Goal: Task Accomplishment & Management: Manage account settings

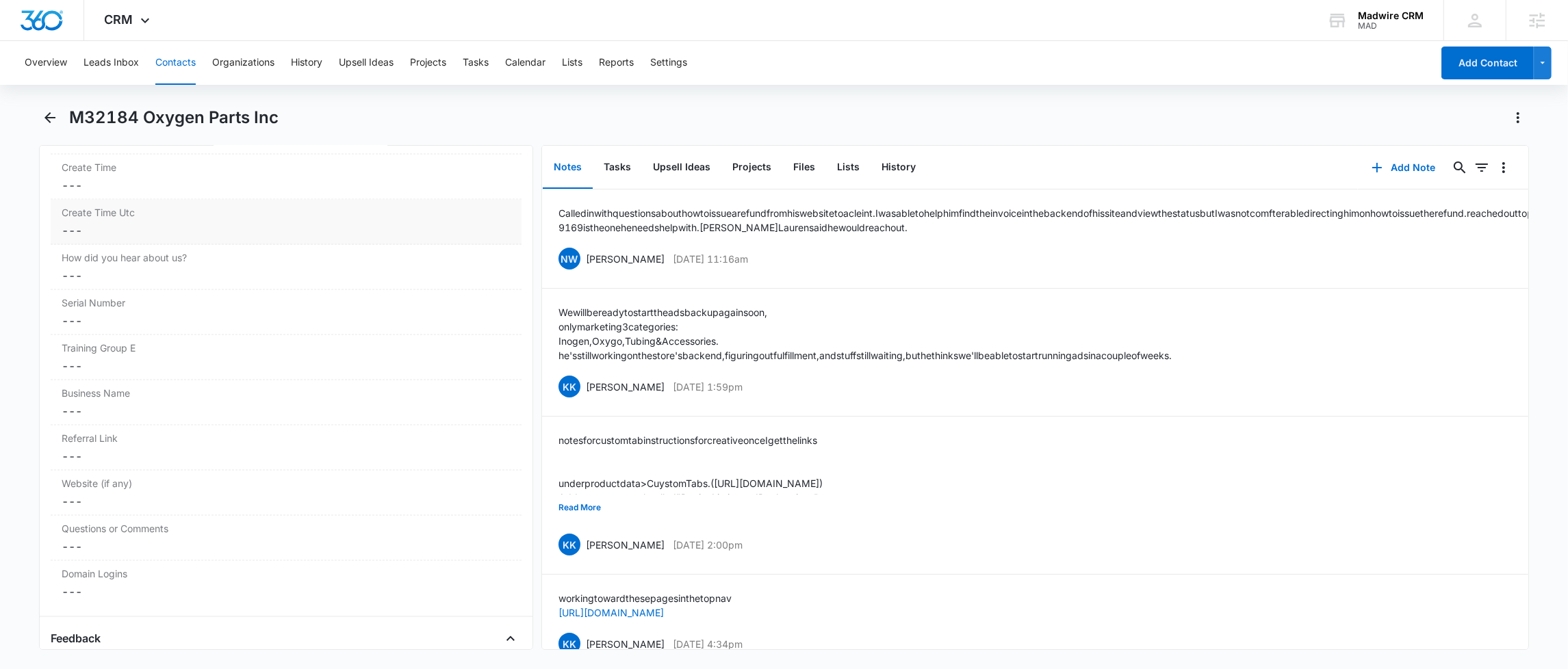
scroll to position [9129, 0]
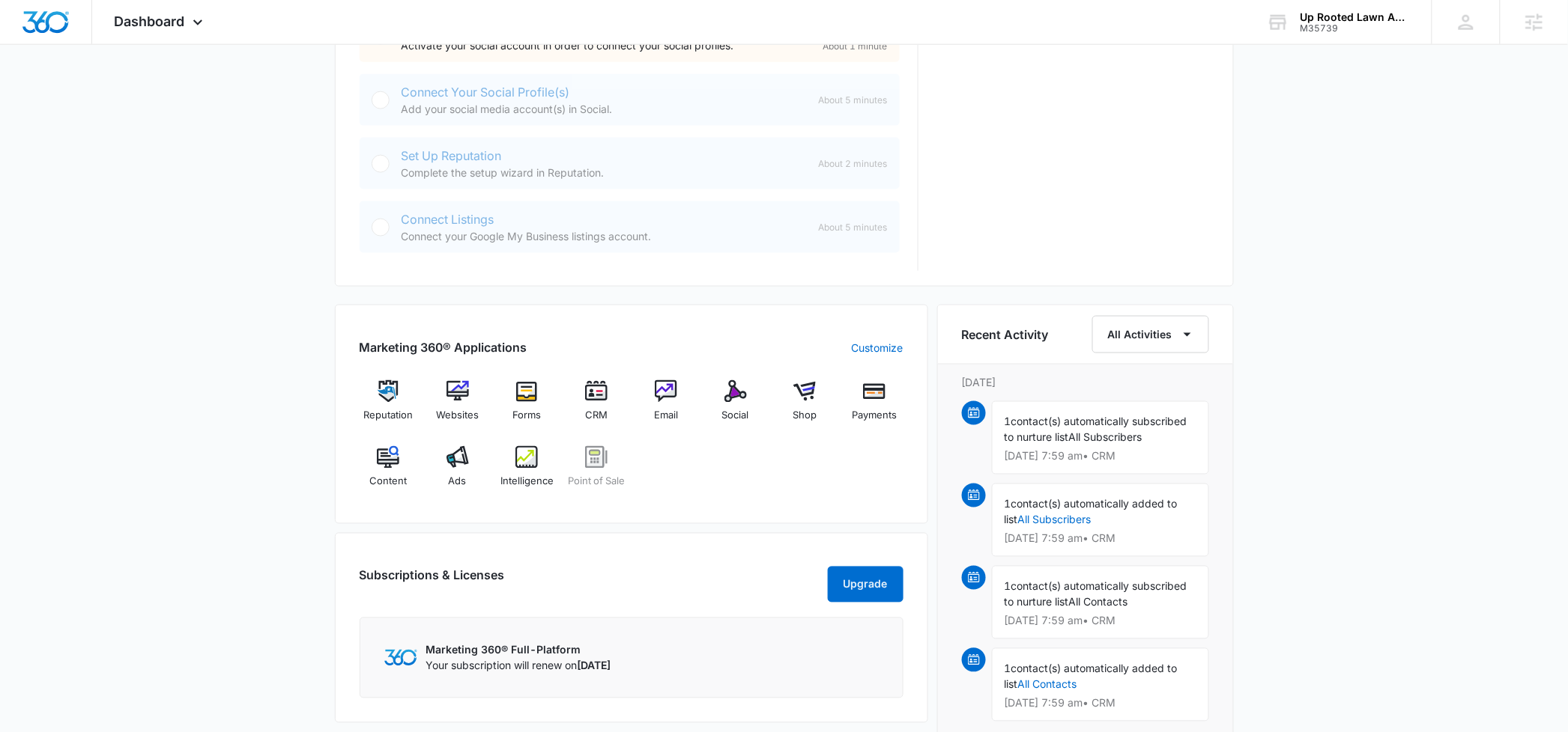
scroll to position [706, 0]
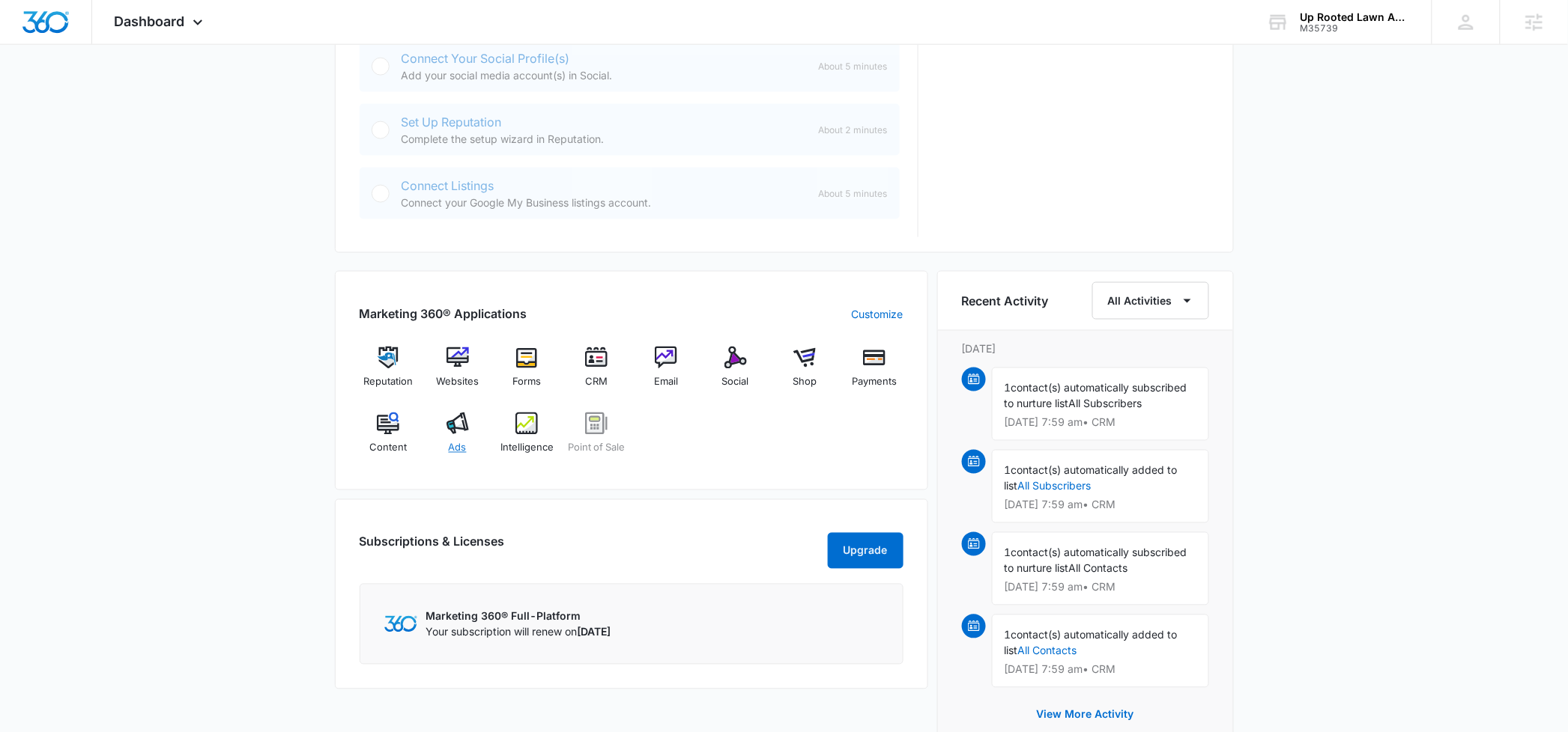
click at [454, 430] on img at bounding box center [457, 423] width 22 height 22
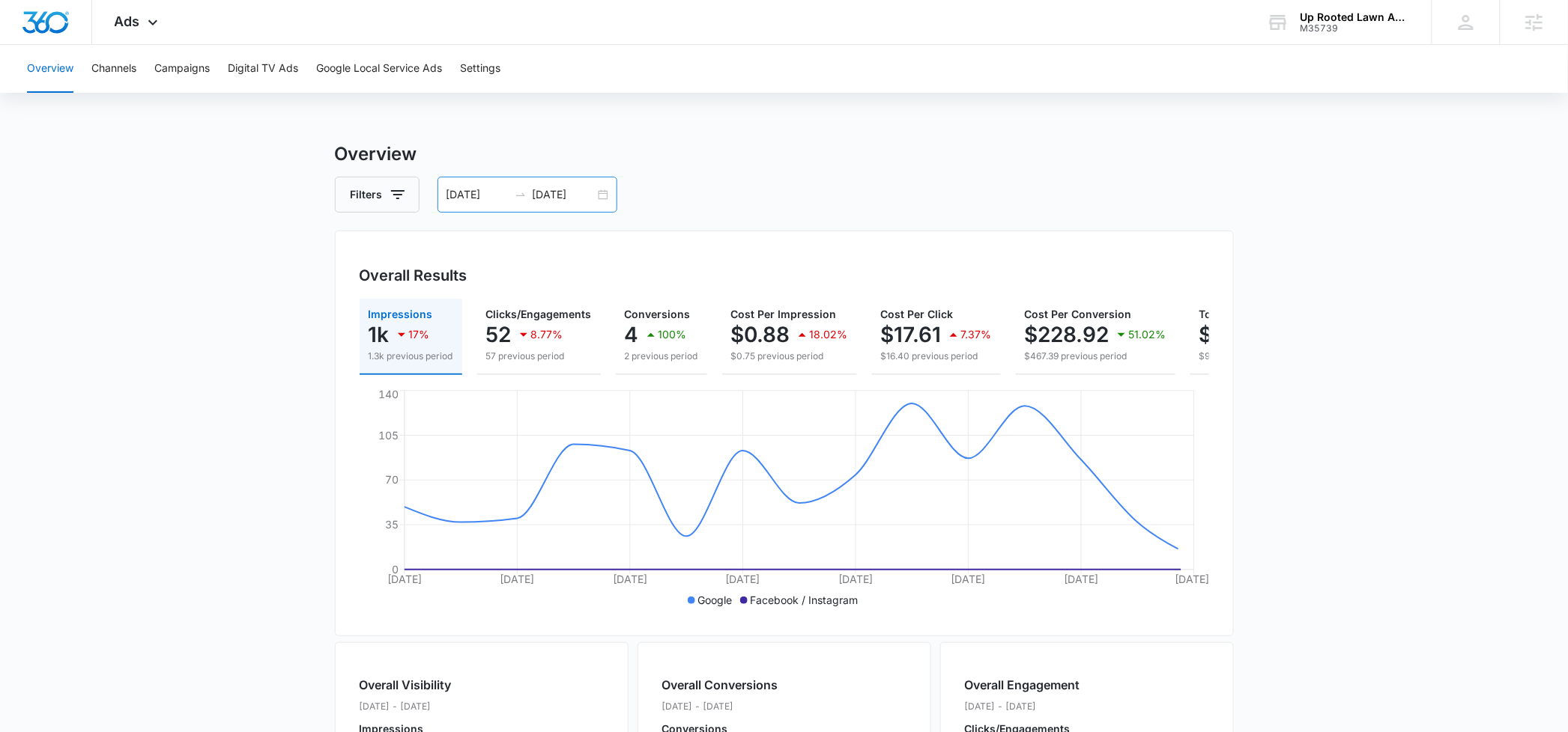
click at [529, 196] on div at bounding box center [520, 195] width 24 height 12
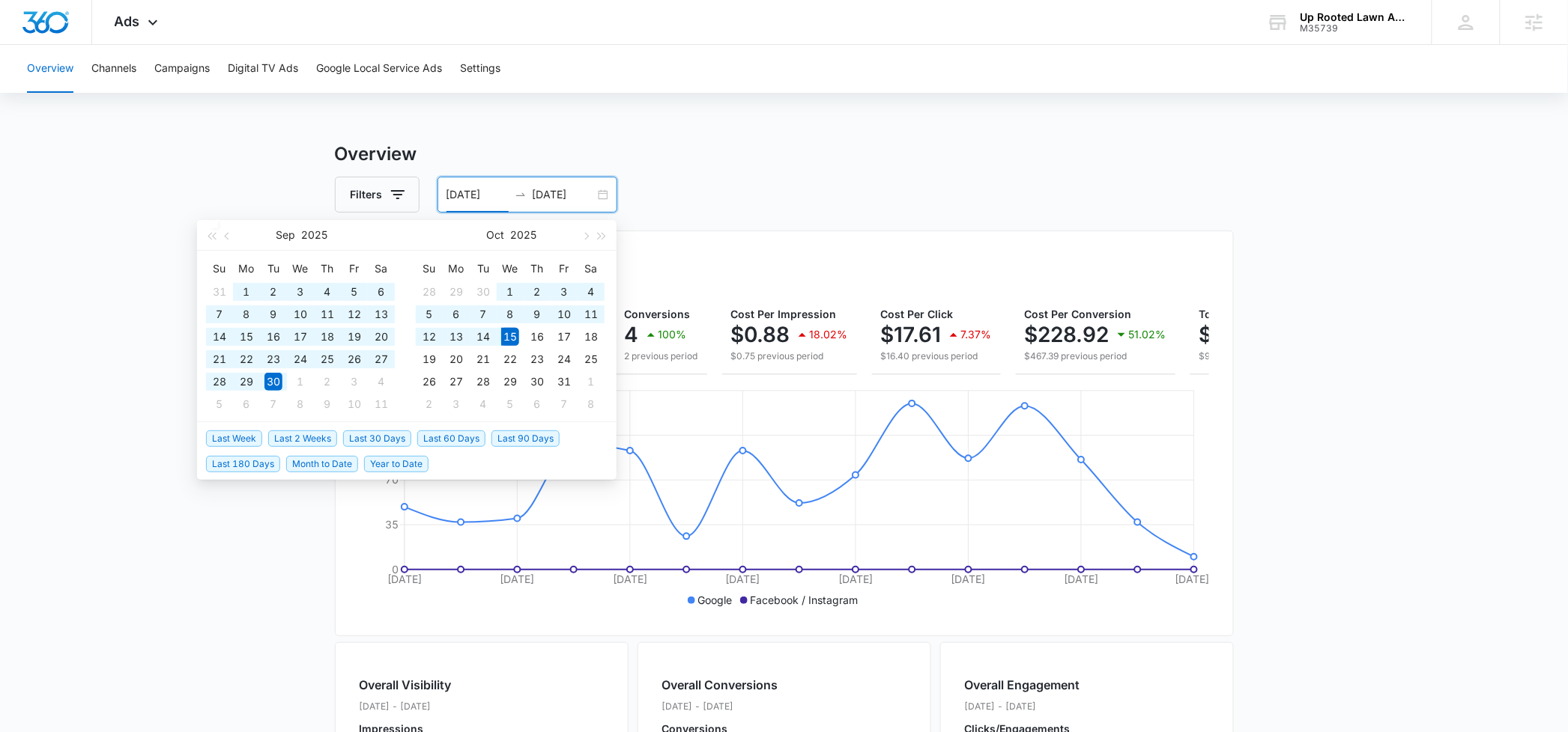
click at [460, 447] on span "Last 60 Days" at bounding box center [451, 438] width 68 height 16
type input "08/16/2025"
type input "[DATE]"
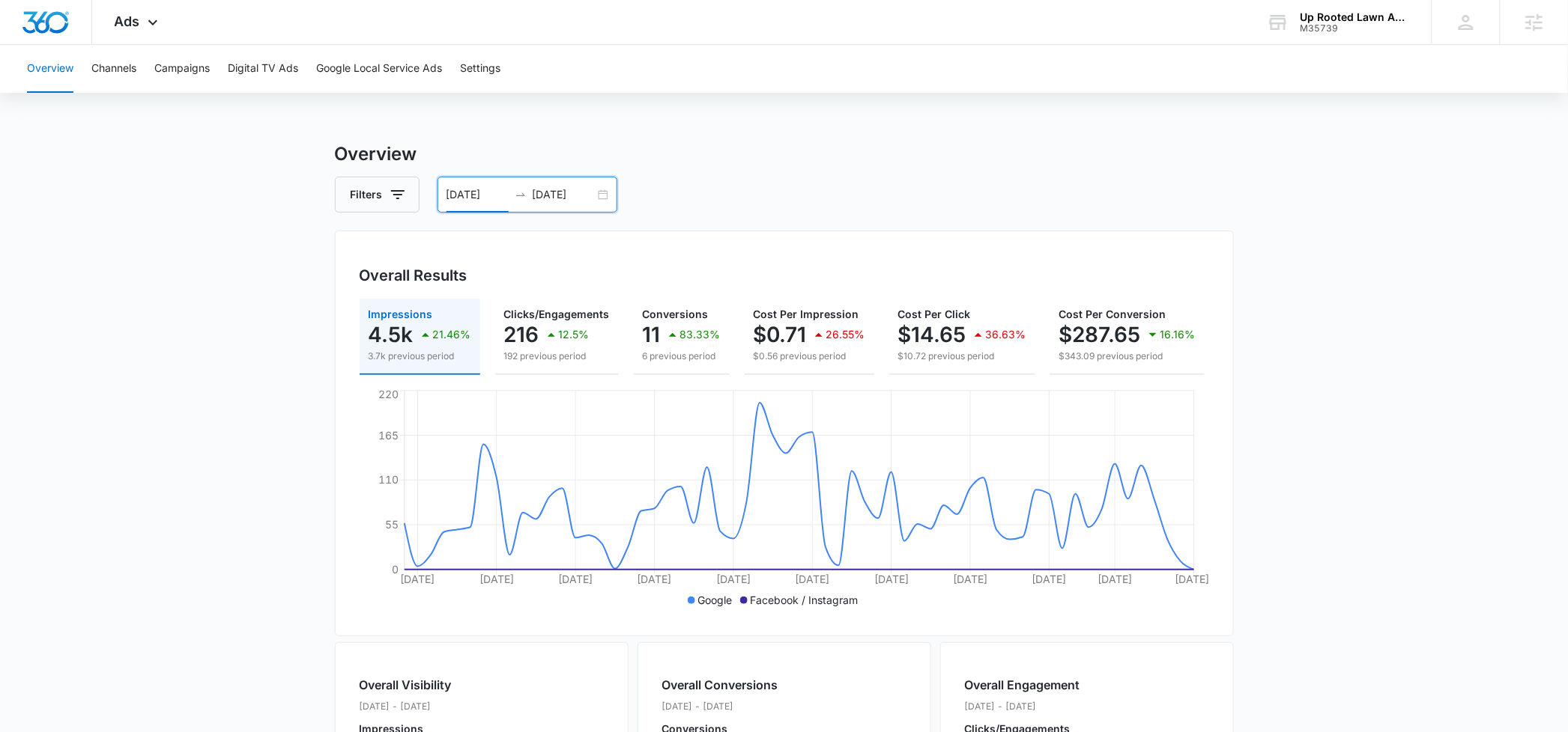
scroll to position [0, 180]
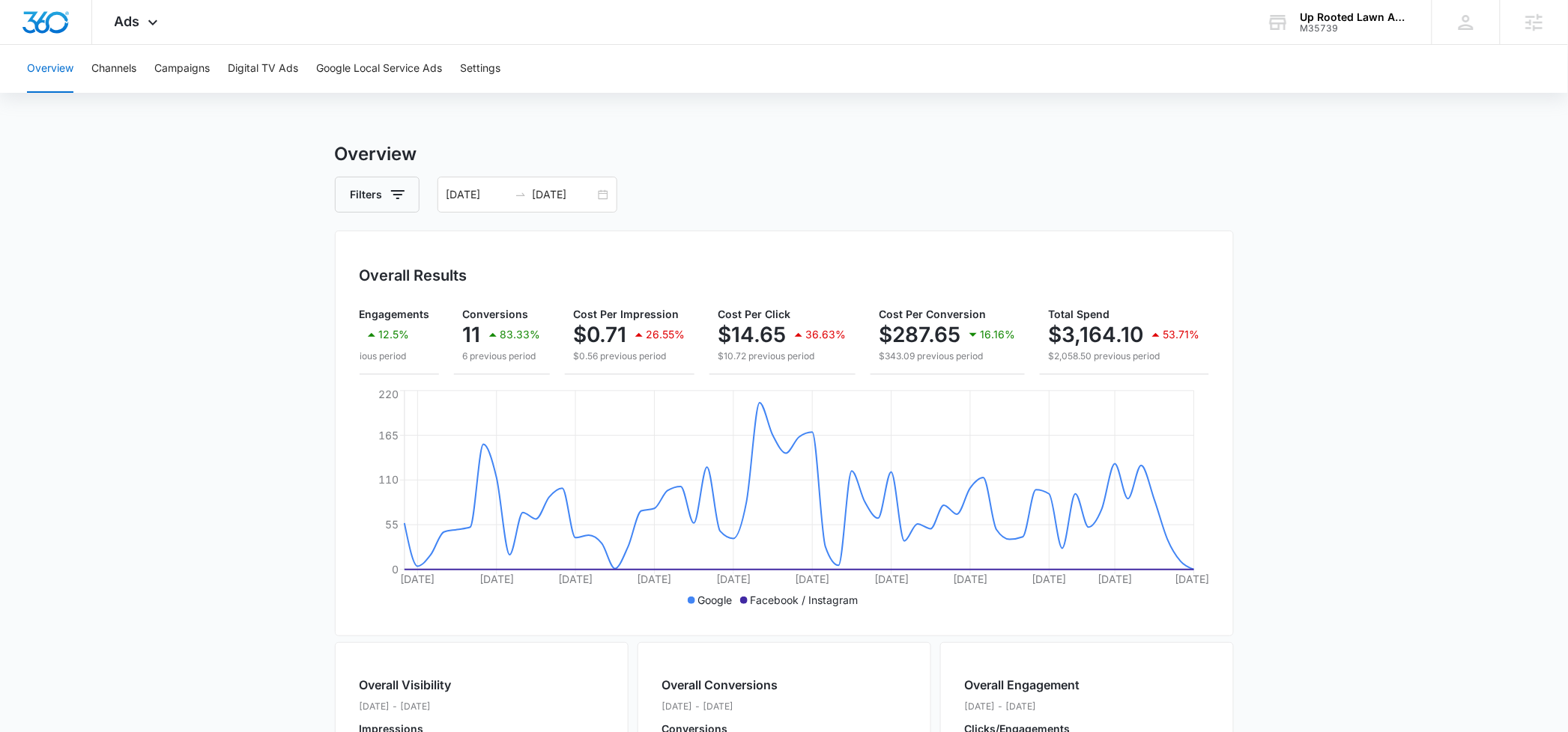
click at [1376, 588] on main "Overview Filters 08/16/2025 10/15/2025 Overall Results Impressions 4.5k 21.46% …" at bounding box center [784, 678] width 1568 height 1075
click at [184, 67] on button "Campaigns" at bounding box center [182, 69] width 56 height 48
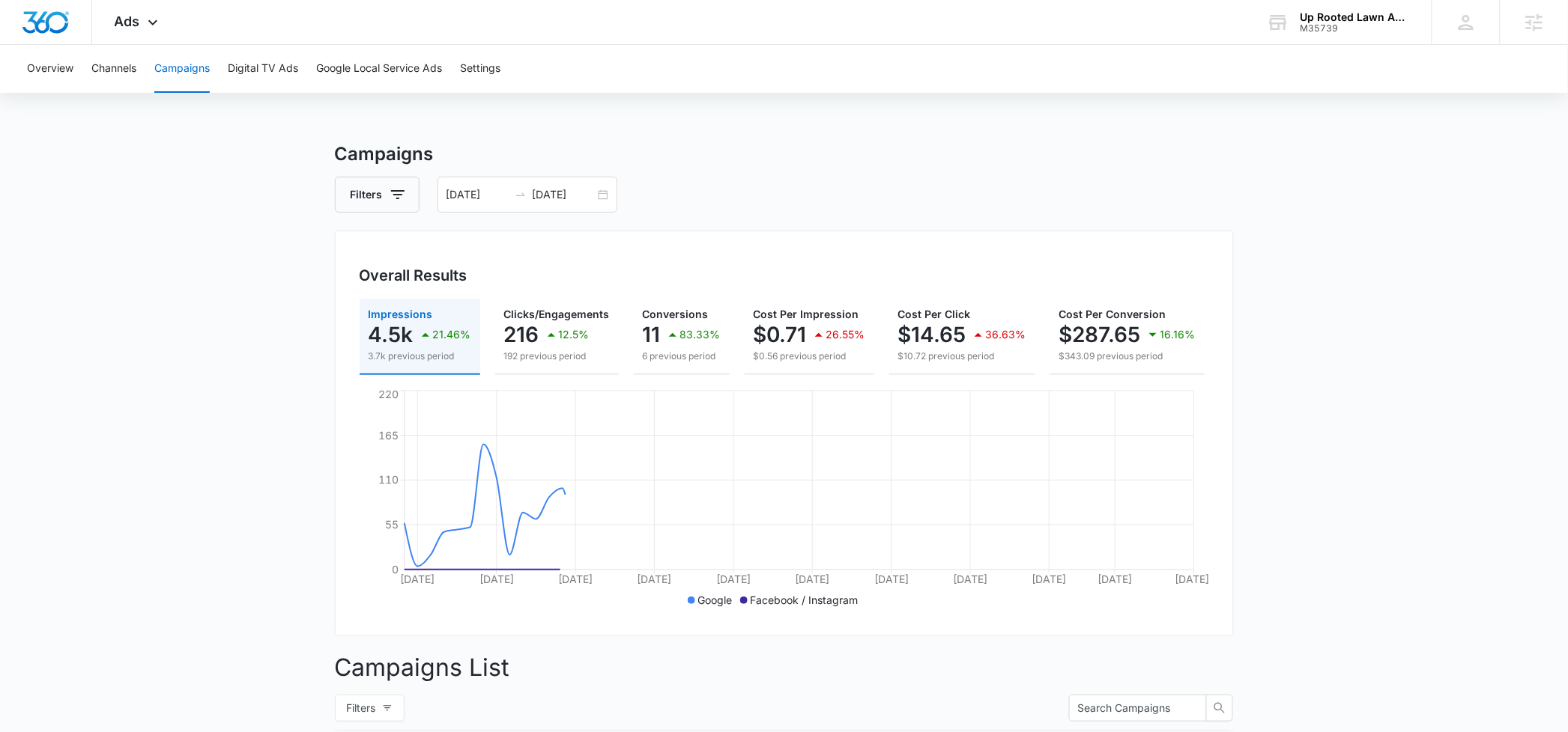
click at [1373, 474] on main "Campaigns Filters 08/16/2025 10/15/2025 Overall Results Impressions 4.5k 21.46%…" at bounding box center [784, 682] width 1568 height 1083
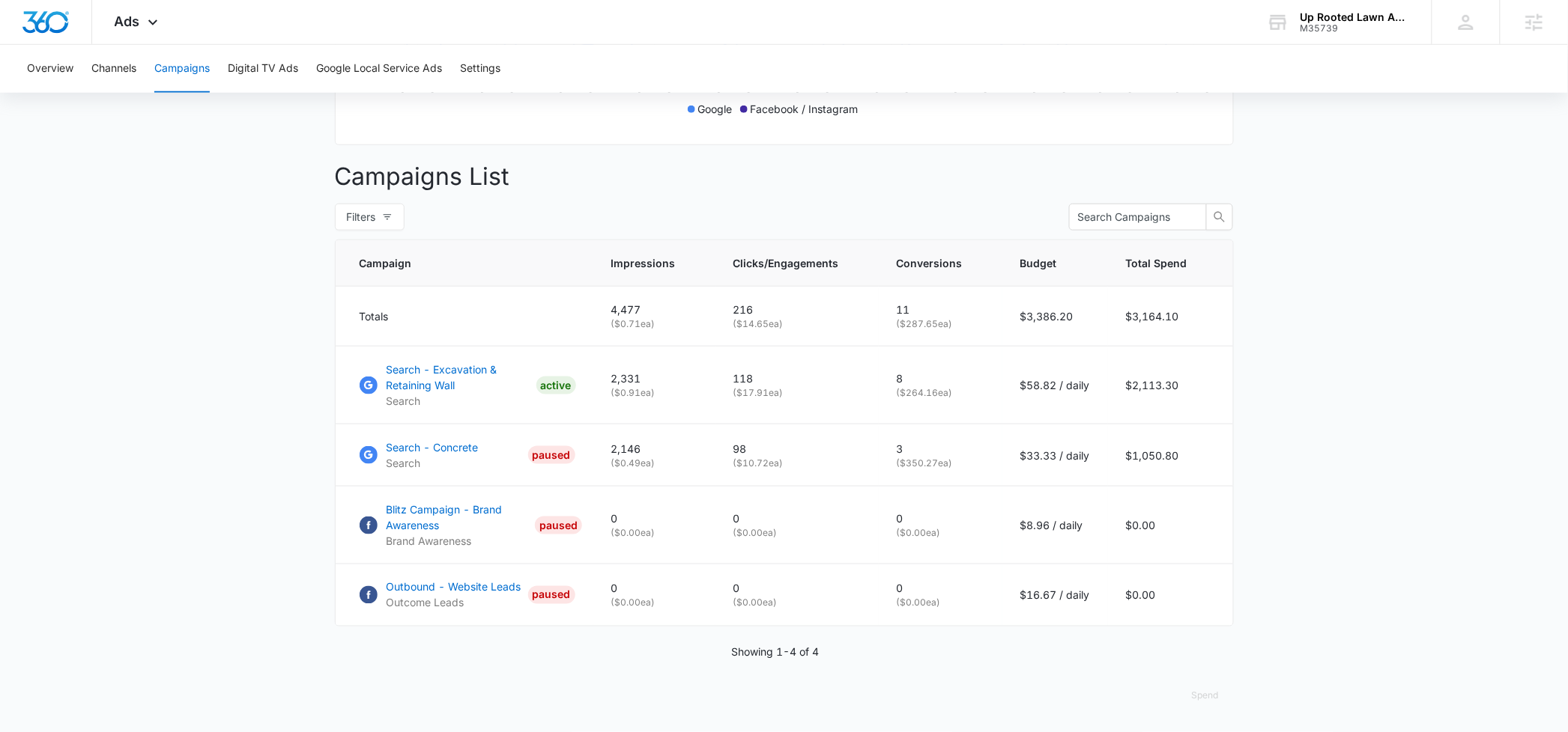
scroll to position [506, 0]
click at [464, 378] on p "Search - Excavation & Retaining Wall" at bounding box center [458, 377] width 144 height 31
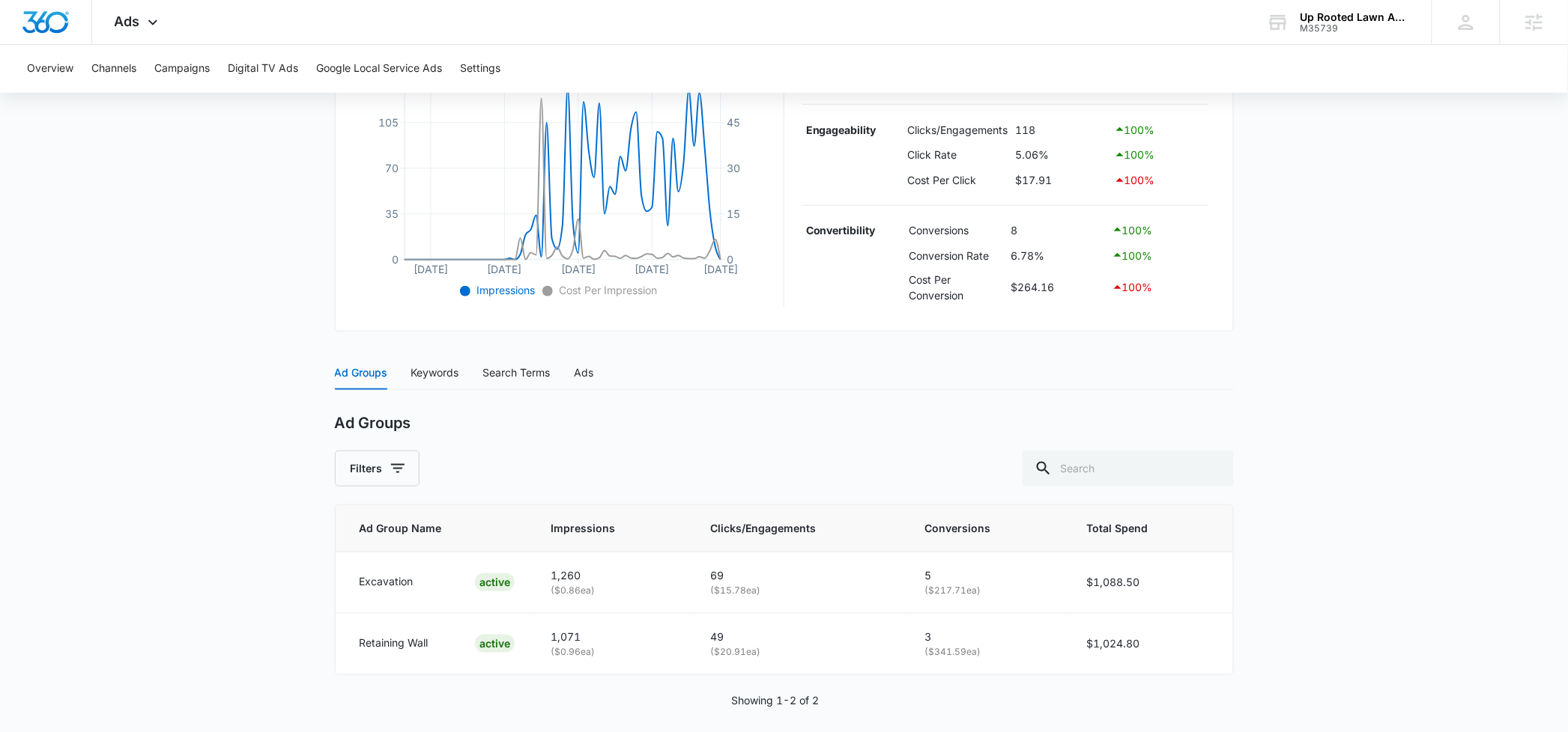
scroll to position [173, 0]
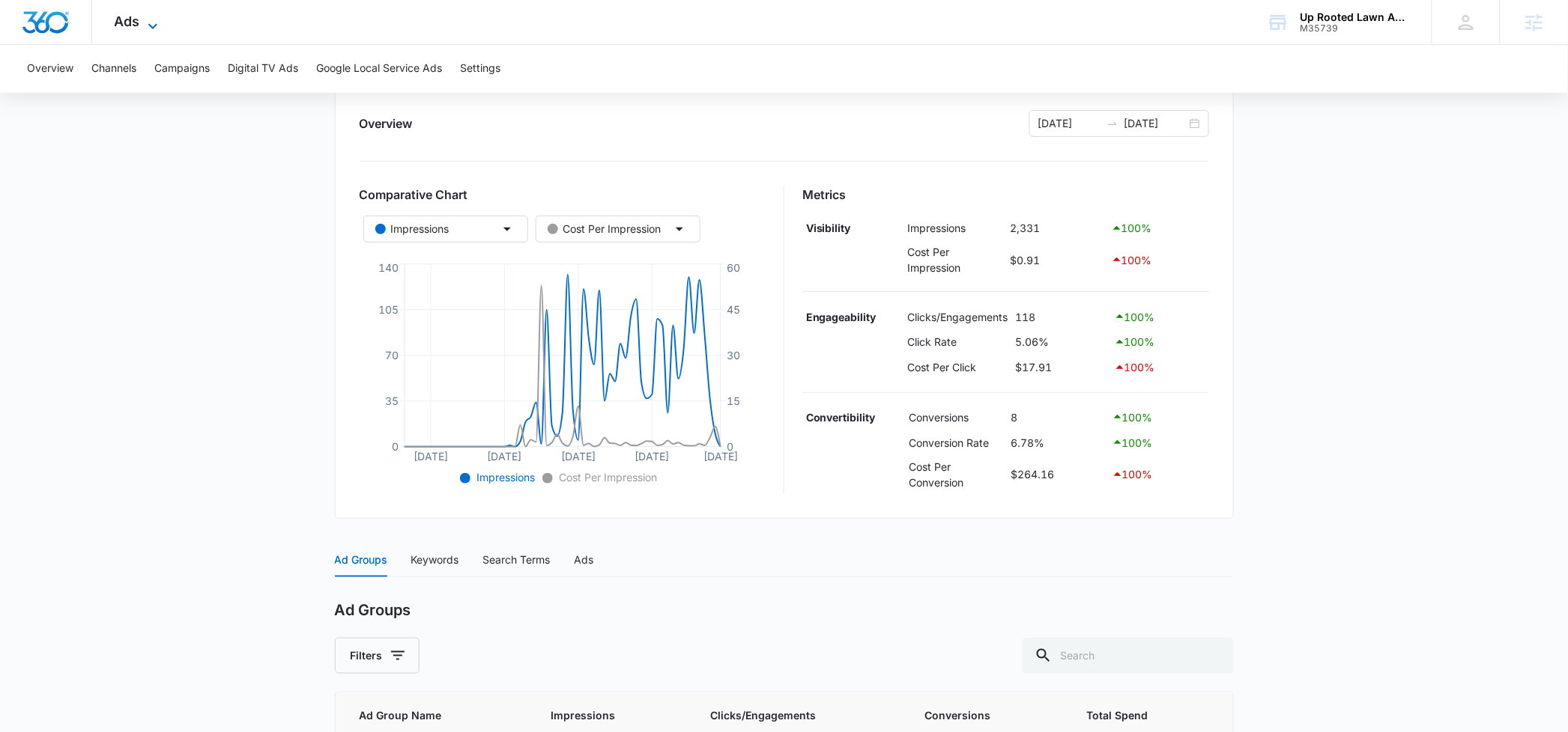
click at [128, 17] on span "Ads" at bounding box center [127, 20] width 25 height 16
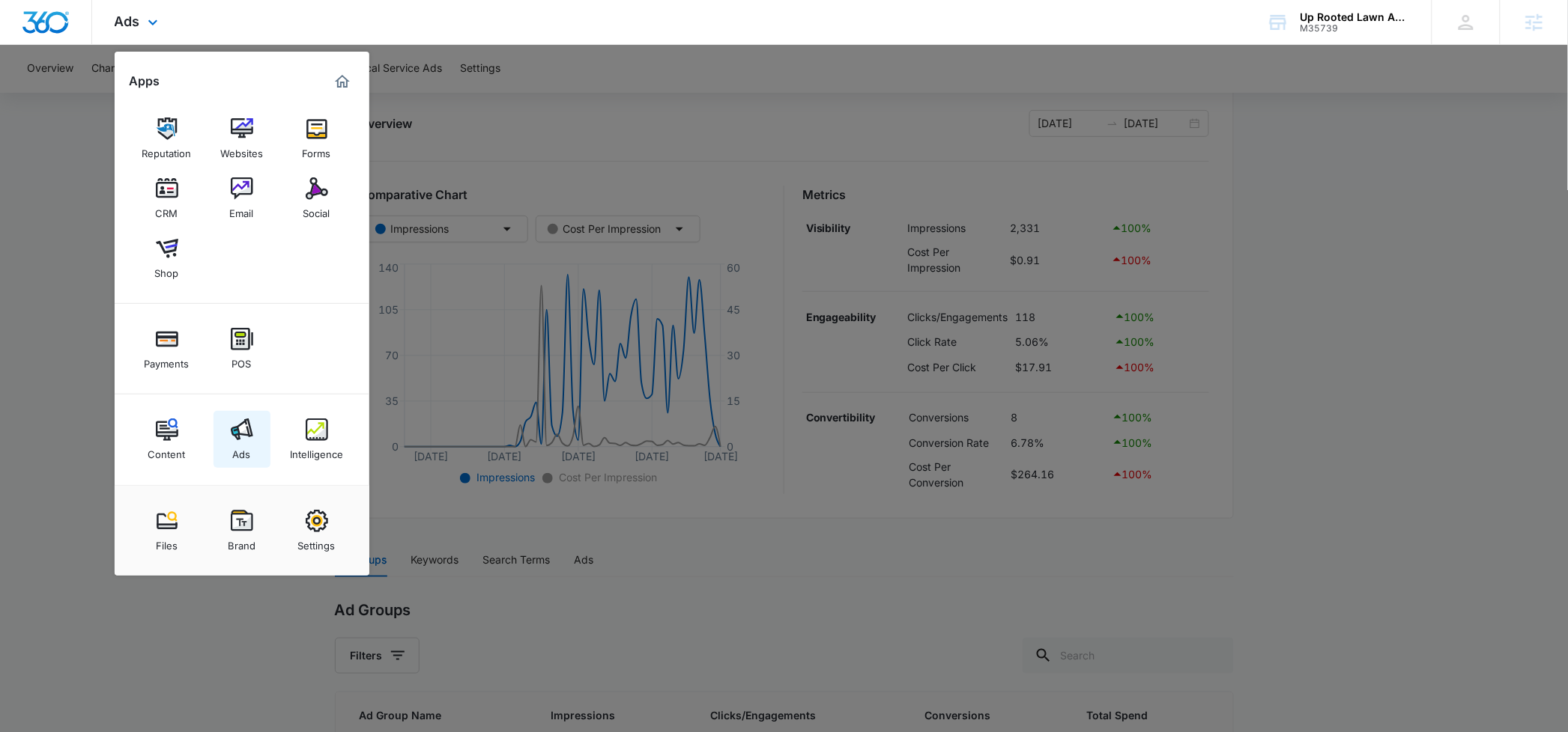
click at [252, 438] on link "Ads" at bounding box center [242, 439] width 57 height 57
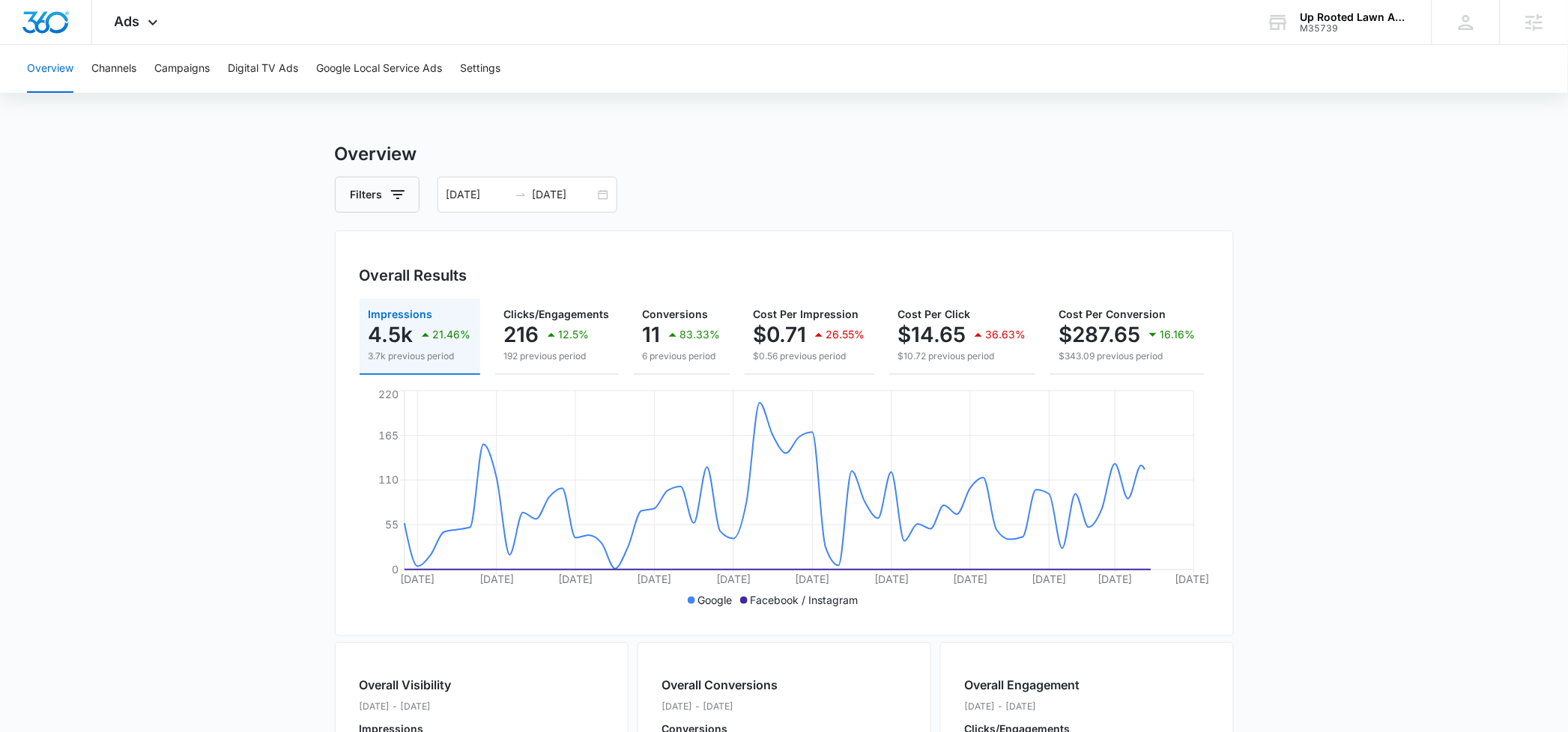
scroll to position [0, 180]
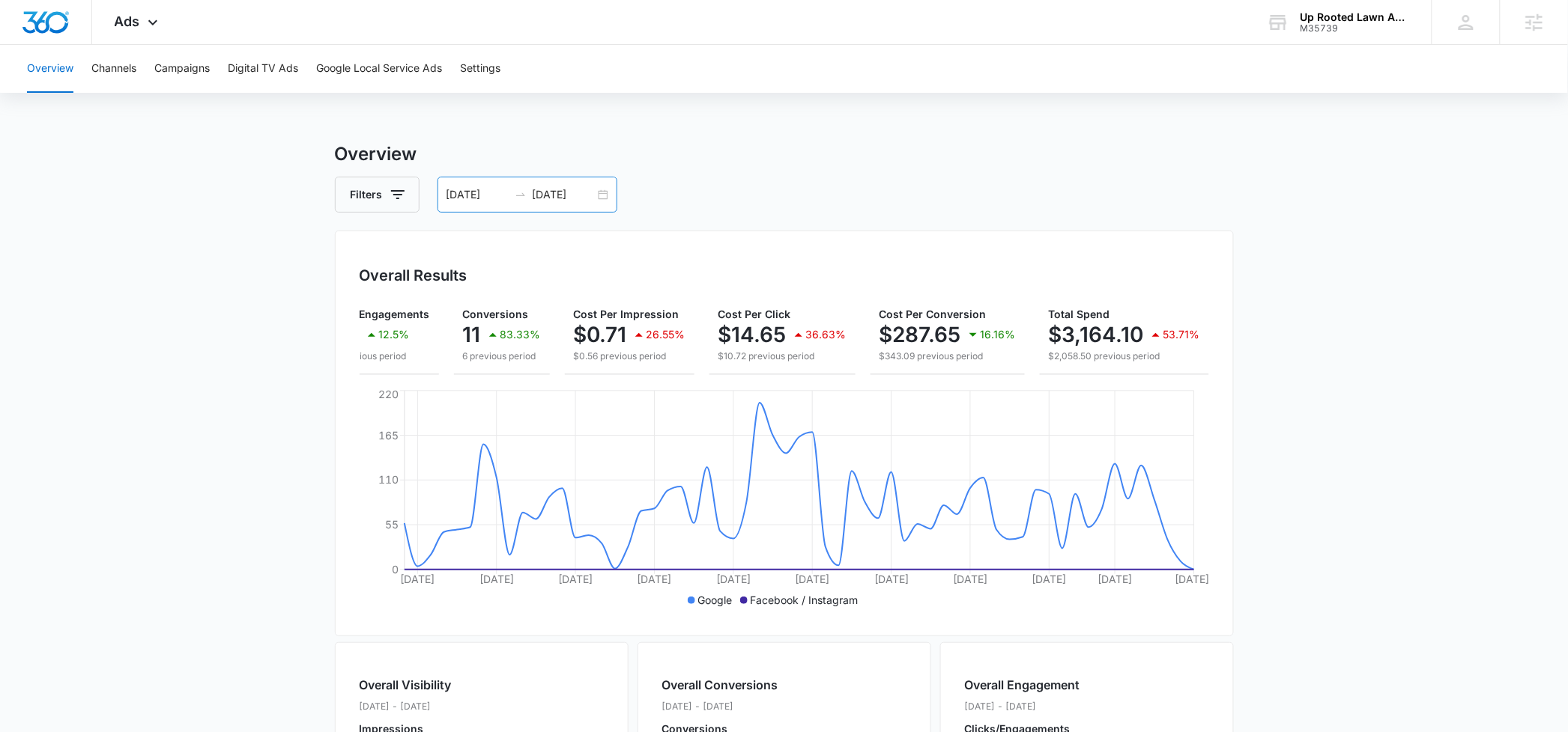
click at [573, 187] on input "[DATE]" at bounding box center [564, 195] width 62 height 16
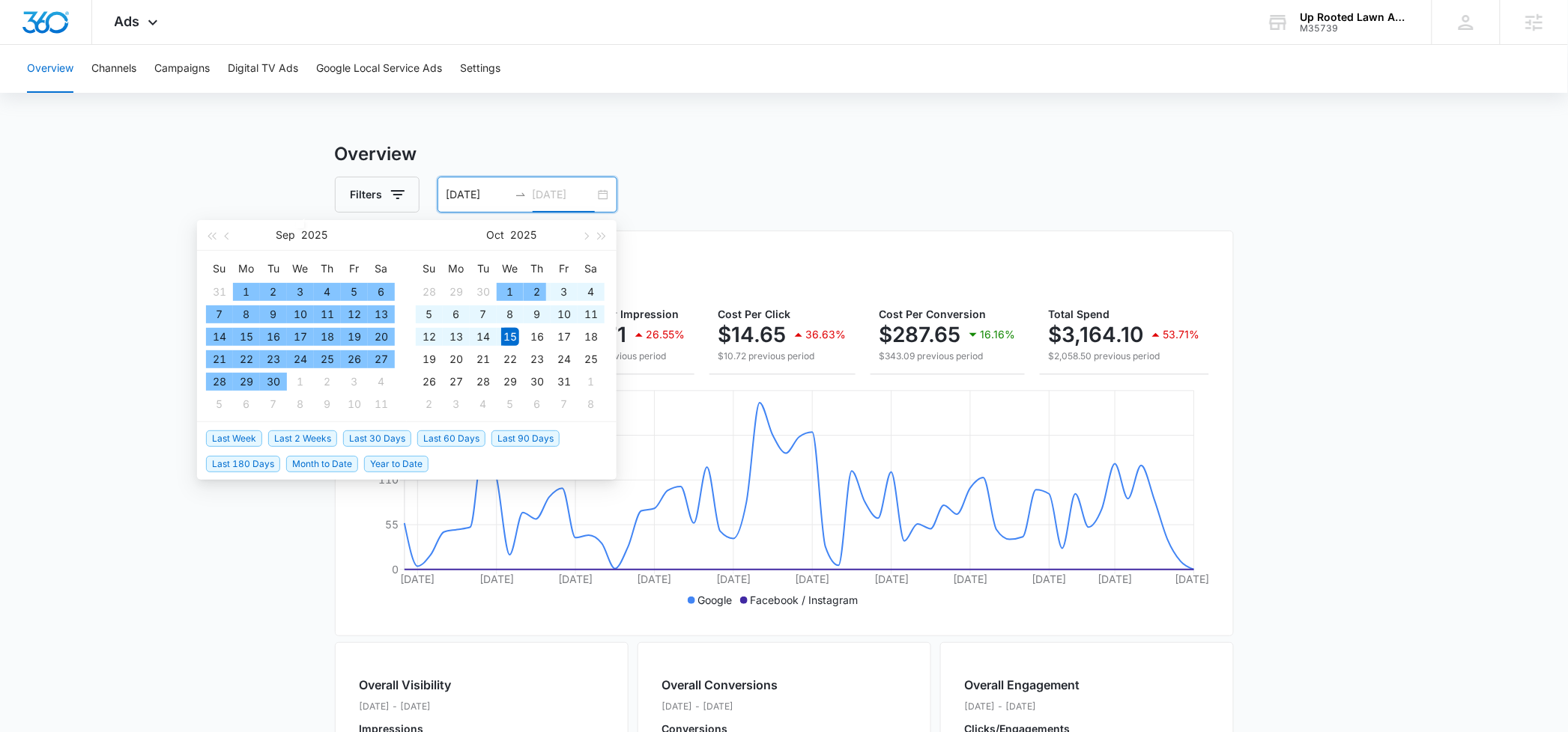
type input "[DATE]"
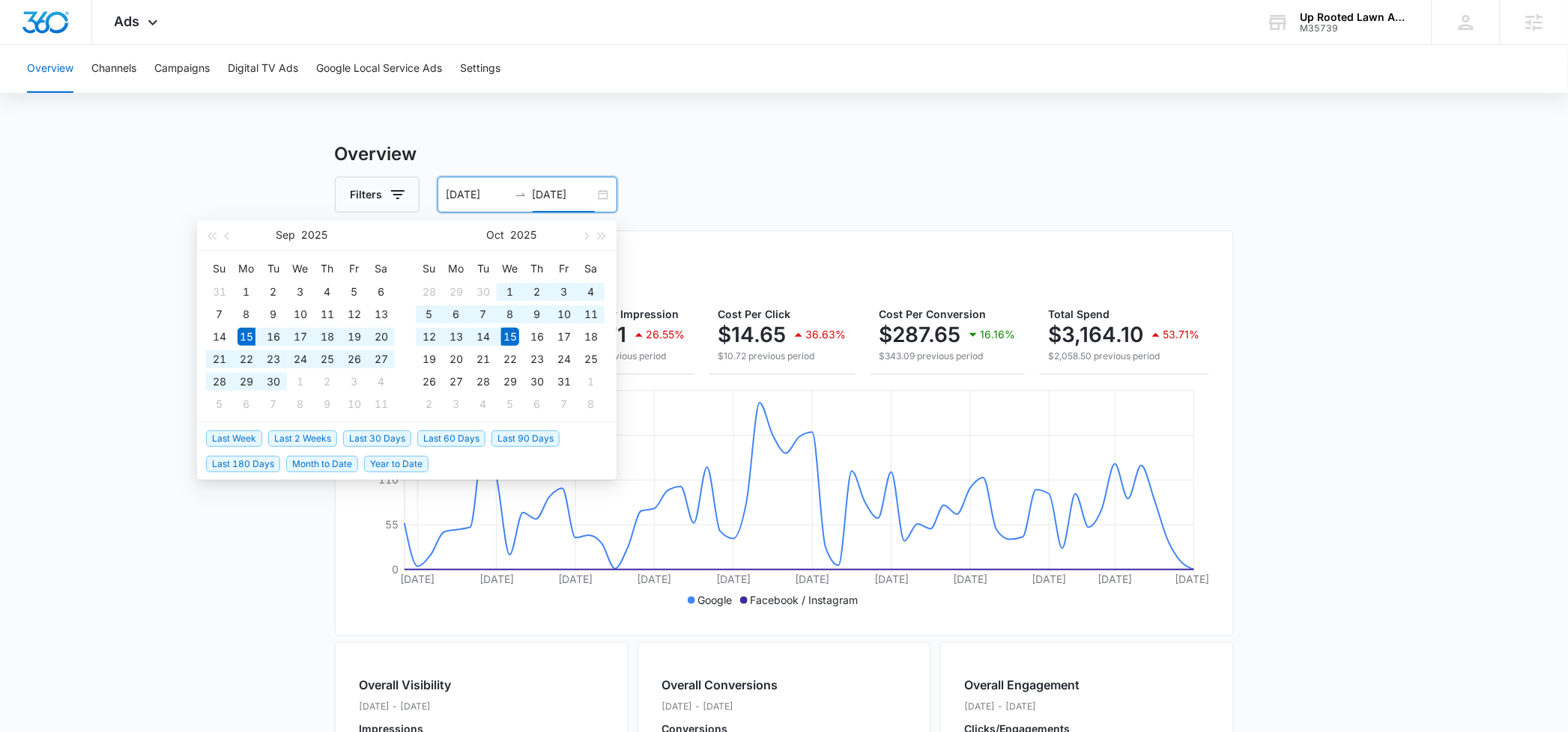
click at [395, 439] on span "Last 30 Days" at bounding box center [376, 438] width 68 height 16
type input "[DATE]"
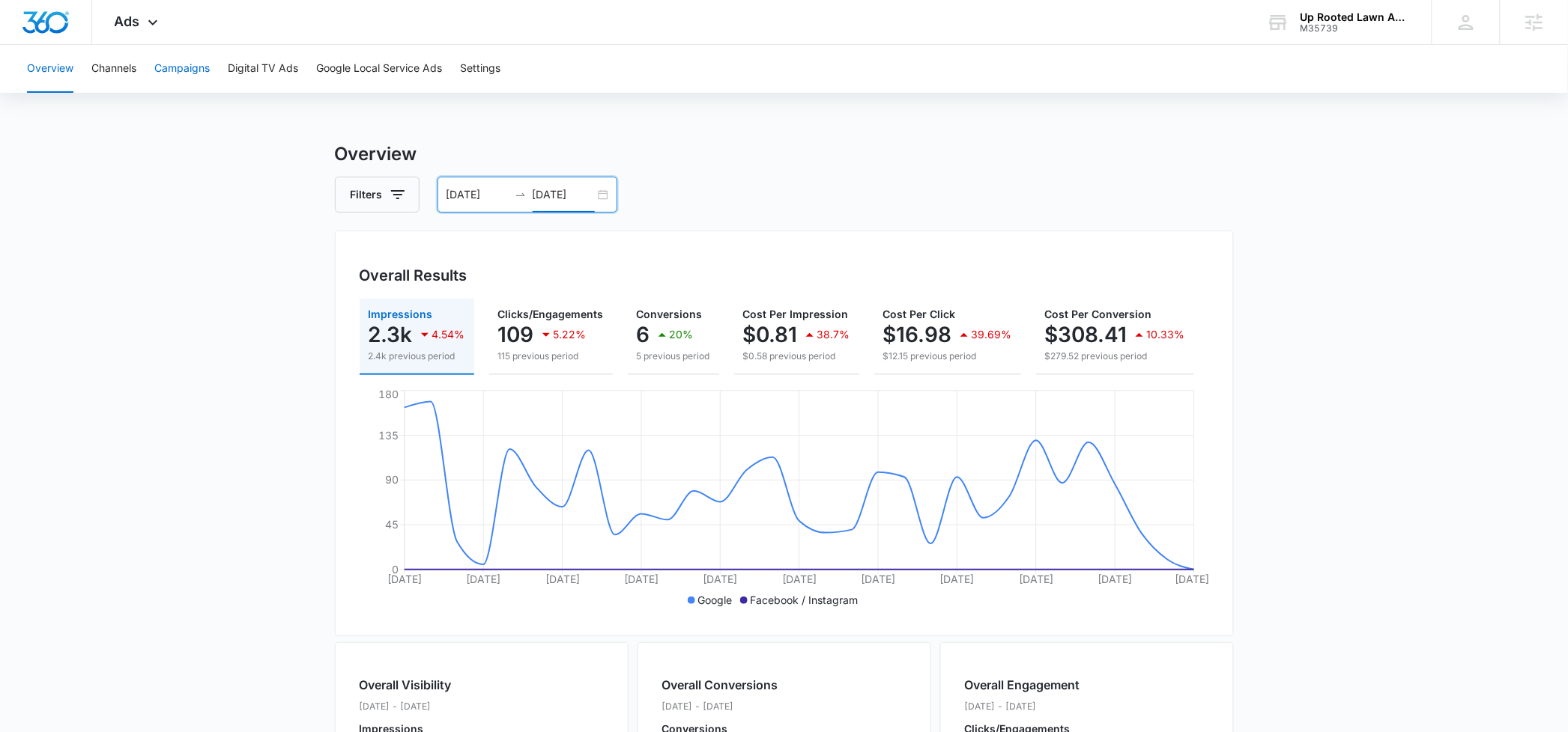
click at [192, 64] on button "Campaigns" at bounding box center [182, 69] width 56 height 48
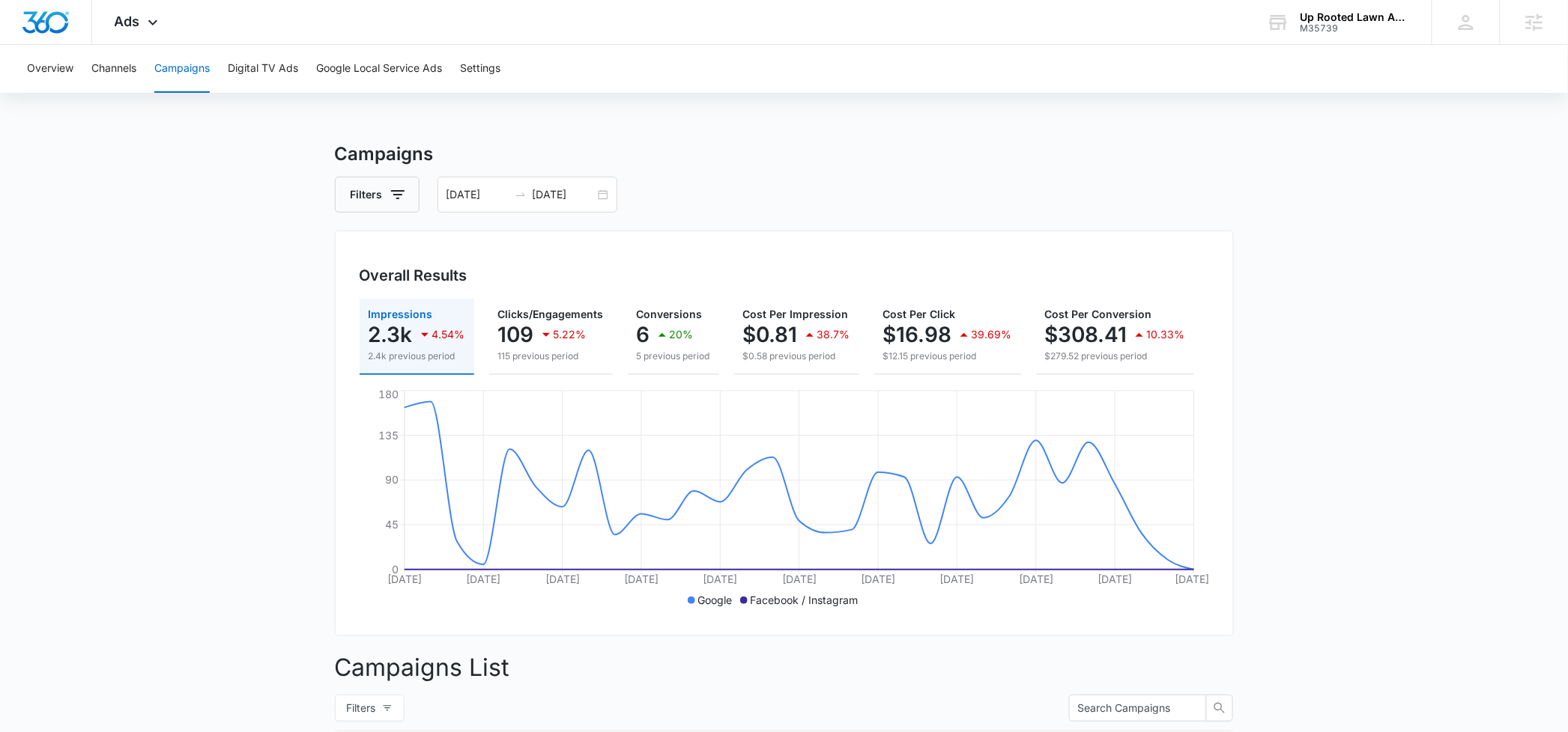
scroll to position [0, 177]
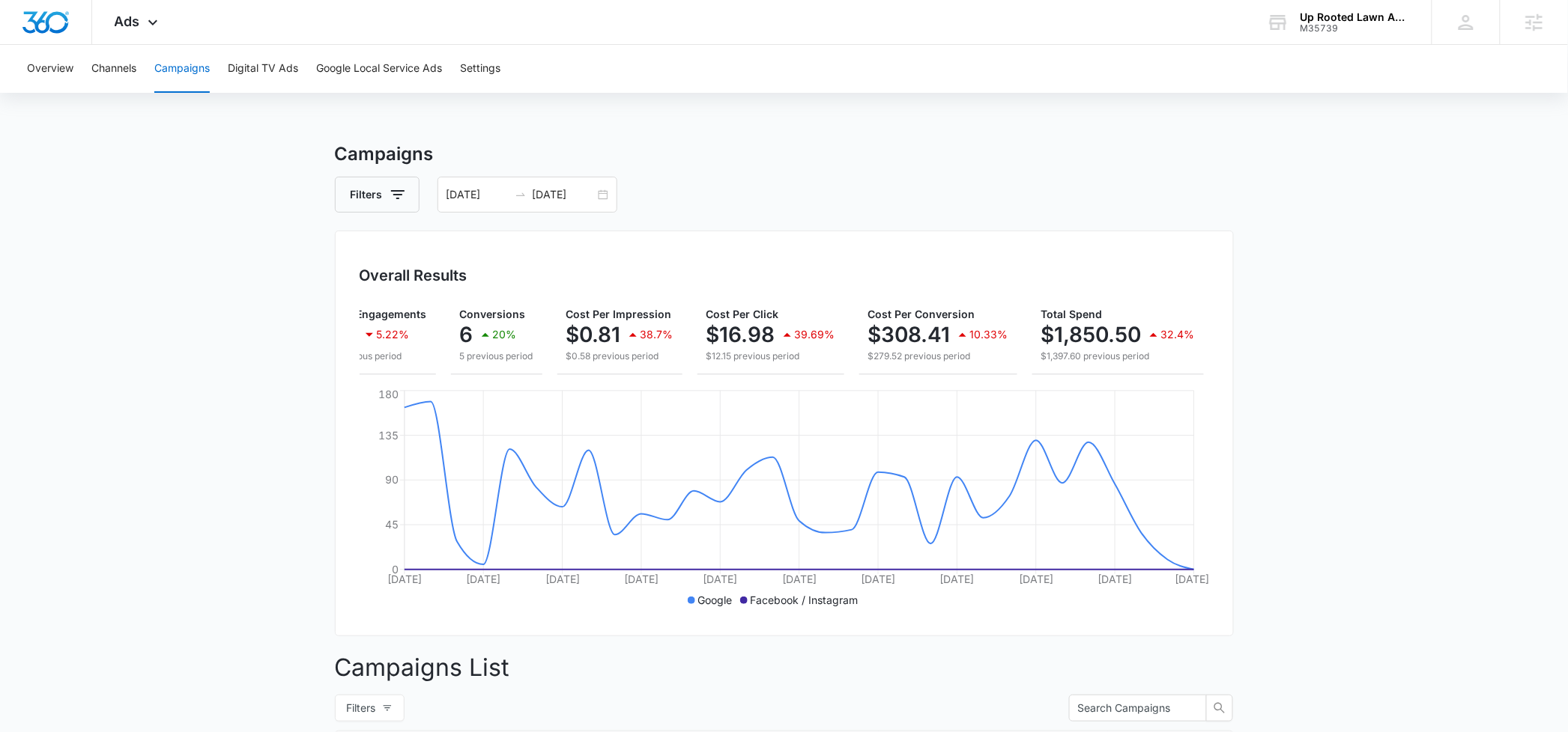
click at [1389, 496] on main "Campaigns Filters 09/15/2025 10/15/2025 Overall Results Impressions 2.3k 4.54% …" at bounding box center [784, 682] width 1568 height 1083
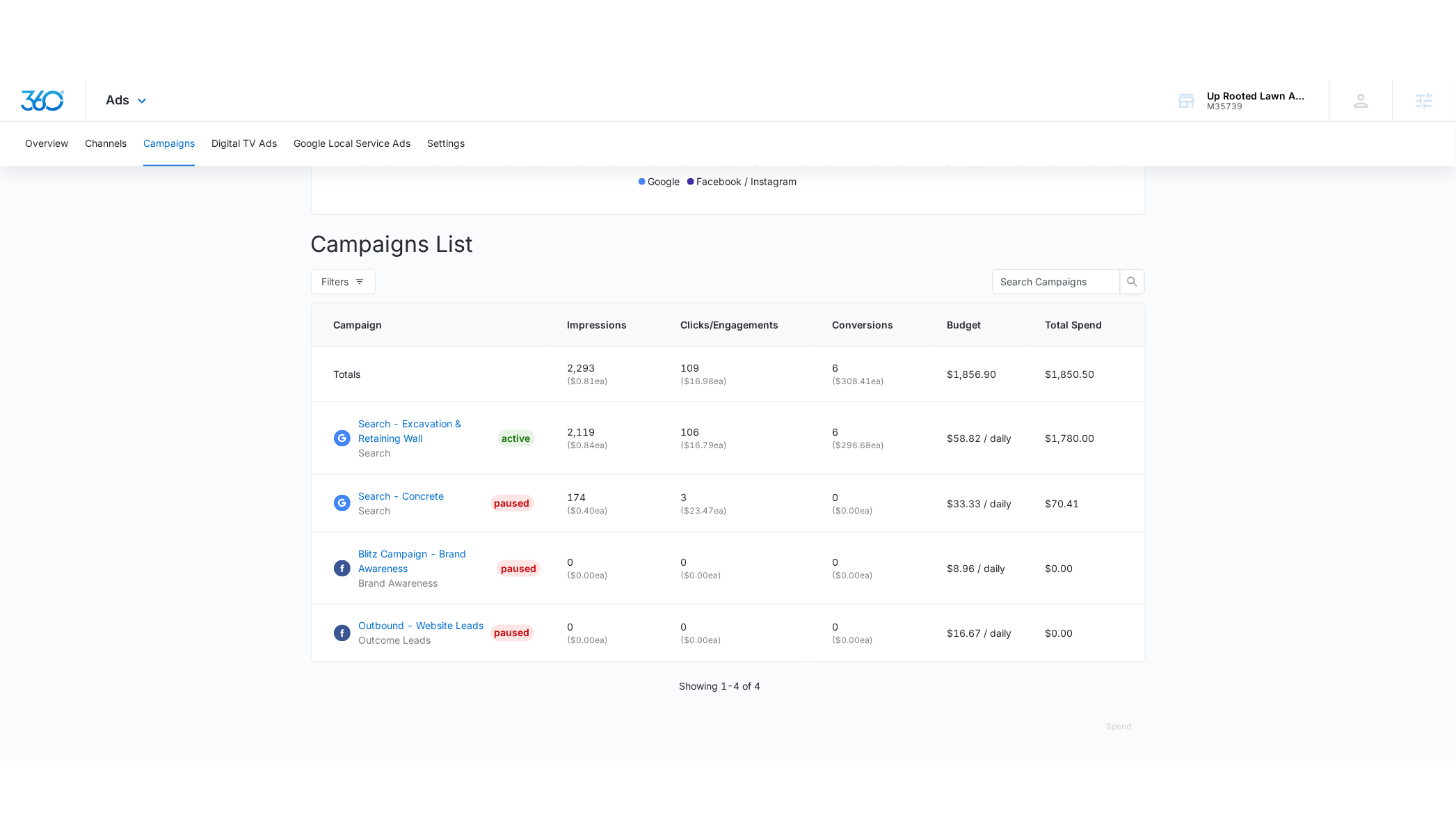
scroll to position [311, 0]
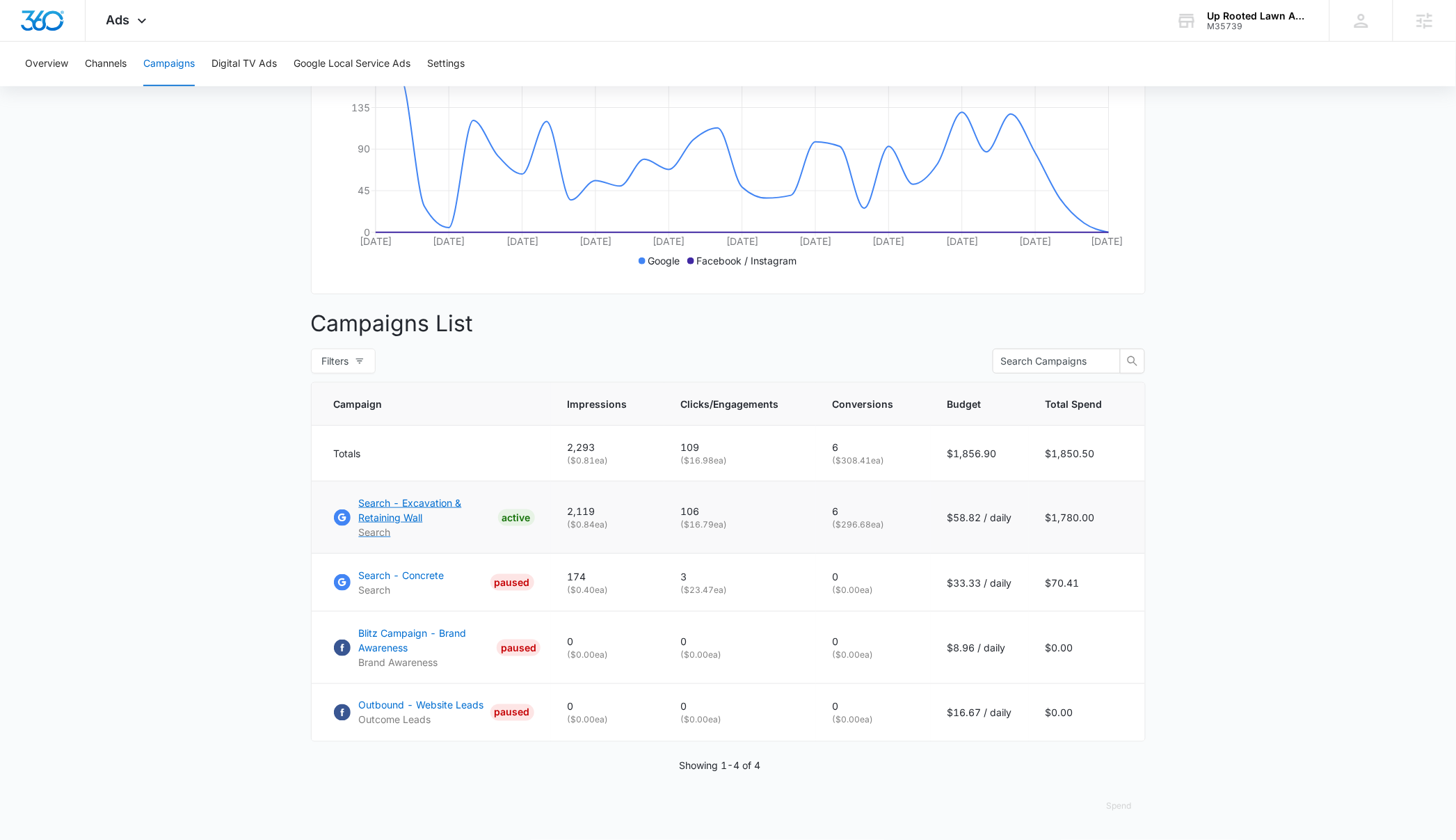
click at [387, 509] on p "Search - Excavation & Retaining Wall" at bounding box center [426, 510] width 134 height 29
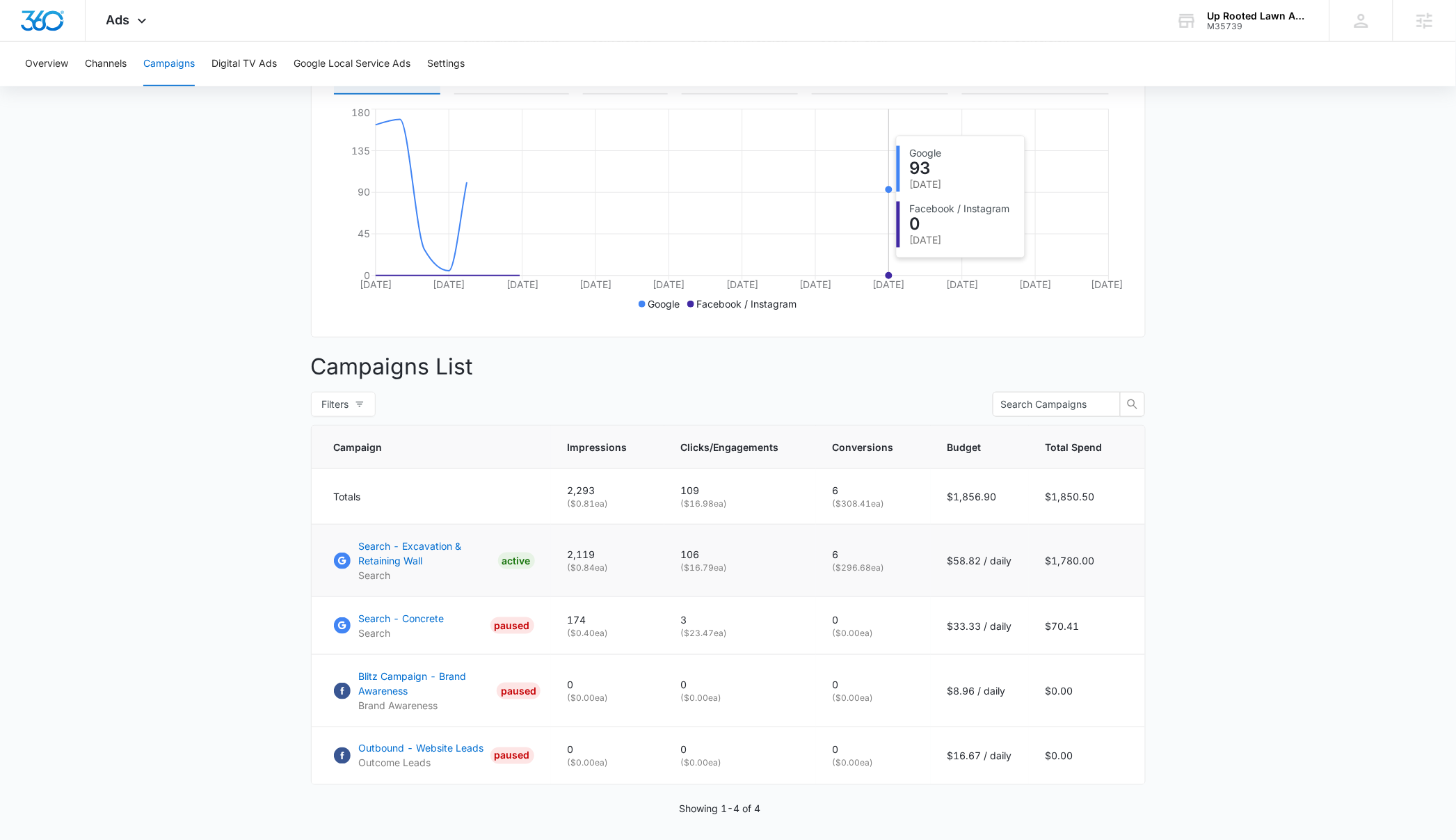
scroll to position [311, 0]
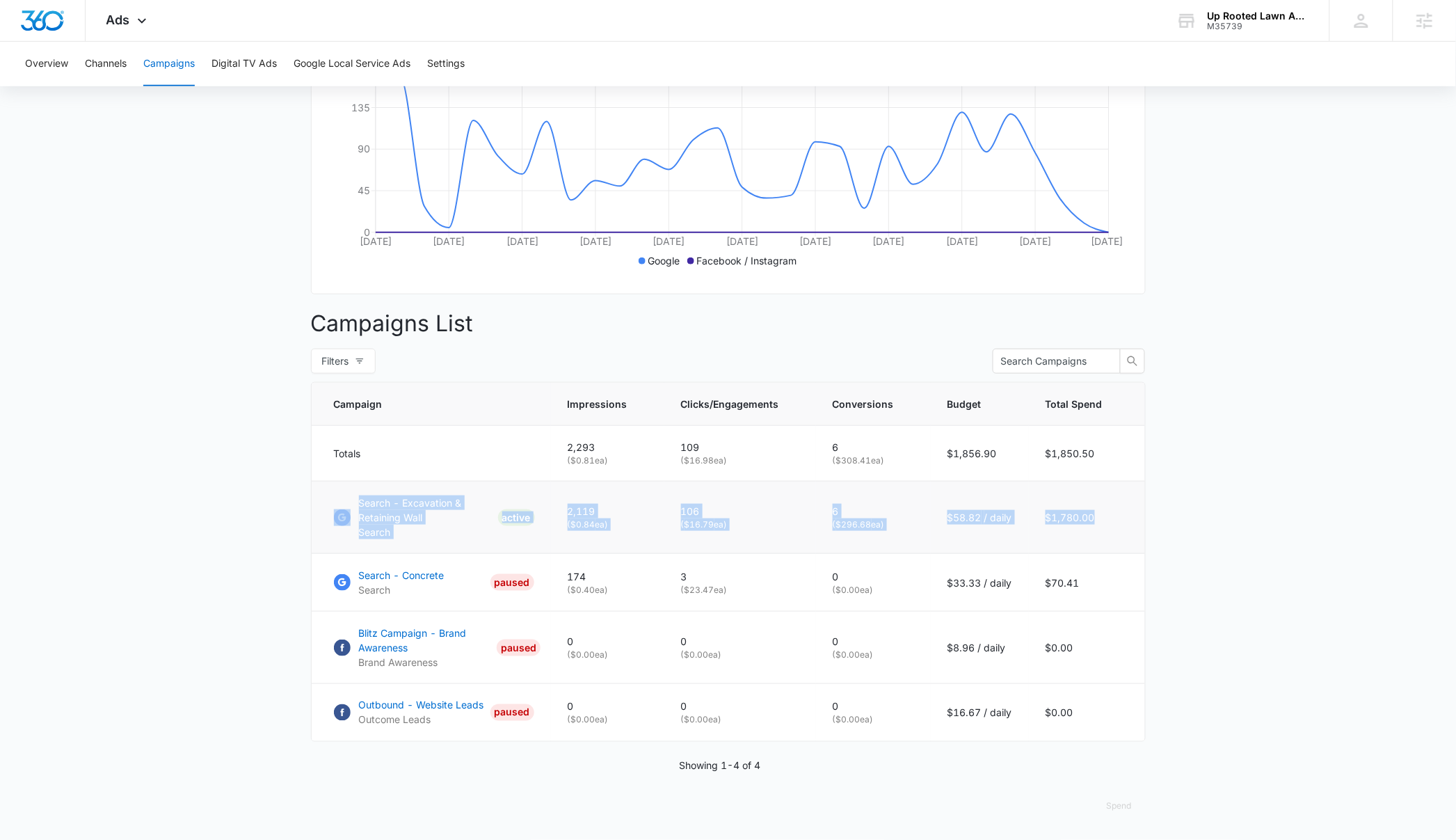
drag, startPoint x: 1113, startPoint y: 515, endPoint x: 341, endPoint y: 499, distance: 772.2
click at [341, 499] on tr "Search - Excavation & Retaining Wall Search ACTIVE 2,119 ( $0.84 ea) 106 ( $16.…" at bounding box center [728, 517] width 834 height 72
click at [158, 554] on main "Campaigns Filters [DATE] [DATE] Overall Results Impressions 2.3k 4.54% 2.4k pre…" at bounding box center [728, 337] width 1456 height 1006
drag, startPoint x: 852, startPoint y: 506, endPoint x: 810, endPoint y: 506, distance: 42.0
click at [810, 506] on tr "Search - Excavation & Retaining Wall Search ACTIVE 2,119 ( $0.84 ea) 106 ( $16.…" at bounding box center [728, 517] width 834 height 72
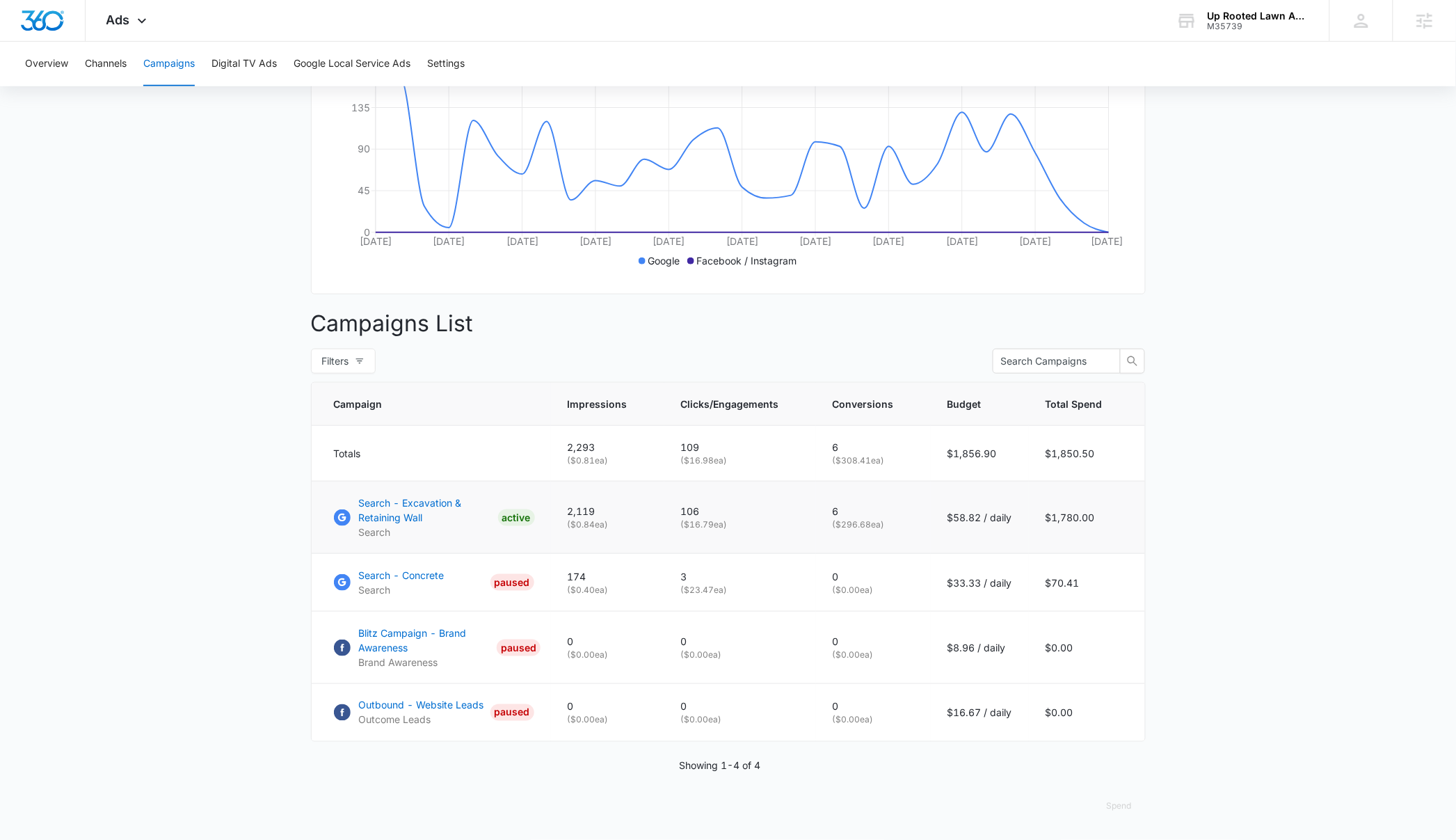
click at [886, 521] on p "( $296.68 ea)" at bounding box center [873, 525] width 81 height 12
click at [366, 496] on p "Search - Excavation & Retaining Wall" at bounding box center [426, 510] width 134 height 29
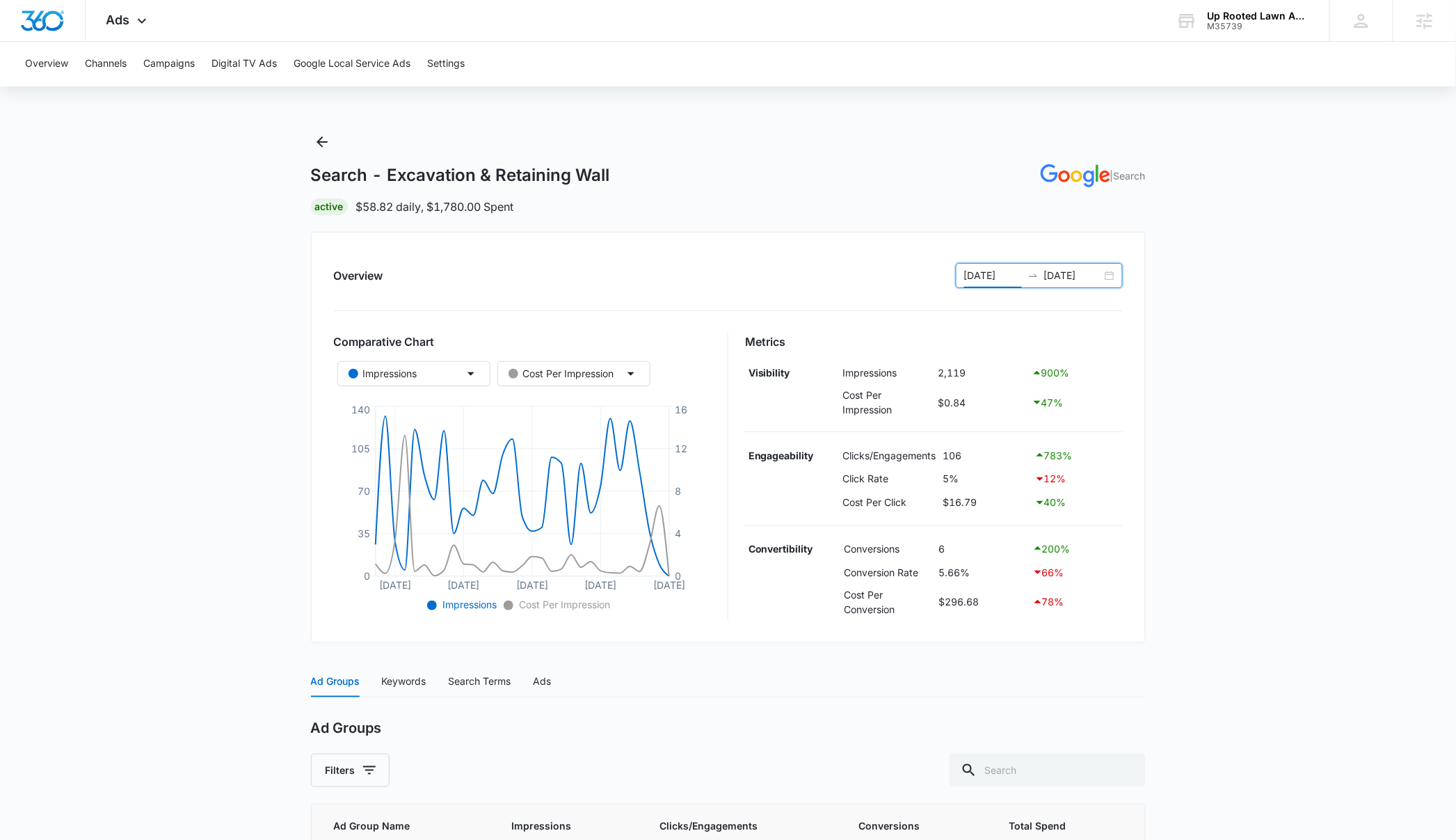
click at [978, 275] on input "[DATE]" at bounding box center [993, 275] width 58 height 15
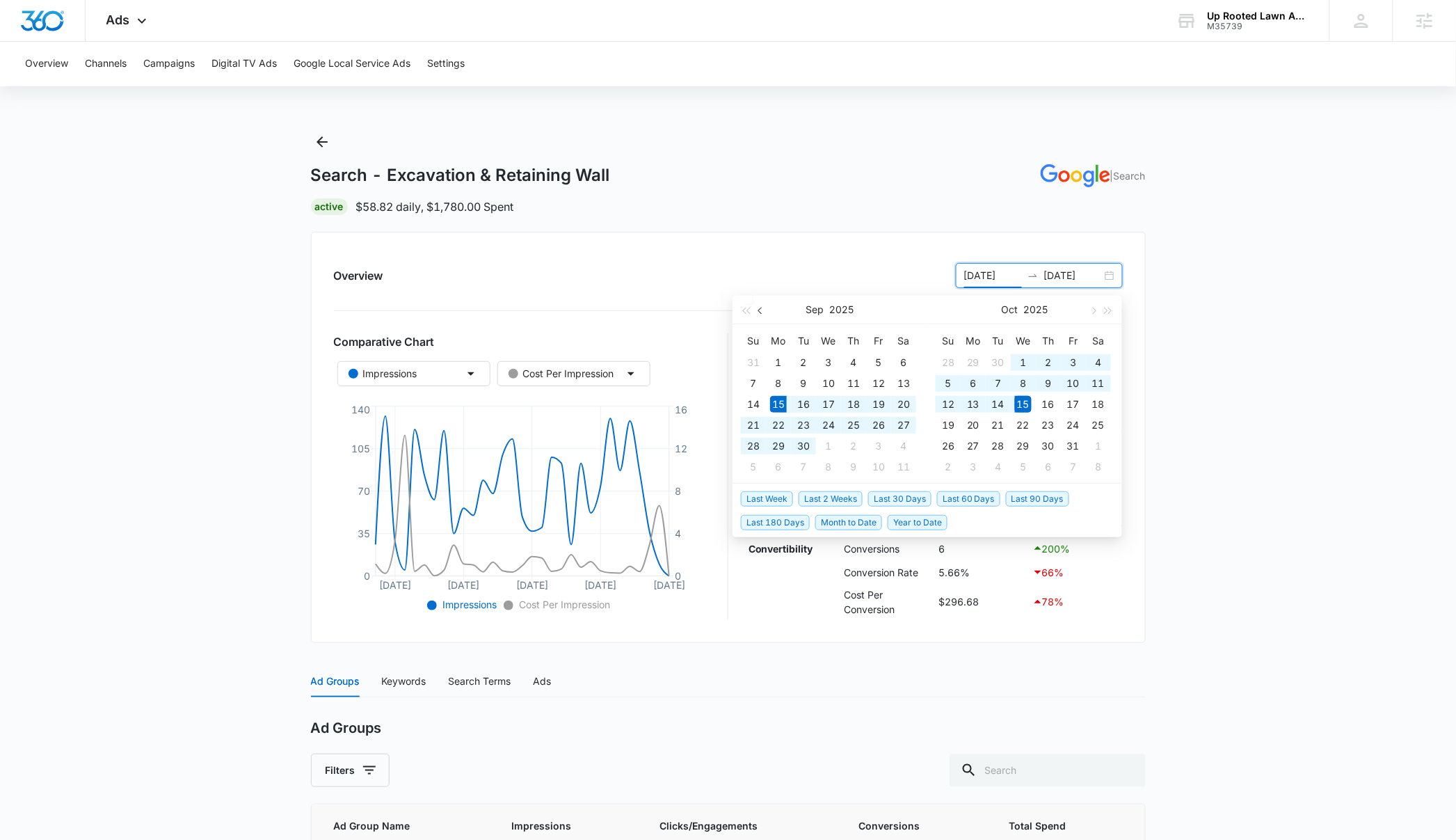
click at [758, 310] on span "button" at bounding box center [761, 310] width 7 height 7
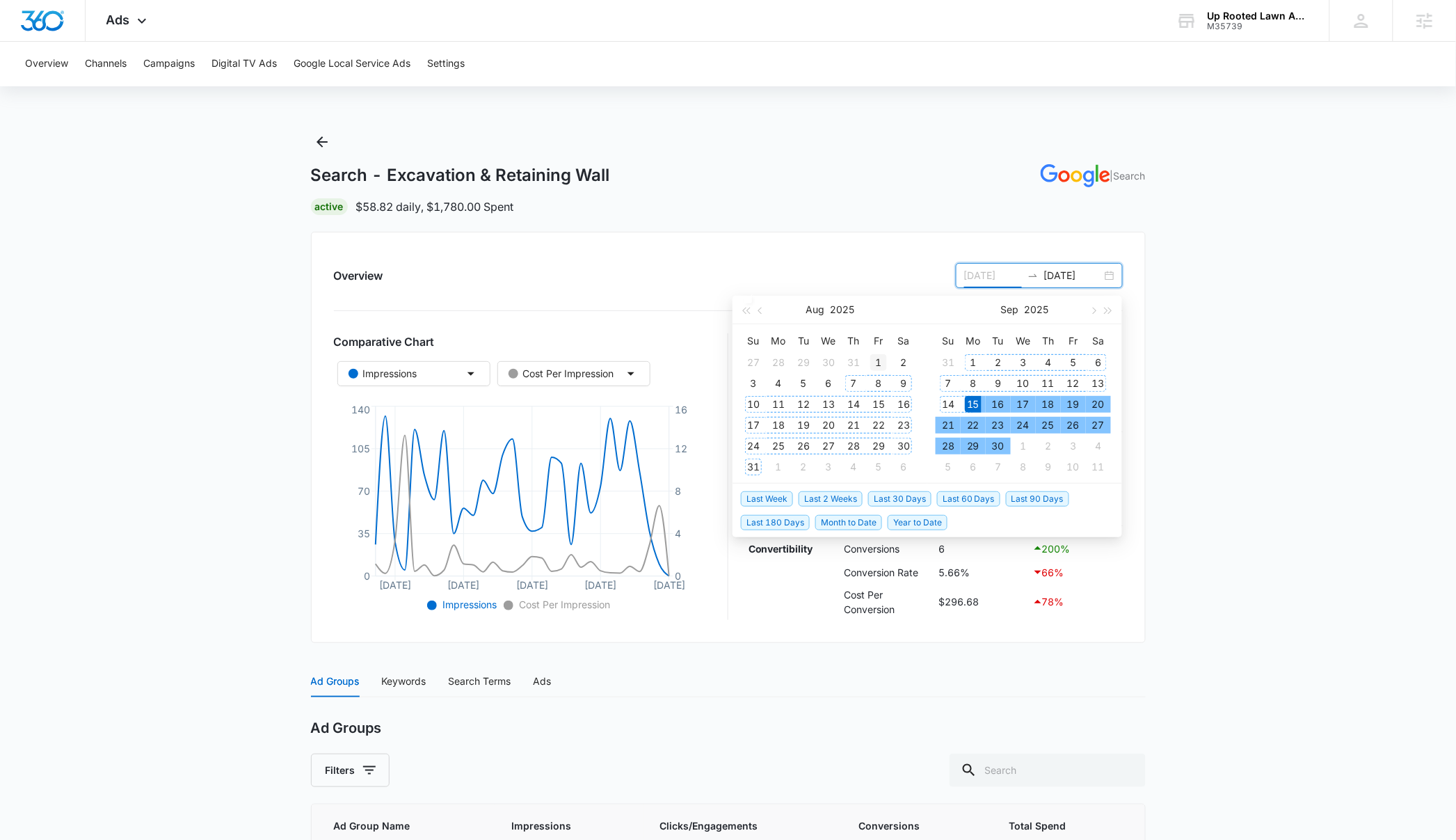
type input "[DATE]"
click at [875, 359] on div "1" at bounding box center [878, 363] width 17 height 17
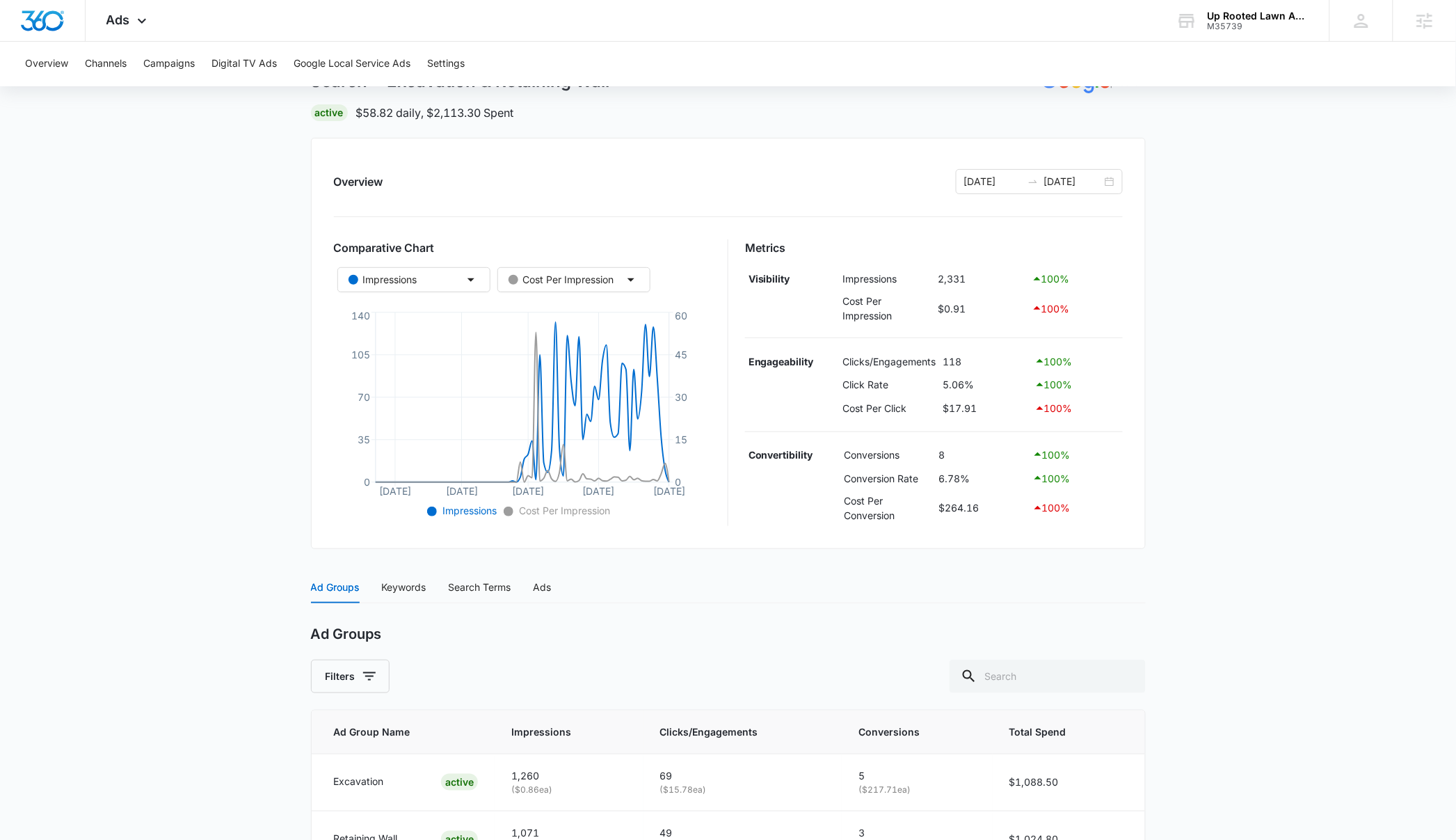
scroll to position [189, 0]
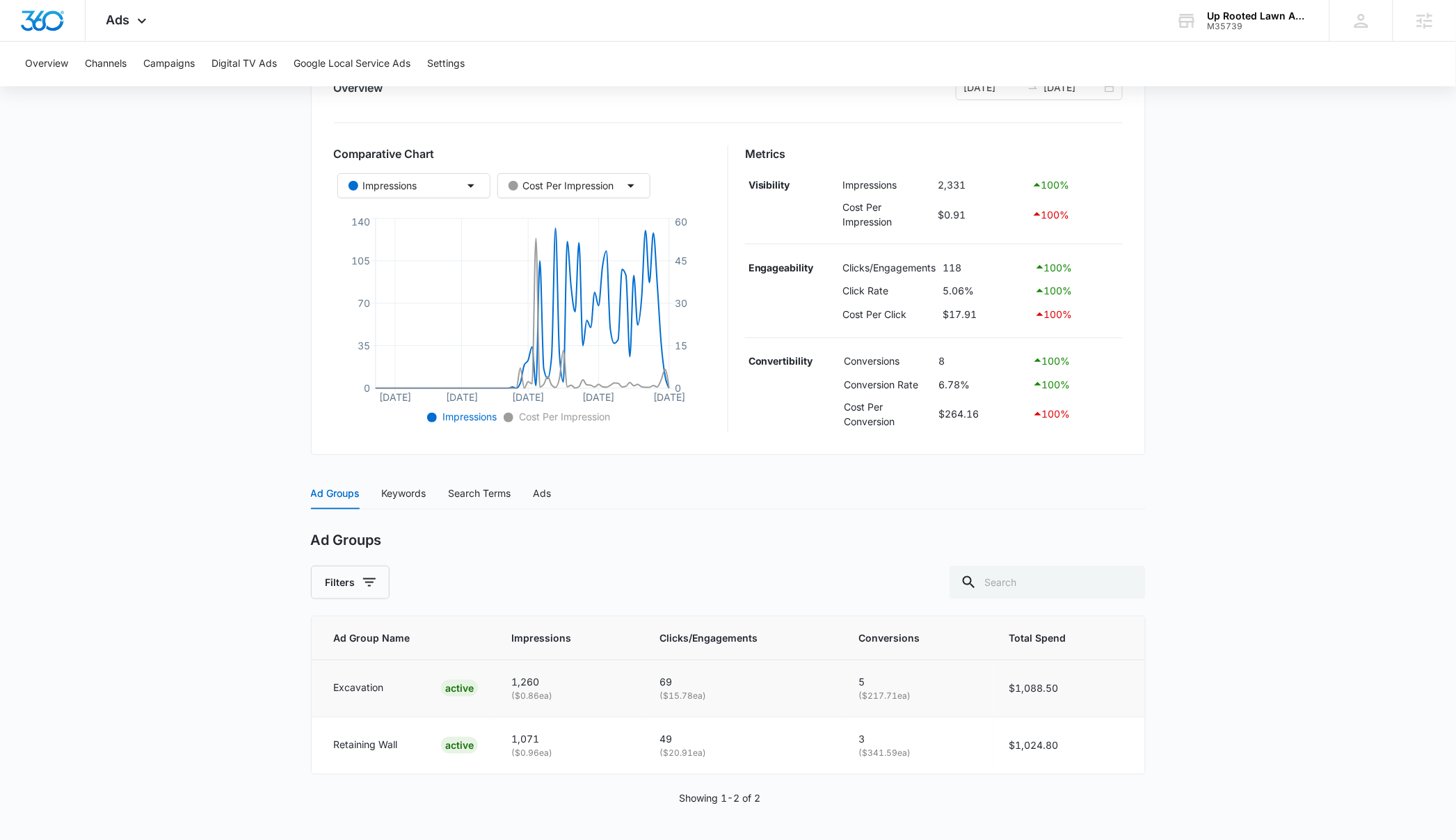
drag, startPoint x: 919, startPoint y: 693, endPoint x: 793, endPoint y: 671, distance: 127.9
click at [791, 671] on tr "Excavation ACTIVE 1,260 ( $0.86 ea) 69 ( $15.78 ea) 5 ( $217.71 ea) $1,088.50" at bounding box center [728, 688] width 834 height 57
click at [1277, 756] on main "Search - Excavation & Retaining Wall | Search Active $58.82 daily , $2,113.30 S…" at bounding box center [728, 391] width 1456 height 897
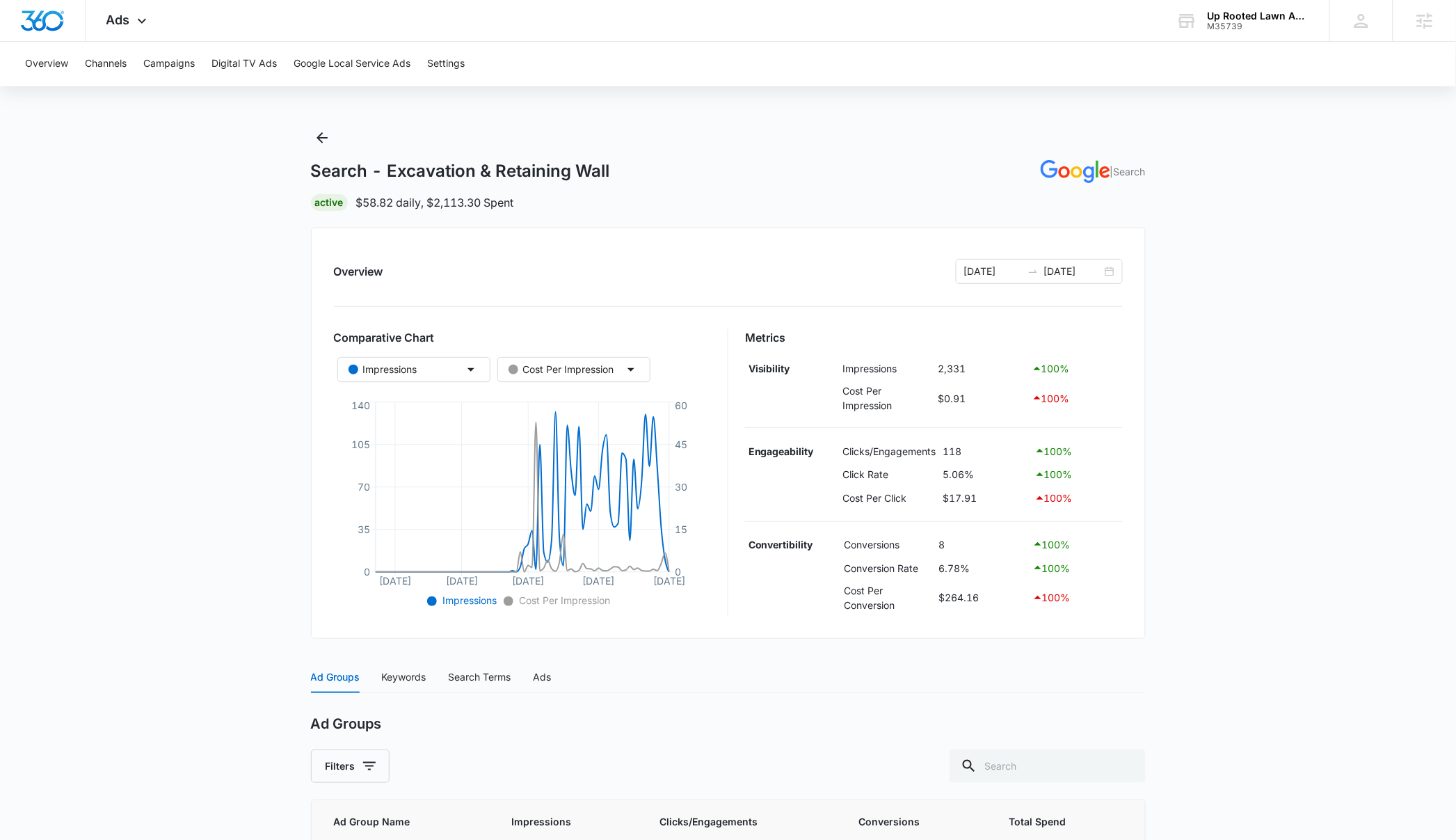
scroll to position [0, 0]
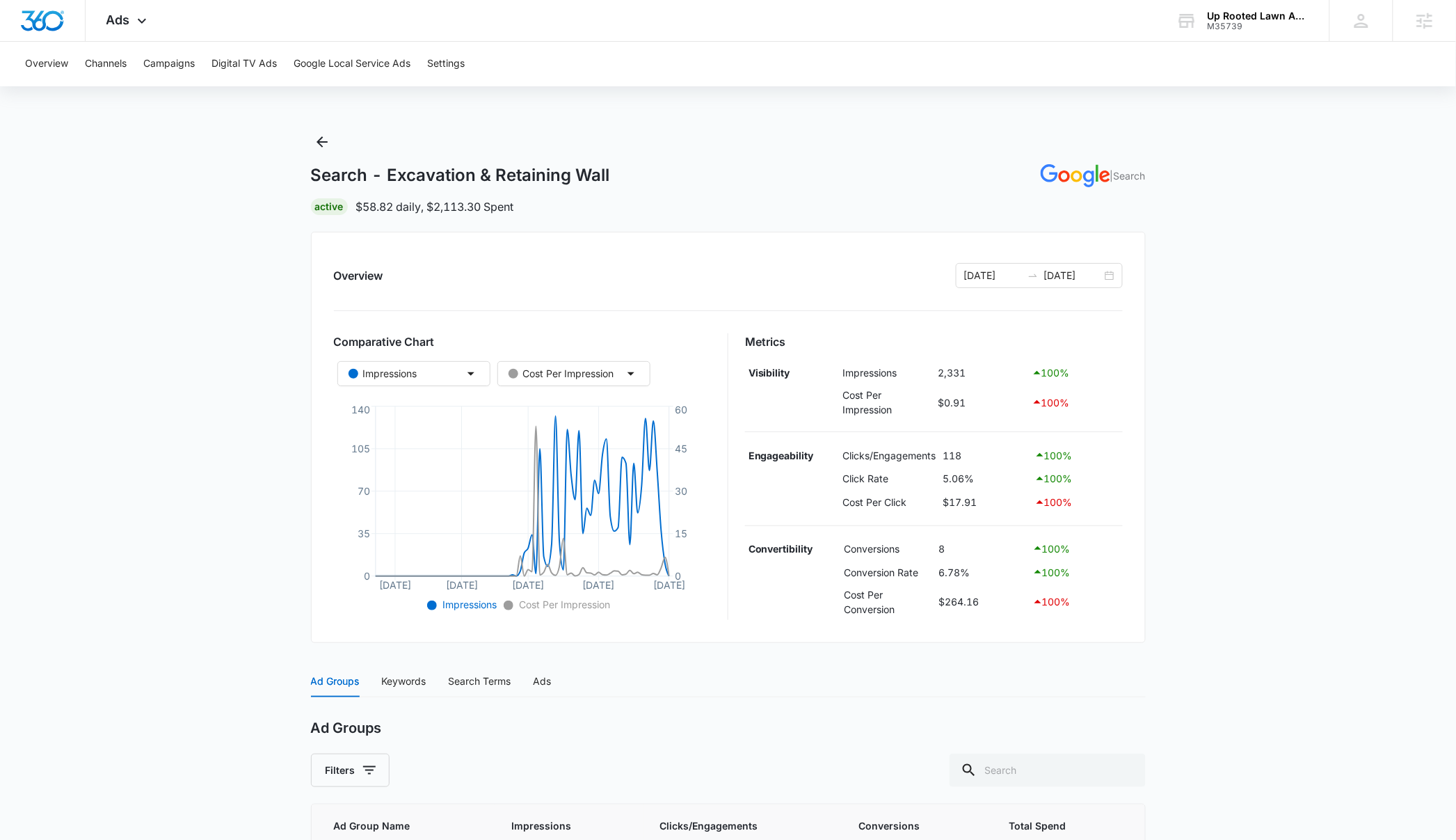
click at [1210, 581] on main "Search - Excavation & Retaining Wall | Search Active $58.82 daily , $2,113.30 S…" at bounding box center [728, 579] width 1456 height 897
click at [318, 138] on icon "Back" at bounding box center [322, 142] width 17 height 17
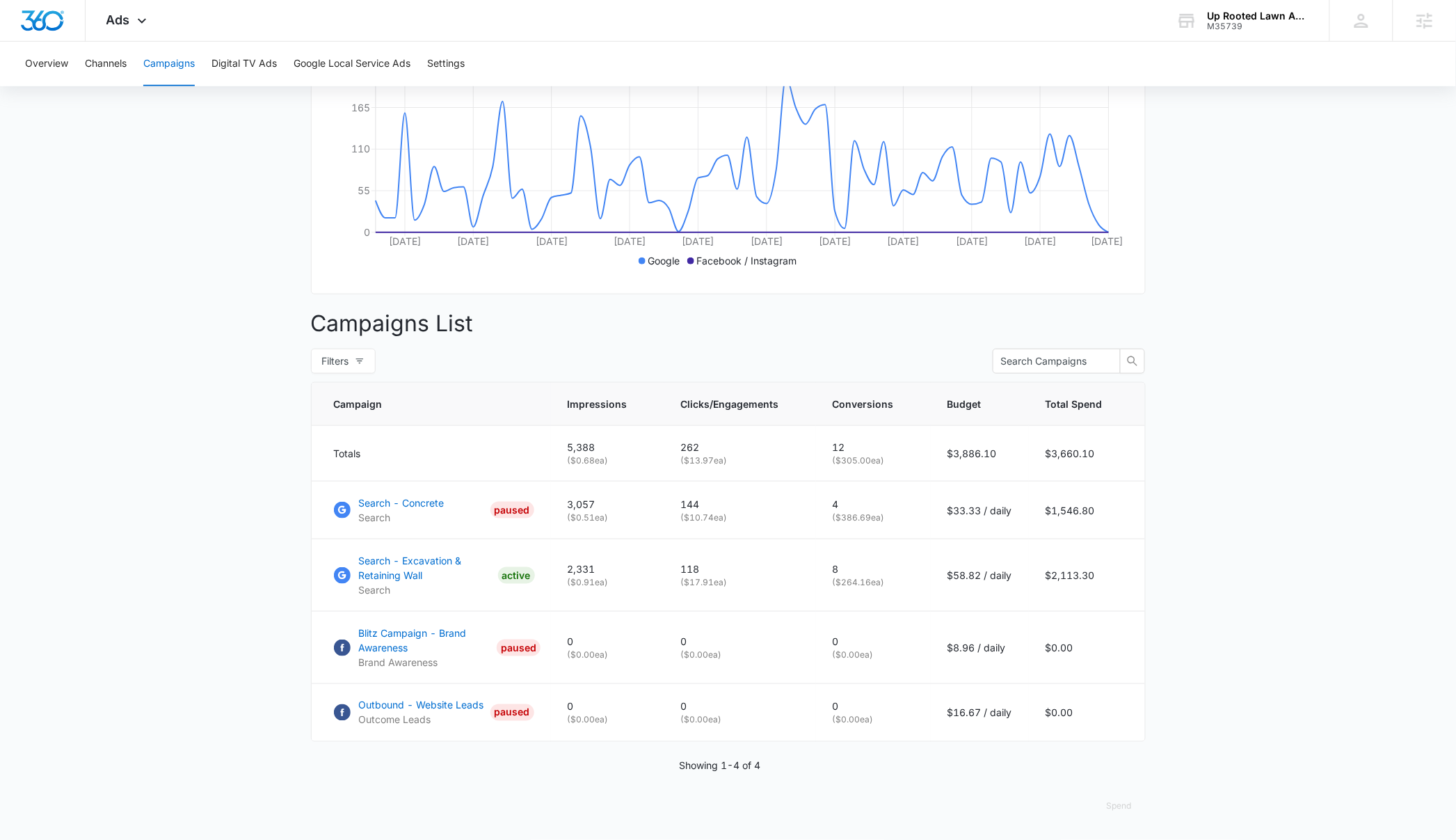
scroll to position [311, 0]
click at [1259, 603] on main "Campaigns Filters [DATE] [DATE] Overall Results Impressions 5.4k 4.26% 5.6k pre…" at bounding box center [728, 337] width 1456 height 1006
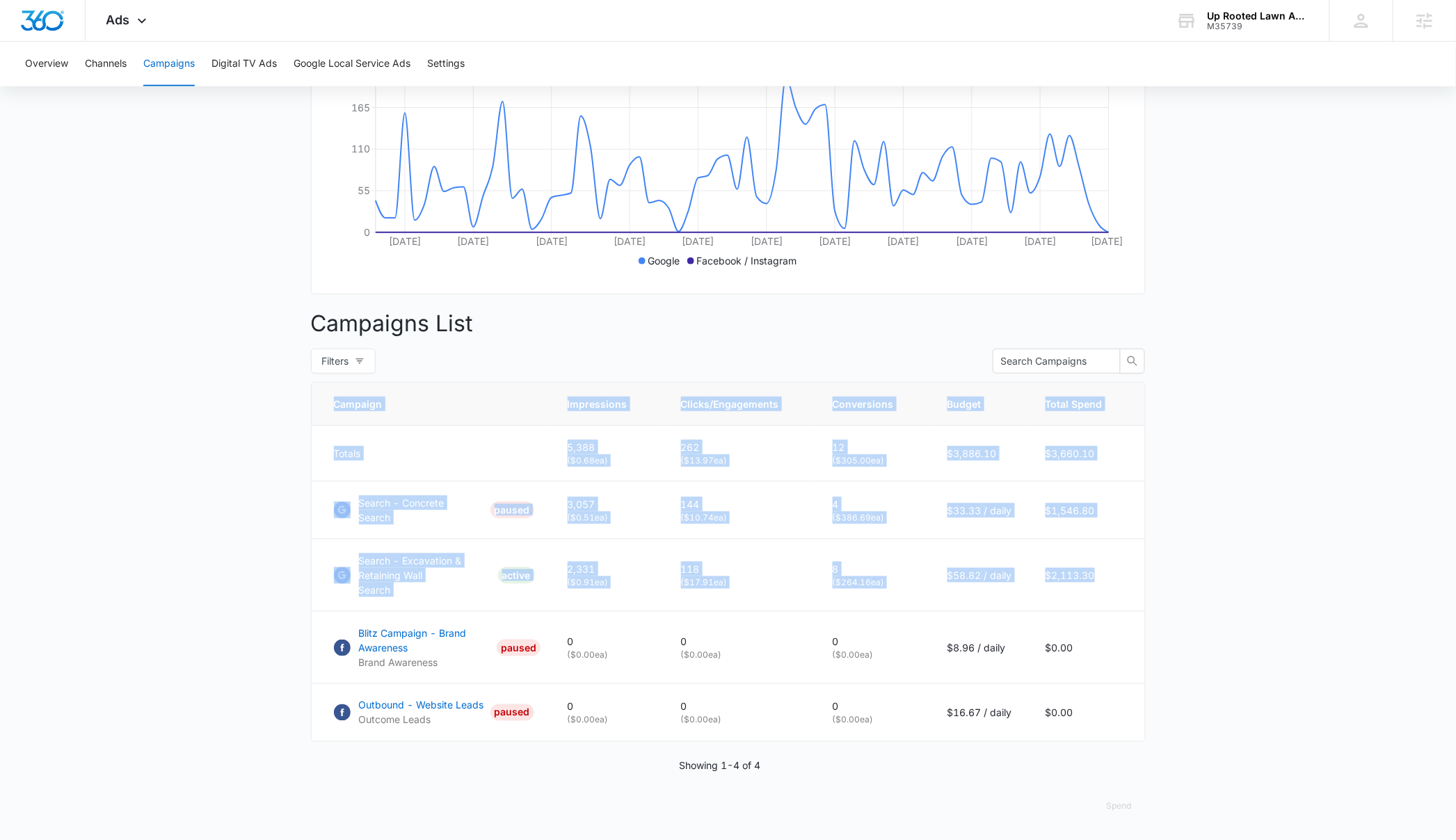
drag, startPoint x: 1132, startPoint y: 574, endPoint x: 305, endPoint y: 571, distance: 827.0
click at [305, 571] on main "Campaigns Filters [DATE] [DATE] Overall Results Impressions 5.4k 4.26% 5.6k pre…" at bounding box center [728, 337] width 1456 height 1006
click at [174, 612] on main "Campaigns Filters [DATE] [DATE] Overall Results Impressions 5.4k 4.26% 5.6k pre…" at bounding box center [728, 337] width 1456 height 1006
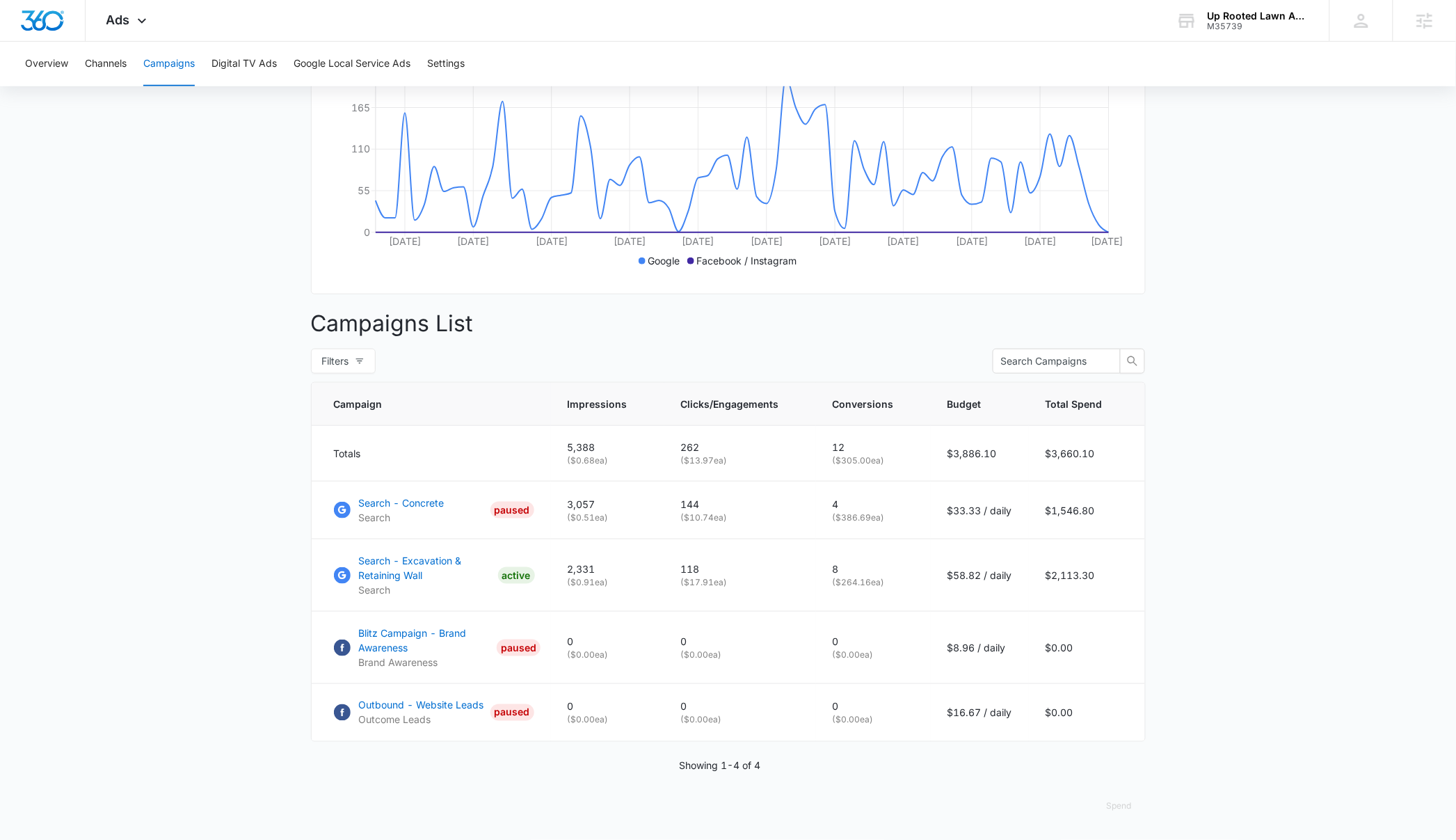
click at [1370, 624] on main "Campaigns Filters 08/01/2025 10/15/2025 Overall Results Impressions 5.4k 4.26% …" at bounding box center [728, 337] width 1456 height 1006
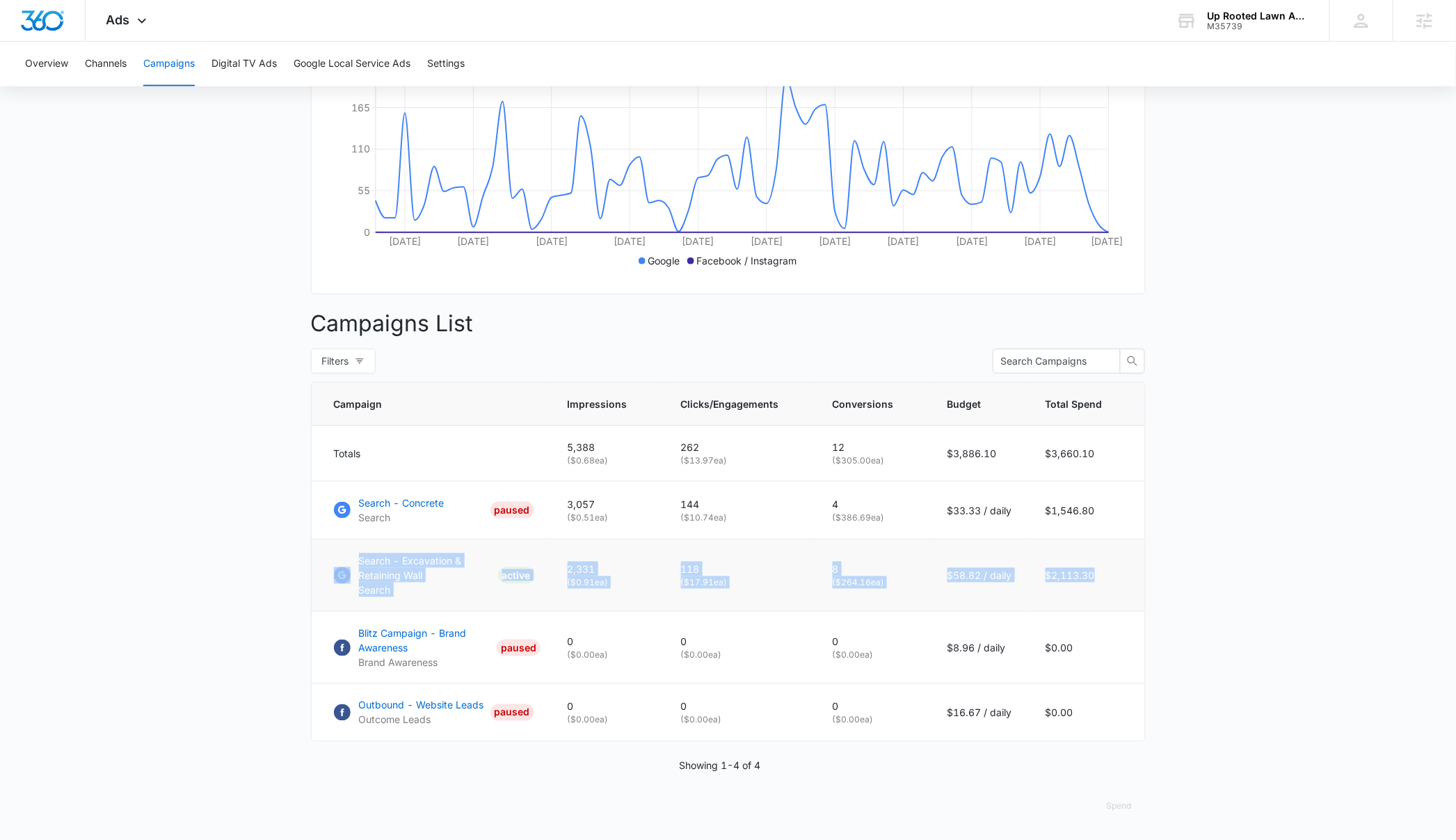
drag, startPoint x: 1126, startPoint y: 580, endPoint x: 342, endPoint y: 563, distance: 784.2
click at [342, 563] on tr "Search - Excavation & Retaining Wall Search ACTIVE 2,331 ( $0.91 ea) 118 ( $17.…" at bounding box center [728, 575] width 834 height 72
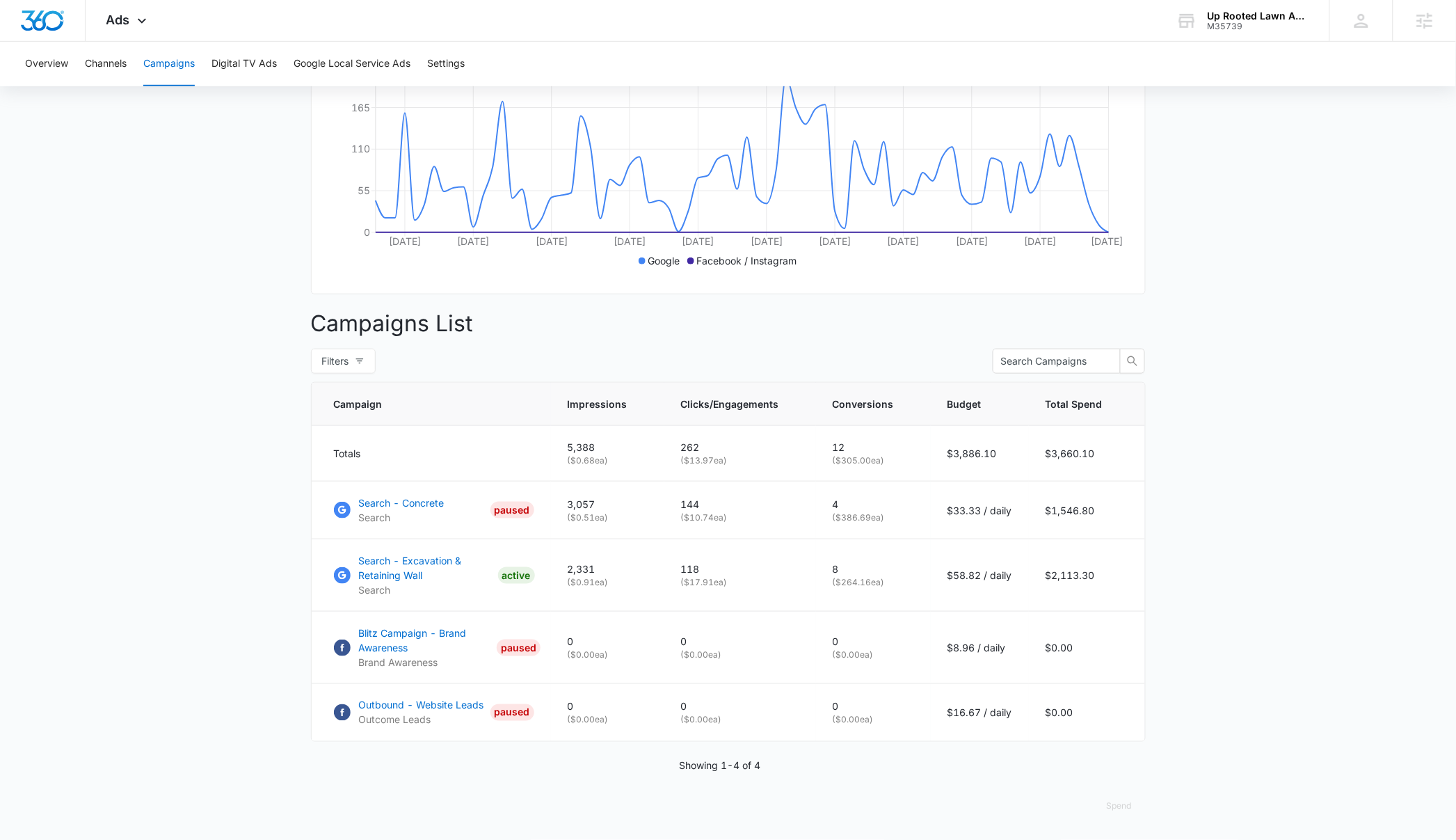
click at [154, 607] on main "Campaigns Filters 08/01/2025 10/15/2025 Overall Results Impressions 5.4k 4.26% …" at bounding box center [728, 337] width 1456 height 1006
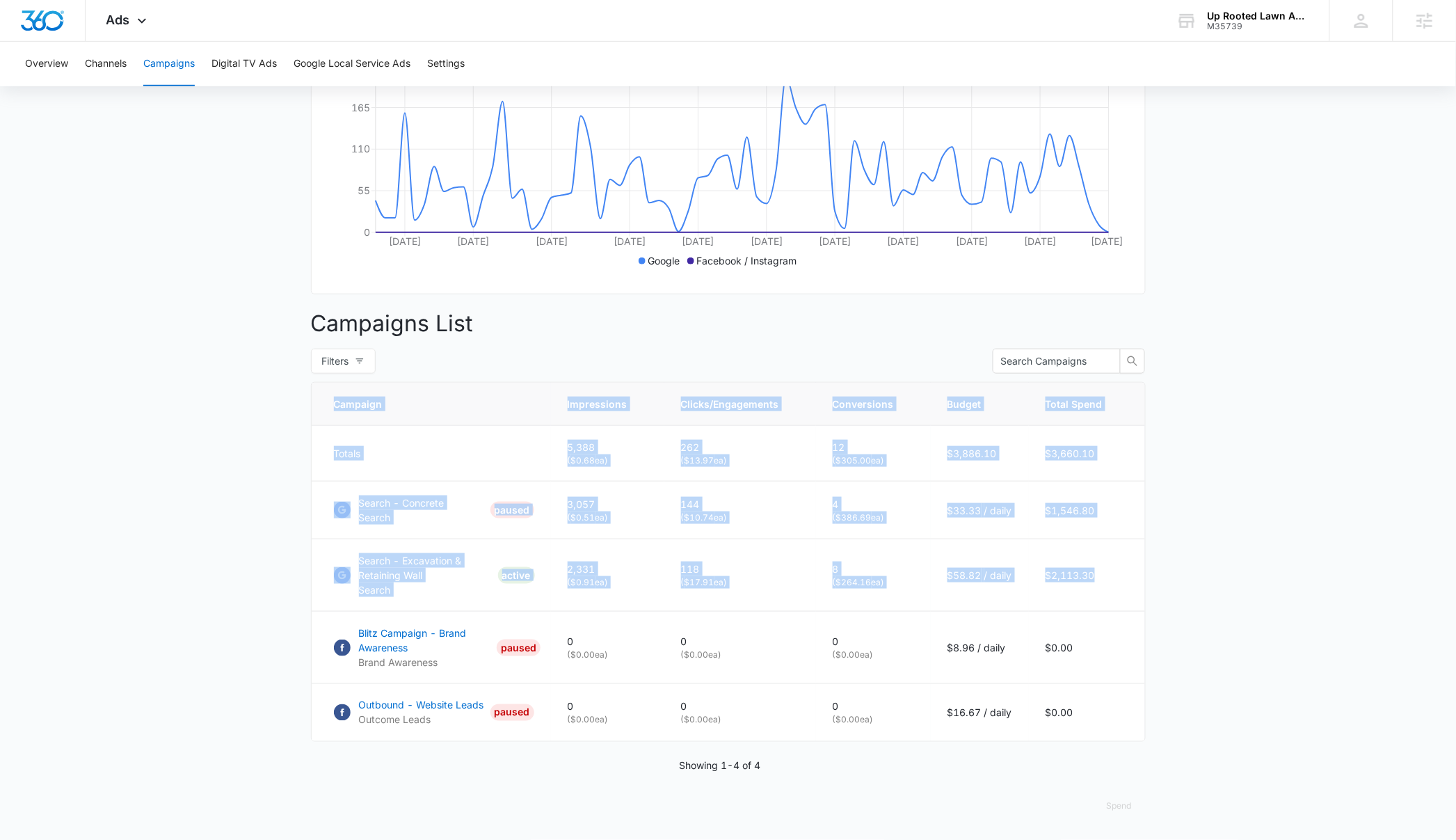
drag, startPoint x: 1120, startPoint y: 574, endPoint x: 289, endPoint y: 556, distance: 831.2
click at [289, 556] on main "Campaigns Filters 08/01/2025 10/15/2025 Overall Results Impressions 5.4k 4.26% …" at bounding box center [728, 337] width 1456 height 1006
click at [178, 639] on main "Campaigns Filters 08/01/2025 10/15/2025 Overall Results Impressions 5.4k 4.26% …" at bounding box center [728, 337] width 1456 height 1006
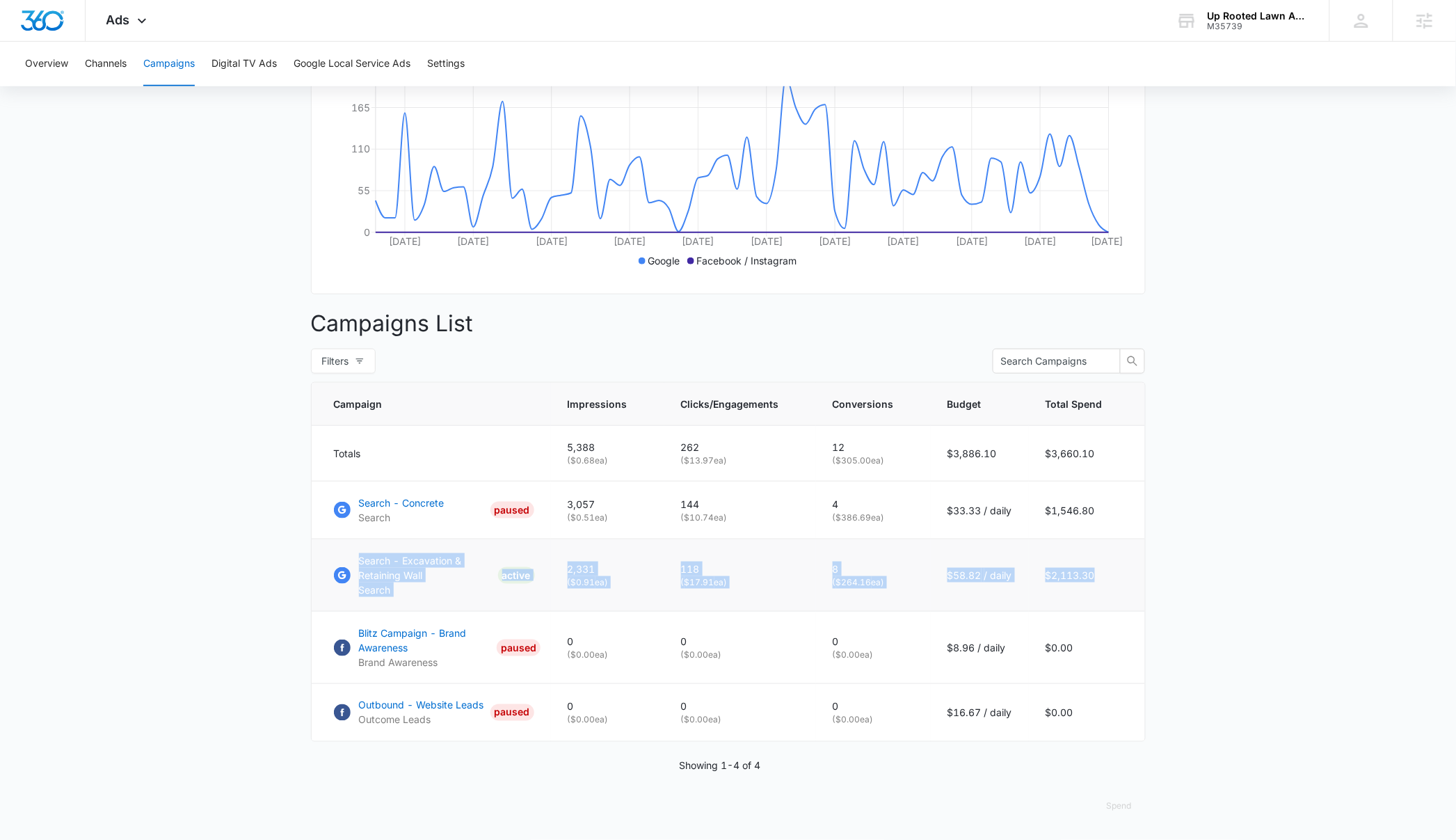
drag, startPoint x: 1139, startPoint y: 577, endPoint x: 355, endPoint y: 559, distance: 784.2
click at [357, 559] on tr "Search - Excavation & Retaining Wall Search ACTIVE 2,331 ( $0.91 ea) 118 ( $17.…" at bounding box center [728, 575] width 834 height 72
click at [143, 630] on main "Campaigns Filters 08/01/2025 10/15/2025 Overall Results Impressions 5.4k 4.26% …" at bounding box center [728, 337] width 1456 height 1006
drag, startPoint x: 1073, startPoint y: 576, endPoint x: 331, endPoint y: 563, distance: 742.1
click at [332, 563] on tr "Search - Excavation & Retaining Wall Search ACTIVE 2,331 ( $0.91 ea) 118 ( $17.…" at bounding box center [728, 575] width 834 height 72
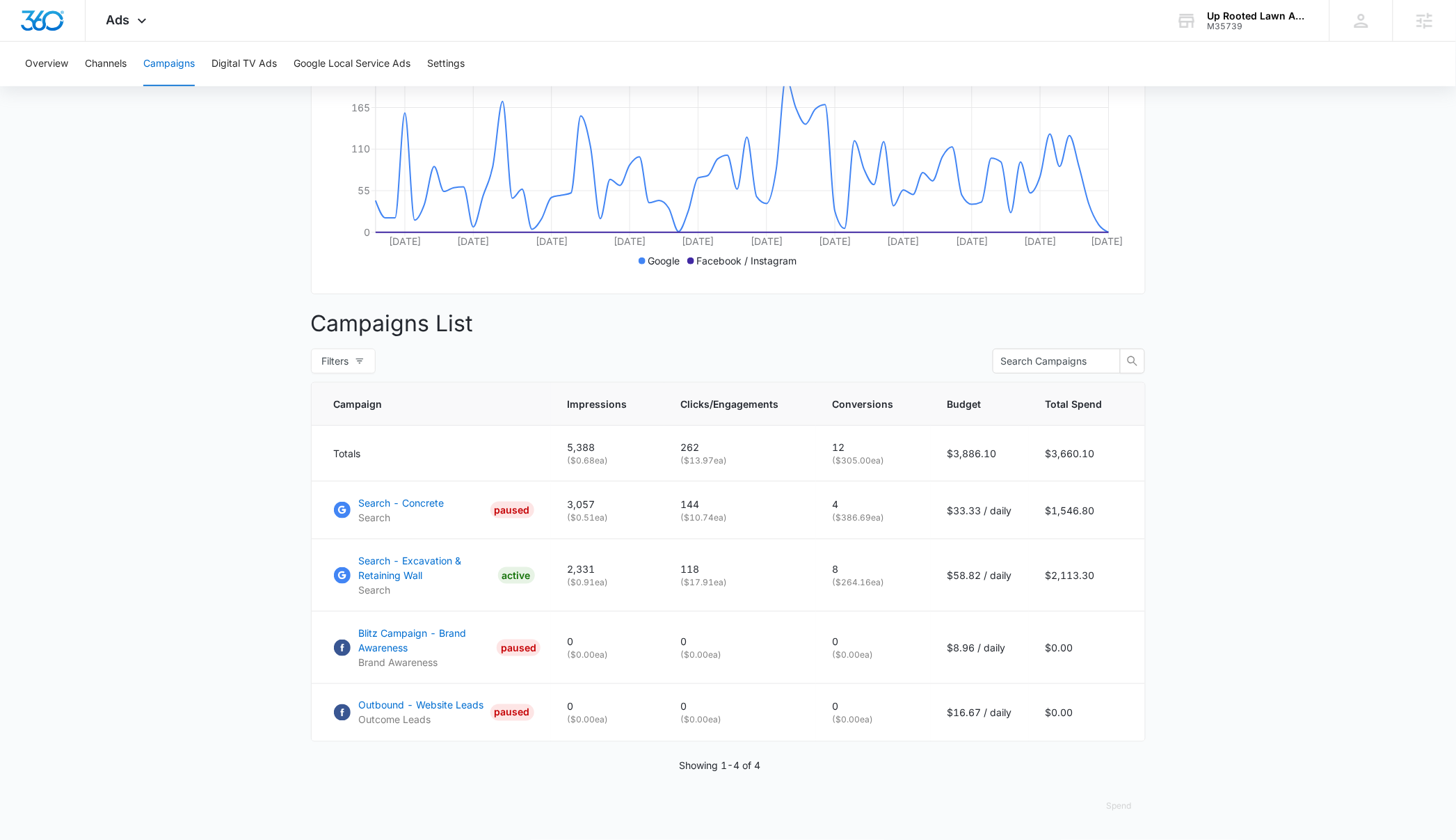
click at [123, 616] on main "Campaigns Filters 08/01/2025 10/15/2025 Overall Results Impressions 5.4k 4.26% …" at bounding box center [728, 337] width 1456 height 1006
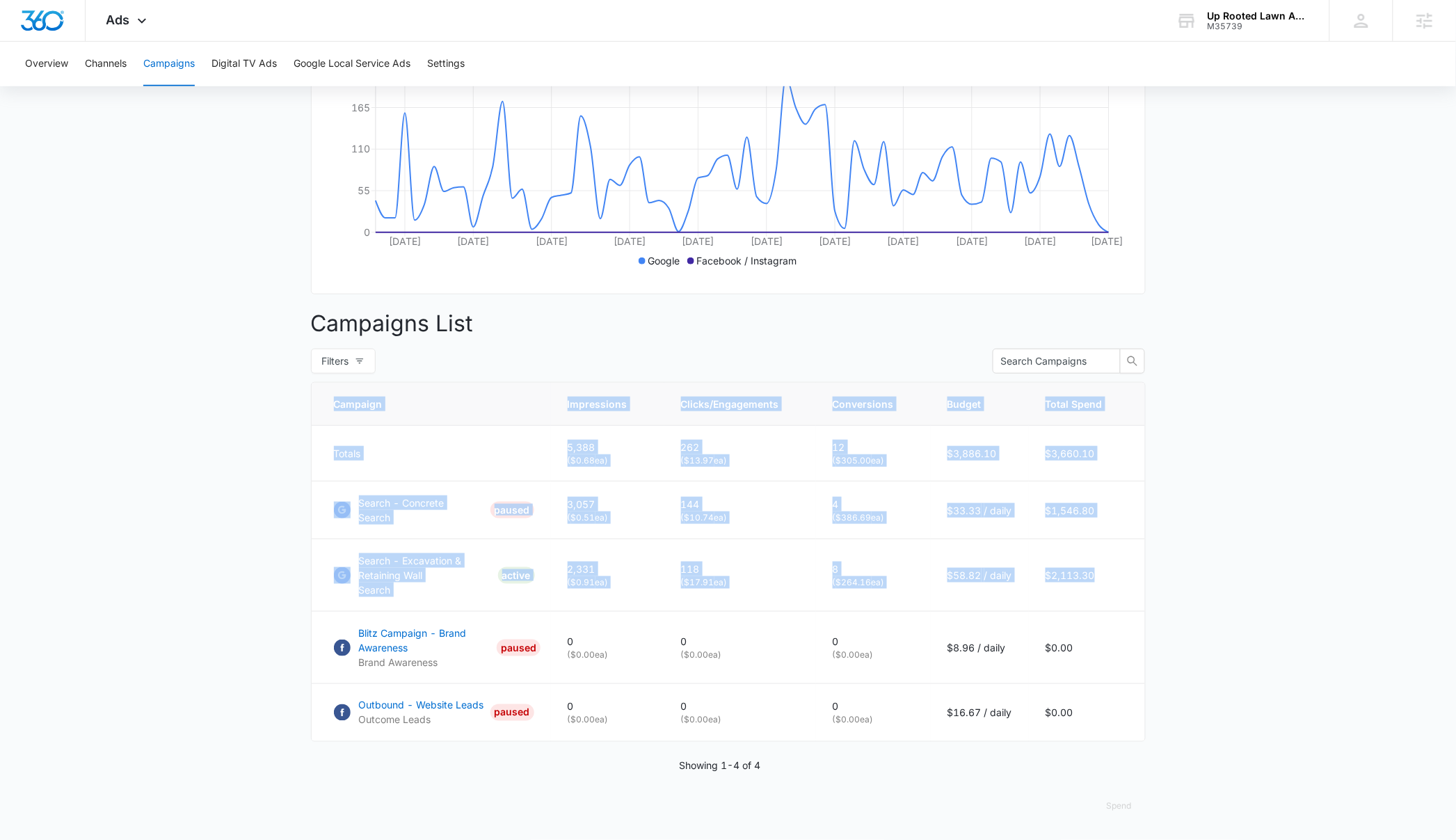
drag, startPoint x: 1114, startPoint y: 575, endPoint x: 262, endPoint y: 571, distance: 852.0
click at [262, 571] on main "Campaigns Filters 08/01/2025 10/15/2025 Overall Results Impressions 5.4k 4.26% …" at bounding box center [728, 337] width 1456 height 1006
click at [262, 572] on main "Campaigns Filters 08/01/2025 10/15/2025 Overall Results Impressions 5.4k 4.26% …" at bounding box center [728, 337] width 1456 height 1006
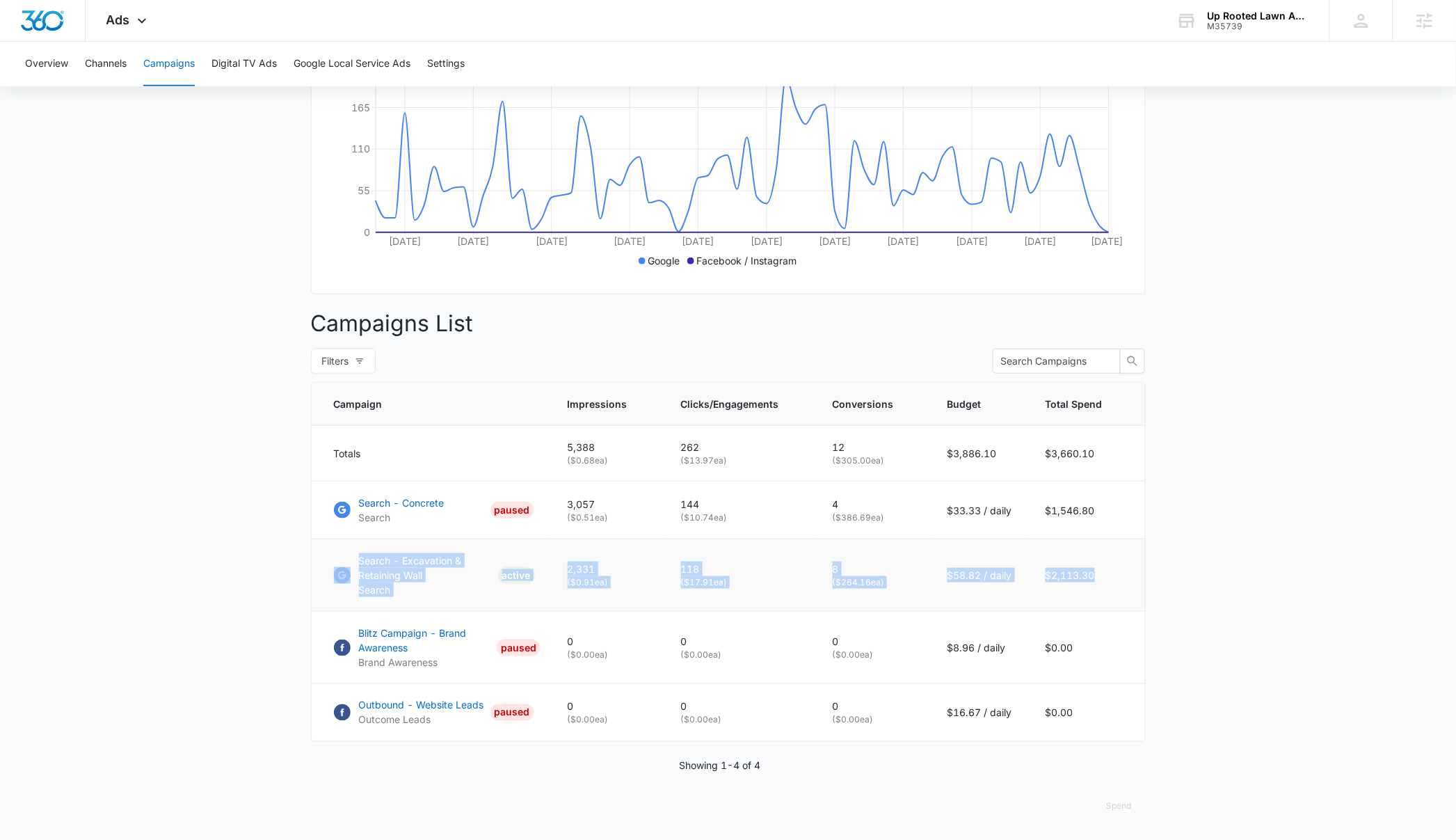
drag, startPoint x: 1081, startPoint y: 577, endPoint x: 315, endPoint y: 577, distance: 766.0
click at [315, 577] on tr "Search - Excavation & Retaining Wall Search ACTIVE 2,331 ( $0.91 ea) 118 ( $17.…" at bounding box center [728, 575] width 834 height 72
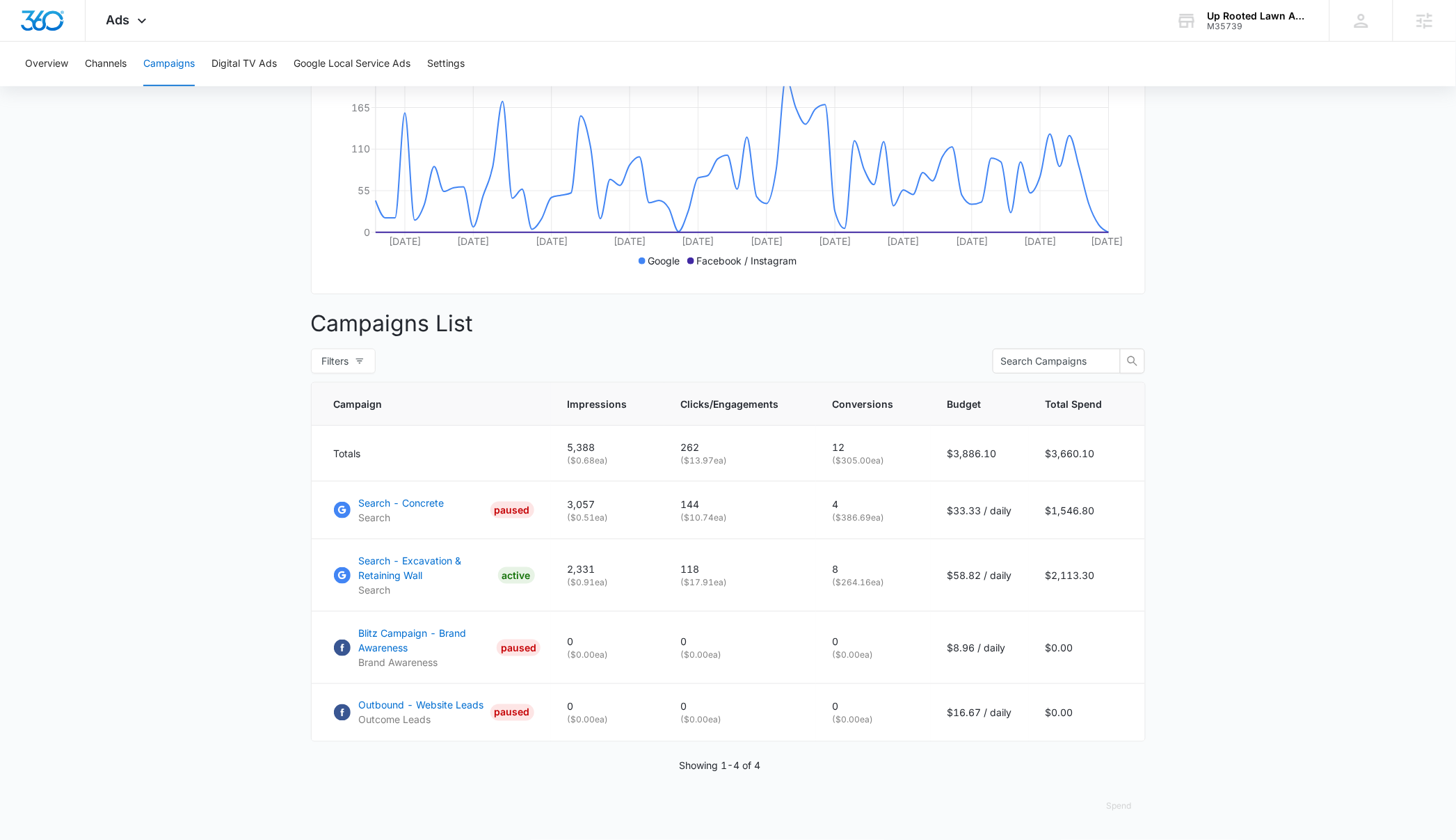
drag, startPoint x: 154, startPoint y: 627, endPoint x: 263, endPoint y: 636, distance: 109.4
click at [154, 627] on main "Campaigns Filters 08/01/2025 10/15/2025 Overall Results Impressions 5.4k 4.26% …" at bounding box center [728, 337] width 1456 height 1006
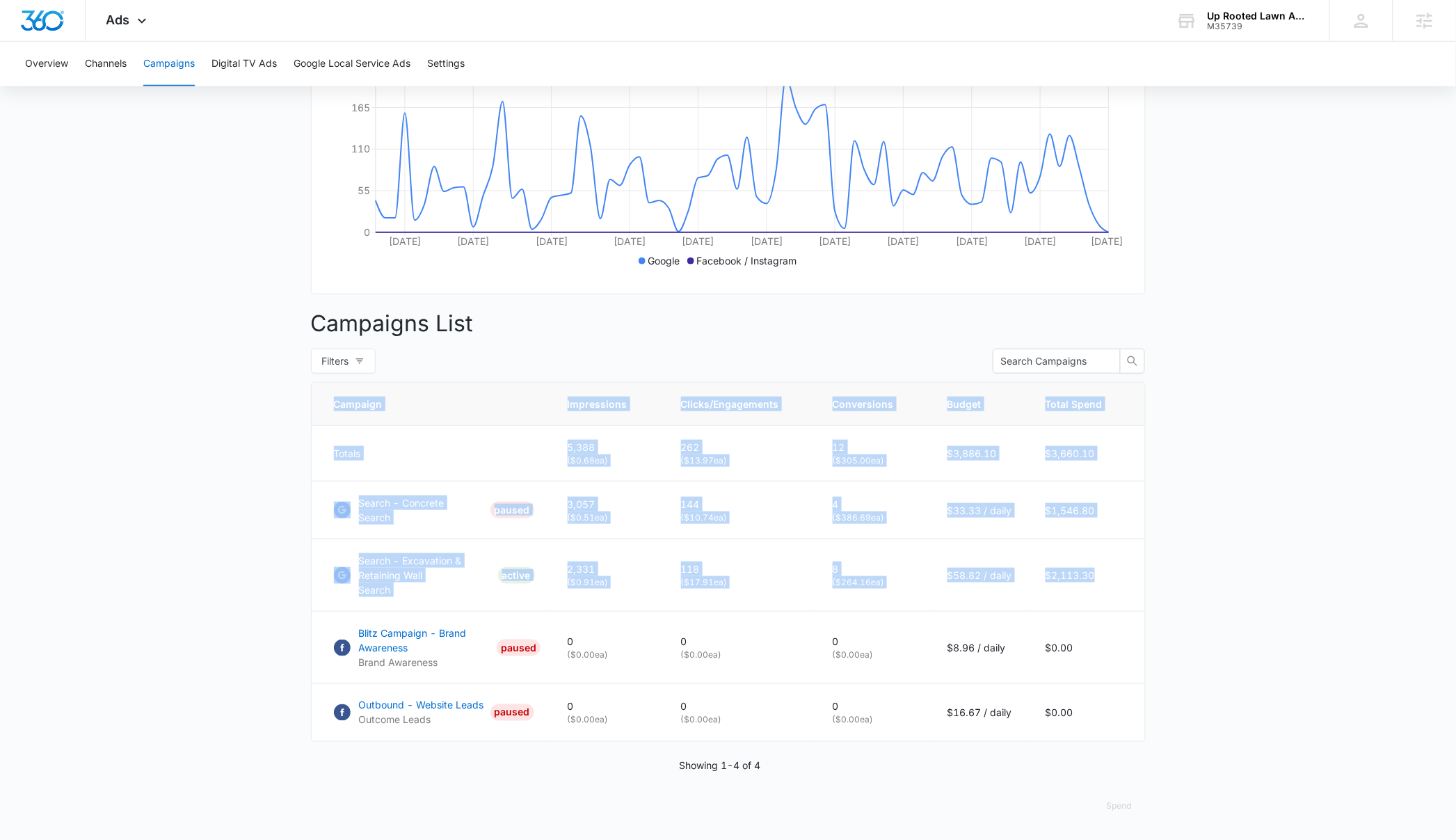
drag, startPoint x: 1116, startPoint y: 578, endPoint x: 293, endPoint y: 573, distance: 823.0
click at [293, 573] on main "Campaigns Filters 08/01/2025 10/15/2025 Overall Results Impressions 5.4k 4.26% …" at bounding box center [728, 337] width 1456 height 1006
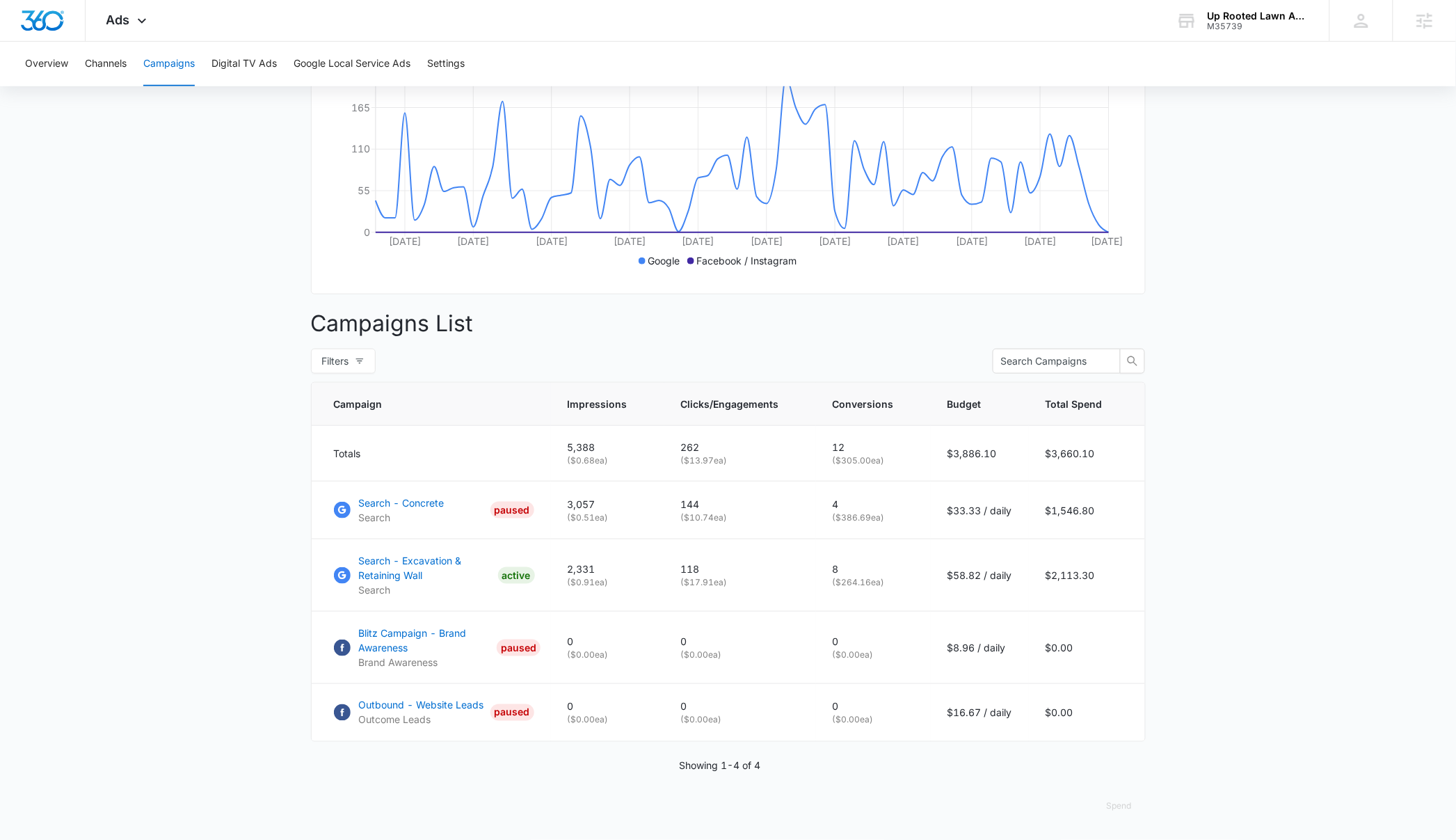
click at [248, 602] on main "Campaigns Filters 08/01/2025 10/15/2025 Overall Results Impressions 5.4k 4.26% …" at bounding box center [728, 337] width 1456 height 1006
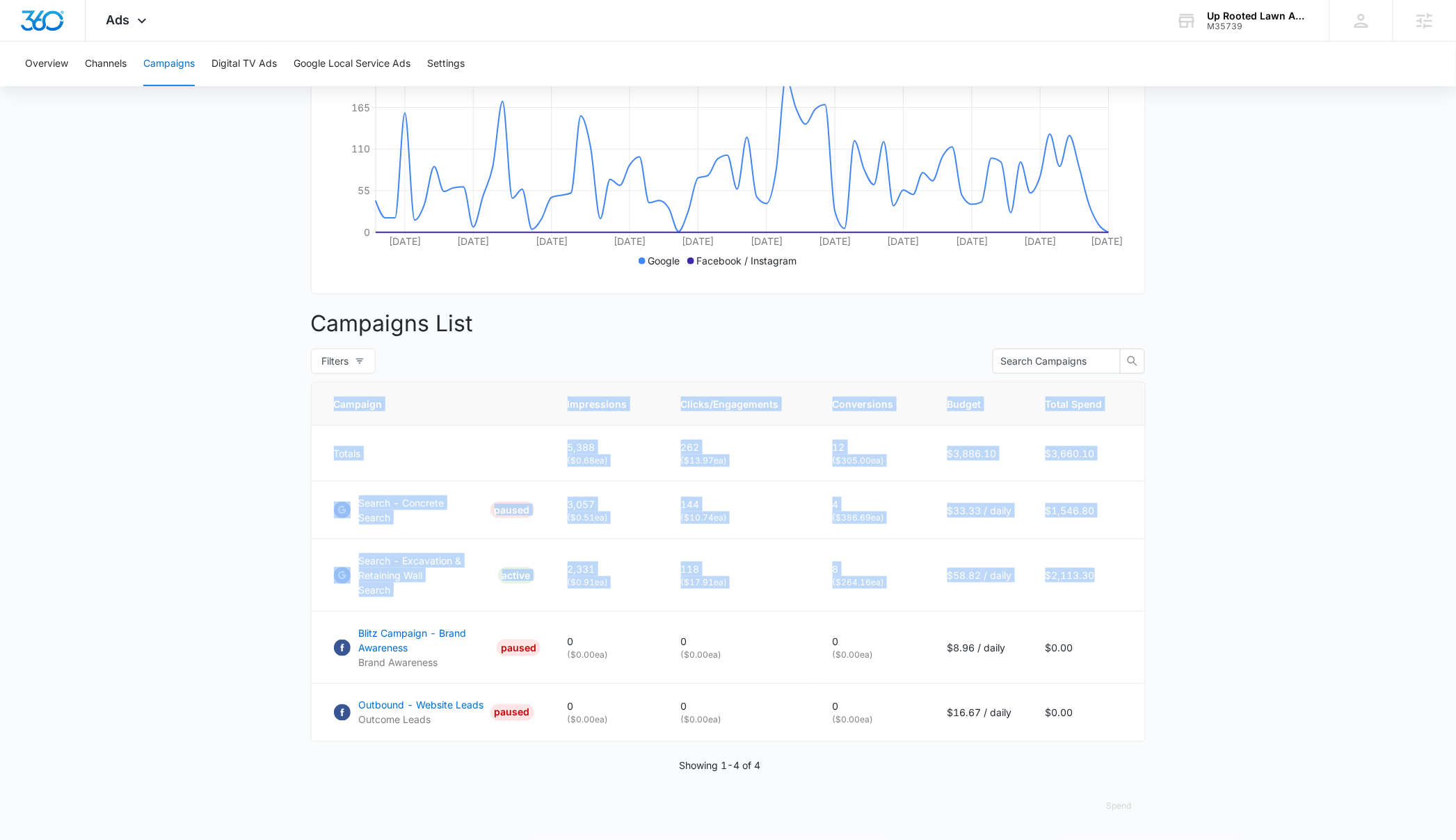
drag, startPoint x: 1129, startPoint y: 577, endPoint x: 242, endPoint y: 564, distance: 887.1
click at [242, 564] on main "Campaigns Filters 08/01/2025 10/15/2025 Overall Results Impressions 5.4k 4.26% …" at bounding box center [728, 337] width 1456 height 1006
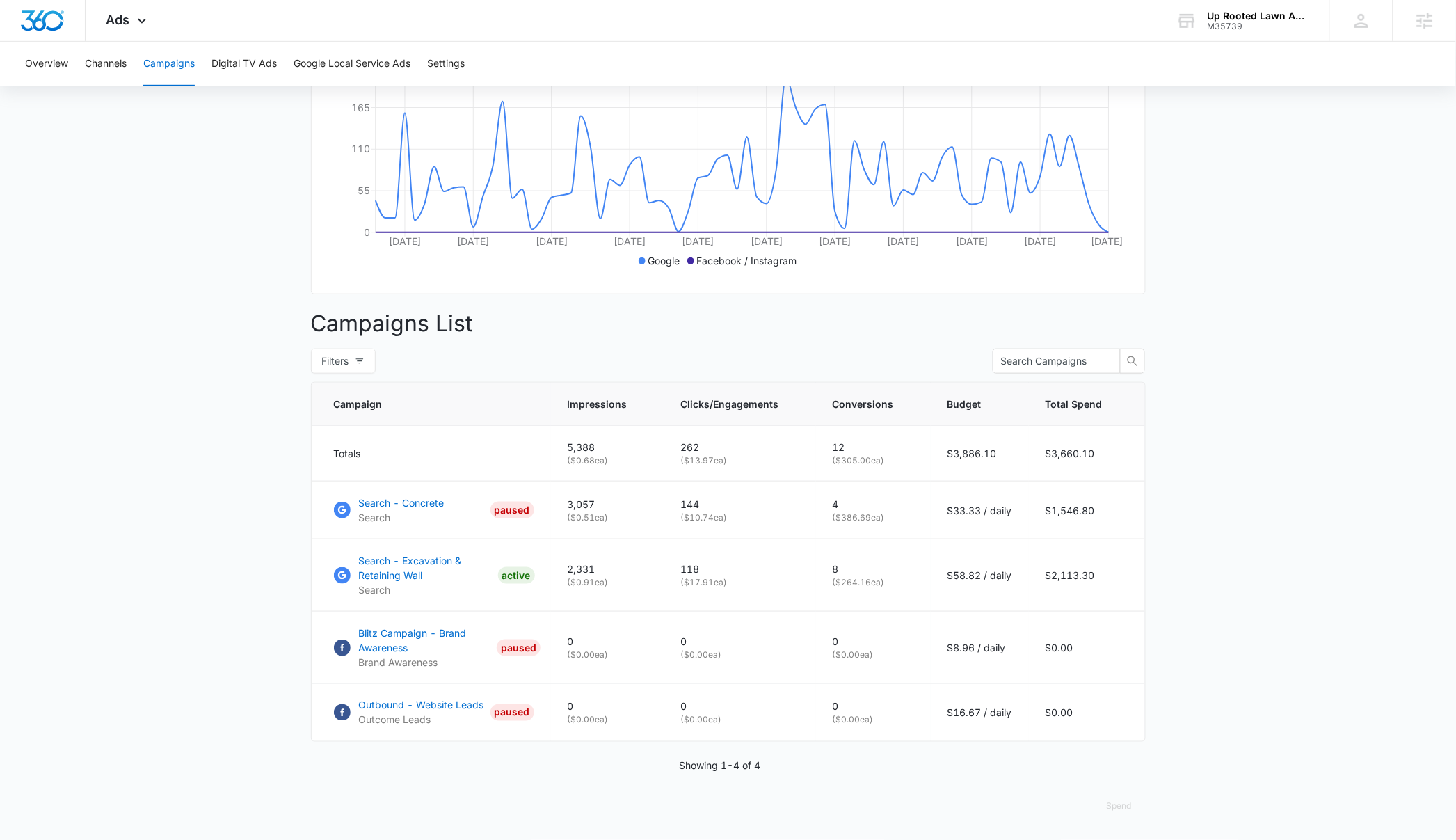
click at [1257, 630] on main "Campaigns Filters 08/01/2025 10/15/2025 Overall Results Impressions 5.4k 4.26% …" at bounding box center [728, 337] width 1456 height 1006
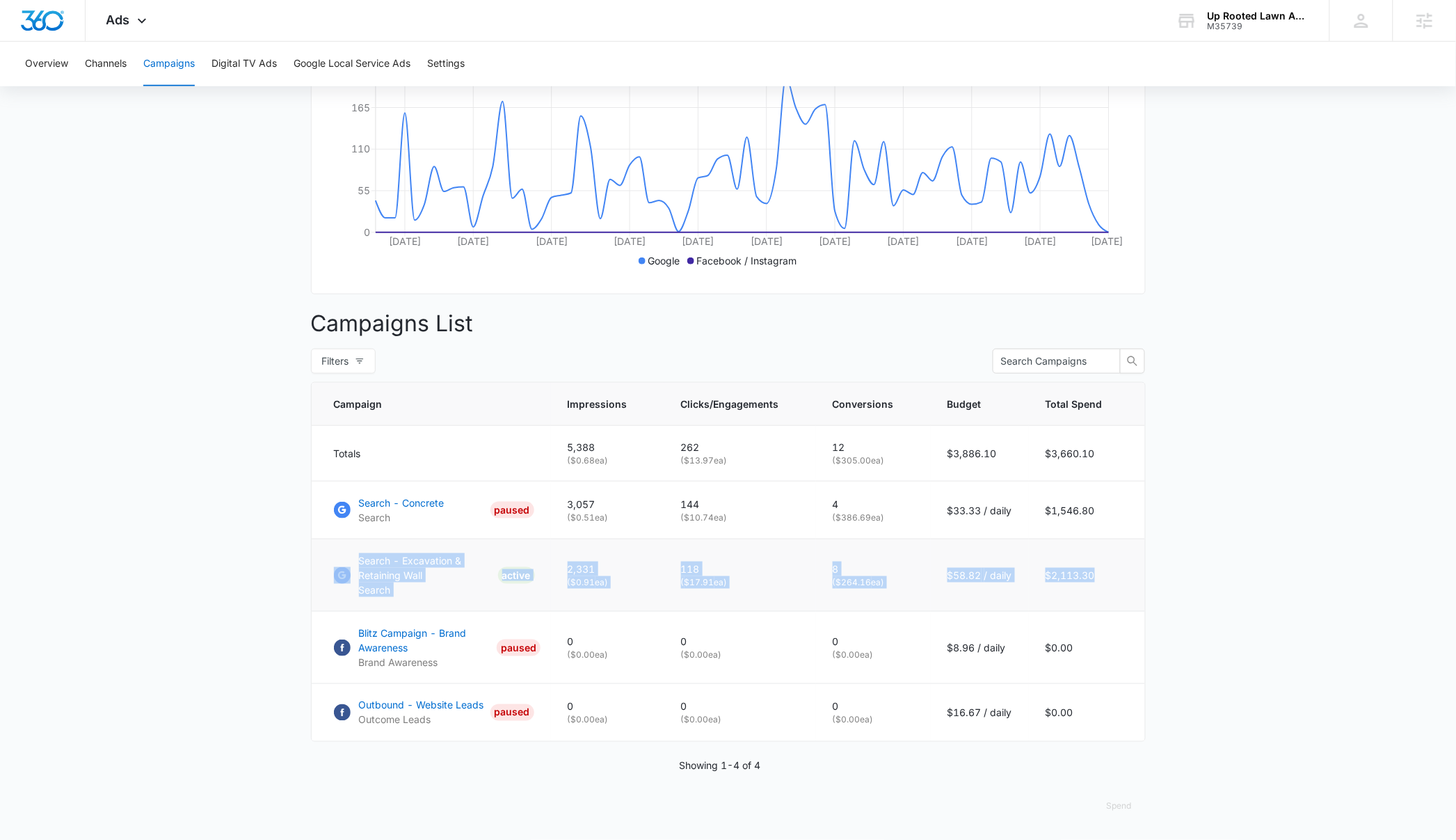
drag, startPoint x: 1129, startPoint y: 574, endPoint x: 347, endPoint y: 559, distance: 782.1
click at [347, 559] on tr "Search - Excavation & Retaining Wall Search ACTIVE 2,331 ( $0.91 ea) 118 ( $17.…" at bounding box center [728, 575] width 834 height 72
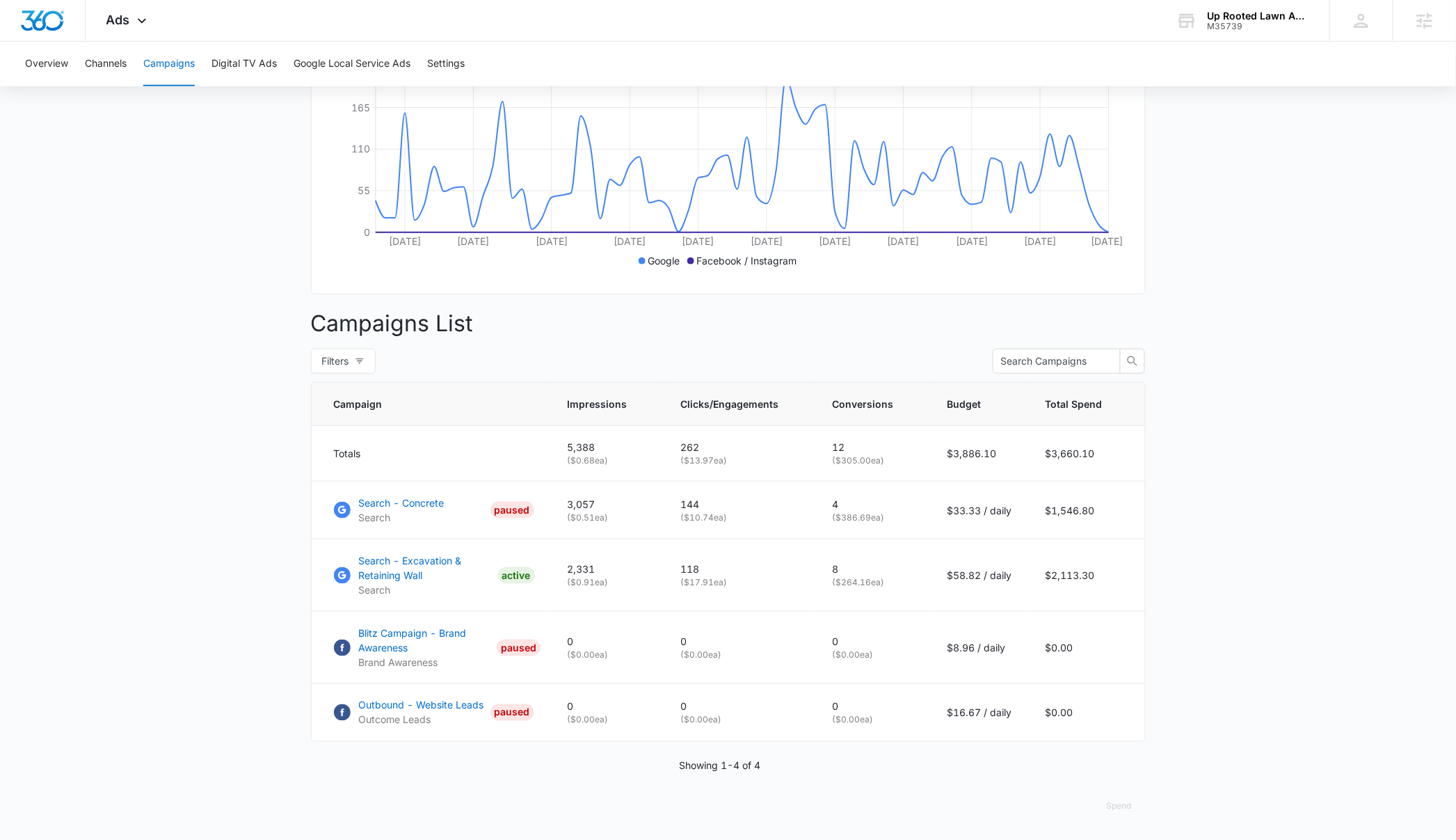
click at [180, 590] on main "Campaigns Filters 08/01/2025 10/15/2025 Overall Results Impressions 5.4k 4.26% …" at bounding box center [728, 337] width 1456 height 1006
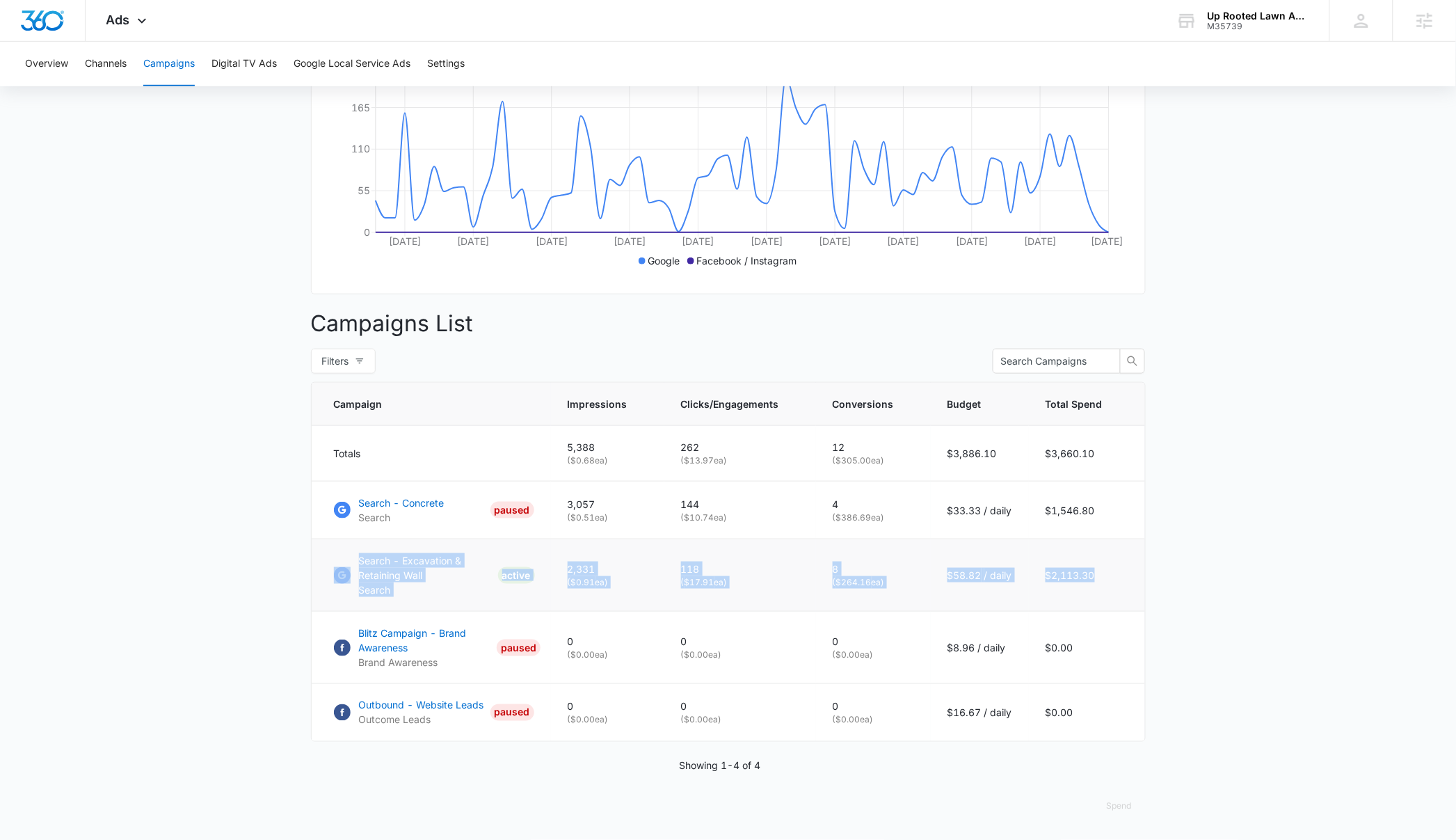
drag, startPoint x: 1104, startPoint y: 573, endPoint x: 326, endPoint y: 549, distance: 778.4
click at [326, 549] on tr "Search - Excavation & Retaining Wall Search ACTIVE 2,331 ( $0.91 ea) 118 ( $17.…" at bounding box center [728, 575] width 834 height 72
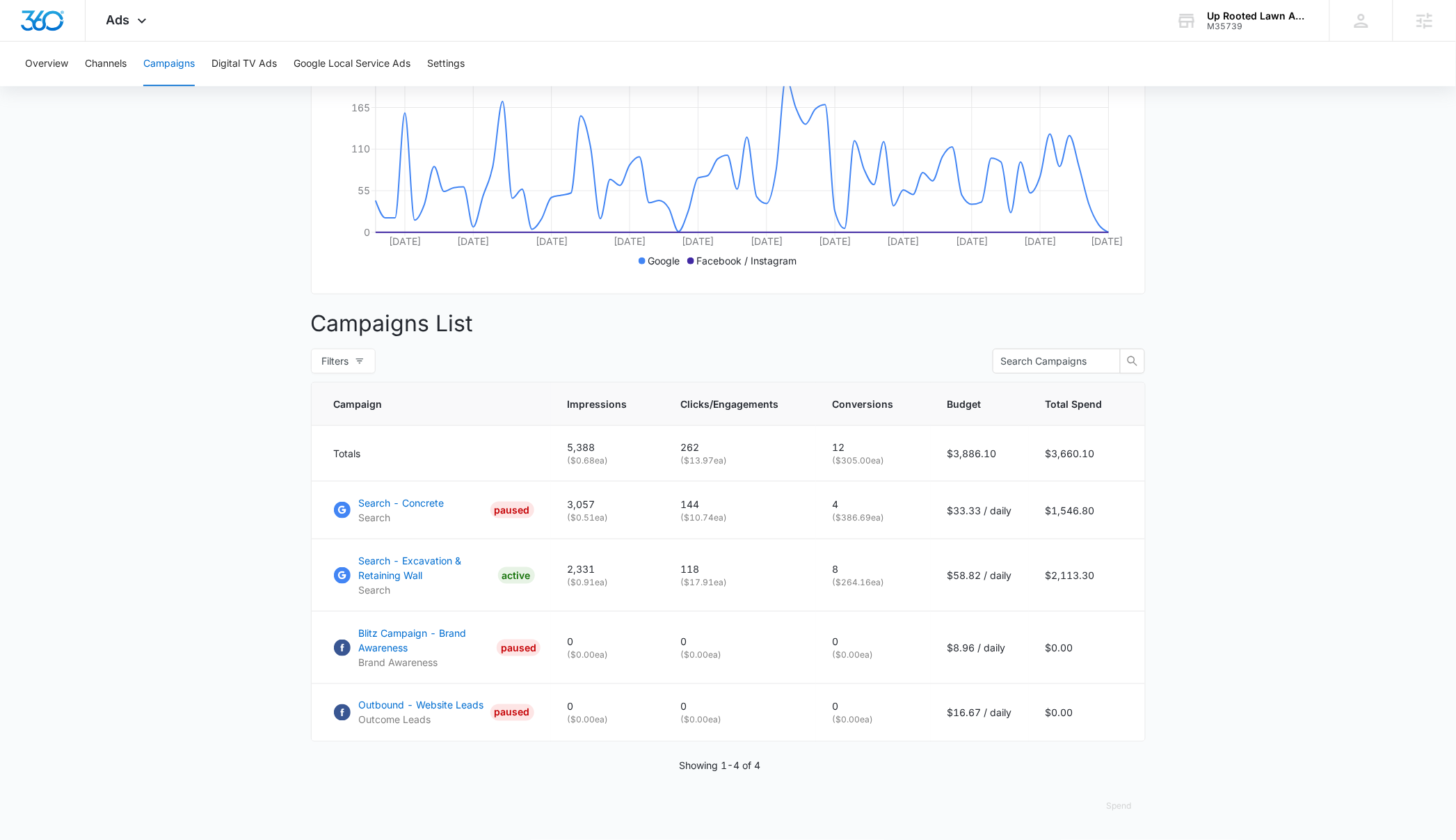
click at [179, 648] on main "Campaigns Filters 08/01/2025 10/15/2025 Overall Results Impressions 5.4k 4.26% …" at bounding box center [728, 337] width 1456 height 1006
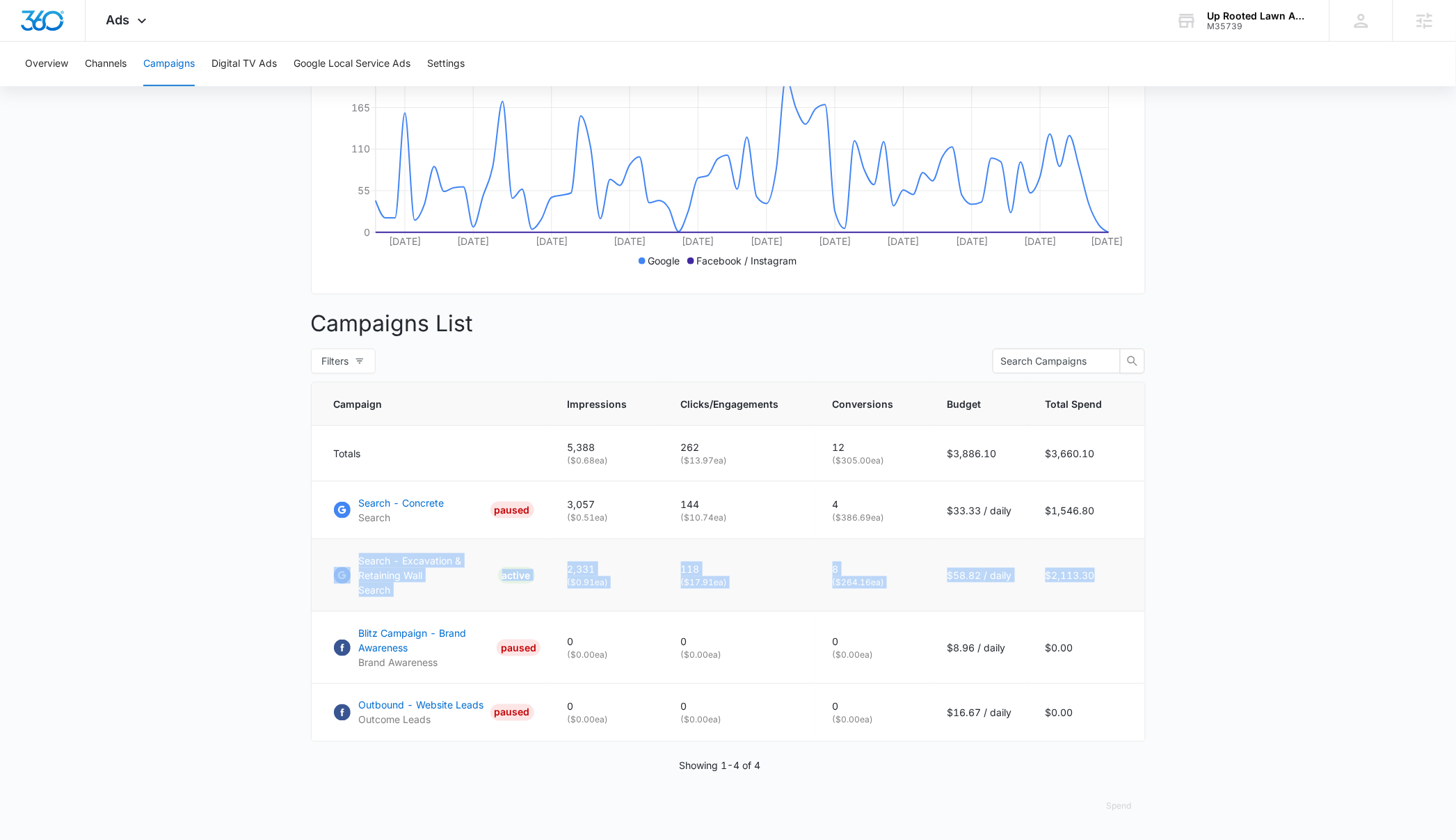
drag, startPoint x: 1108, startPoint y: 571, endPoint x: 311, endPoint y: 569, distance: 797.0
click at [312, 569] on tr "Search - Excavation & Retaining Wall Search ACTIVE 2,331 ( $0.91 ea) 118 ( $17.…" at bounding box center [728, 575] width 834 height 72
click at [252, 603] on main "Campaigns Filters 08/01/2025 10/15/2025 Overall Results Impressions 5.4k 4.26% …" at bounding box center [728, 337] width 1456 height 1006
drag, startPoint x: 1114, startPoint y: 577, endPoint x: 225, endPoint y: 602, distance: 889.4
click at [353, 557] on tr "Search - Excavation & Retaining Wall Search ACTIVE 2,331 ( $0.91 ea) 118 ( $17.…" at bounding box center [728, 575] width 834 height 72
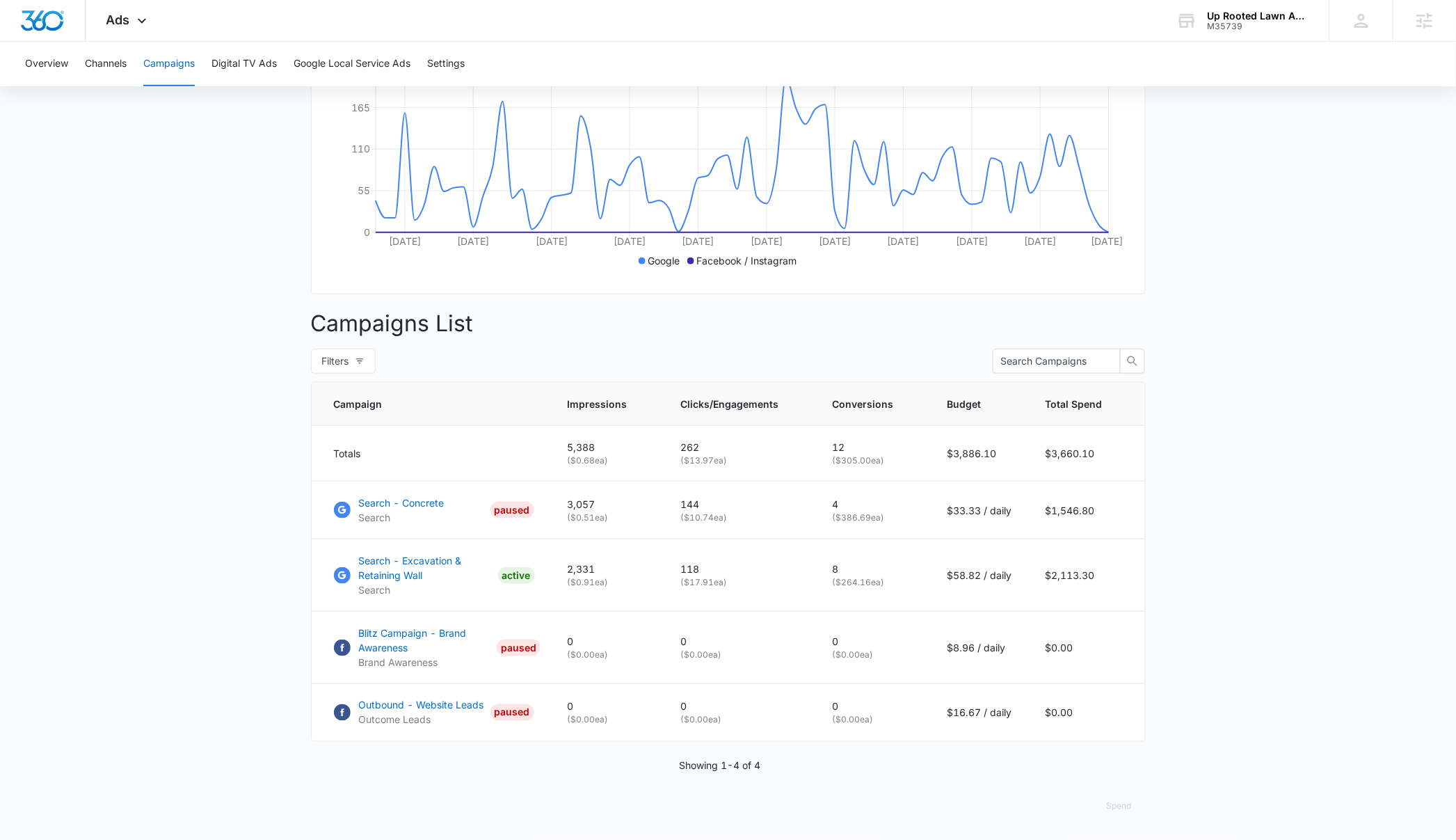
click at [207, 610] on main "Campaigns Filters 08/01/2025 10/15/2025 Overall Results Impressions 5.4k 4.26% …" at bounding box center [728, 337] width 1456 height 1006
drag, startPoint x: 1113, startPoint y: 567, endPoint x: 344, endPoint y: 558, distance: 769.1
click at [344, 558] on tr "Search - Excavation & Retaining Wall Search ACTIVE 2,331 ( $0.91 ea) 118 ( $17.…" at bounding box center [728, 575] width 834 height 72
drag, startPoint x: 183, startPoint y: 615, endPoint x: 201, endPoint y: 620, distance: 18.7
click at [185, 615] on main "Campaigns Filters 08/01/2025 10/15/2025 Overall Results Impressions 5.4k 4.26% …" at bounding box center [728, 337] width 1456 height 1006
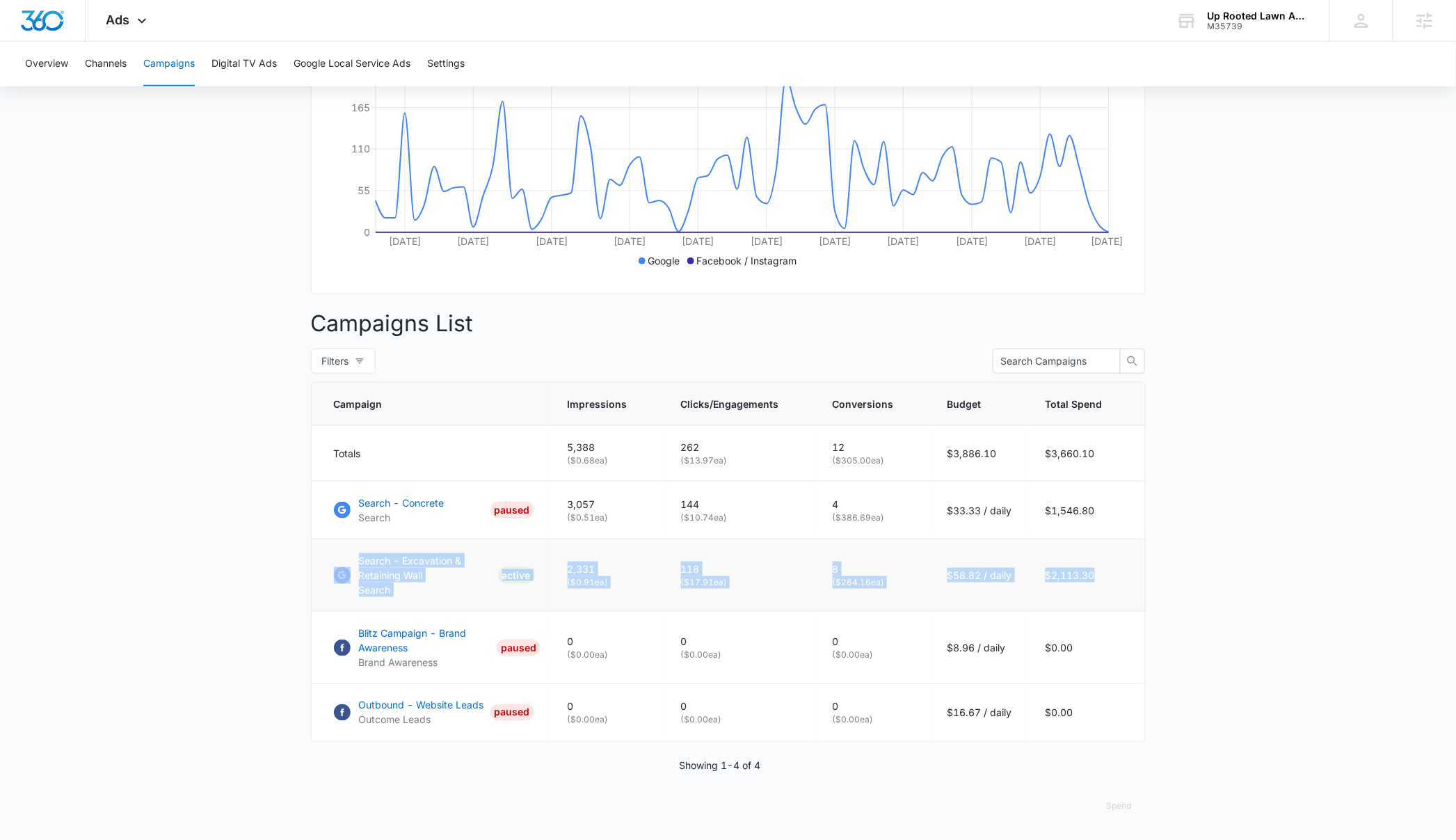
drag, startPoint x: 1102, startPoint y: 572, endPoint x: 331, endPoint y: 573, distance: 771.0
click at [331, 573] on tr "Search - Excavation & Retaining Wall Search ACTIVE 2,331 ( $0.91 ea) 118 ( $17.…" at bounding box center [728, 575] width 834 height 72
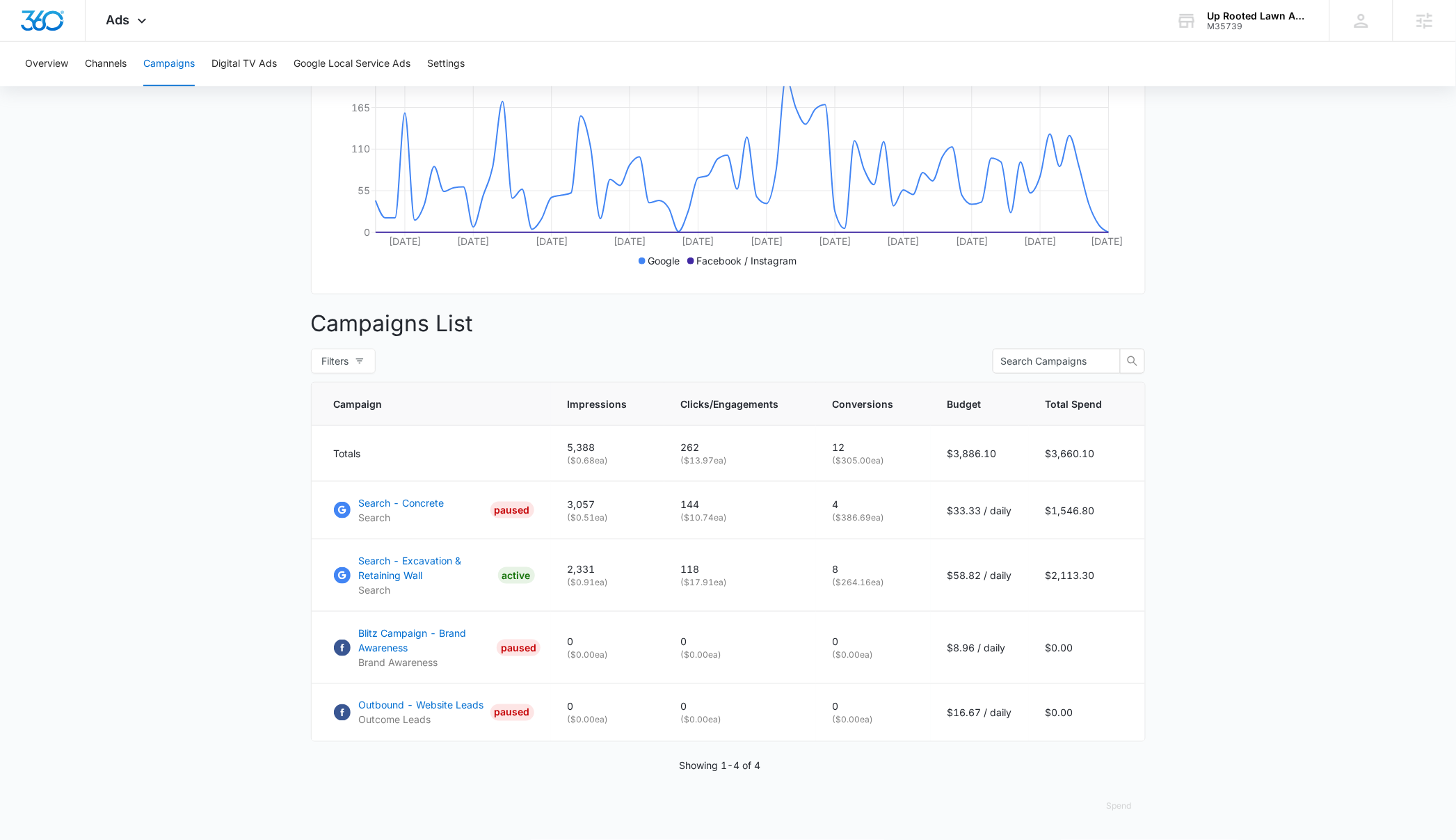
click at [1232, 586] on main "Campaigns Filters 08/01/2025 10/15/2025 Overall Results Impressions 5.4k 4.26% …" at bounding box center [728, 337] width 1456 height 1006
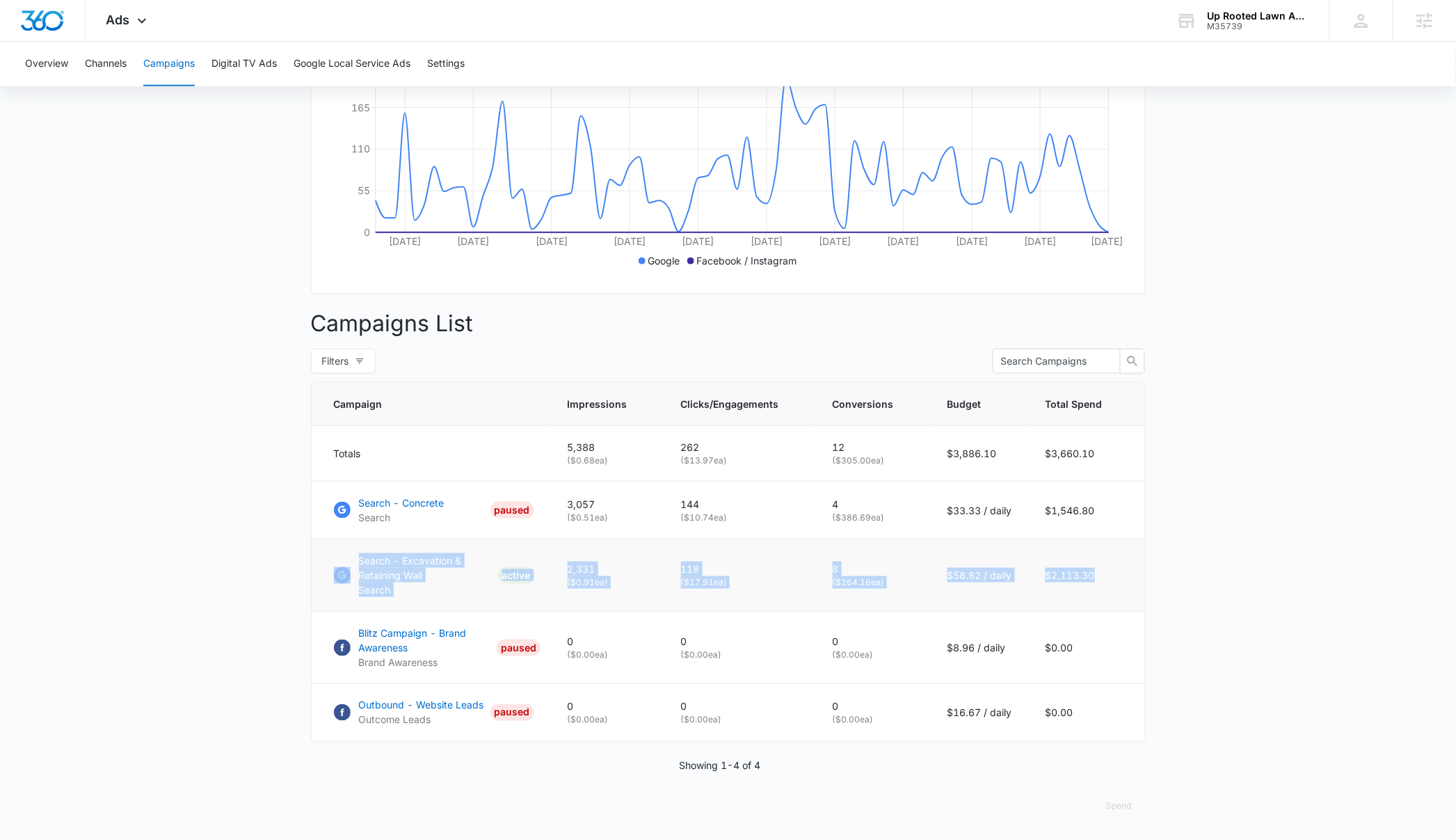
drag, startPoint x: 1113, startPoint y: 580, endPoint x: 354, endPoint y: 564, distance: 759.2
click at [354, 564] on tr "Search - Excavation & Retaining Wall Search ACTIVE 2,331 ( $0.91 ea) 118 ( $17.…" at bounding box center [728, 575] width 834 height 72
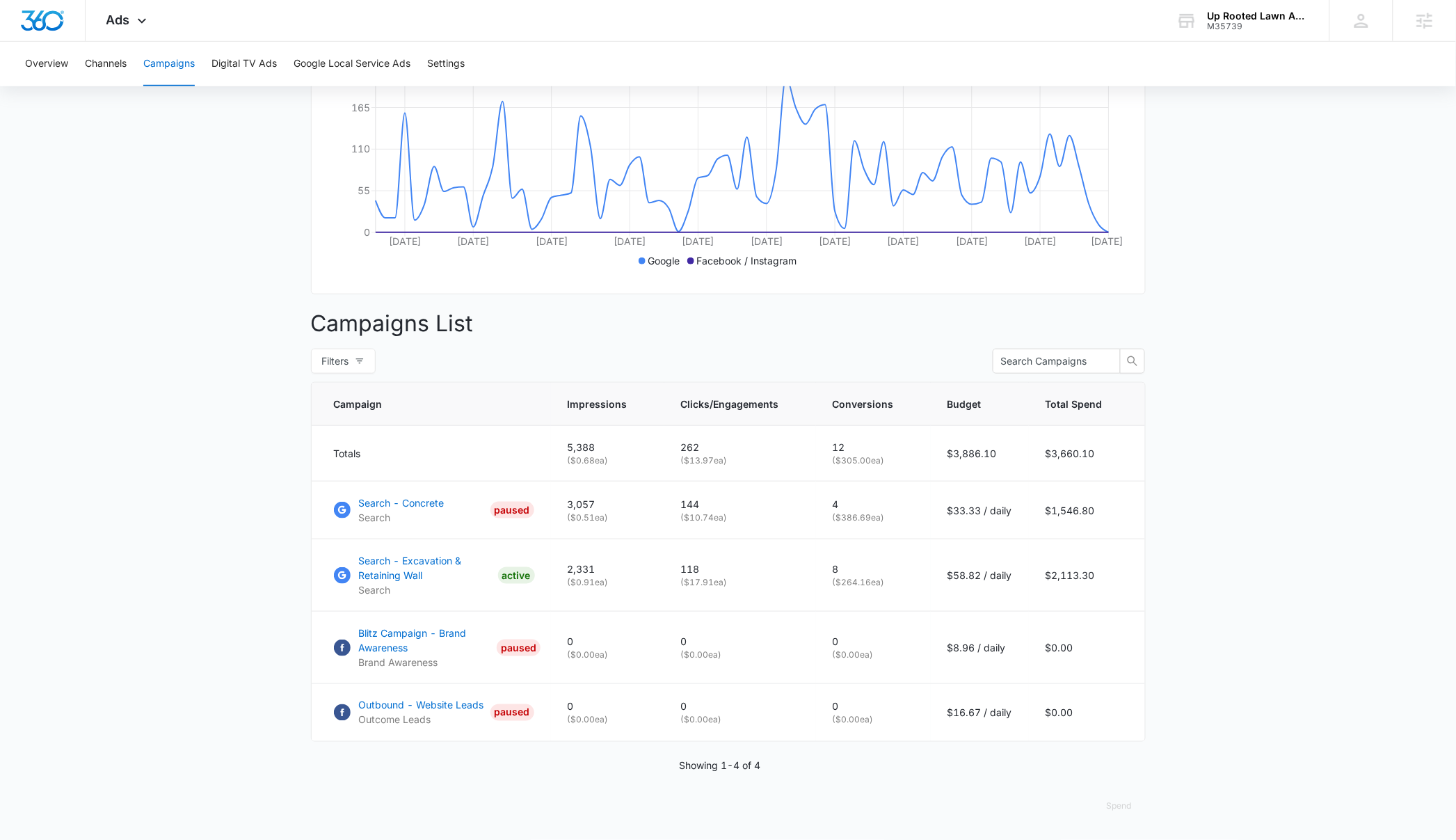
click at [246, 683] on main "Campaigns Filters 08/01/2025 10/15/2025 Overall Results Impressions 5.4k 4.26% …" at bounding box center [728, 337] width 1456 height 1006
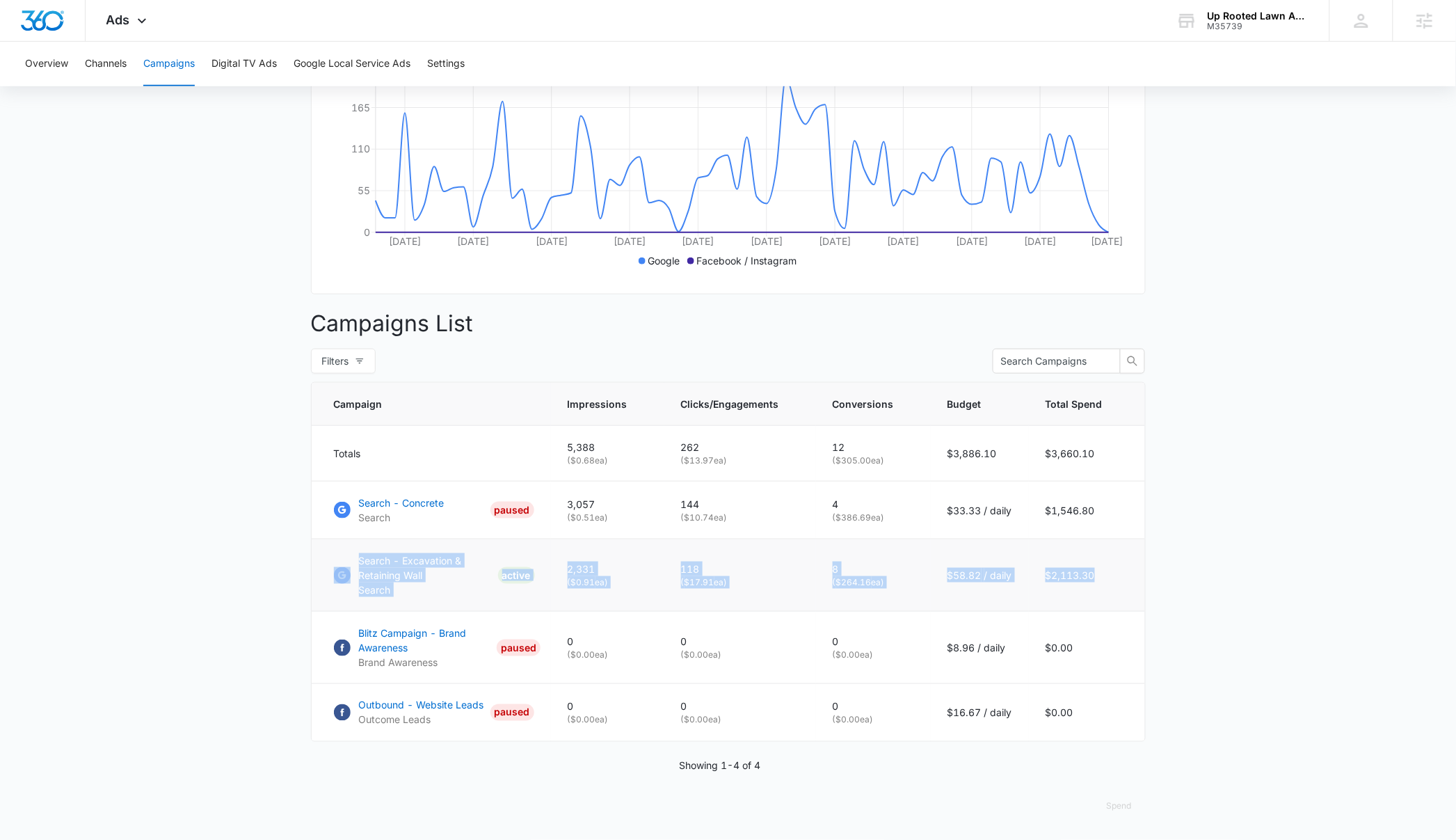
drag, startPoint x: 1103, startPoint y: 573, endPoint x: 332, endPoint y: 566, distance: 771.0
click at [332, 566] on tr "Search - Excavation & Retaining Wall Search ACTIVE 2,331 ( $0.91 ea) 118 ( $17.…" at bounding box center [728, 575] width 834 height 72
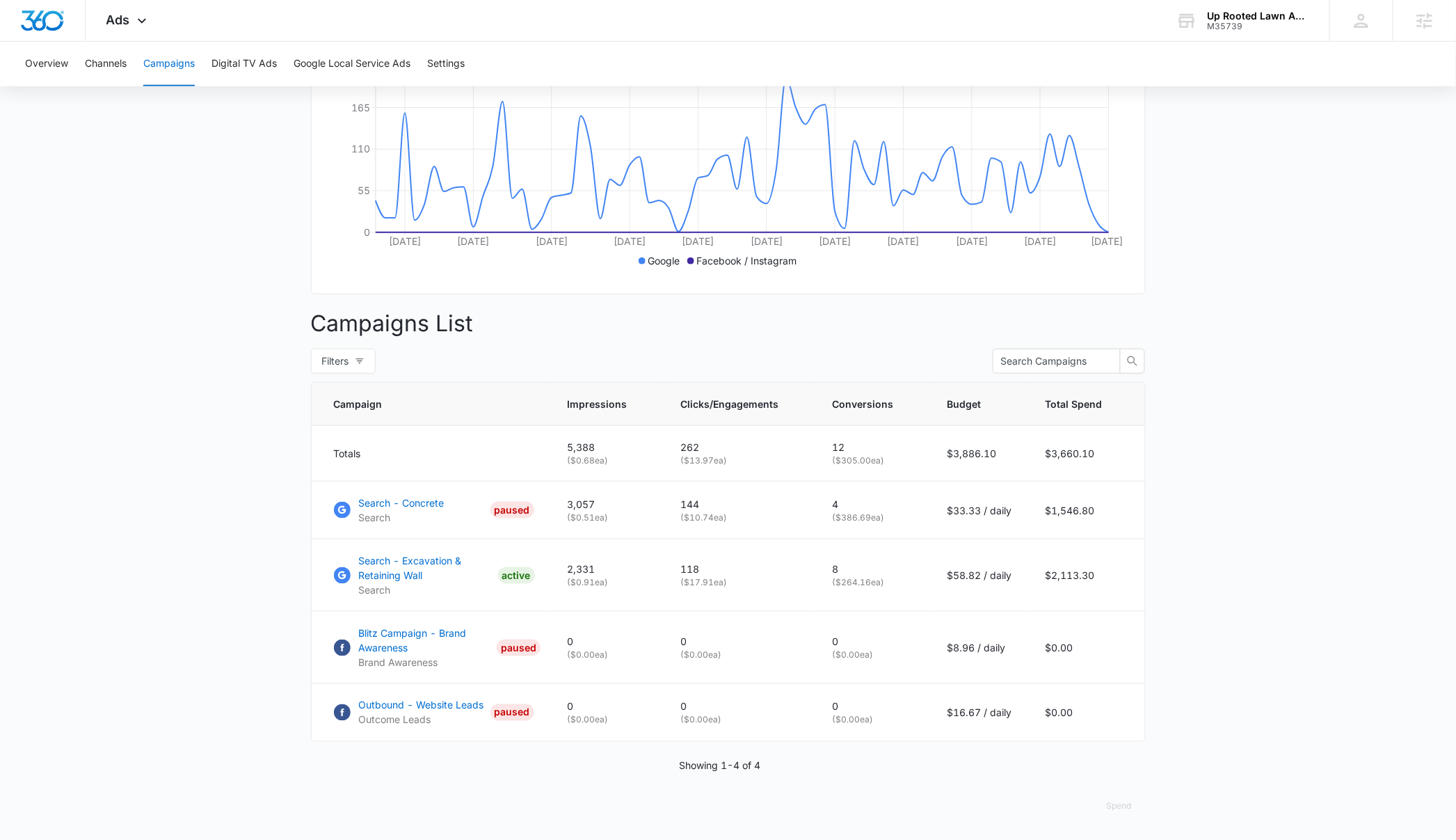
click at [248, 625] on main "Campaigns Filters 08/01/2025 10/15/2025 Overall Results Impressions 5.4k 4.26% …" at bounding box center [728, 337] width 1456 height 1006
click at [403, 573] on p "Search - Excavation & Retaining Wall" at bounding box center [426, 568] width 134 height 29
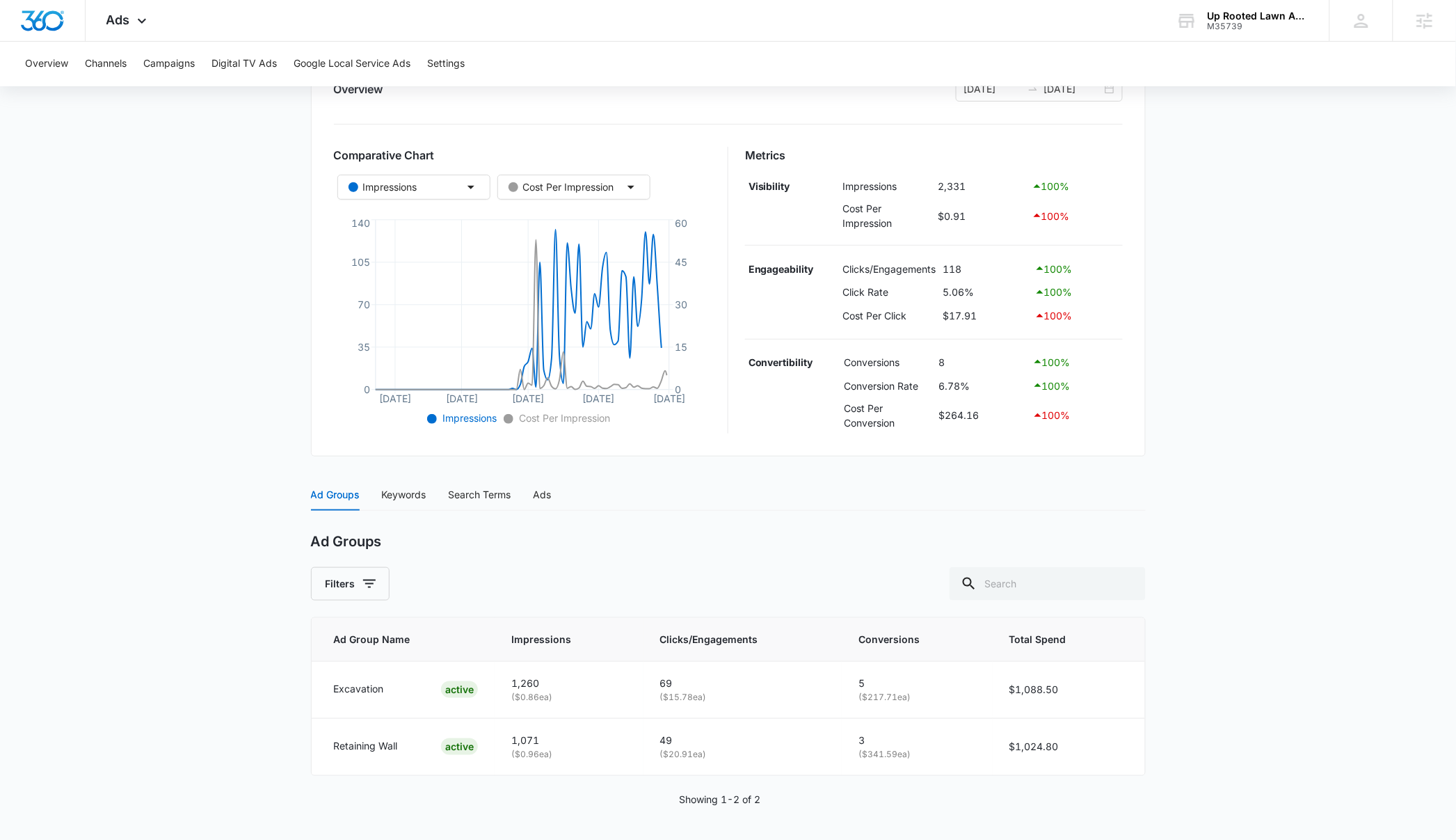
scroll to position [189, 0]
drag, startPoint x: 1072, startPoint y: 694, endPoint x: 969, endPoint y: 689, distance: 103.1
click at [969, 689] on tr "Excavation ACTIVE 1,260 ( $0.86 ea) 69 ( $15.78 ea) 5 ( $217.71 ea) $1,088.50" at bounding box center [728, 688] width 834 height 57
click at [1297, 717] on main "Search - Excavation & Retaining Wall | Search Active $58.82 daily , $2,113.30 S…" at bounding box center [728, 391] width 1456 height 897
drag, startPoint x: 1073, startPoint y: 693, endPoint x: 985, endPoint y: 686, distance: 88.3
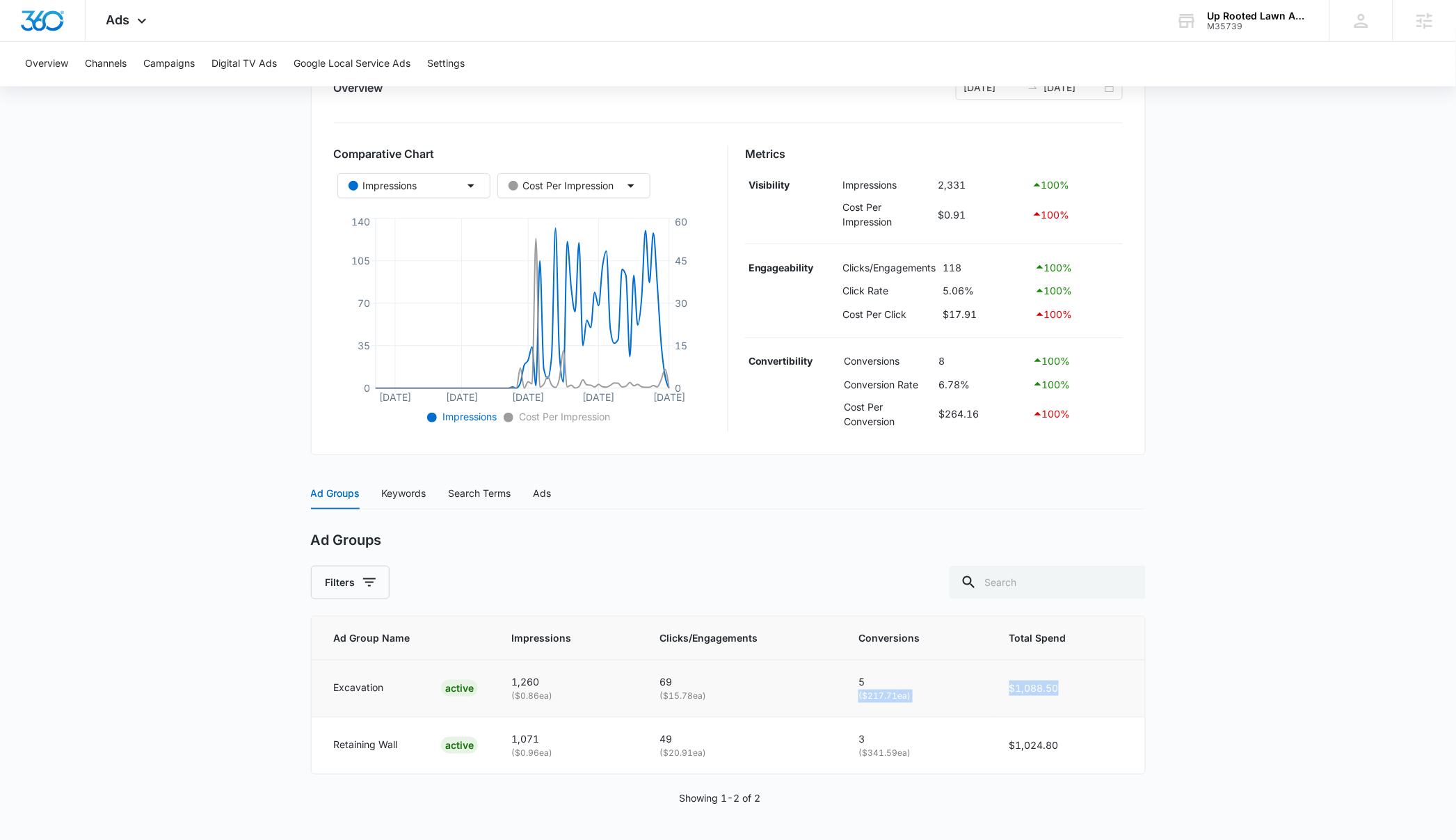
click at [985, 686] on tr "Excavation ACTIVE 1,260 ( $0.86 ea) 69 ( $15.78 ea) 5 ( $217.71 ea) $1,088.50" at bounding box center [728, 688] width 834 height 57
click at [1278, 701] on main "Search - Excavation & Retaining Wall | Search Active $58.82 daily , $2,113.30 S…" at bounding box center [728, 391] width 1456 height 897
click at [1302, 630] on main "Search - Excavation & Retaining Wall | Search Active $58.82 daily , $2,113.30 S…" at bounding box center [728, 391] width 1456 height 897
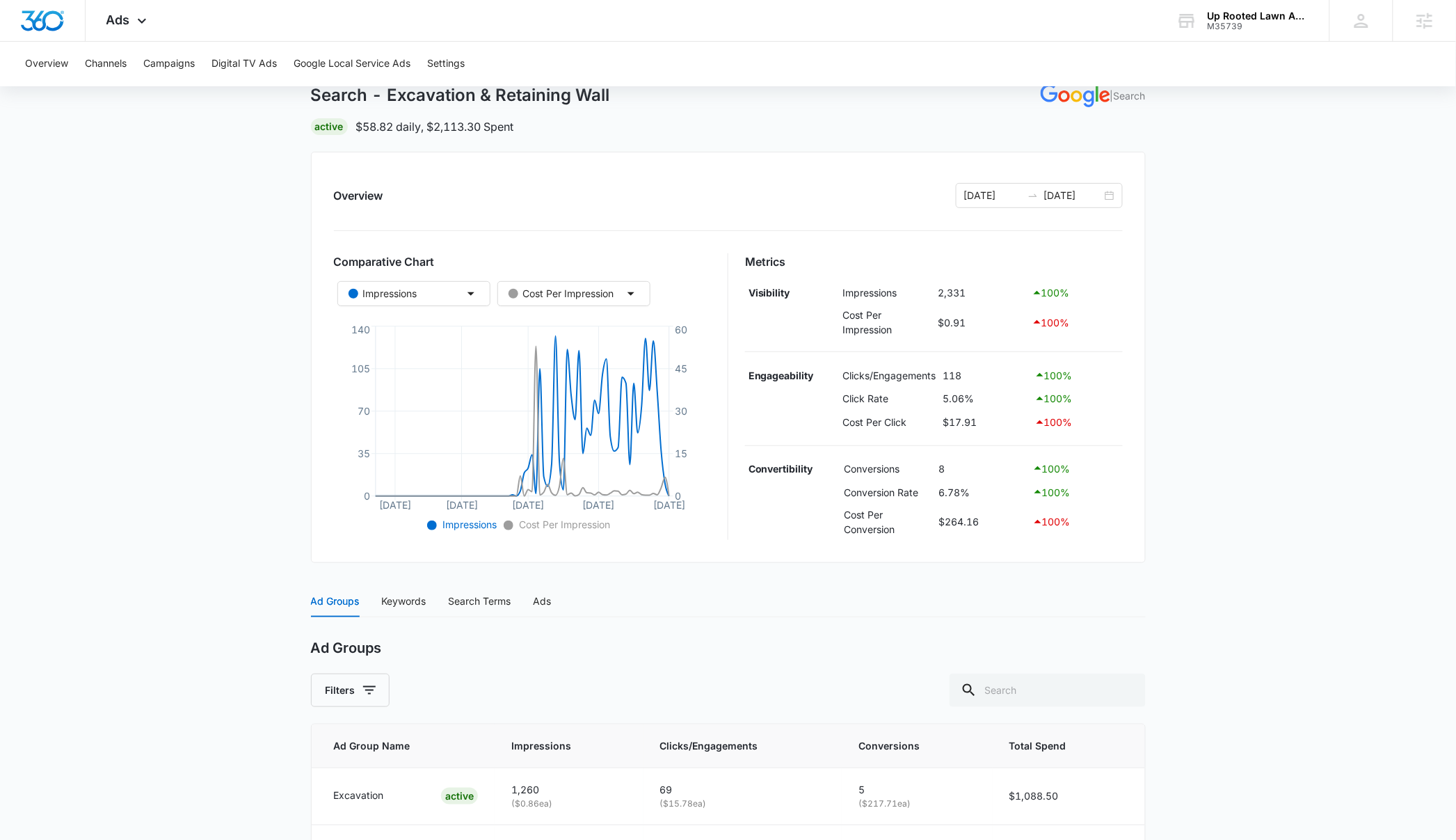
scroll to position [0, 0]
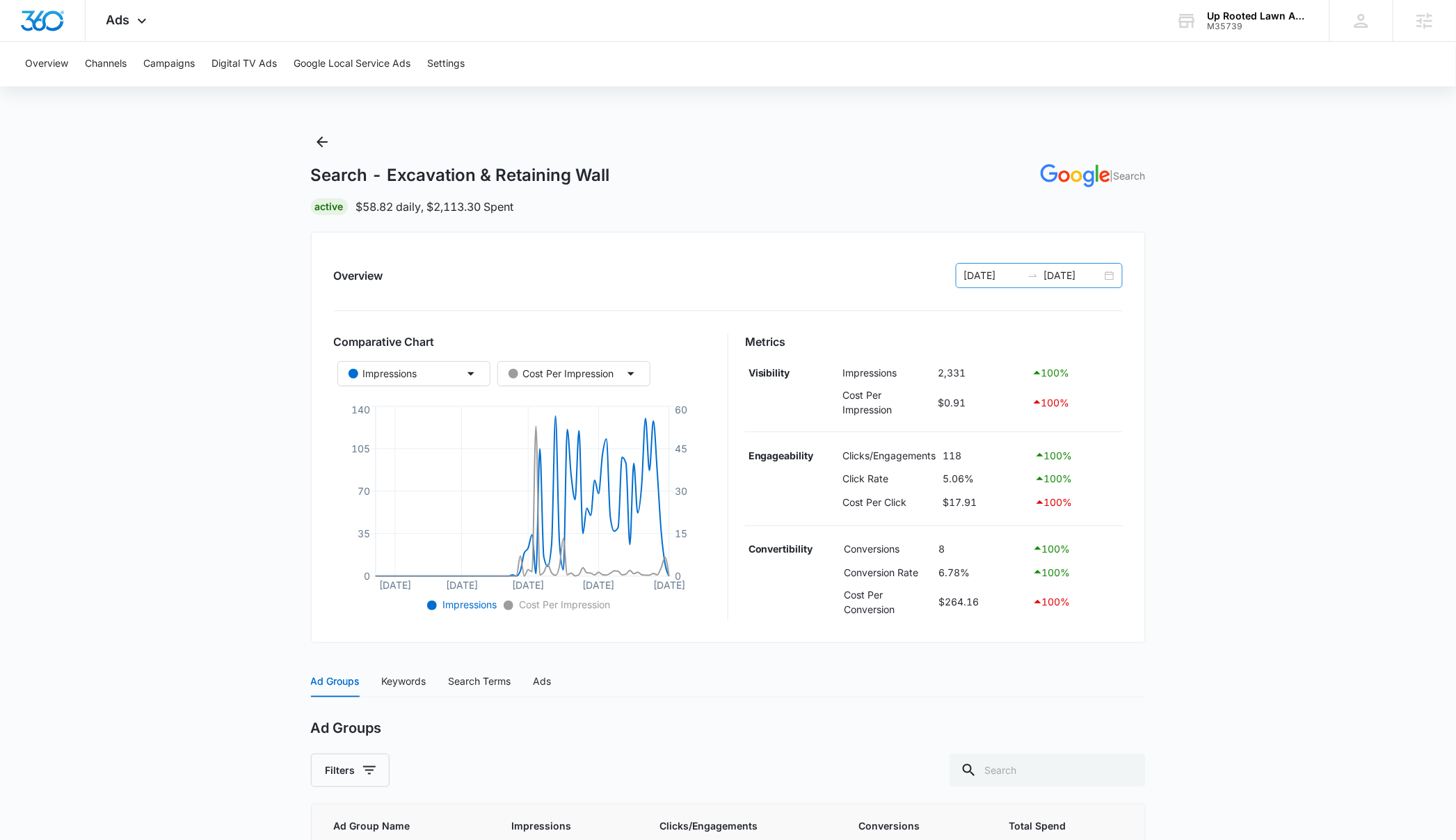
click at [1001, 272] on input "08/01/2025" at bounding box center [993, 275] width 58 height 15
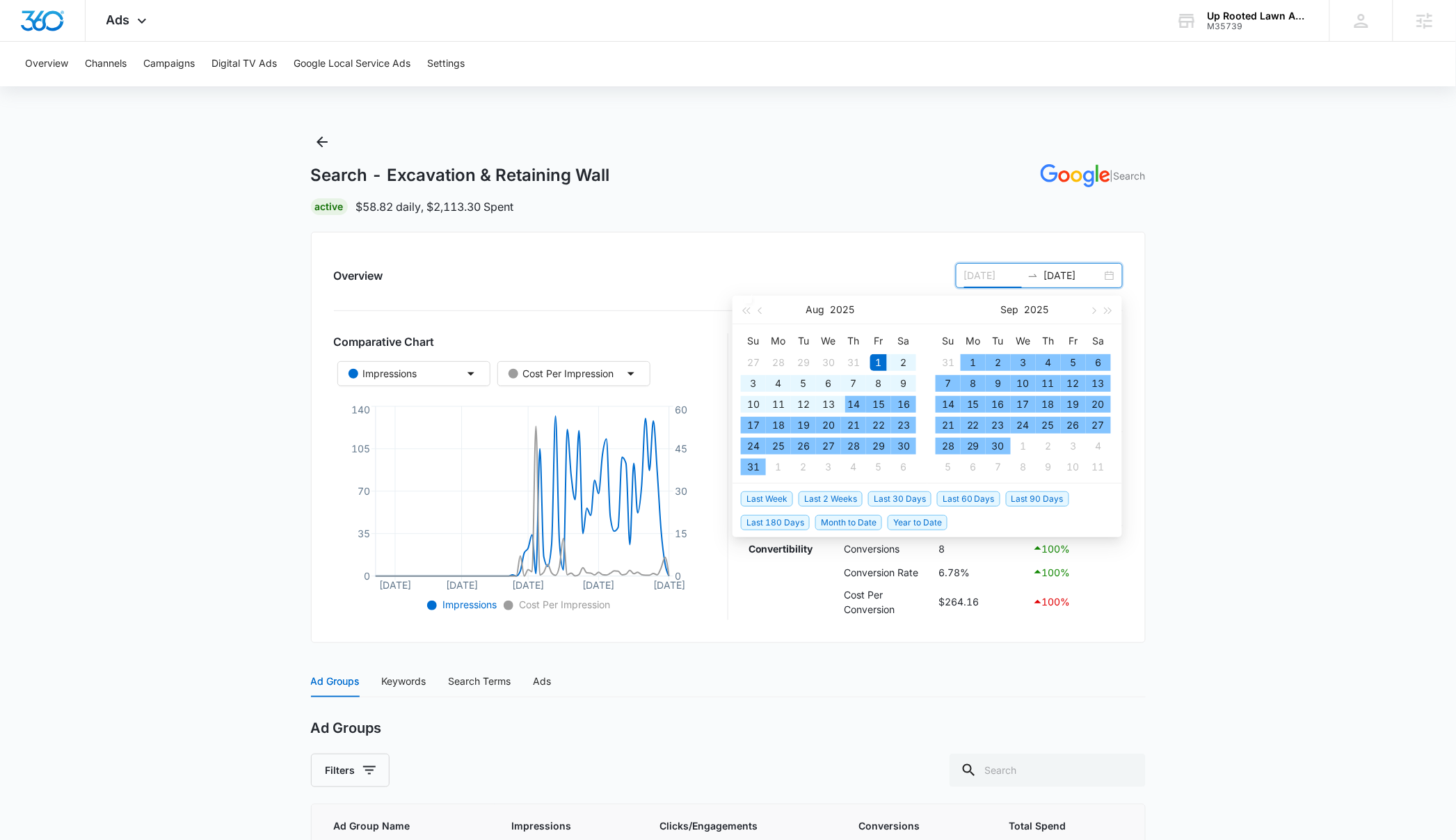
type input "08/01/2025"
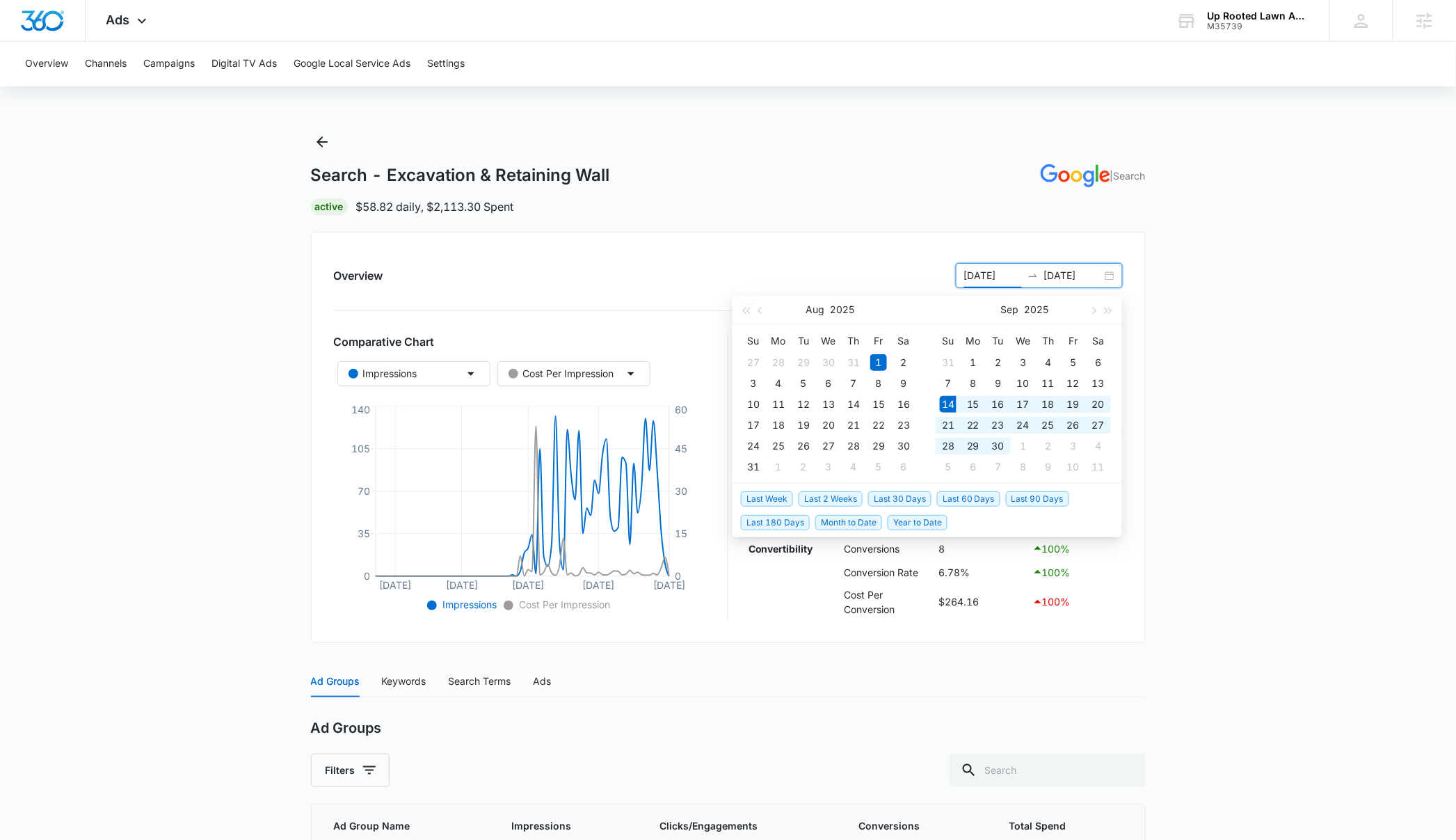
click at [896, 497] on span "Last 30 Days" at bounding box center [899, 499] width 63 height 15
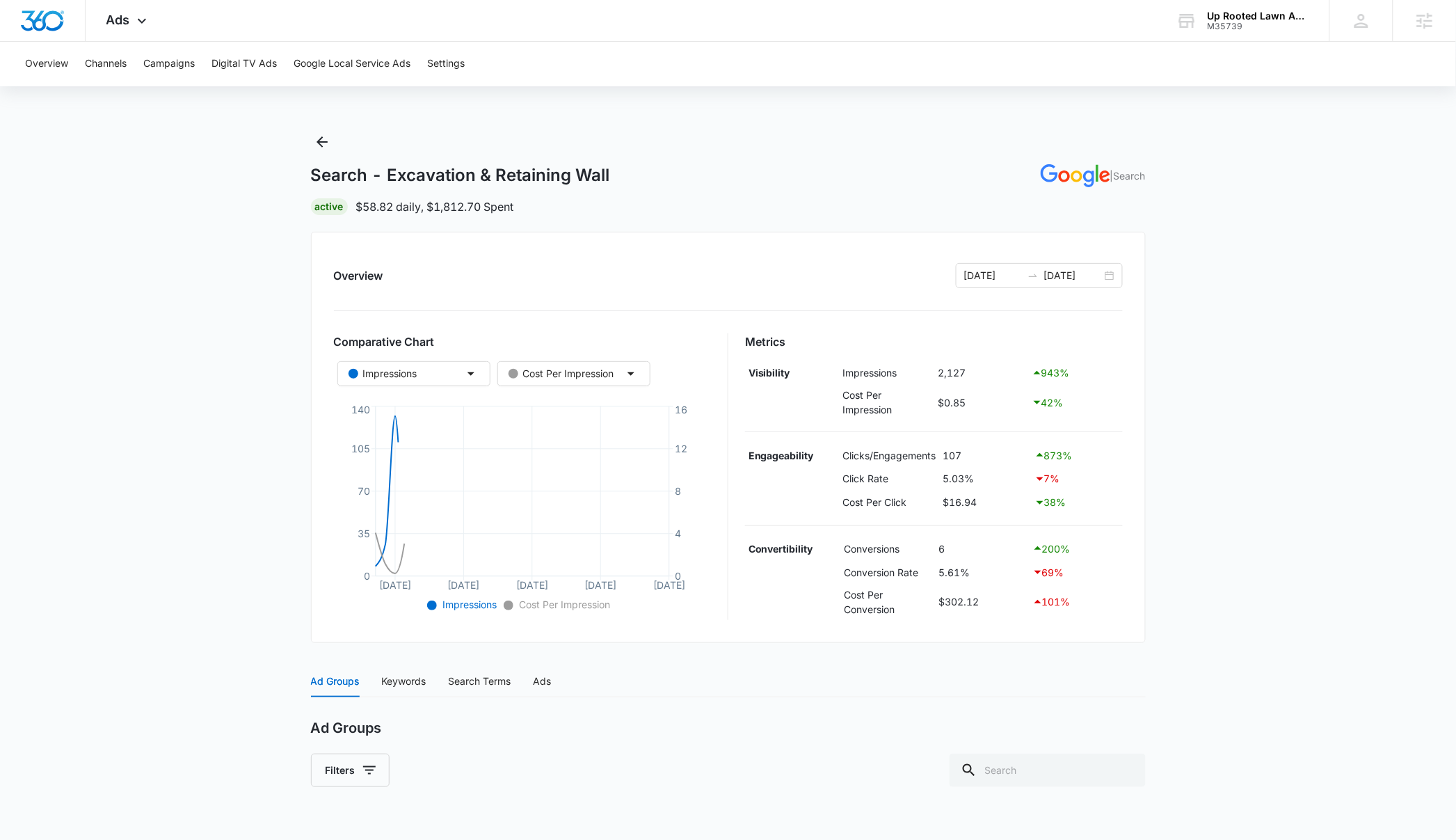
click at [1216, 577] on main "Search - Excavation & Retaining Wall | Search Active $58.82 daily , $1,812.70 S…" at bounding box center [728, 580] width 1456 height 899
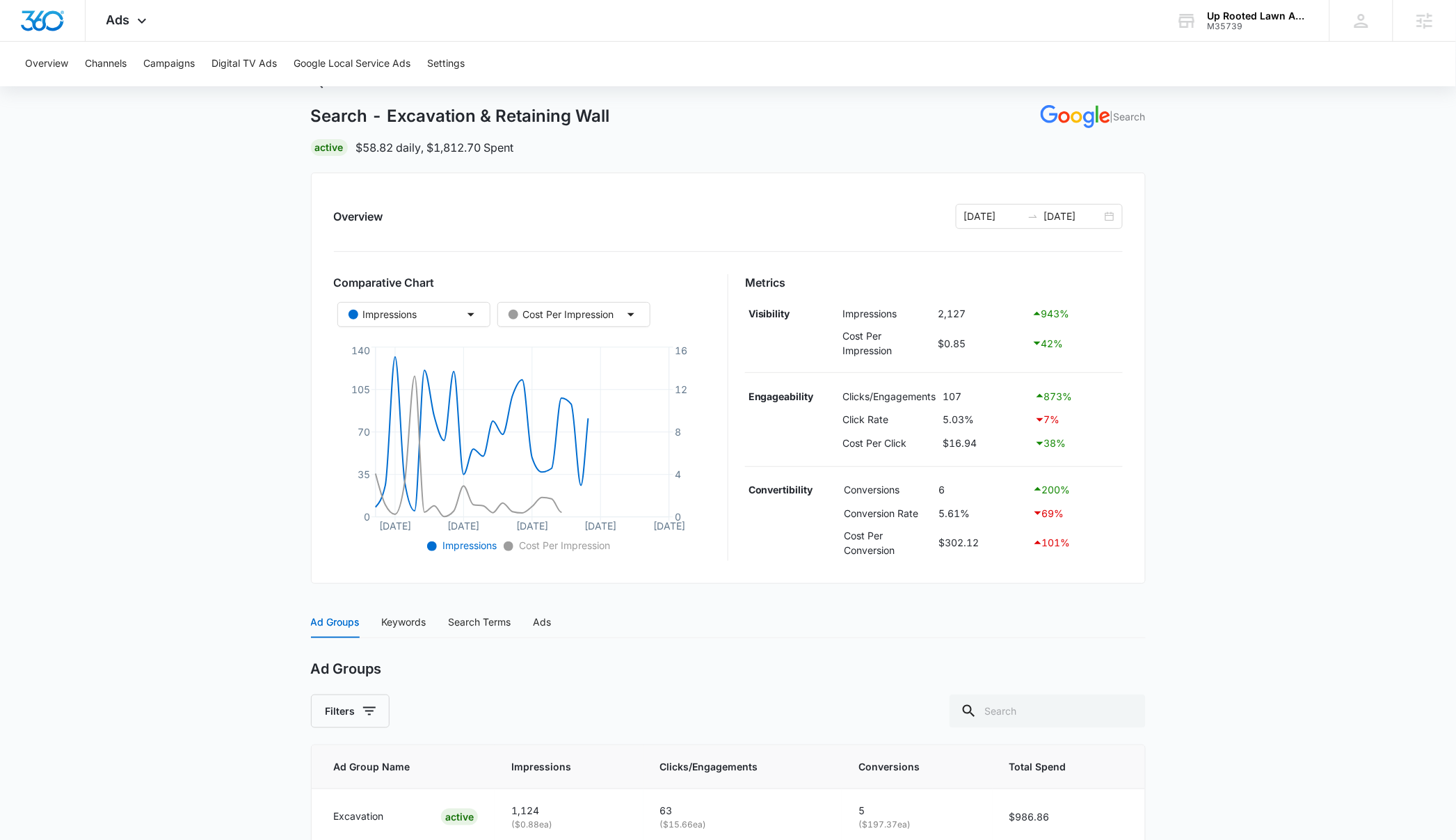
scroll to position [189, 0]
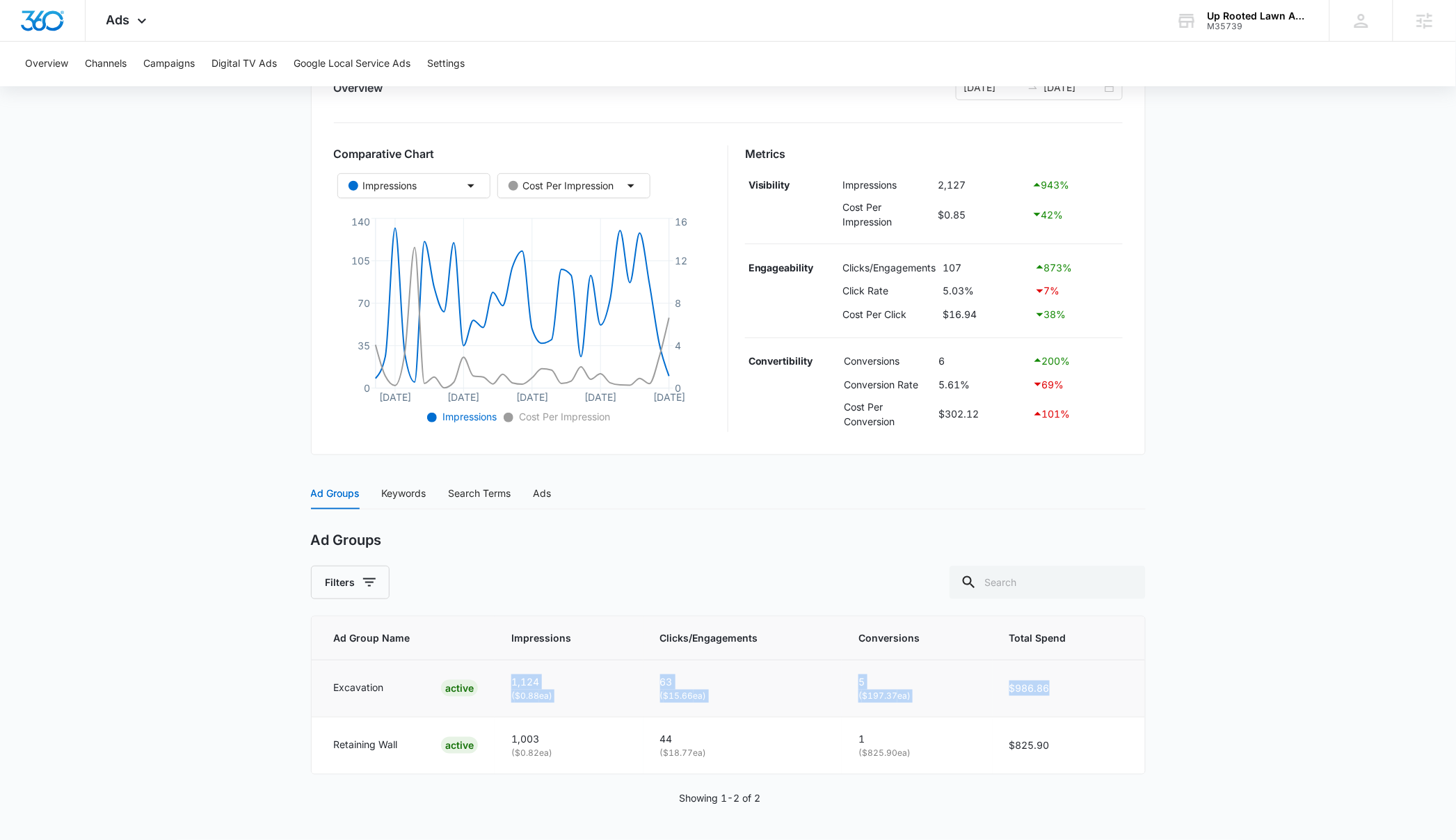
drag, startPoint x: 1092, startPoint y: 693, endPoint x: 603, endPoint y: 669, distance: 489.6
click at [603, 669] on tr "Excavation ACTIVE 1,124 ( $0.88 ea) 63 ( $15.66 ea) 5 ( $197.37 ea) $986.86" at bounding box center [728, 688] width 834 height 57
click at [1122, 680] on td "$986.86" at bounding box center [1068, 688] width 152 height 57
drag, startPoint x: 1106, startPoint y: 685, endPoint x: 1004, endPoint y: 685, distance: 102.0
click at [1004, 685] on td "$986.86" at bounding box center [1068, 688] width 152 height 57
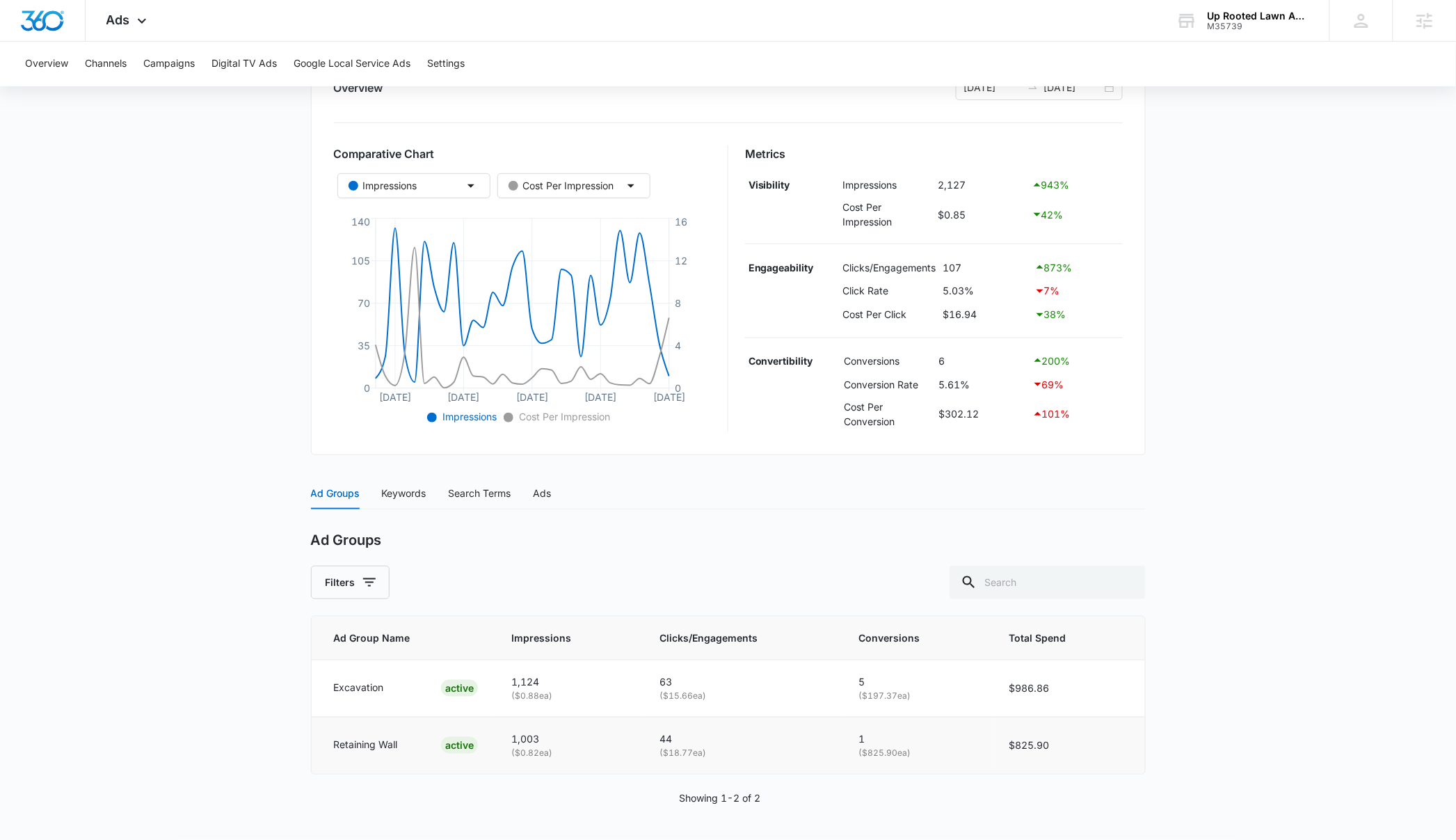
click at [1086, 735] on td "$825.90" at bounding box center [1068, 745] width 152 height 56
drag, startPoint x: 1082, startPoint y: 742, endPoint x: 989, endPoint y: 743, distance: 93.0
click at [989, 743] on tr "Retaining Wall ACTIVE 1,003 ( $0.82 ea) 44 ( $18.77 ea) 1 ( $825.90 ea) $825.90" at bounding box center [728, 745] width 834 height 56
click at [1099, 754] on td "$825.90" at bounding box center [1068, 745] width 152 height 56
drag, startPoint x: 1070, startPoint y: 750, endPoint x: 989, endPoint y: 750, distance: 81.0
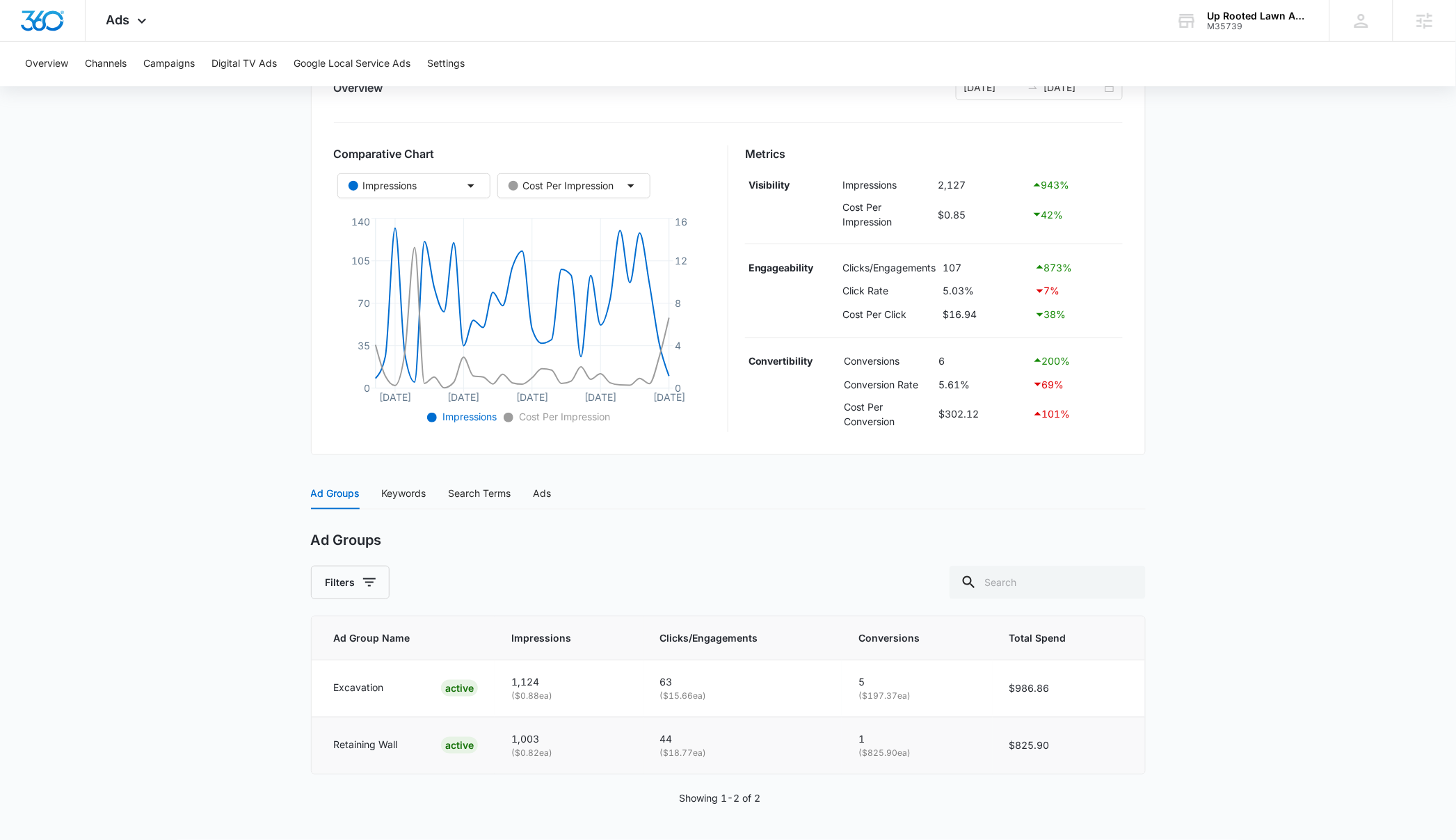
click at [989, 750] on tr "Retaining Wall ACTIVE 1,003 ( $0.82 ea) 44 ( $18.77 ea) 1 ( $825.90 ea) $825.90" at bounding box center [728, 745] width 834 height 56
click at [1131, 748] on td "$825.90" at bounding box center [1068, 745] width 152 height 56
drag, startPoint x: 1077, startPoint y: 680, endPoint x: 1009, endPoint y: 686, distance: 68.3
click at [1009, 686] on td "$986.86" at bounding box center [1068, 688] width 152 height 57
click at [1090, 684] on td "$986.86" at bounding box center [1068, 688] width 152 height 57
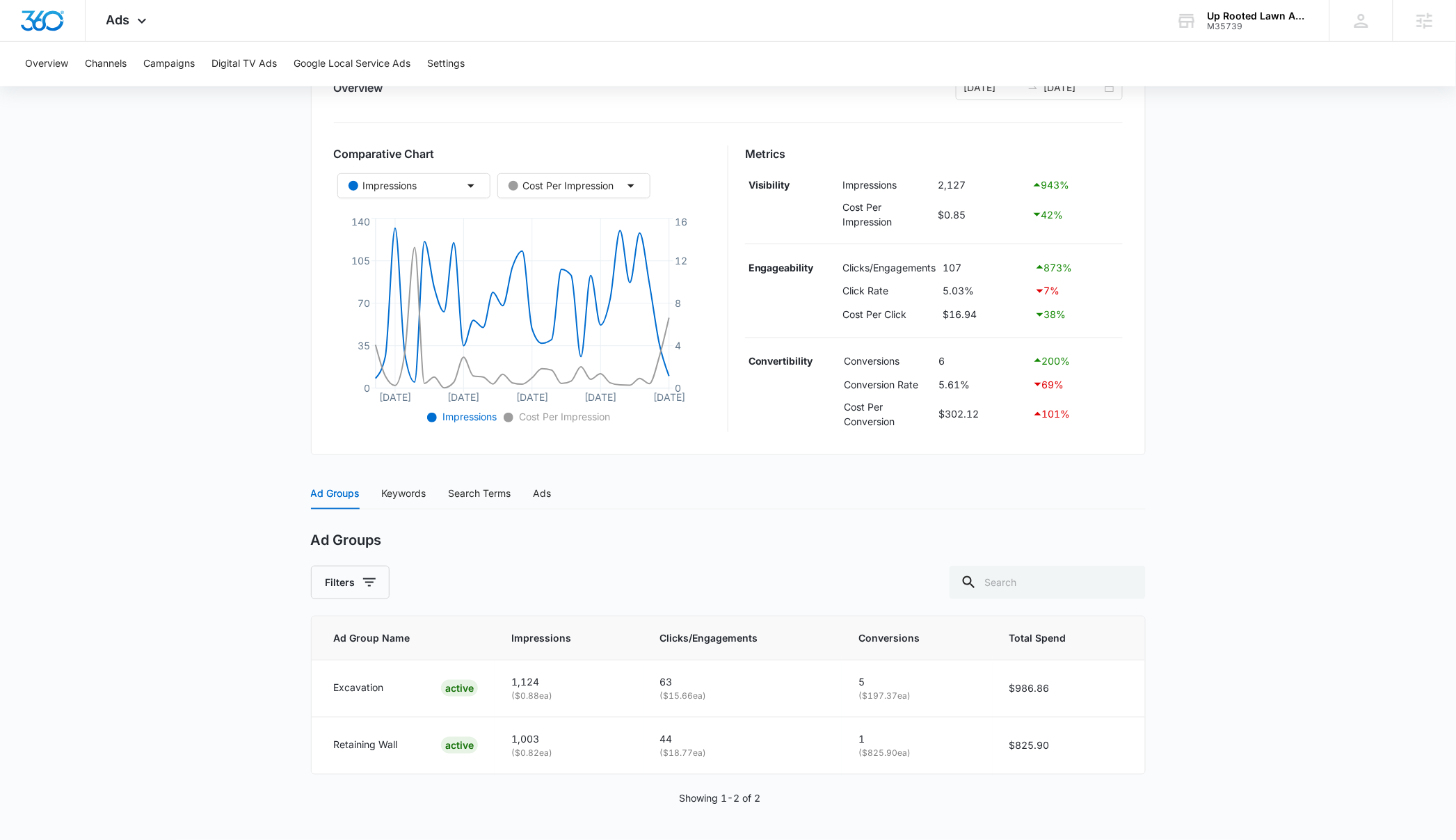
click at [1229, 695] on main "Search - Excavation & Retaining Wall | Search Active $58.82 daily , $1,812.70 S…" at bounding box center [728, 391] width 1456 height 897
drag, startPoint x: 1057, startPoint y: 686, endPoint x: 985, endPoint y: 689, distance: 72.1
click at [985, 689] on tr "Excavation ACTIVE 1,124 ( $0.88 ea) 63 ( $15.66 ea) 5 ( $197.37 ea) $986.86" at bounding box center [728, 688] width 834 height 57
click at [1110, 696] on td "$986.86" at bounding box center [1068, 688] width 152 height 57
click at [1215, 681] on main "Search - Excavation & Retaining Wall | Search Active $58.82 daily , $1,812.70 S…" at bounding box center [728, 391] width 1456 height 897
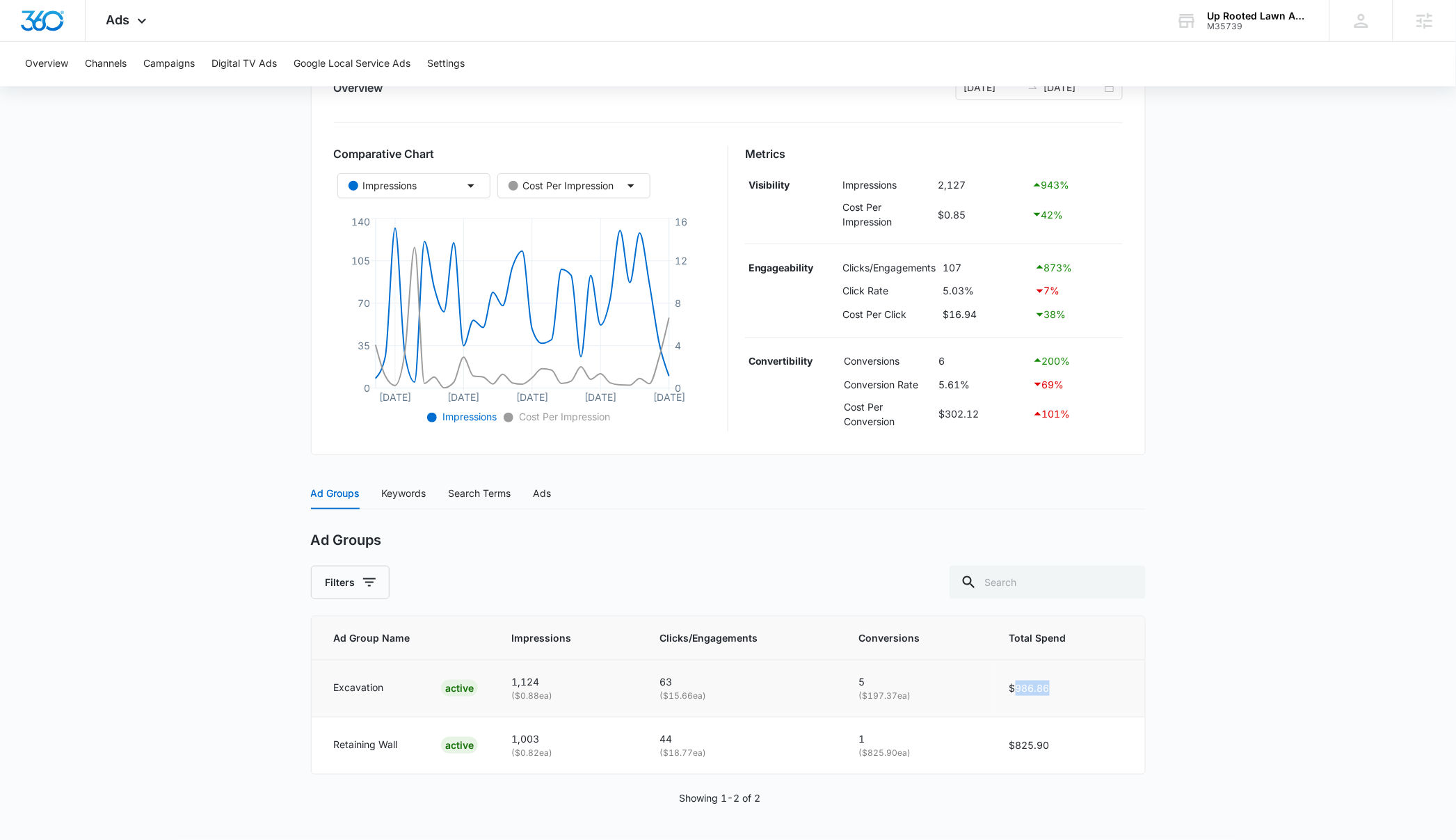
drag, startPoint x: 1088, startPoint y: 689, endPoint x: 1011, endPoint y: 687, distance: 77.0
click at [1011, 687] on td "$986.86" at bounding box center [1068, 688] width 152 height 57
click at [1080, 690] on td "$986.86" at bounding box center [1068, 688] width 152 height 57
drag, startPoint x: 1066, startPoint y: 738, endPoint x: 989, endPoint y: 742, distance: 77.1
click at [989, 742] on tr "Retaining Wall ACTIVE 1,003 ( $0.82 ea) 44 ( $18.77 ea) 1 ( $825.90 ea) $825.90" at bounding box center [728, 745] width 834 height 56
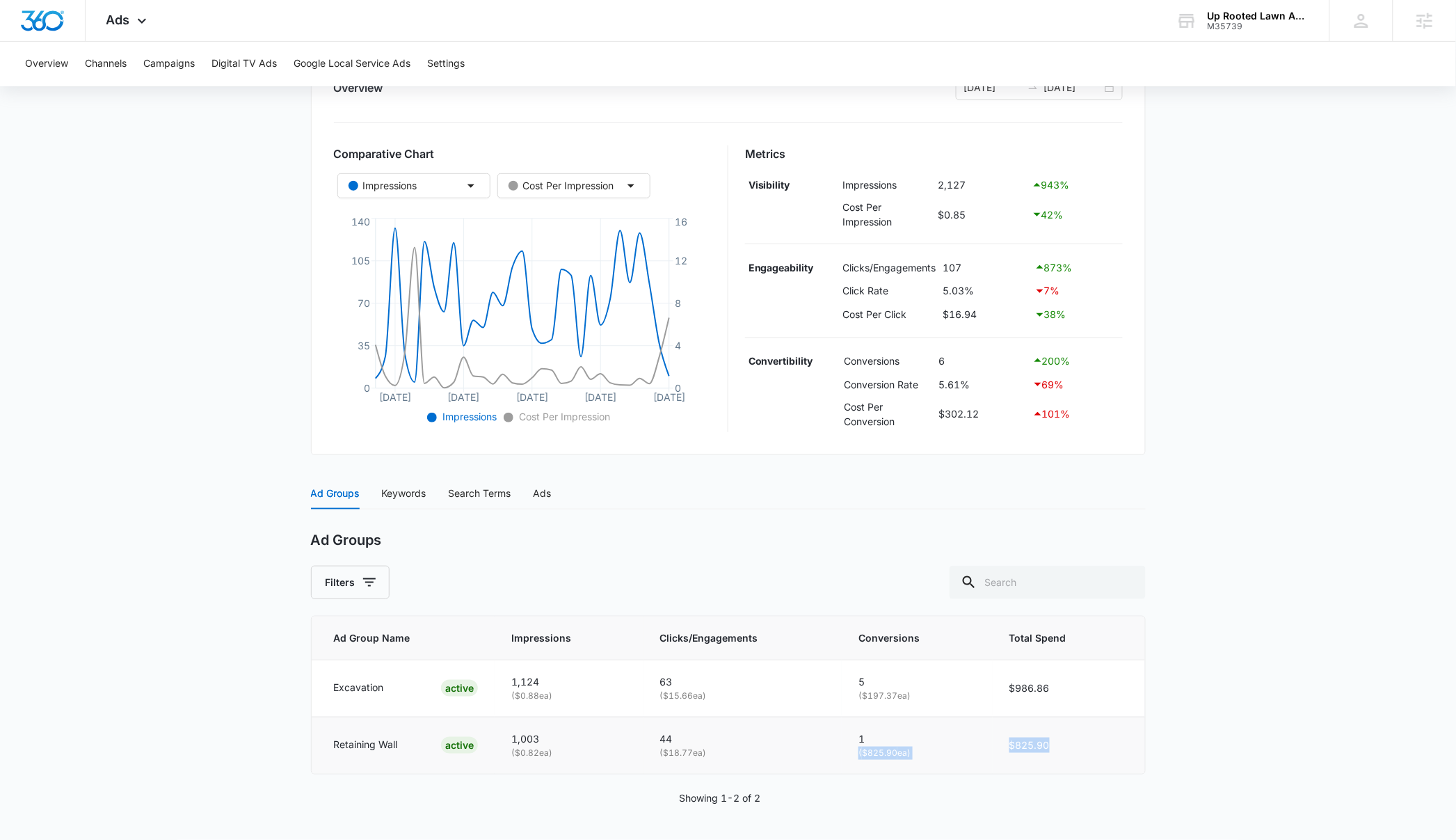
click at [1113, 751] on td "$825.90" at bounding box center [1068, 745] width 152 height 56
drag, startPoint x: 1095, startPoint y: 745, endPoint x: 1016, endPoint y: 749, distance: 79.1
click at [1016, 749] on td "$825.90" at bounding box center [1068, 745] width 152 height 56
click at [1079, 756] on td "$825.90" at bounding box center [1068, 745] width 152 height 56
drag, startPoint x: 1074, startPoint y: 748, endPoint x: 1009, endPoint y: 743, distance: 65.2
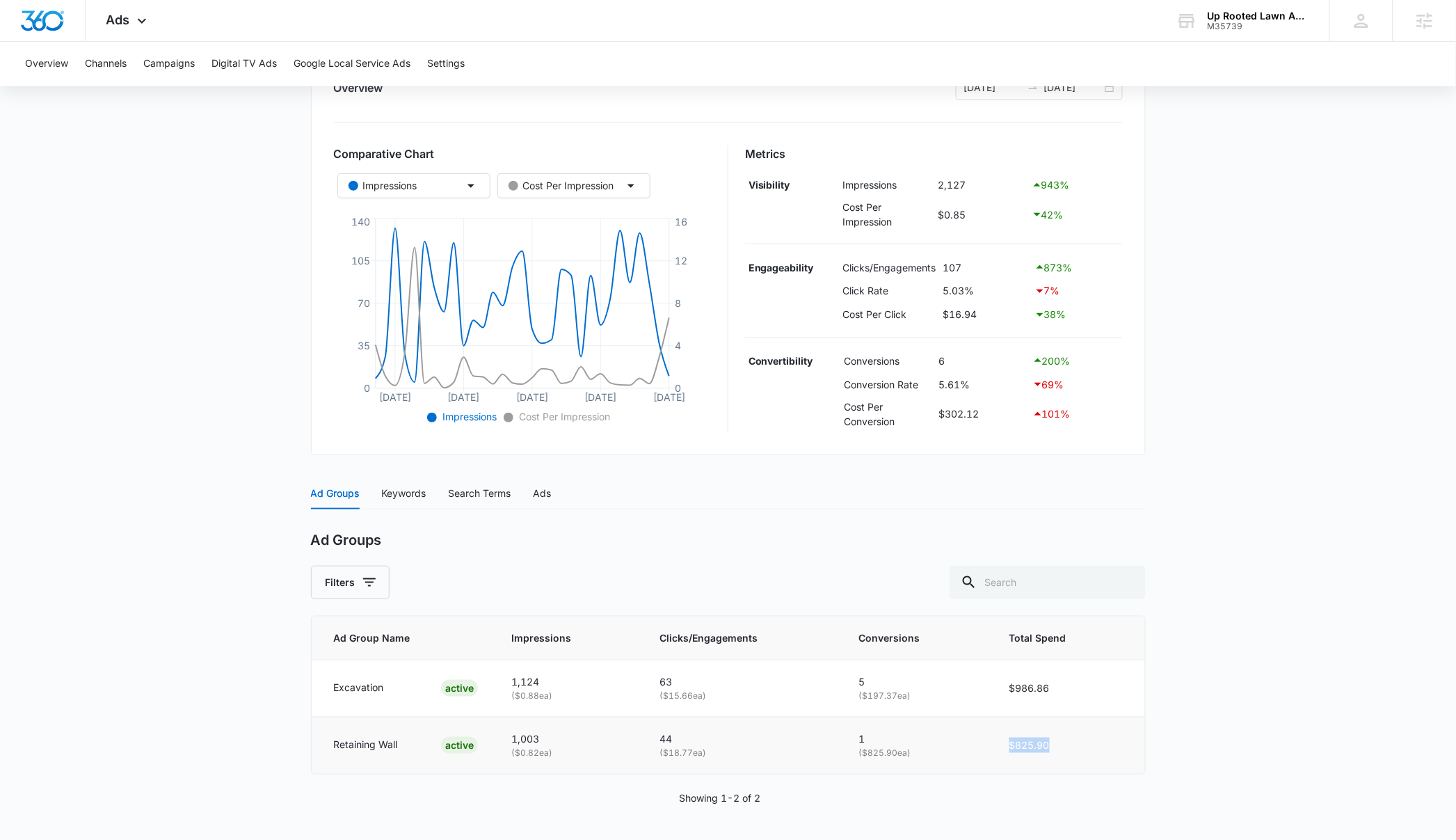
click at [1009, 743] on td "$825.90" at bounding box center [1068, 745] width 152 height 56
click at [1071, 751] on td "$825.90" at bounding box center [1068, 745] width 152 height 56
drag, startPoint x: 1046, startPoint y: 692, endPoint x: 1027, endPoint y: 692, distance: 19.0
click at [1030, 692] on td "$986.86" at bounding box center [1068, 688] width 152 height 57
click at [1027, 692] on td "$986.86" at bounding box center [1068, 688] width 152 height 57
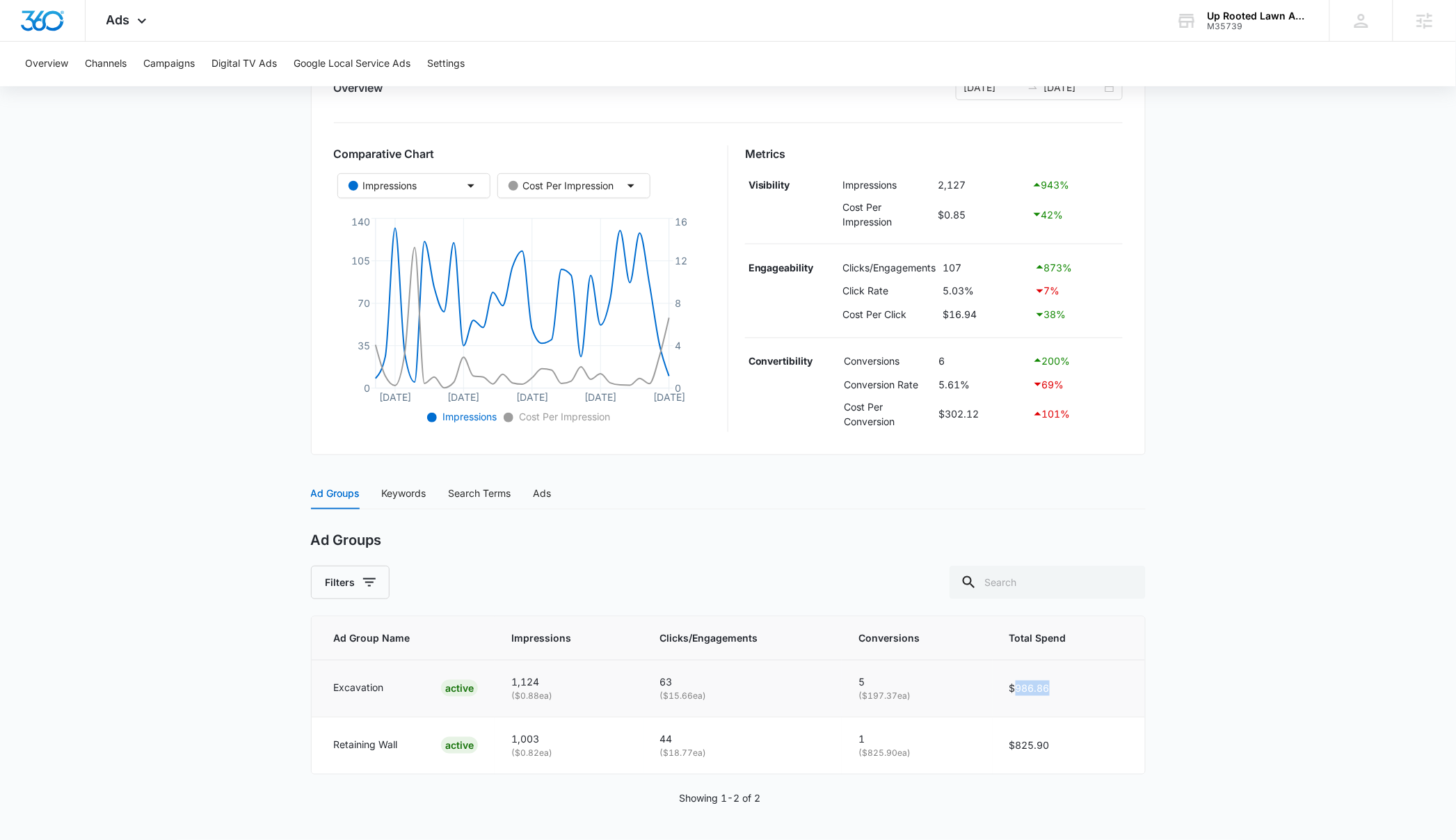
click at [1027, 692] on td "$986.86" at bounding box center [1068, 688] width 152 height 57
click at [1269, 731] on main "Search - Excavation & Retaining Wall | Search Active $58.82 daily , $1,812.70 S…" at bounding box center [728, 391] width 1456 height 897
drag, startPoint x: 1057, startPoint y: 680, endPoint x: 1022, endPoint y: 685, distance: 35.4
click at [1022, 685] on td "$986.86" at bounding box center [1068, 688] width 152 height 57
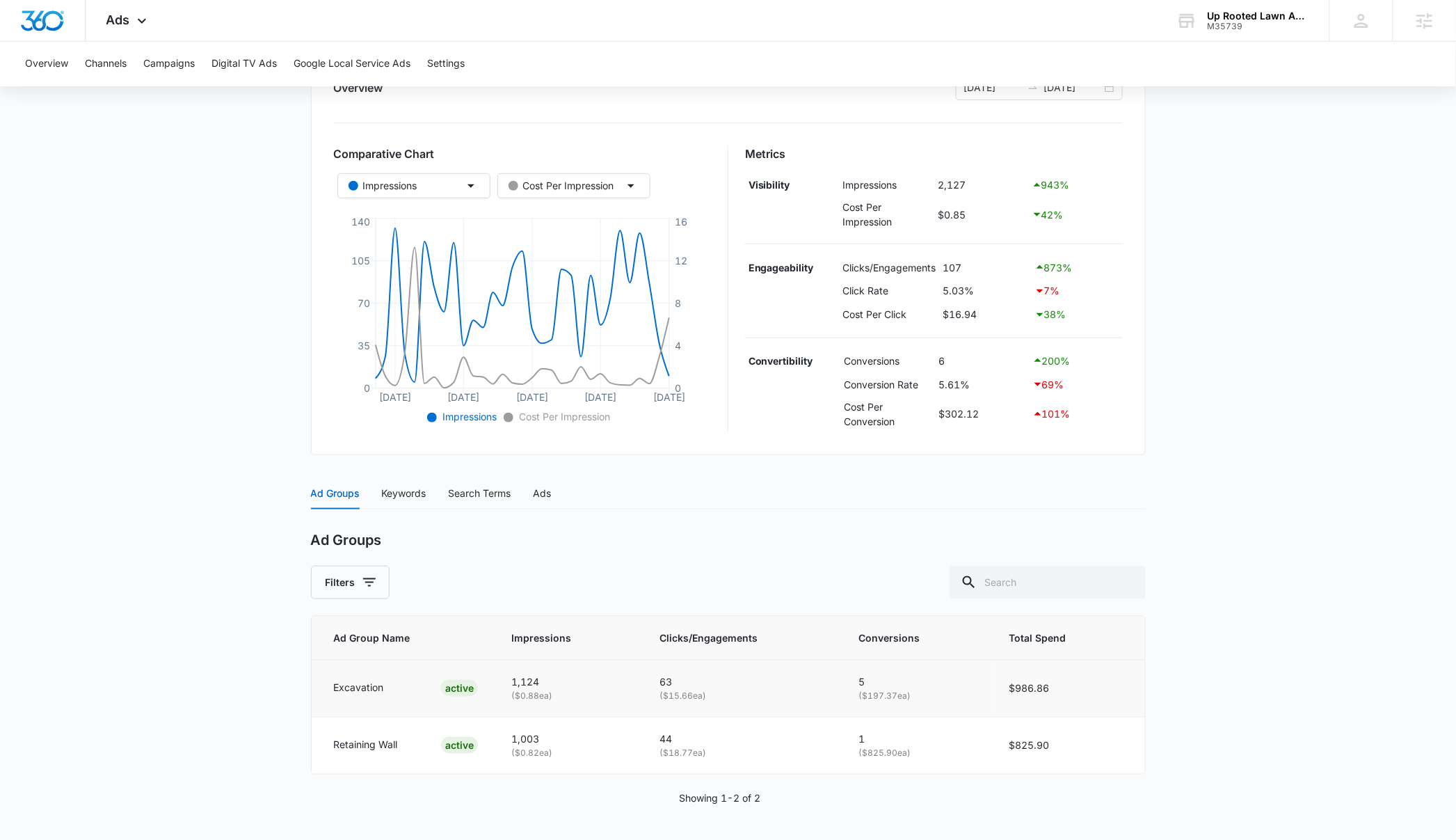
click at [1076, 687] on td "$986.86" at bounding box center [1068, 688] width 152 height 57
drag, startPoint x: 1071, startPoint y: 686, endPoint x: 995, endPoint y: 685, distance: 76.0
click at [995, 685] on td "$986.86" at bounding box center [1068, 688] width 152 height 57
click at [1088, 694] on td "$986.86" at bounding box center [1068, 688] width 152 height 57
drag, startPoint x: 1052, startPoint y: 685, endPoint x: 1009, endPoint y: 684, distance: 43.0
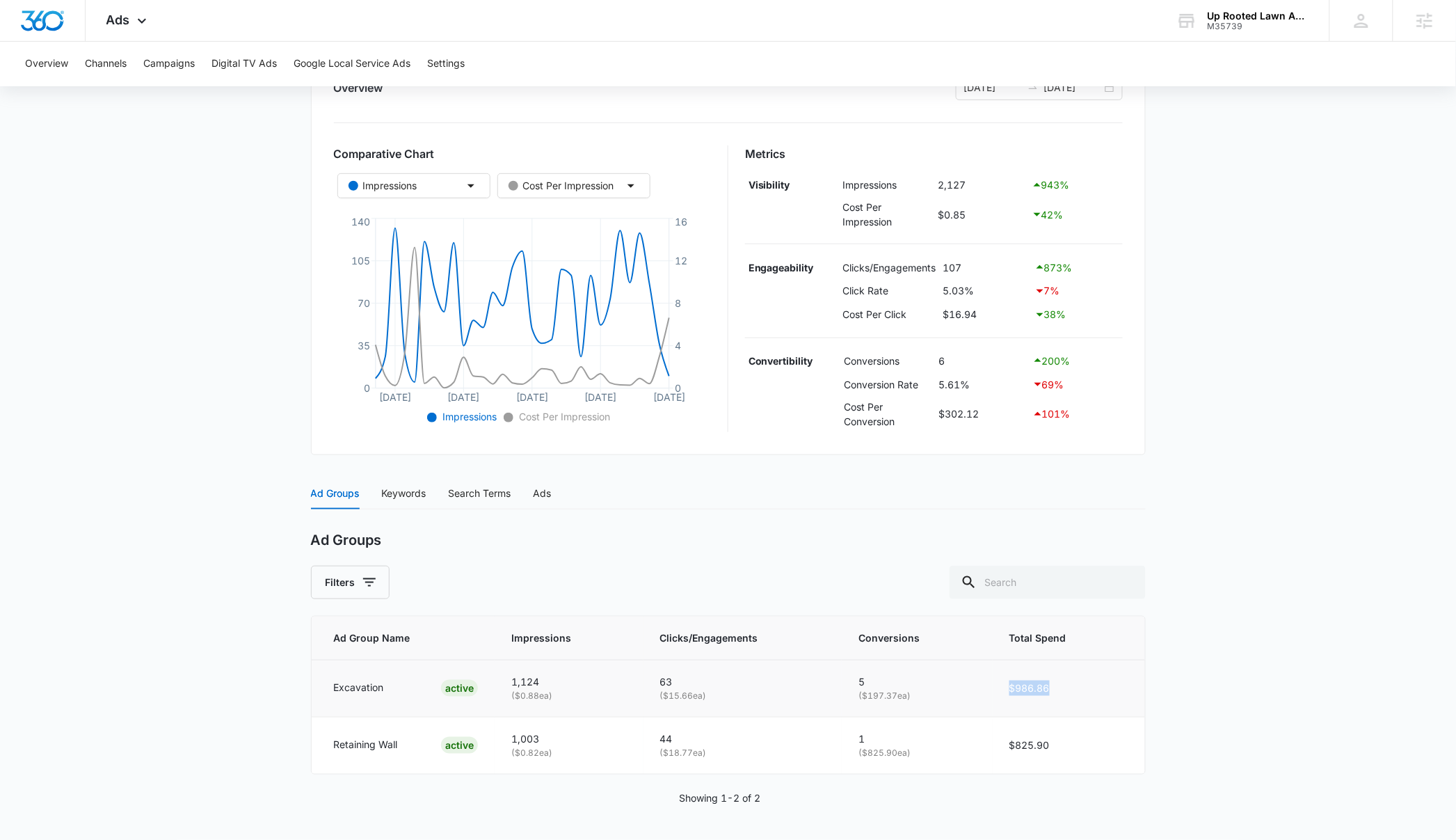
click at [1009, 684] on td "$986.86" at bounding box center [1068, 688] width 152 height 57
click at [1104, 699] on td "$986.86" at bounding box center [1068, 688] width 152 height 57
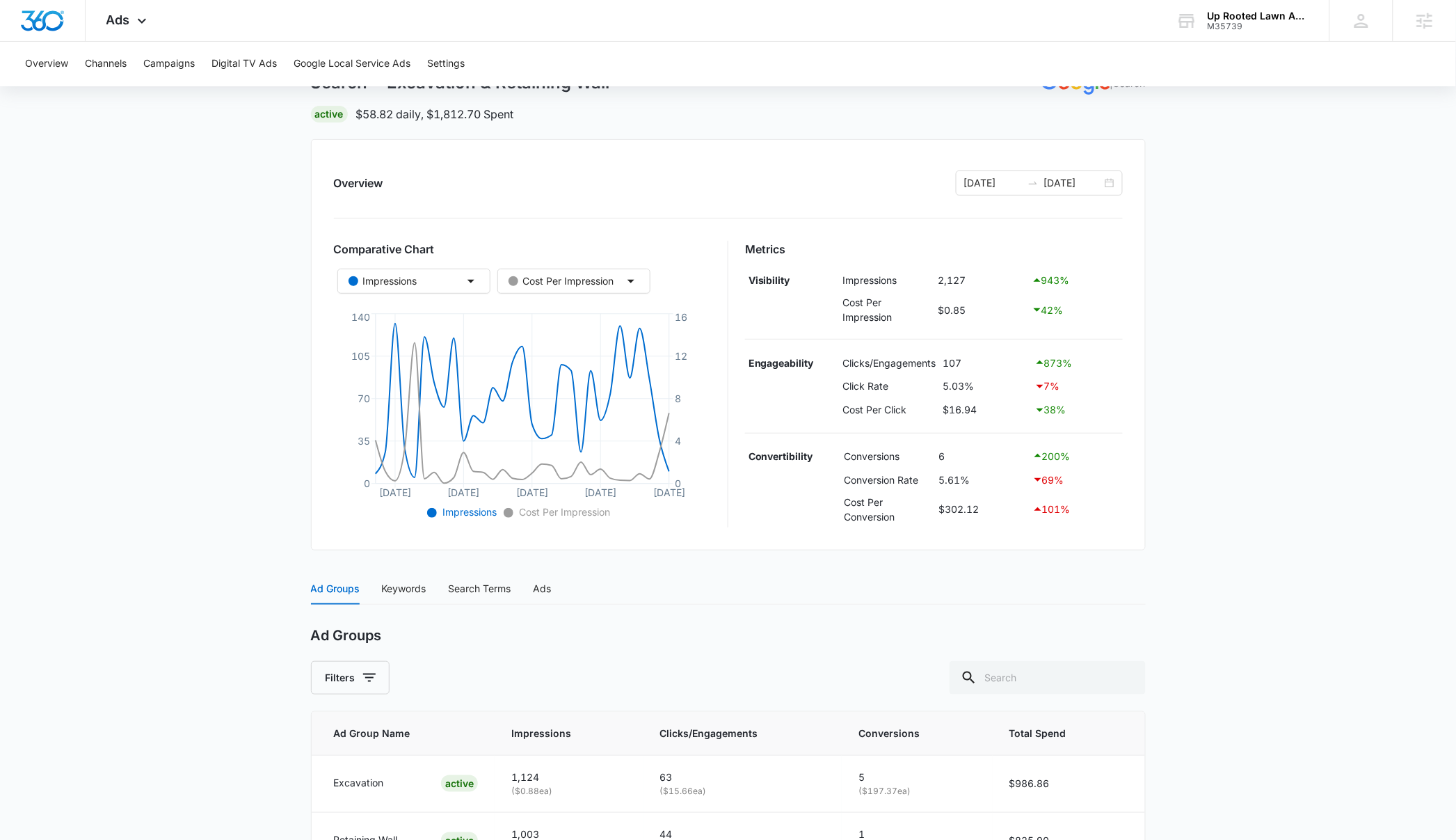
scroll to position [0, 0]
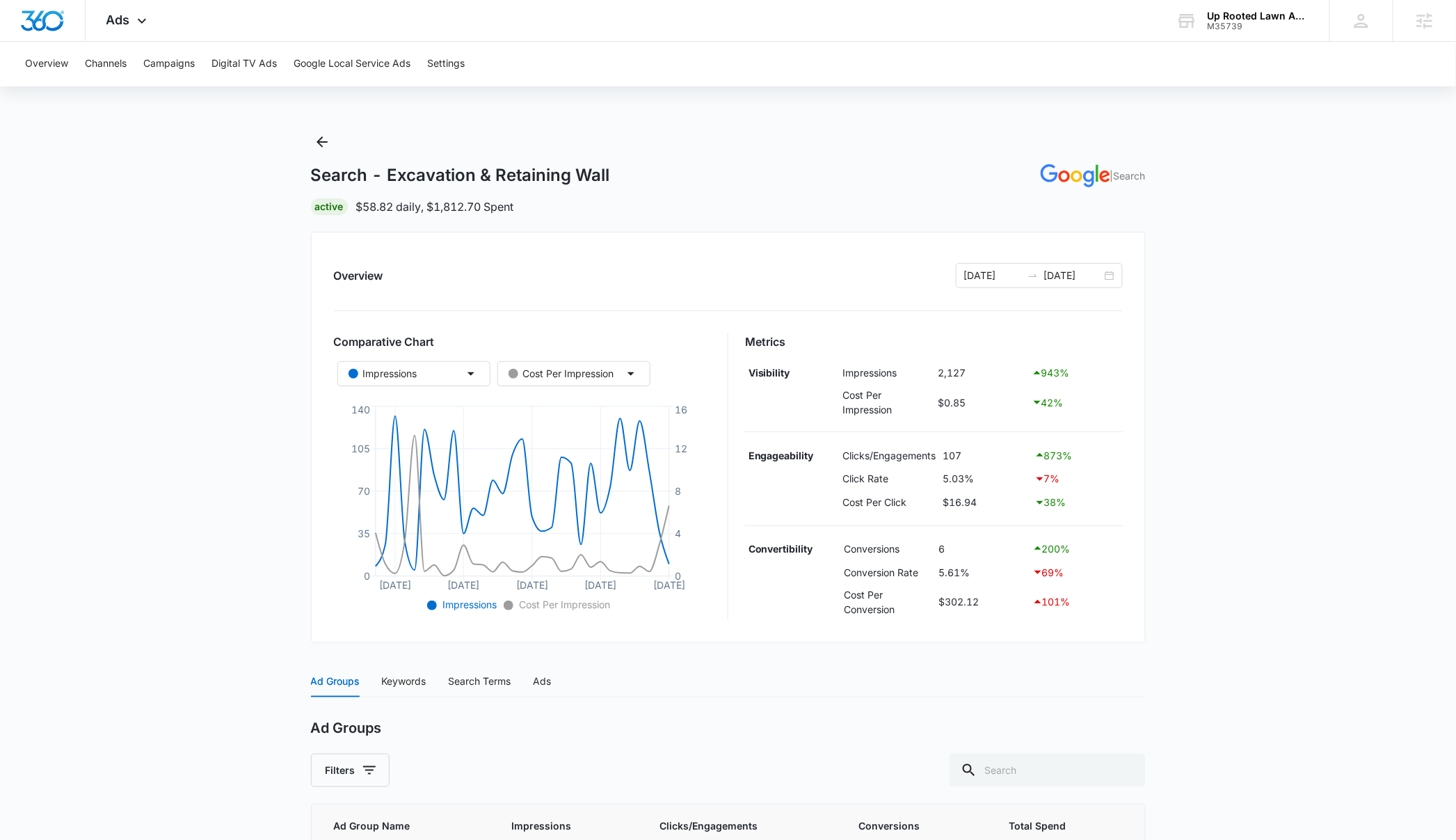
click at [1198, 593] on main "Search - Excavation & Retaining Wall | Search Active $58.82 daily , $1,812.70 S…" at bounding box center [728, 579] width 1456 height 897
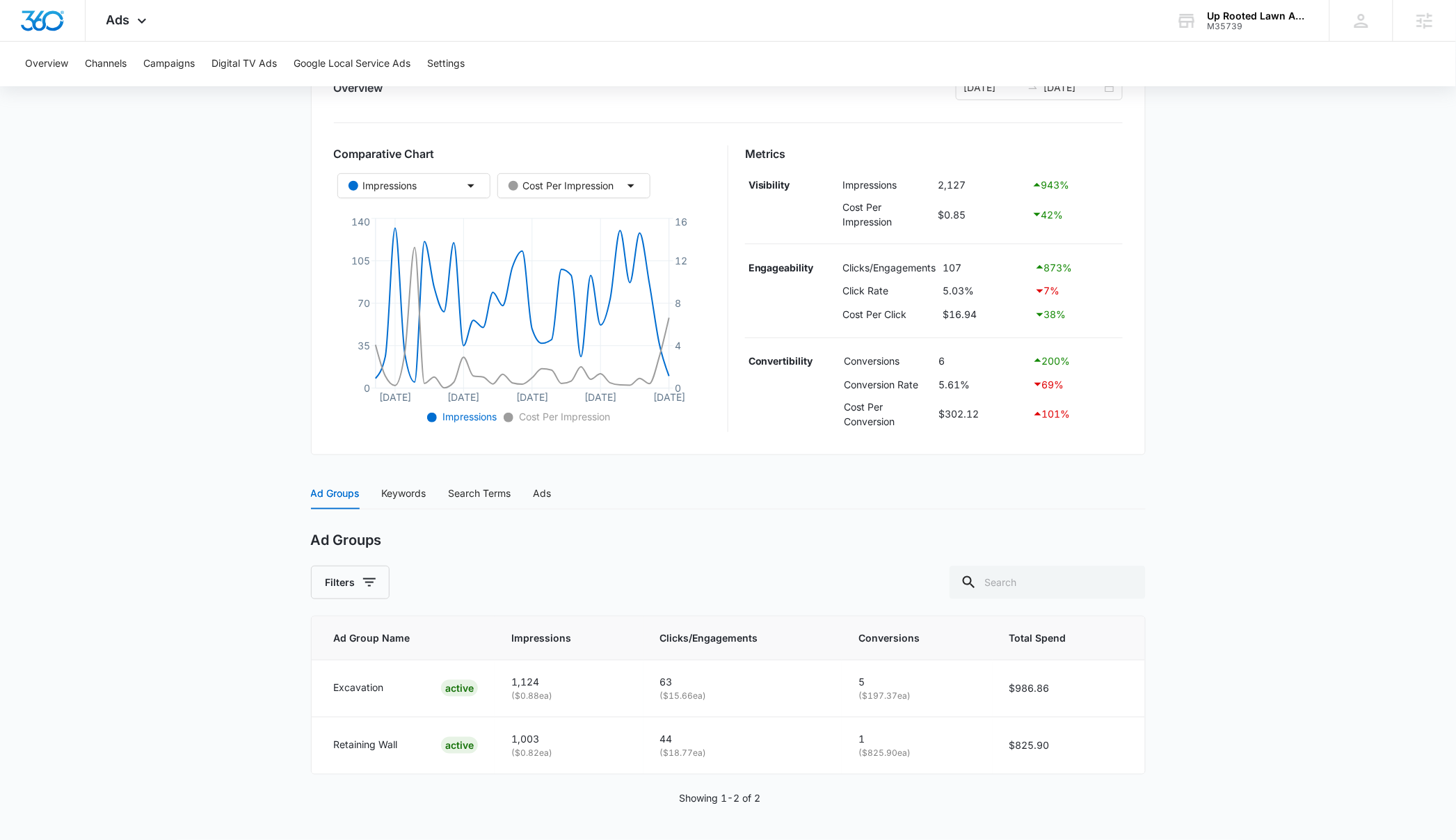
click at [176, 309] on main "Search - Excavation & Retaining Wall | Search Active $58.82 daily , $1,812.70 S…" at bounding box center [728, 391] width 1456 height 897
drag, startPoint x: 1054, startPoint y: 750, endPoint x: 1011, endPoint y: 745, distance: 43.3
click at [1011, 745] on td "$825.90" at bounding box center [1068, 745] width 152 height 56
click at [1244, 753] on main "Search - Excavation & Retaining Wall | Search Active $58.82 daily , $1,812.70 S…" at bounding box center [728, 391] width 1456 height 897
drag, startPoint x: 377, startPoint y: 692, endPoint x: 325, endPoint y: 692, distance: 52.0
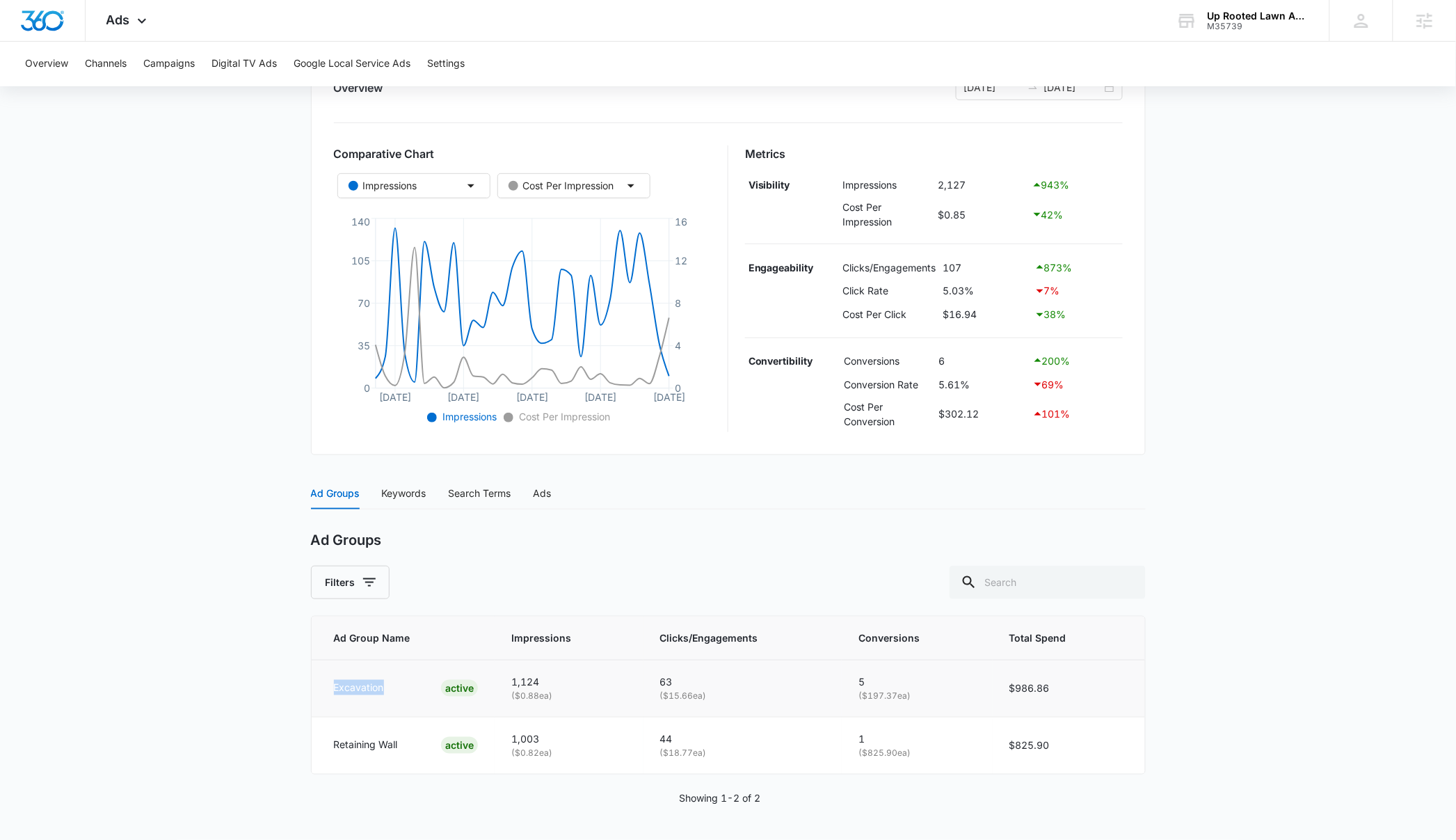
click at [325, 692] on td "Excavation ACTIVE" at bounding box center [403, 688] width 183 height 57
click at [185, 719] on main "Search - Excavation & Retaining Wall | Search Active $58.82 daily , $1,812.70 S…" at bounding box center [728, 391] width 1456 height 897
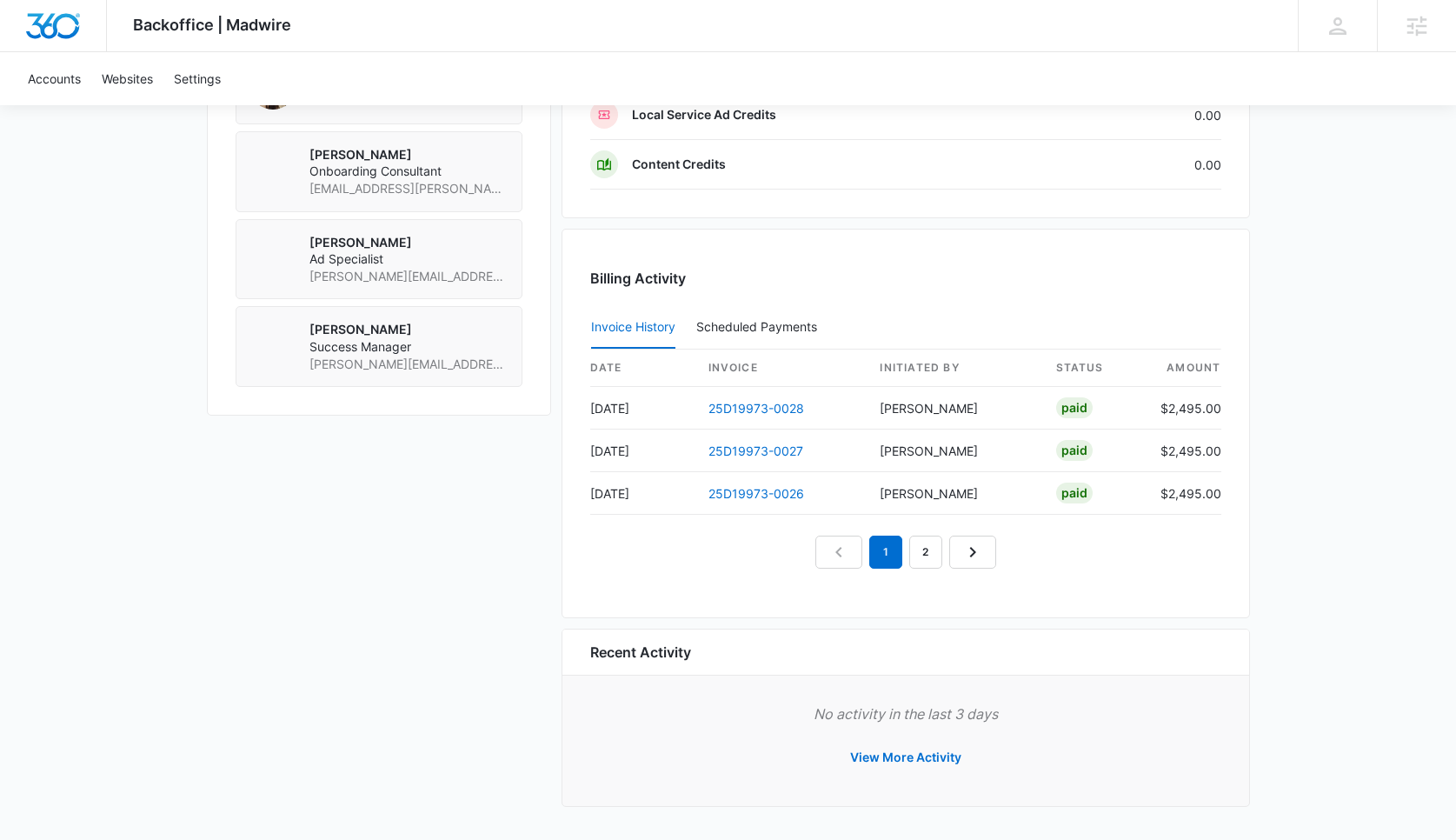
scroll to position [1504, 0]
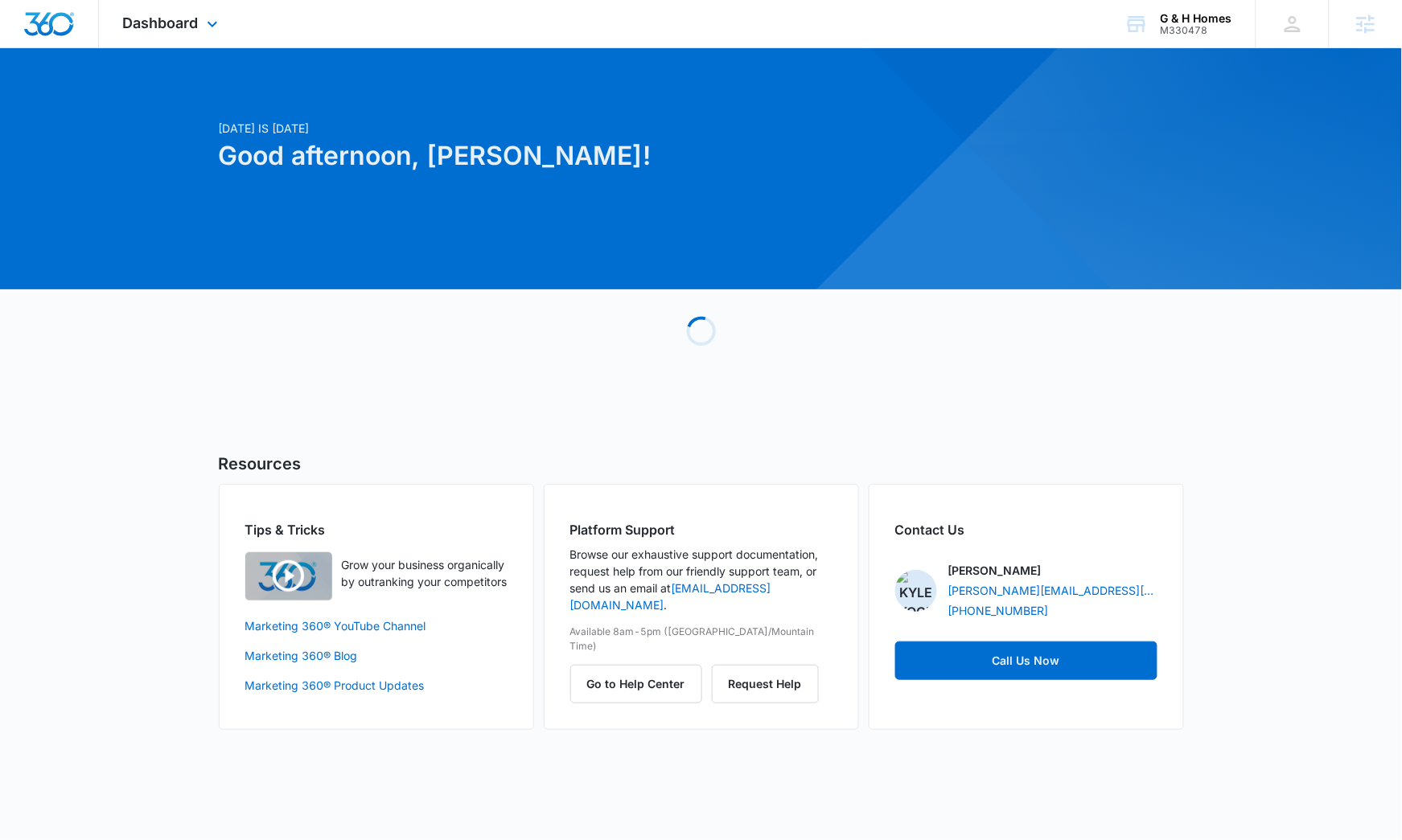
click at [200, 33] on div "Dashboard Apps Reputation Websites Forms CRM Email Social Payments POS Content …" at bounding box center [172, 24] width 147 height 47
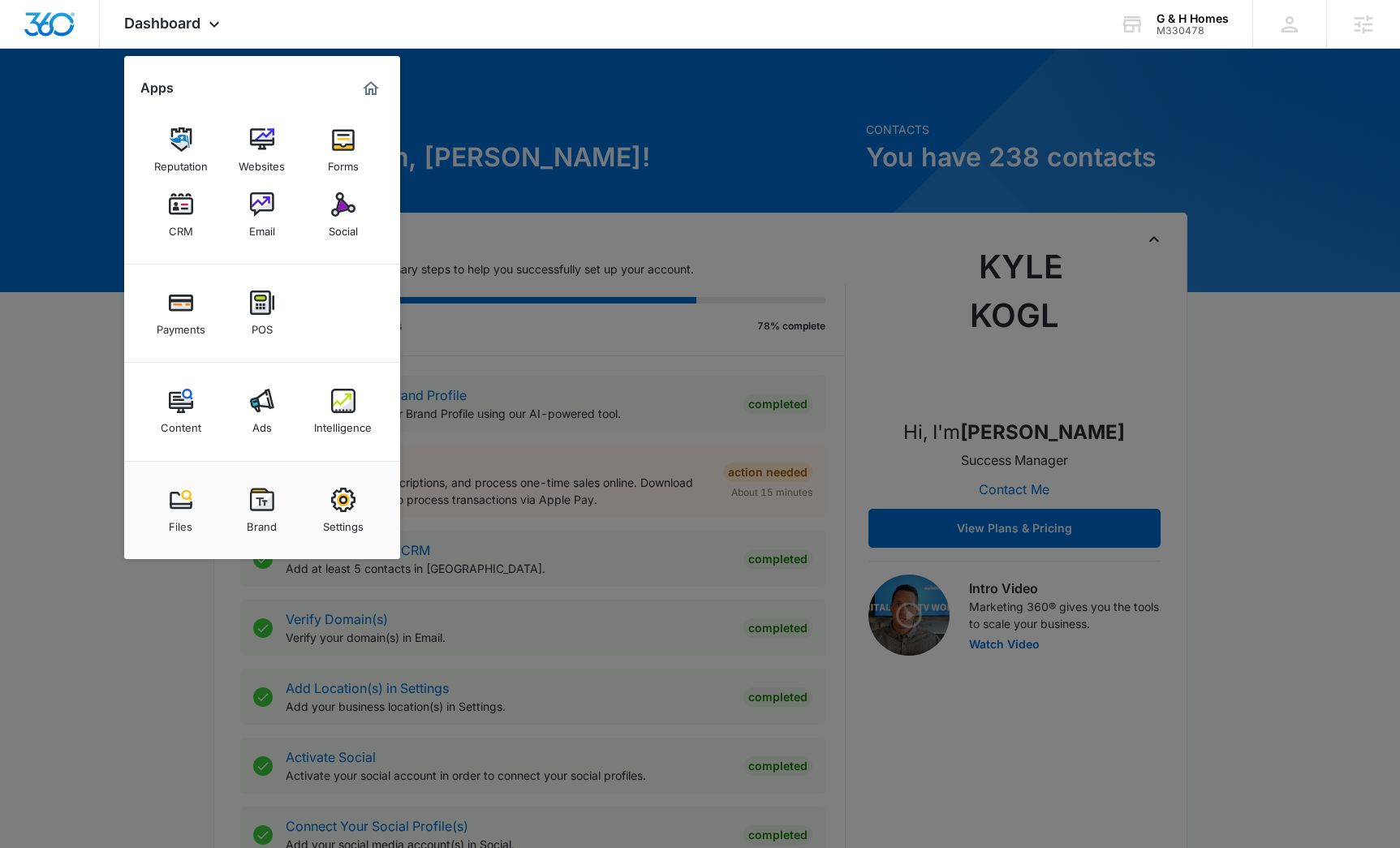
click at [570, 192] on div at bounding box center [700, 424] width 1400 height 848
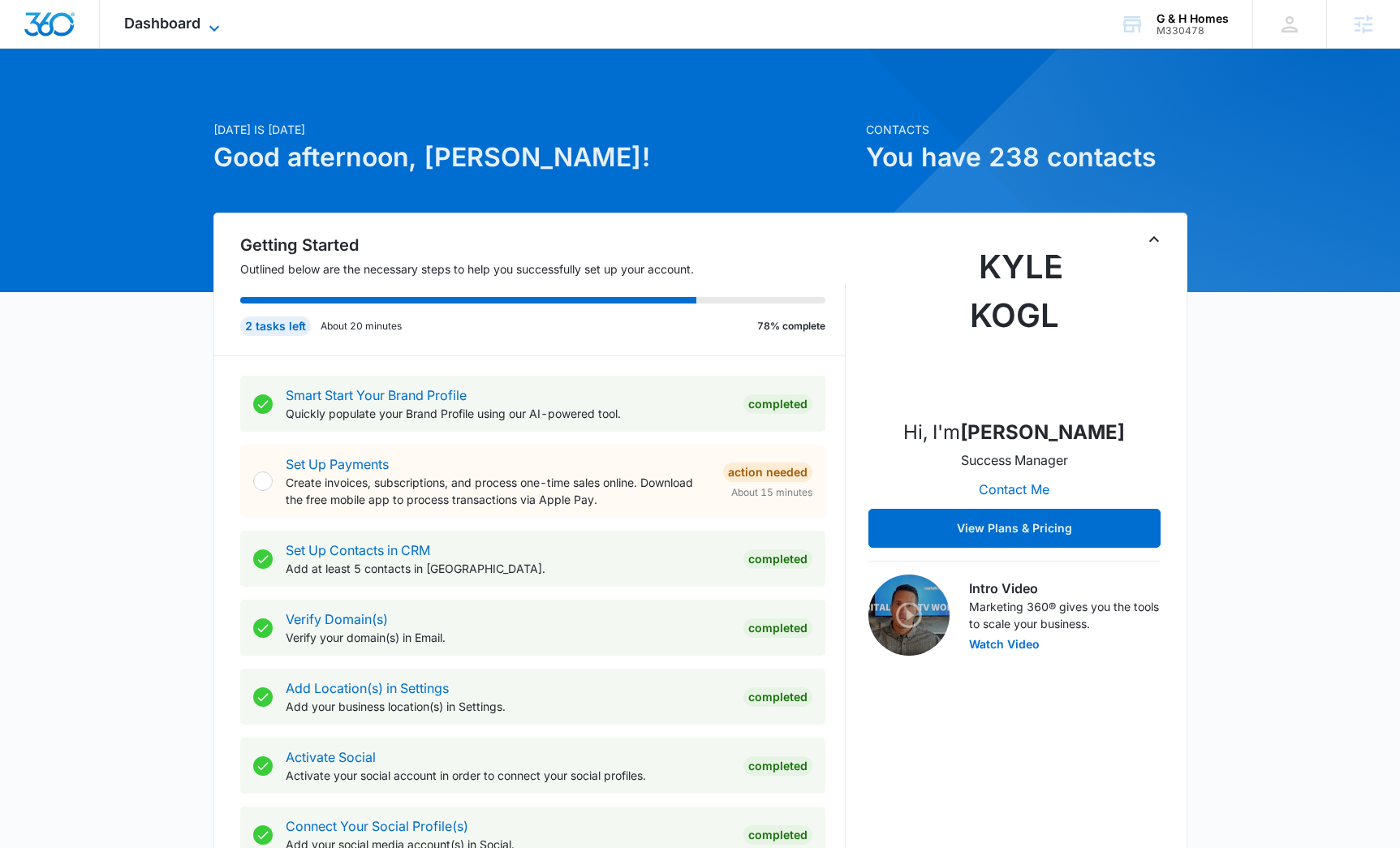
click at [206, 32] on icon at bounding box center [215, 28] width 20 height 20
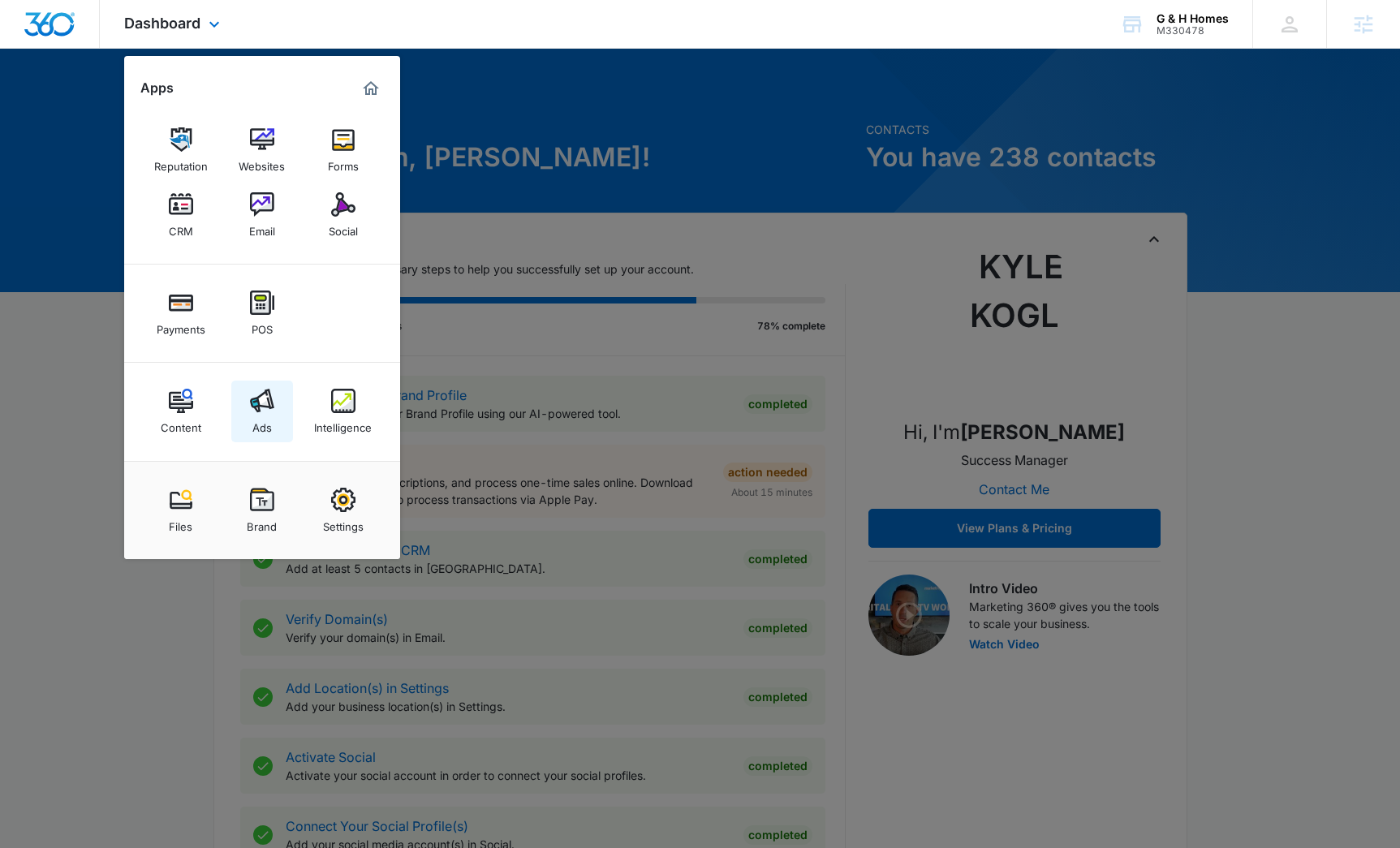
click at [273, 415] on link "Ads" at bounding box center [262, 412] width 62 height 62
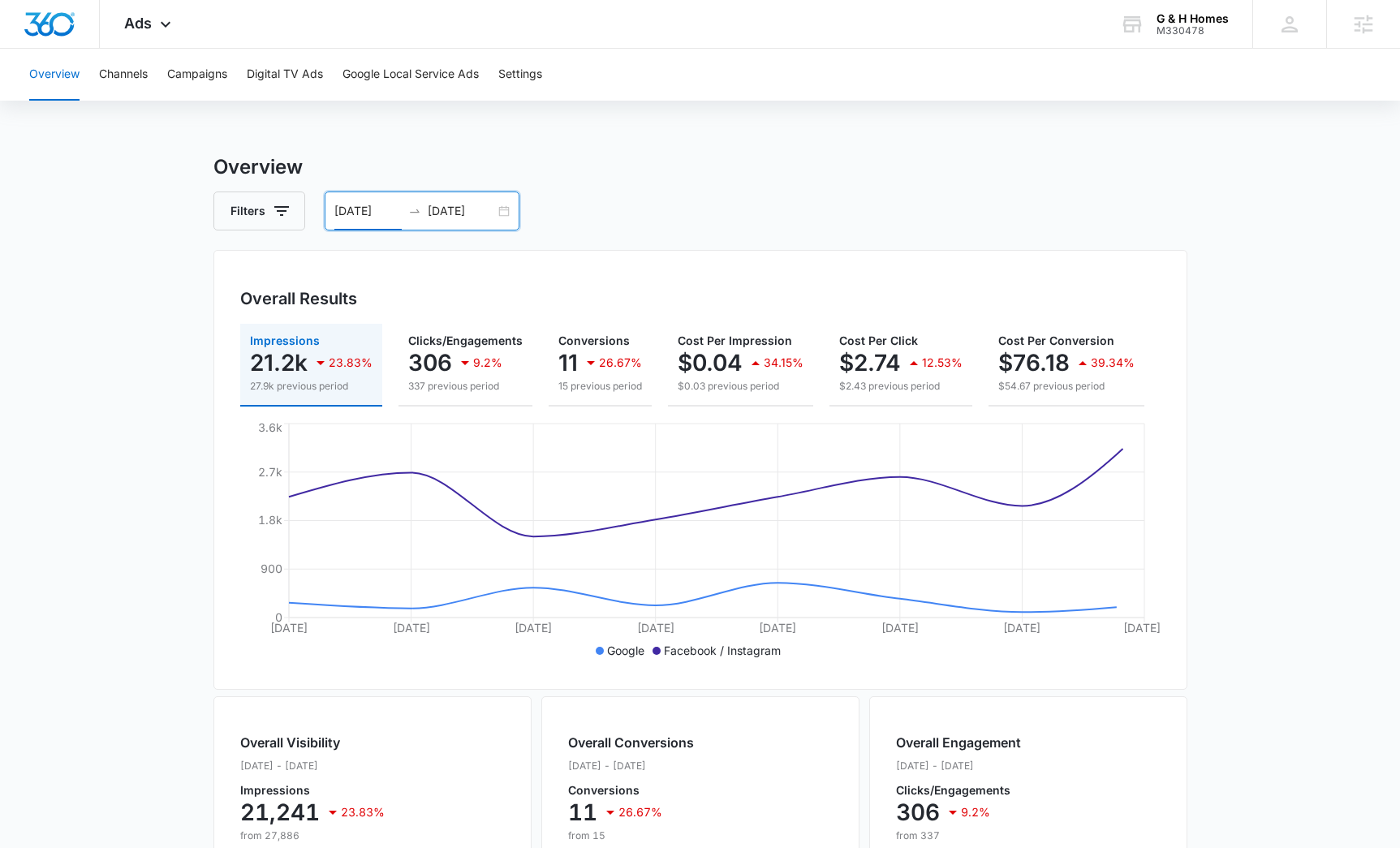
click at [372, 211] on input "[DATE]" at bounding box center [368, 211] width 67 height 18
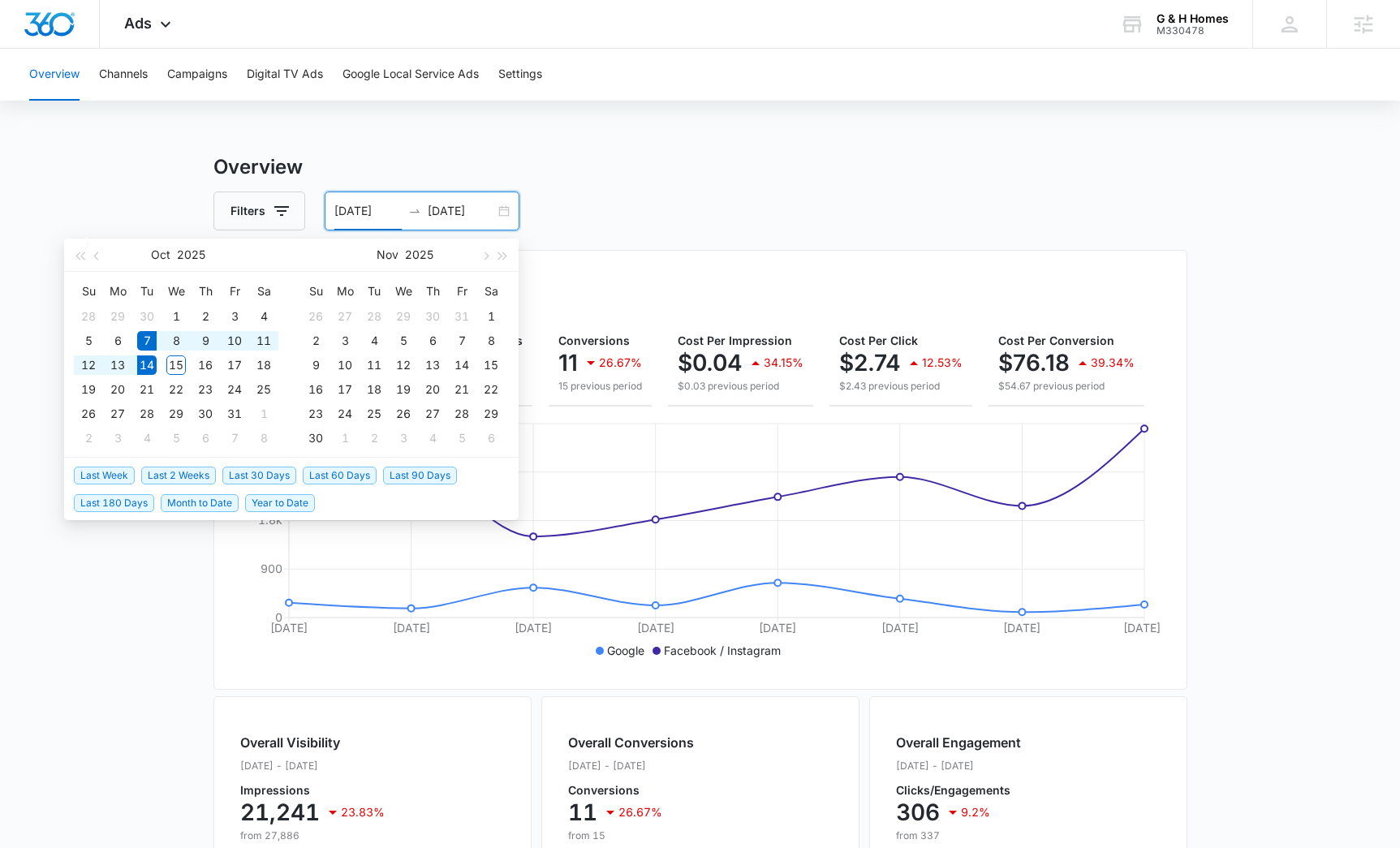
click at [635, 200] on div "Filters 10/07/2025 10/14/2025" at bounding box center [700, 211] width 974 height 39
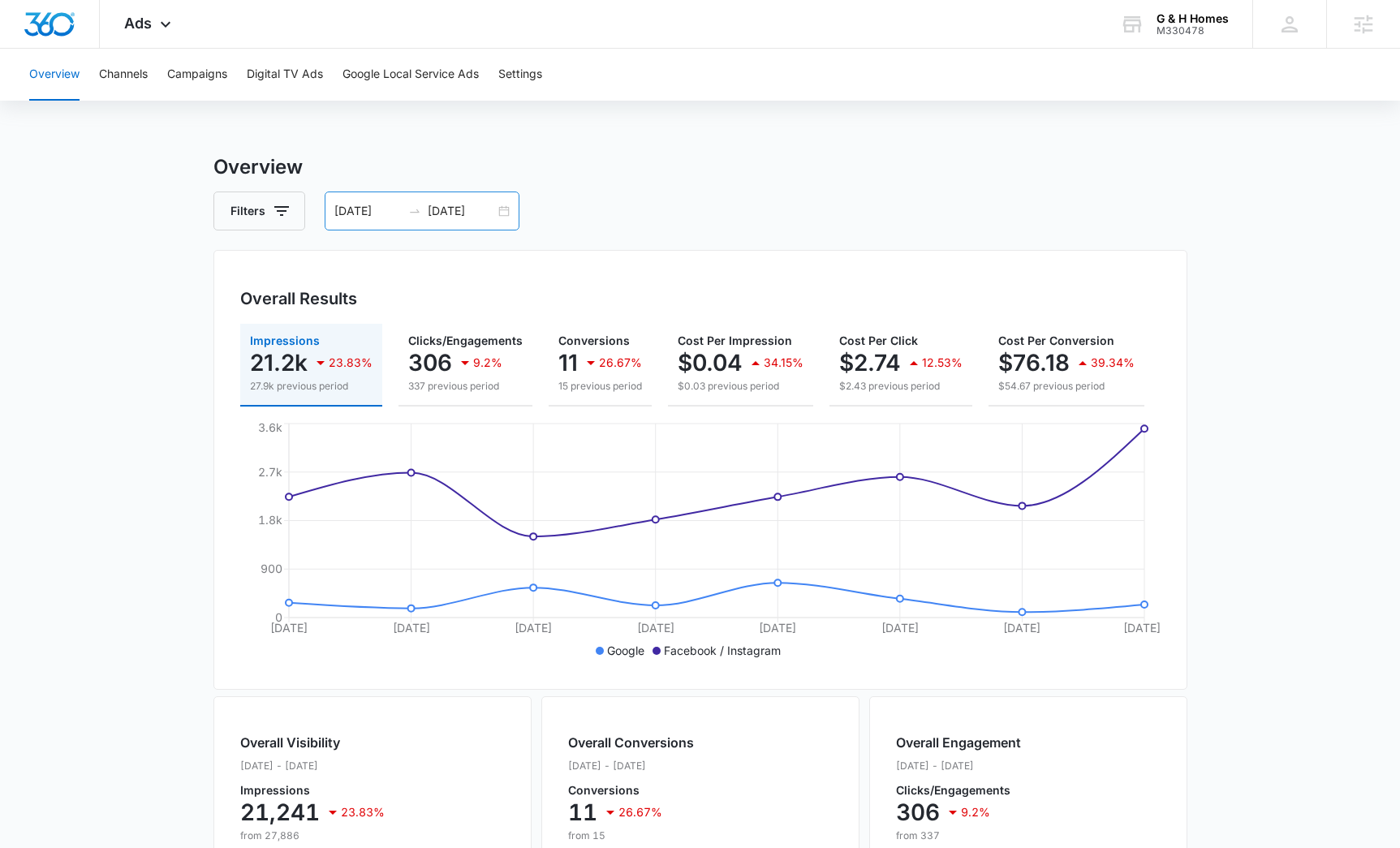
click at [356, 213] on input "[DATE]" at bounding box center [368, 211] width 67 height 18
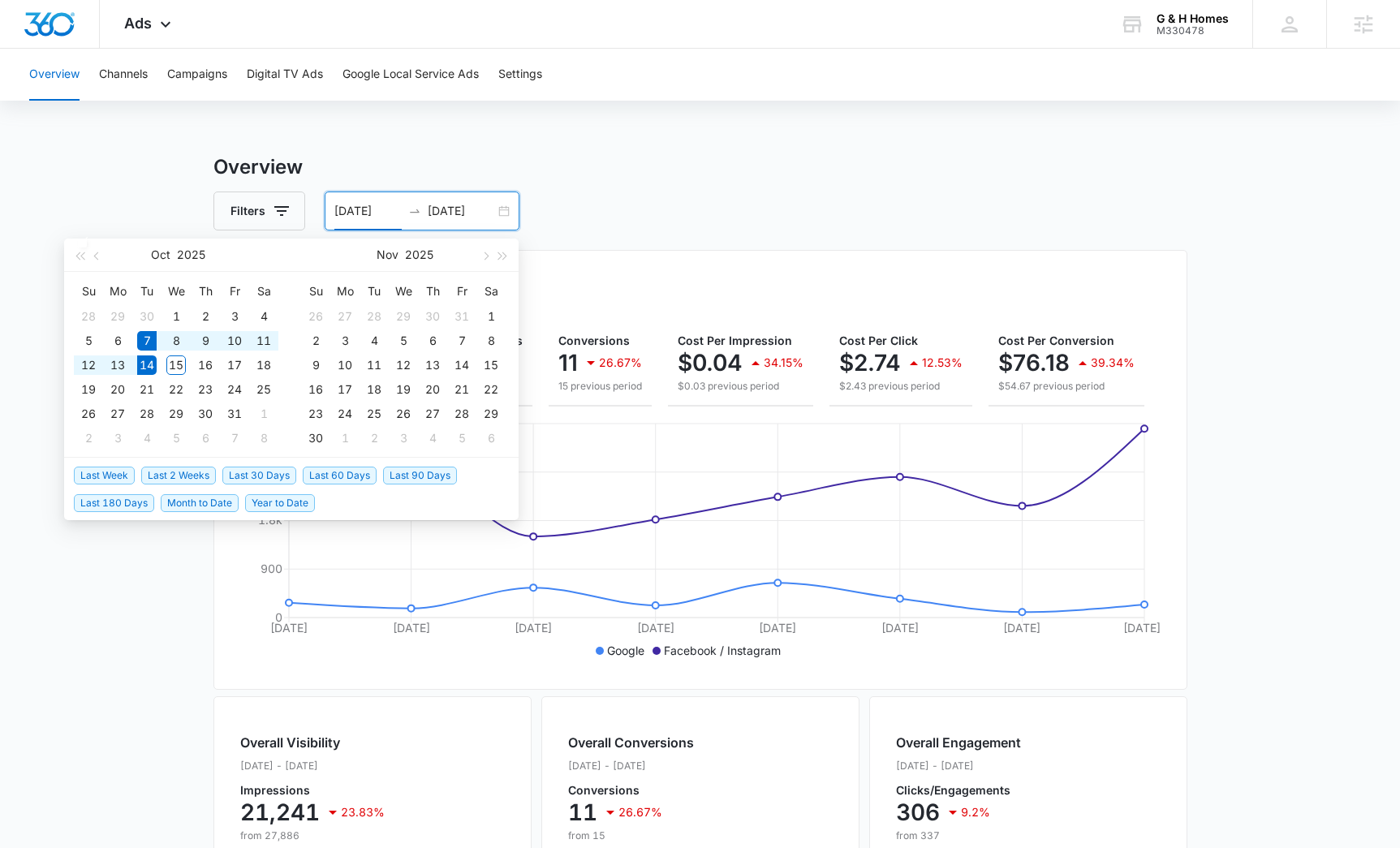
click at [772, 207] on div "Filters 10/07/2025 10/14/2025" at bounding box center [700, 211] width 974 height 39
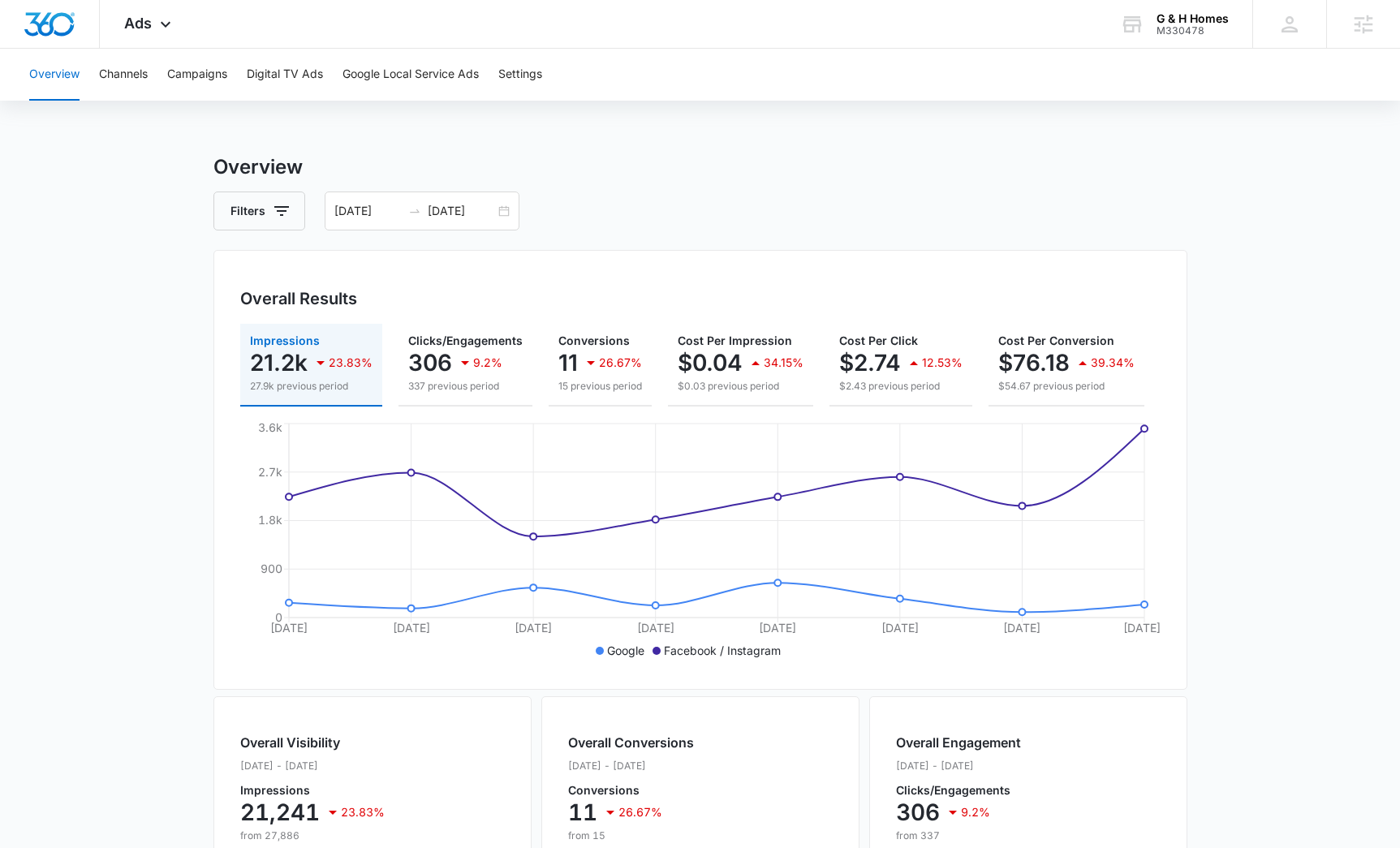
click at [694, 177] on h3 "Overview" at bounding box center [700, 167] width 974 height 29
click at [153, 17] on div "Ads Apps Reputation Websites Forms CRM Email Social Payments POS Content Ads In…" at bounding box center [150, 24] width 100 height 48
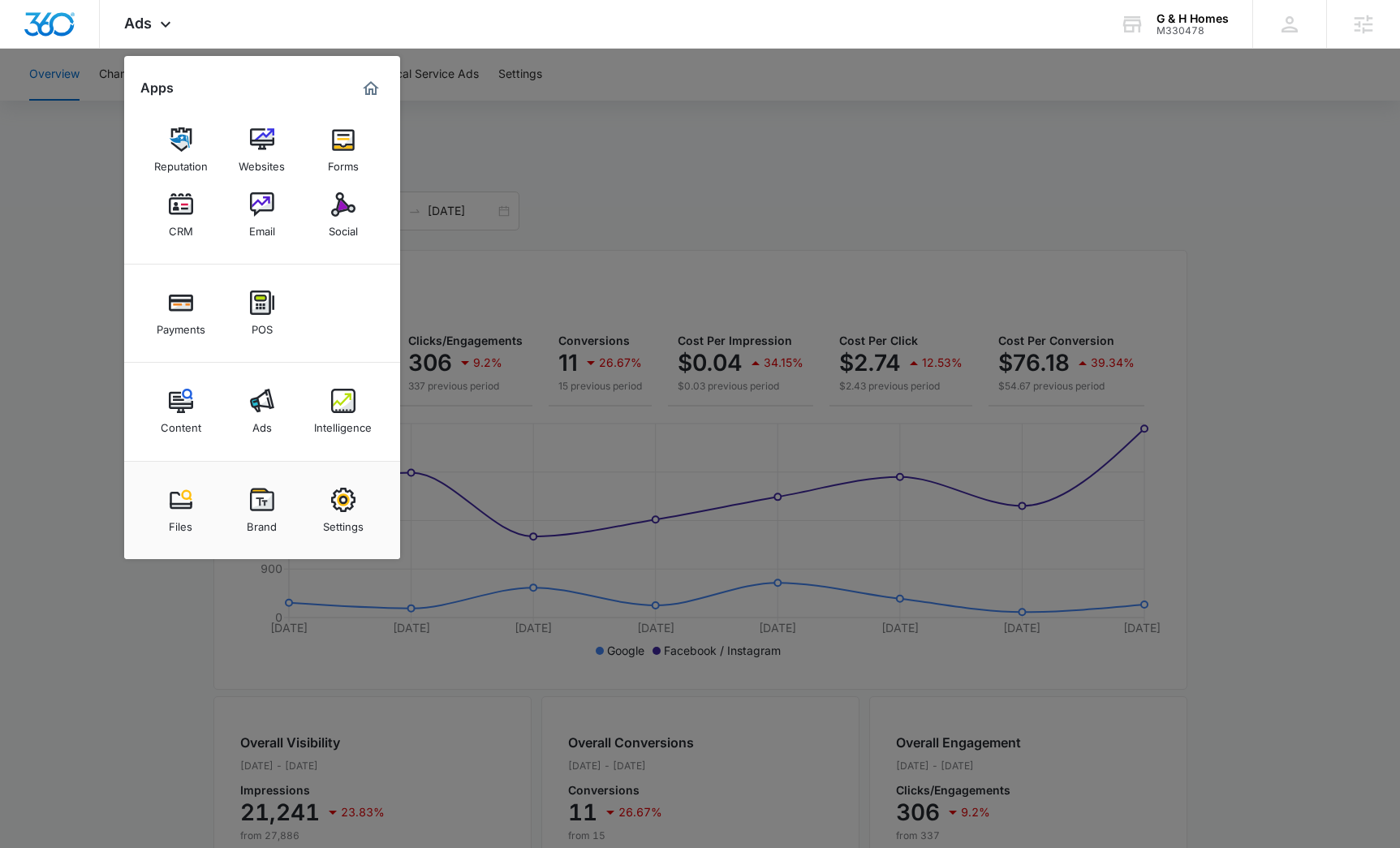
drag, startPoint x: 262, startPoint y: 404, endPoint x: 271, endPoint y: 407, distance: 9.5
click at [262, 405] on img at bounding box center [262, 400] width 24 height 24
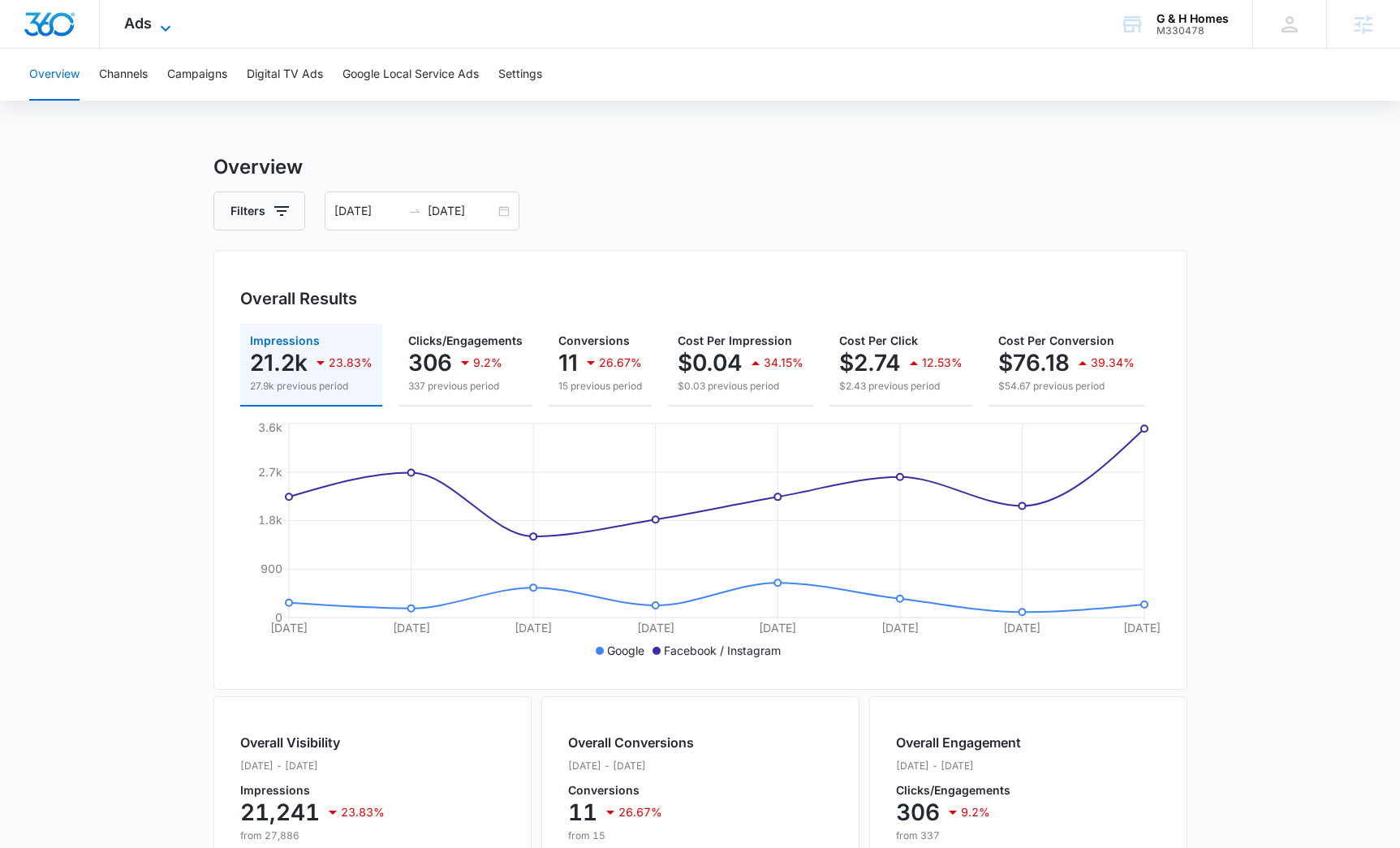
click at [147, 25] on span "Ads" at bounding box center [137, 22] width 27 height 17
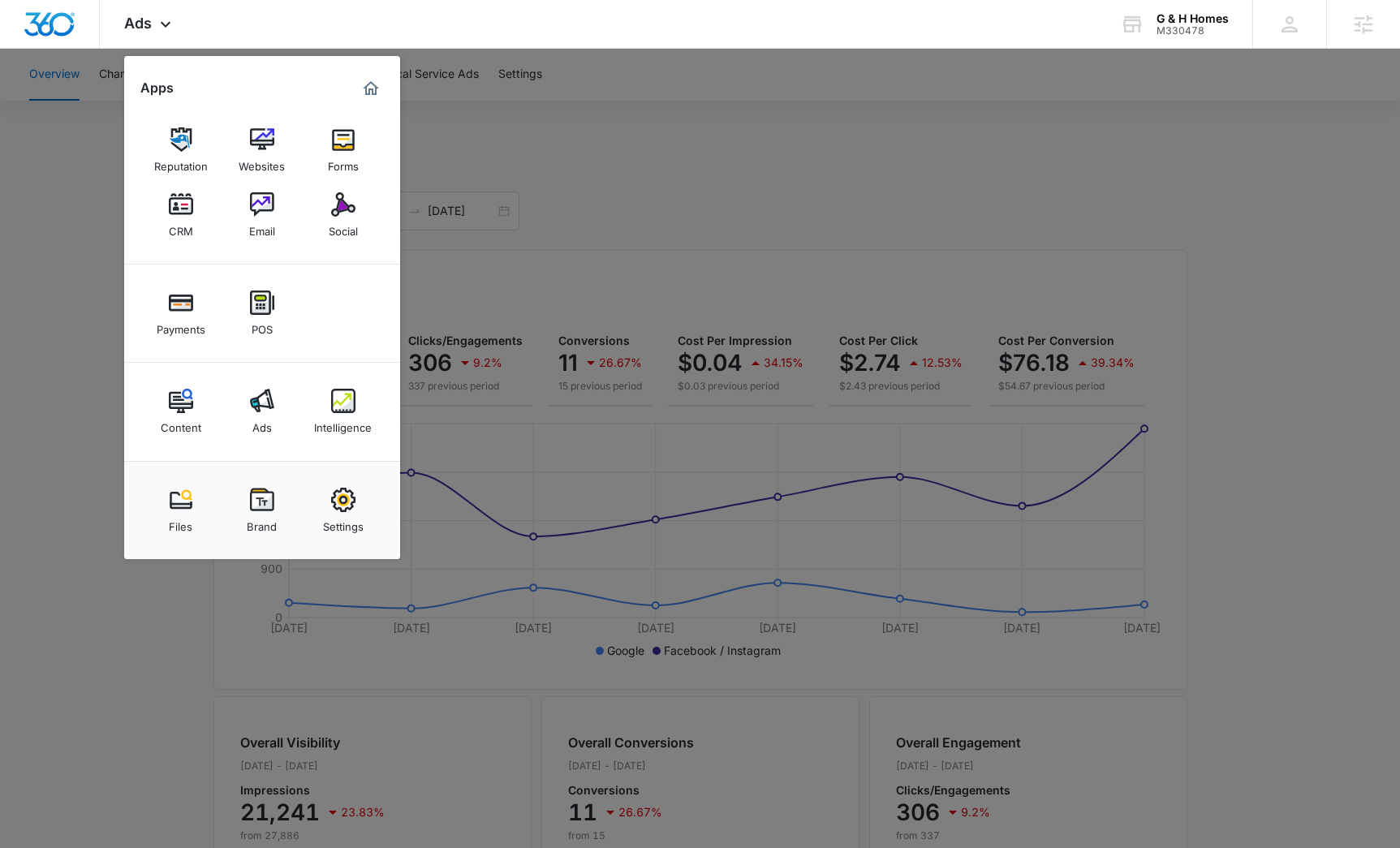
drag, startPoint x: 247, startPoint y: 208, endPoint x: 261, endPoint y: 336, distance: 128.8
click at [248, 208] on link "Email" at bounding box center [262, 216] width 62 height 62
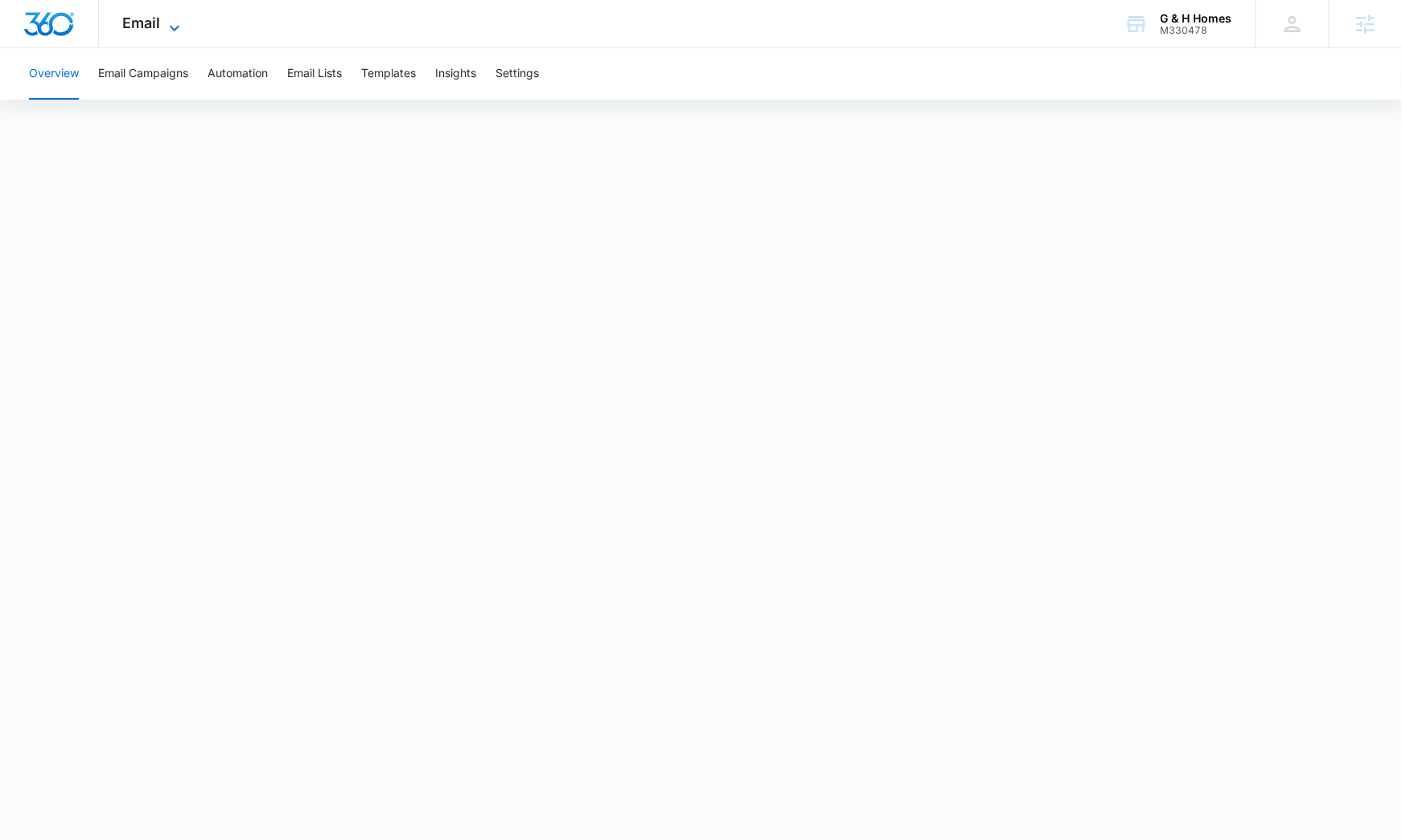
click at [141, 24] on span "Email" at bounding box center [142, 22] width 38 height 17
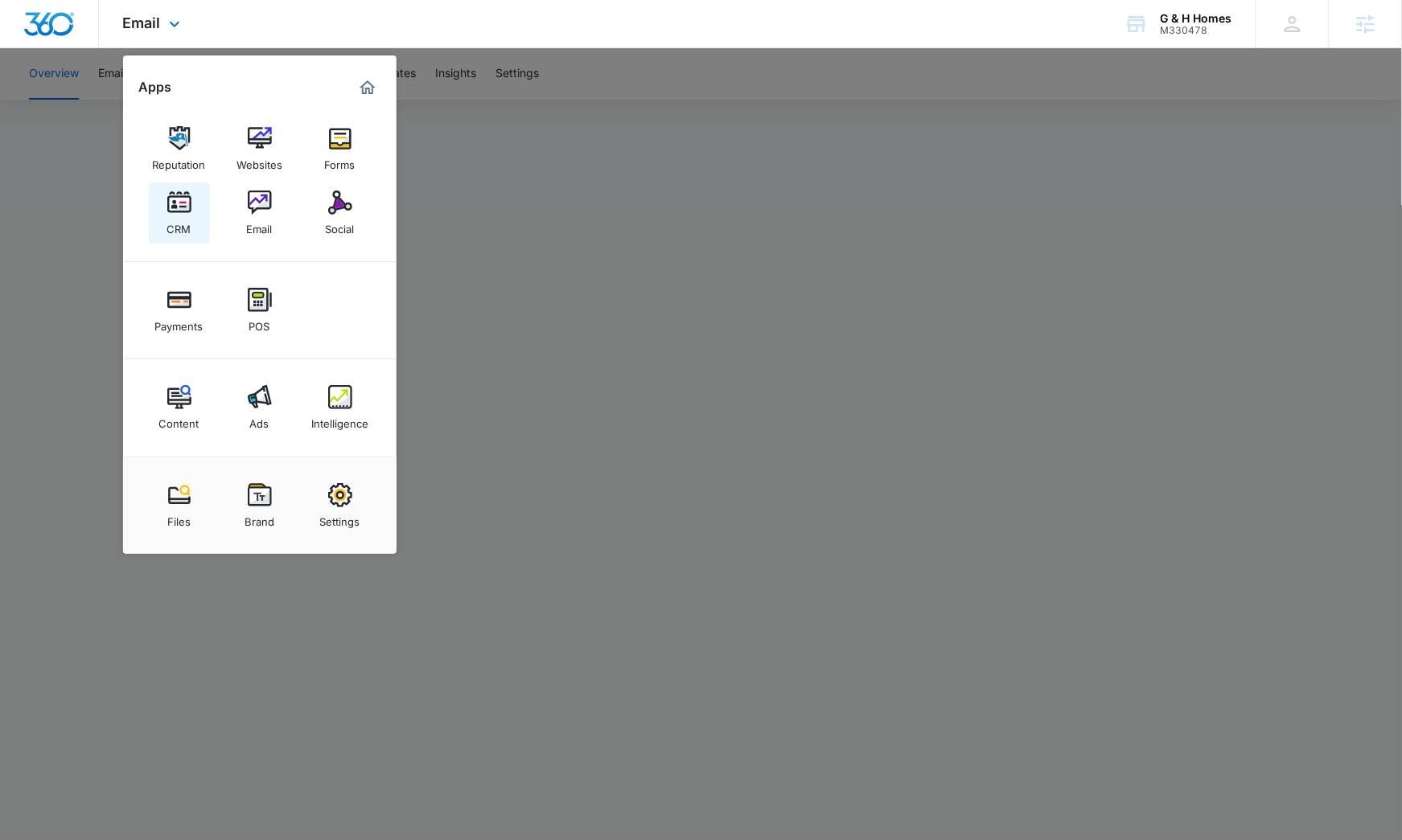
click at [178, 214] on div "CRM" at bounding box center [178, 225] width 24 height 21
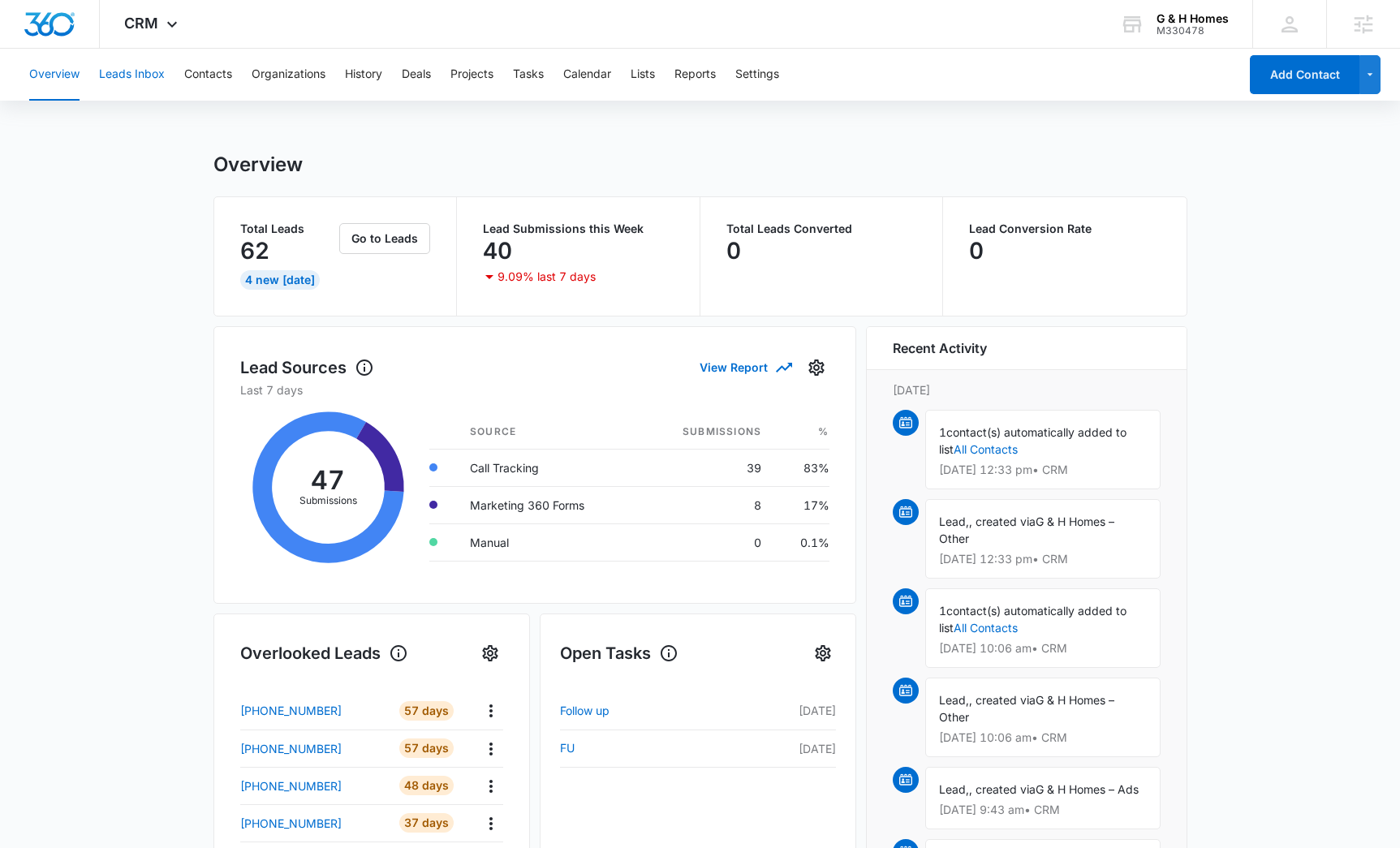
click at [153, 82] on button "Leads Inbox" at bounding box center [132, 75] width 66 height 52
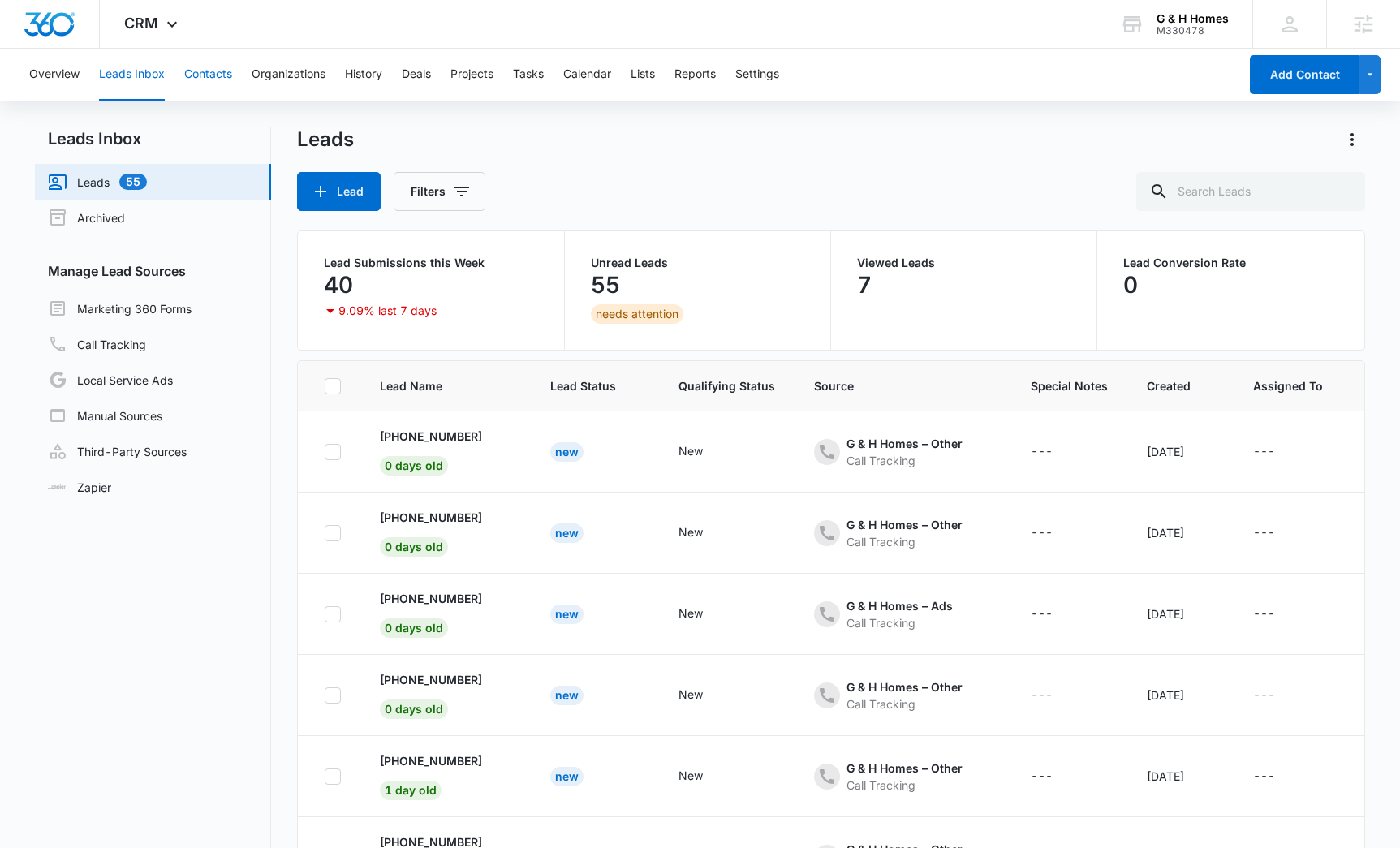
click at [205, 73] on button "Contacts" at bounding box center [208, 75] width 48 height 52
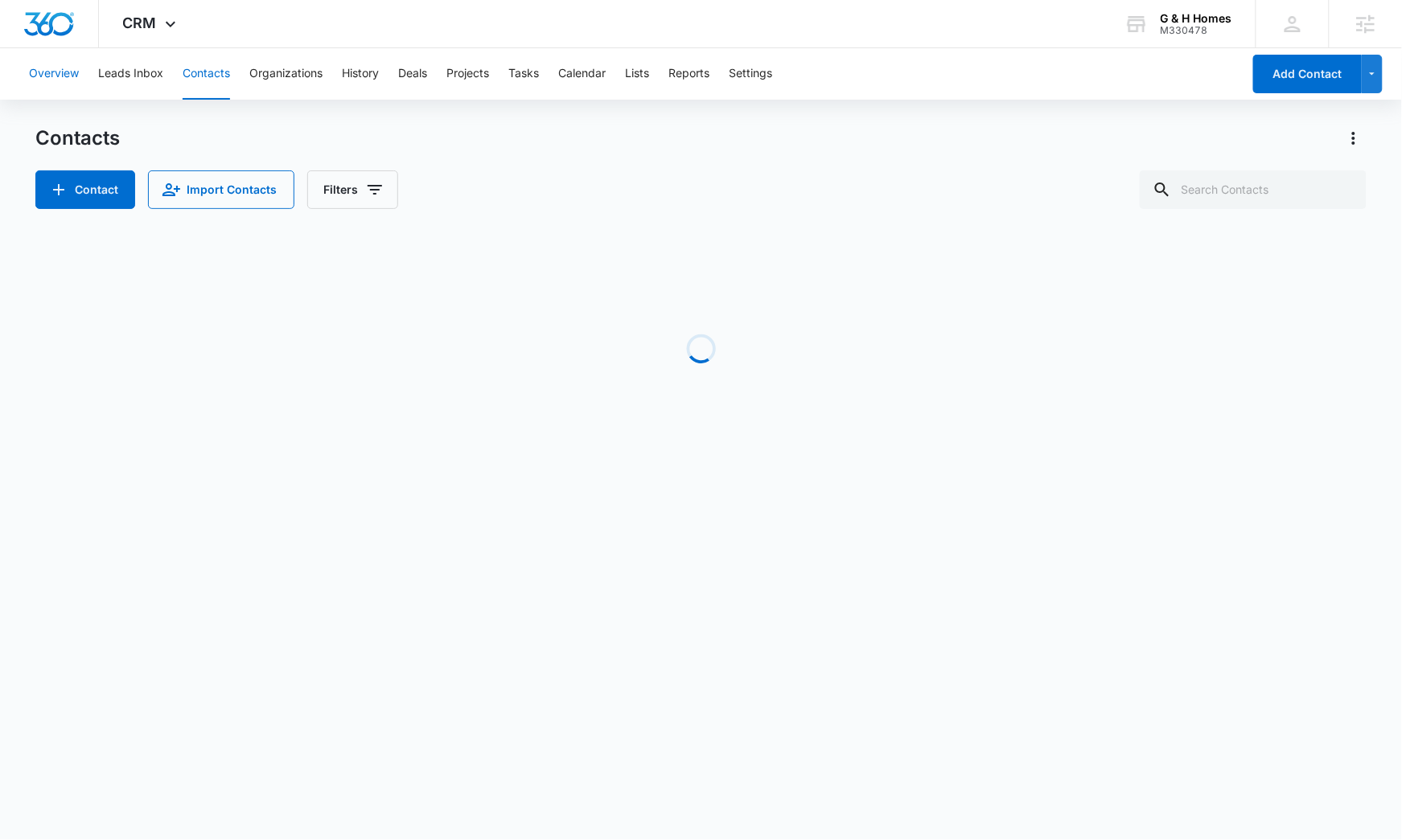
click at [64, 76] on button "Overview" at bounding box center [54, 74] width 50 height 52
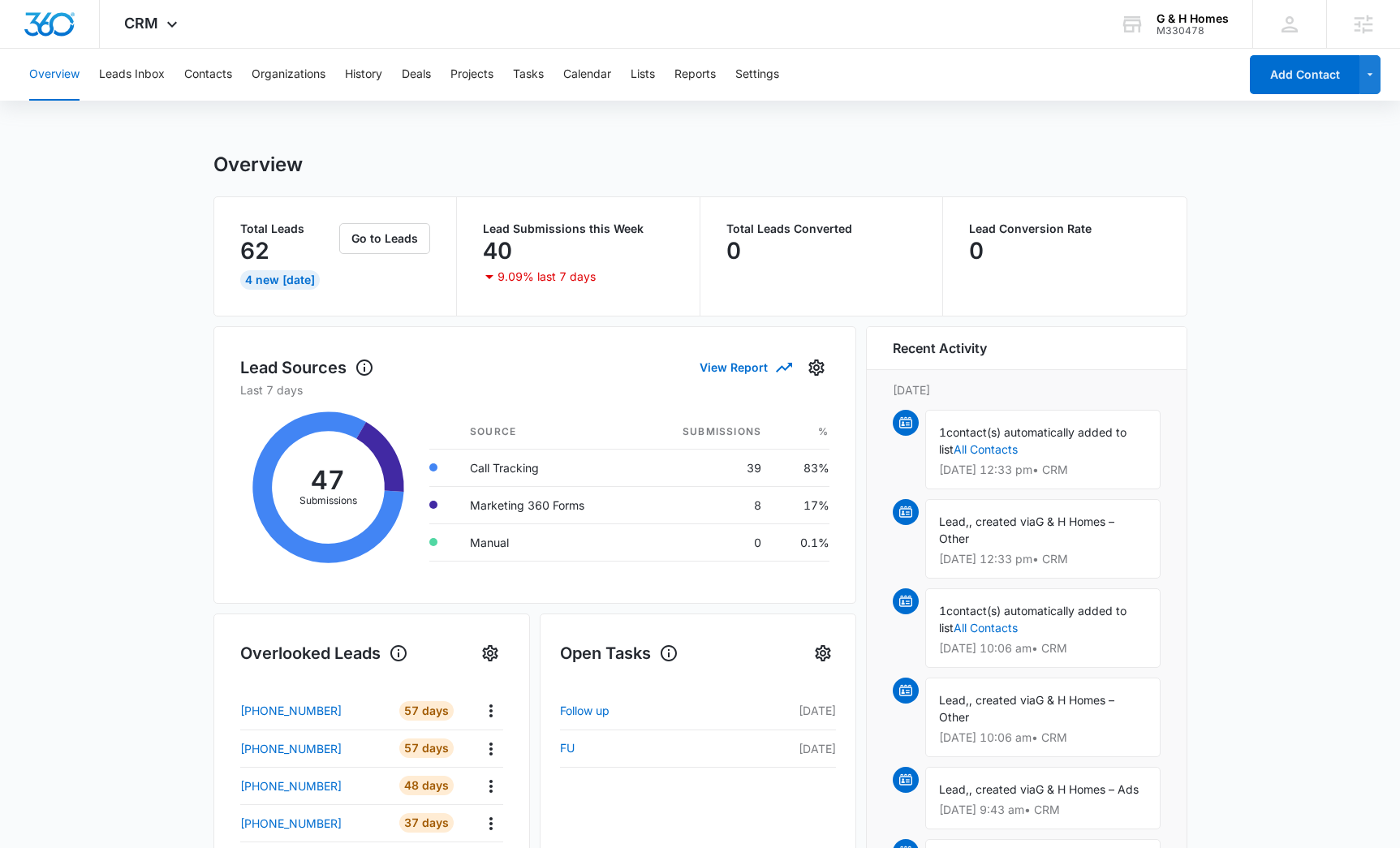
click at [118, 247] on main "Overview Total Leads 62 4 New Today Go to Leads Lead Submissions this Week 40 9…" at bounding box center [700, 777] width 1400 height 1250
click at [1308, 441] on main "Overview Total Leads 62 4 New Today Go to Leads Lead Submissions this Week 40 9…" at bounding box center [700, 777] width 1400 height 1250
click at [162, 34] on icon at bounding box center [172, 28] width 20 height 20
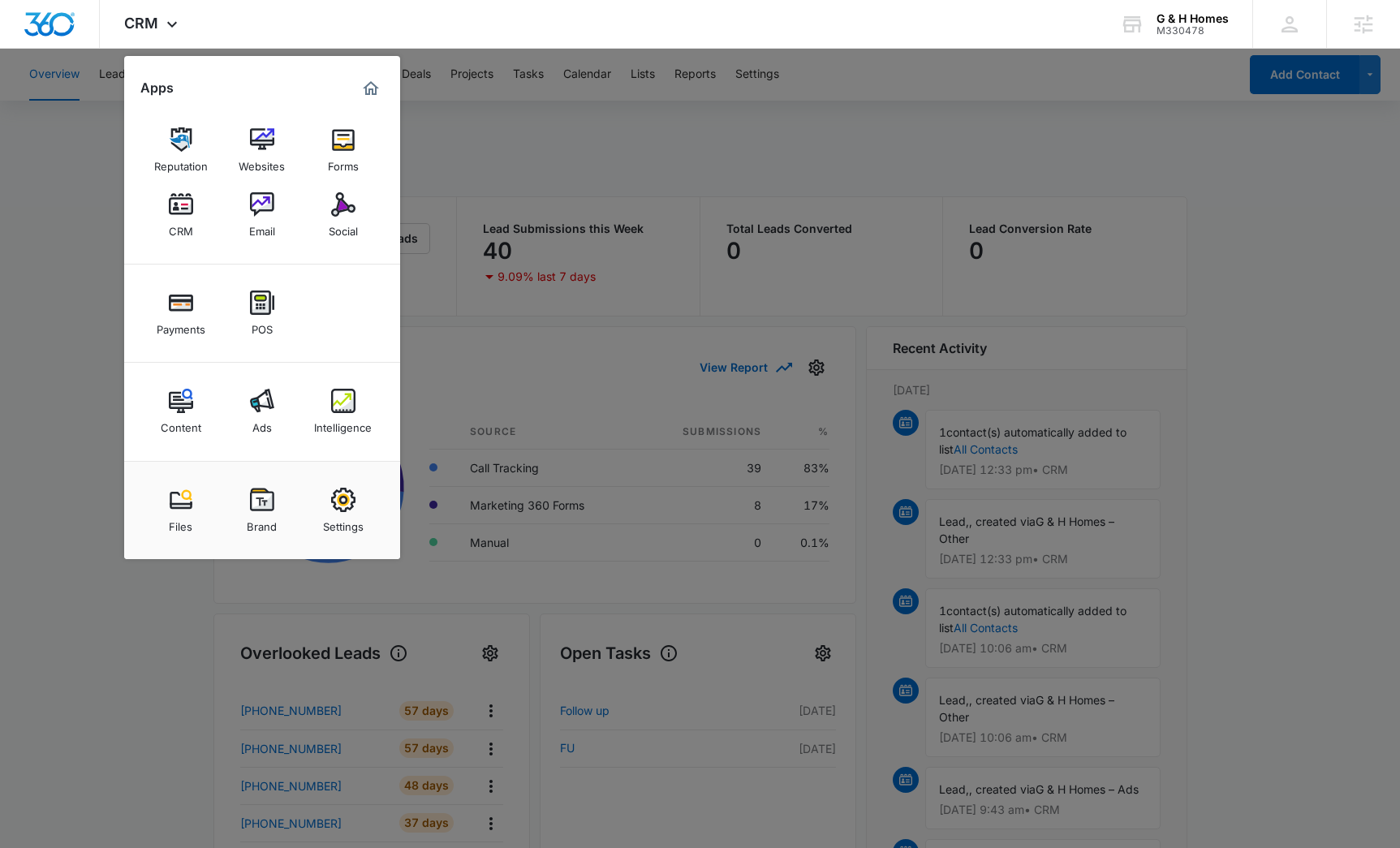
click at [332, 395] on img at bounding box center [342, 400] width 24 height 24
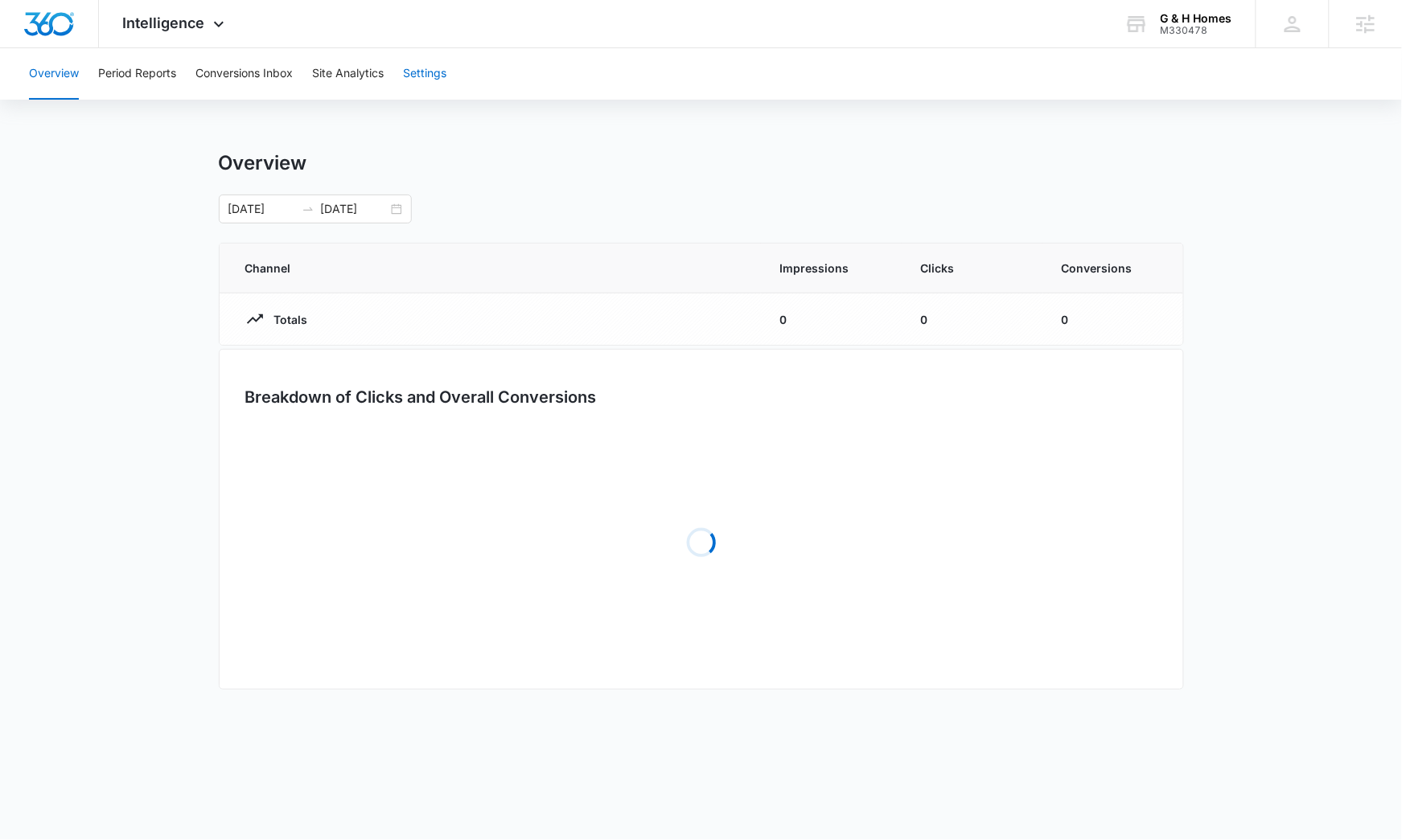
click at [433, 92] on button "Settings" at bounding box center [425, 74] width 43 height 52
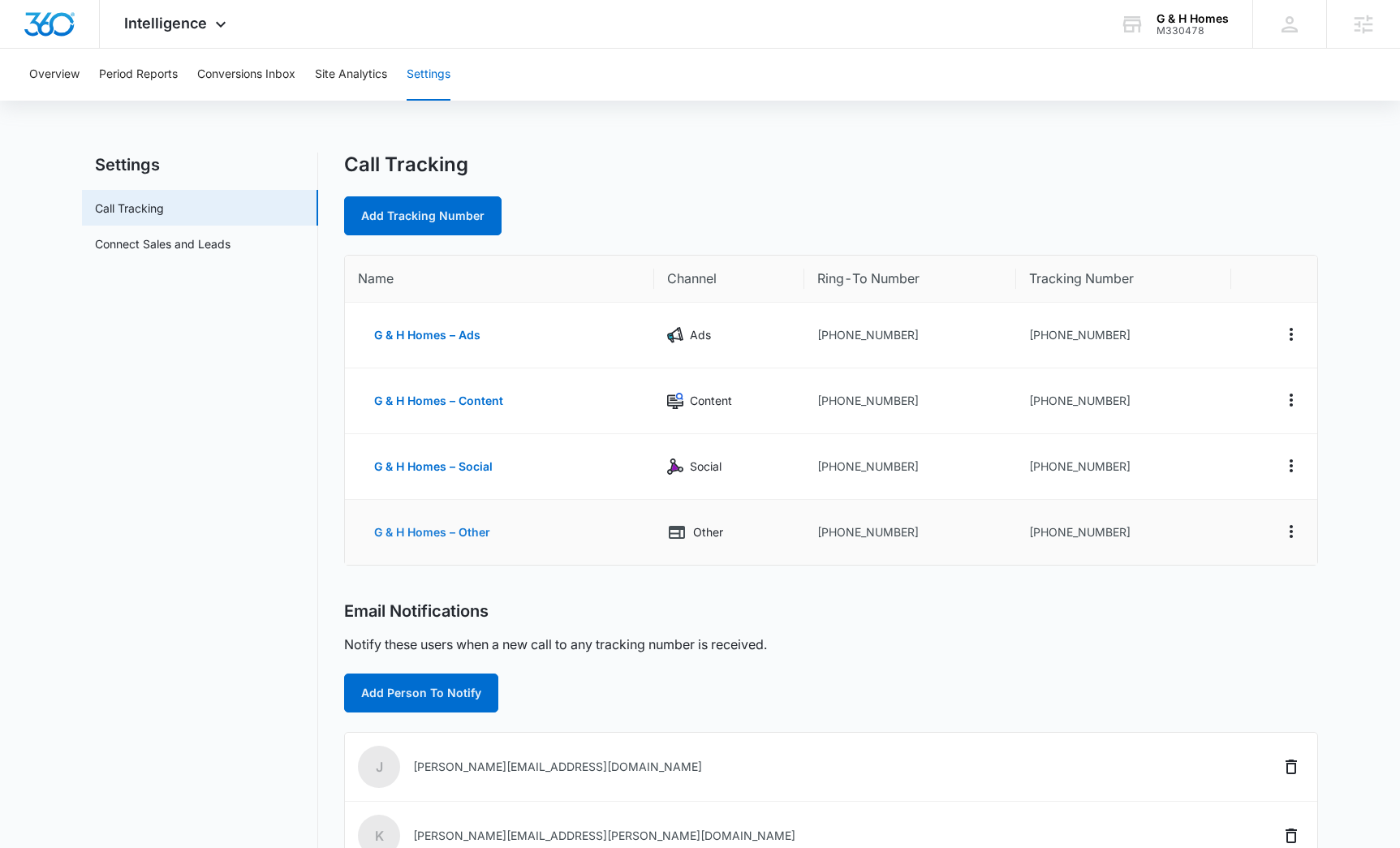
click at [415, 532] on button "G & H Homes – Other" at bounding box center [432, 532] width 148 height 39
select select "OTHER"
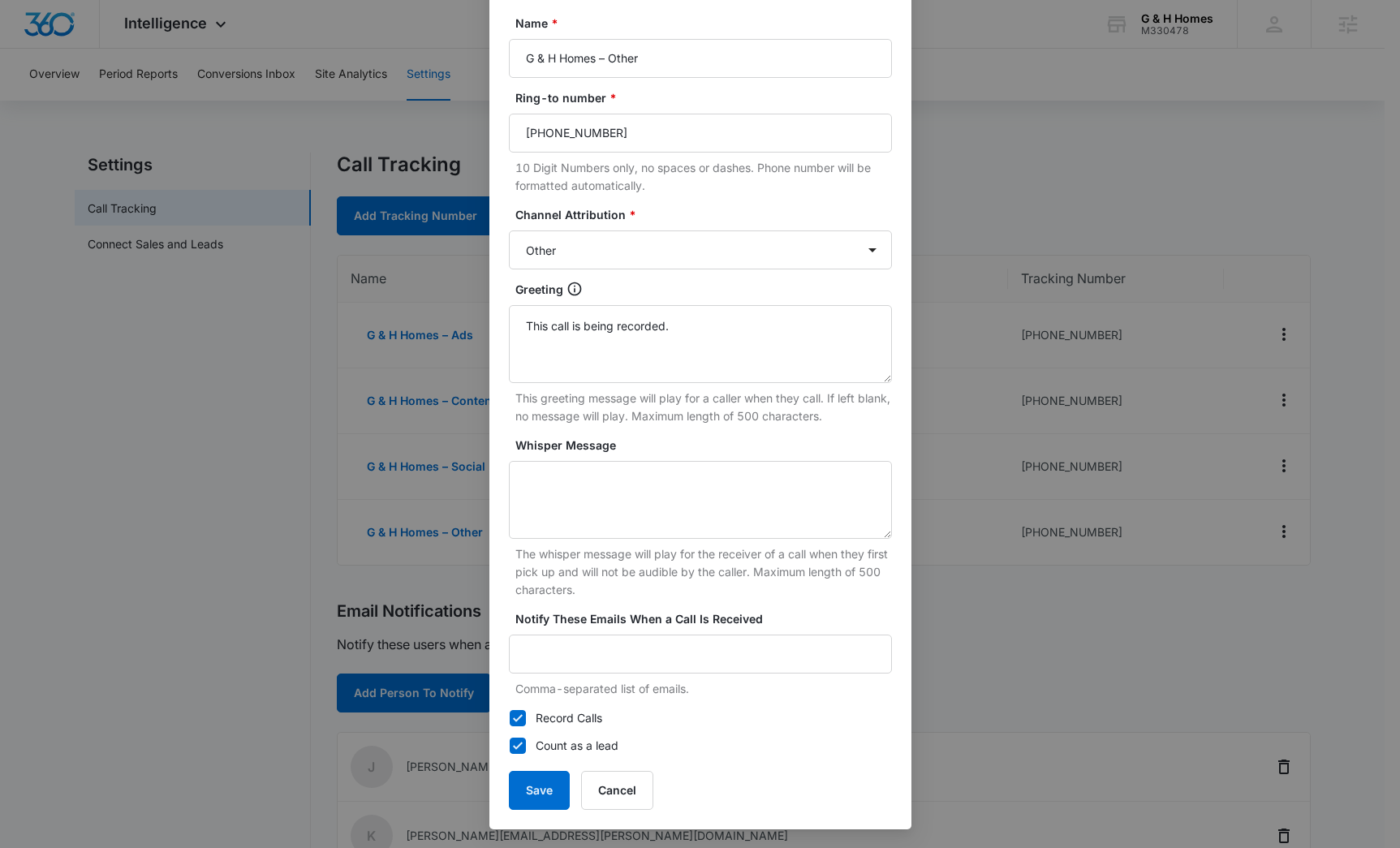
scroll to position [130, 0]
click at [631, 61] on input "G & H Homes – Other" at bounding box center [700, 58] width 383 height 39
click at [206, 576] on div "Edit Tracking Number Tracking Number : +18433808195 Name * G & H Homes – Other …" at bounding box center [700, 424] width 1400 height 848
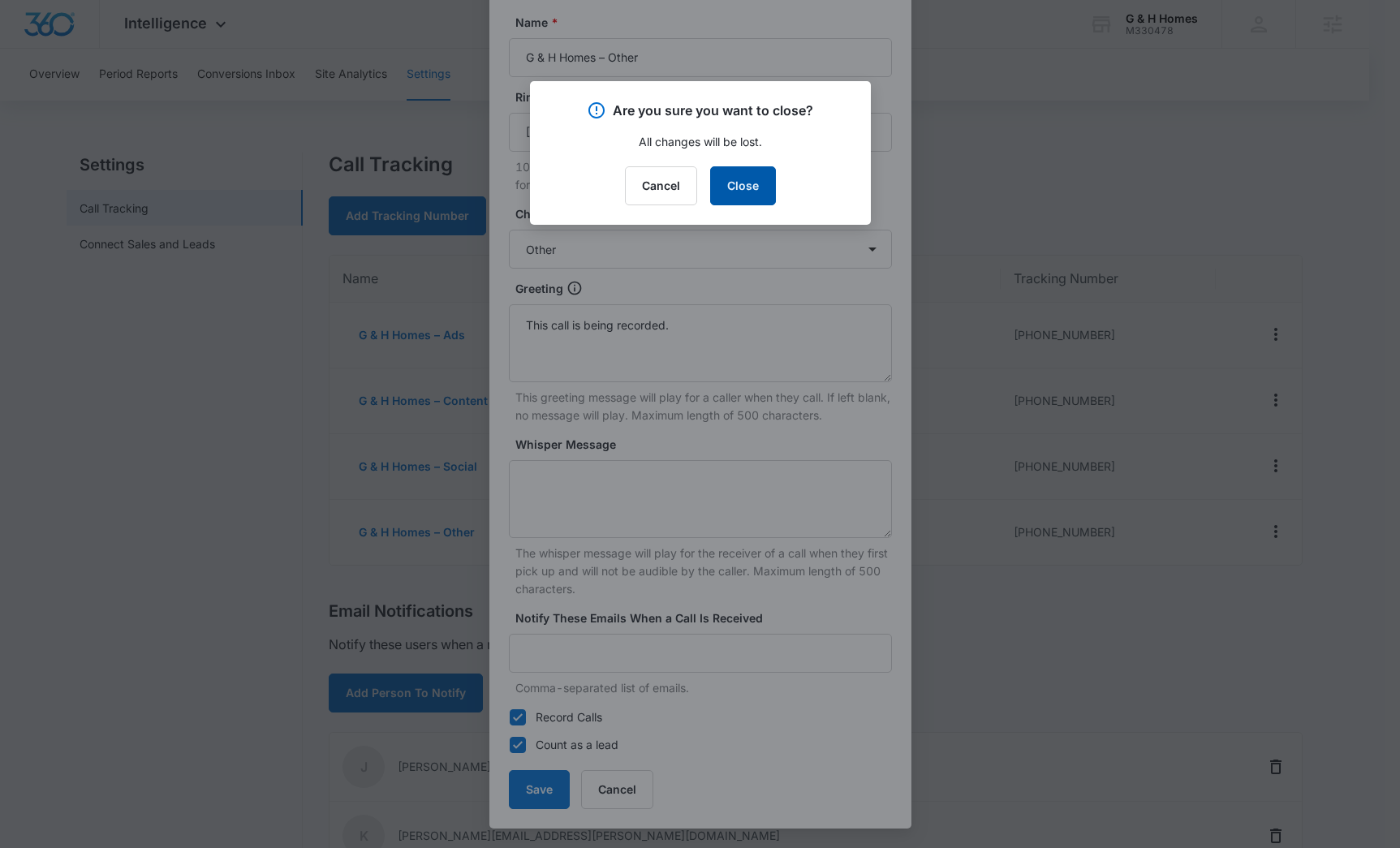
click at [751, 187] on button "Close" at bounding box center [743, 186] width 66 height 39
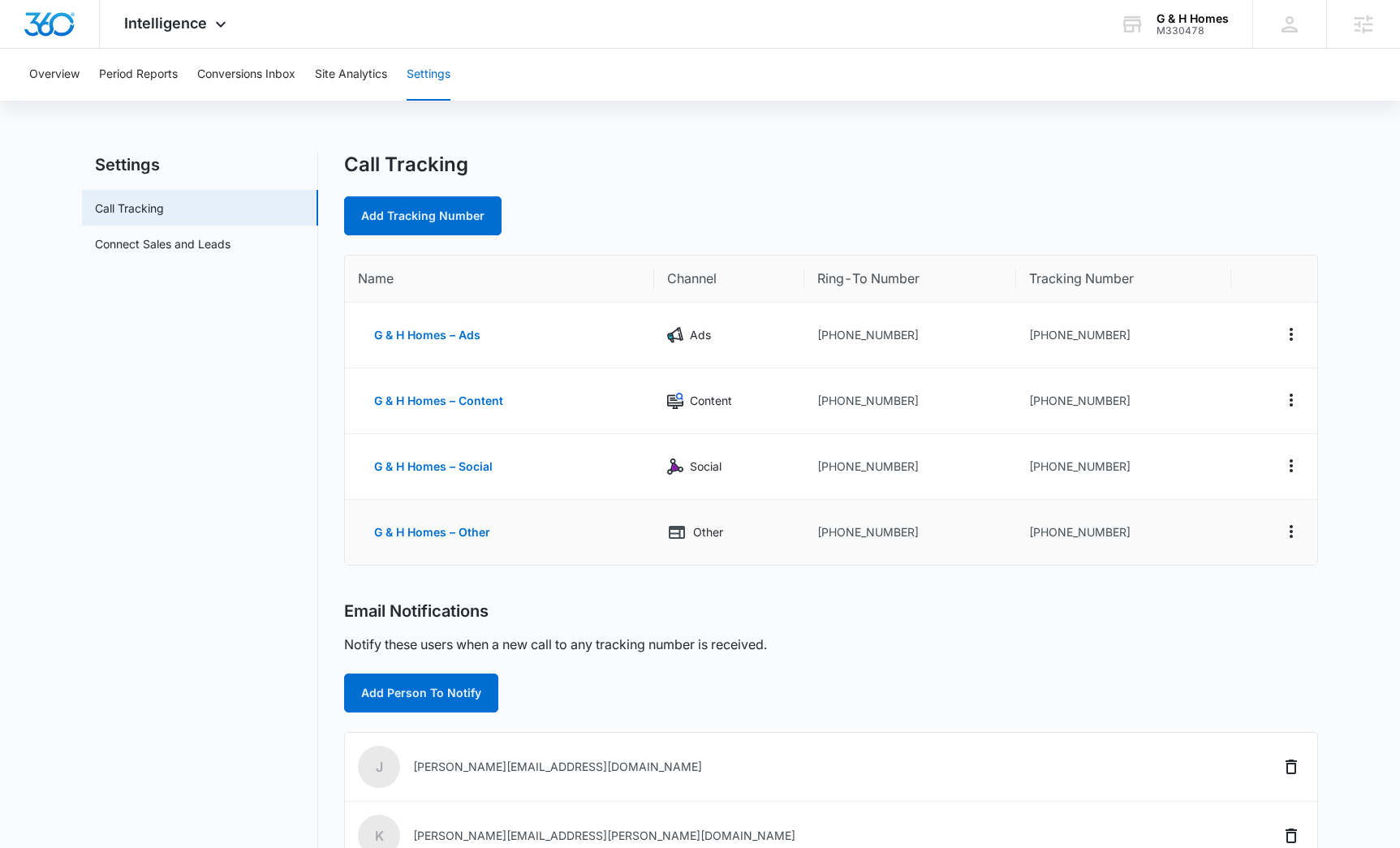
click at [1109, 538] on td "+18433808195" at bounding box center [1123, 532] width 215 height 65
click at [1299, 532] on icon "Actions" at bounding box center [1291, 532] width 20 height 20
click at [1208, 509] on div "Edit" at bounding box center [1215, 514] width 34 height 12
select select "OTHER"
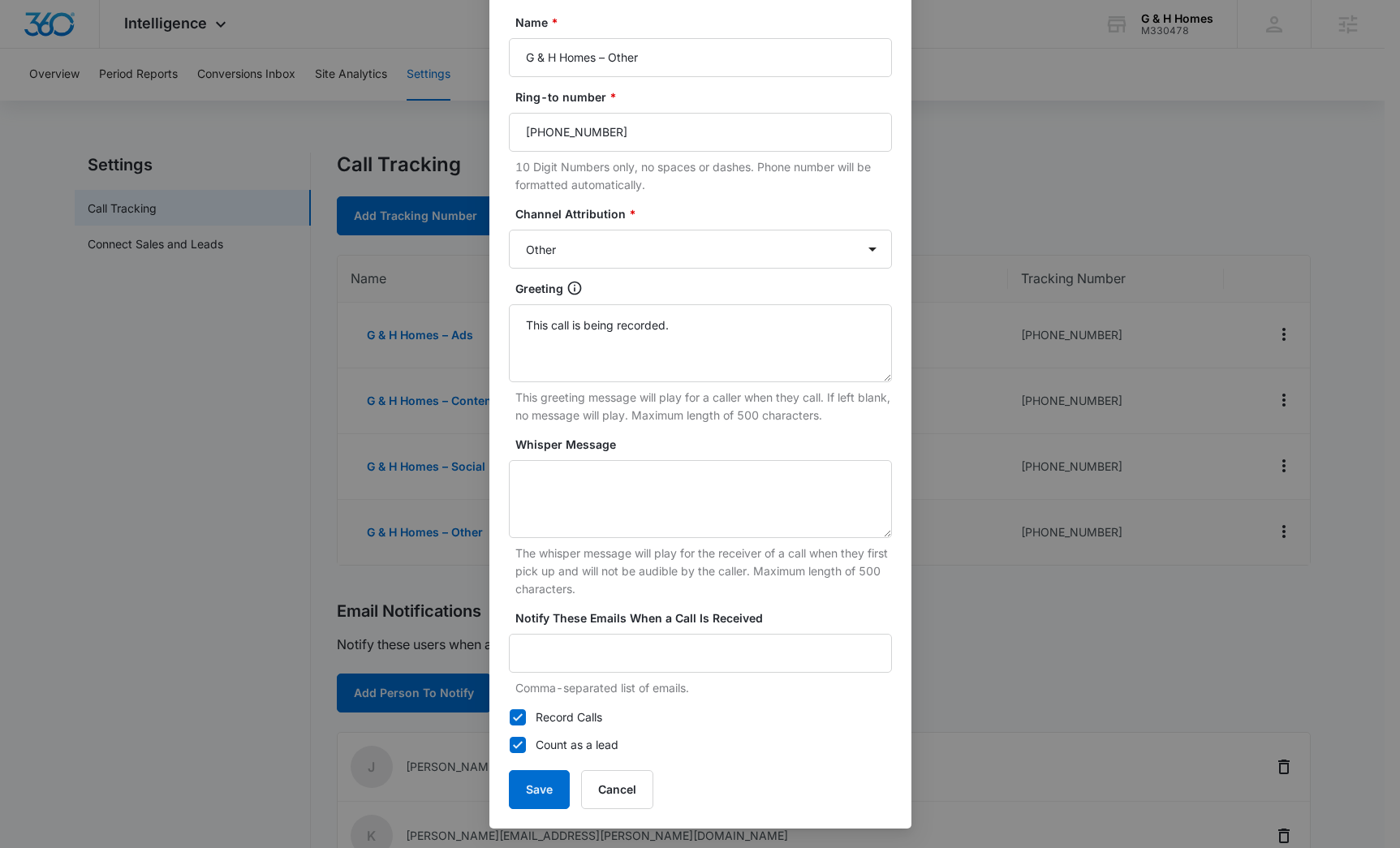
scroll to position [0, 0]
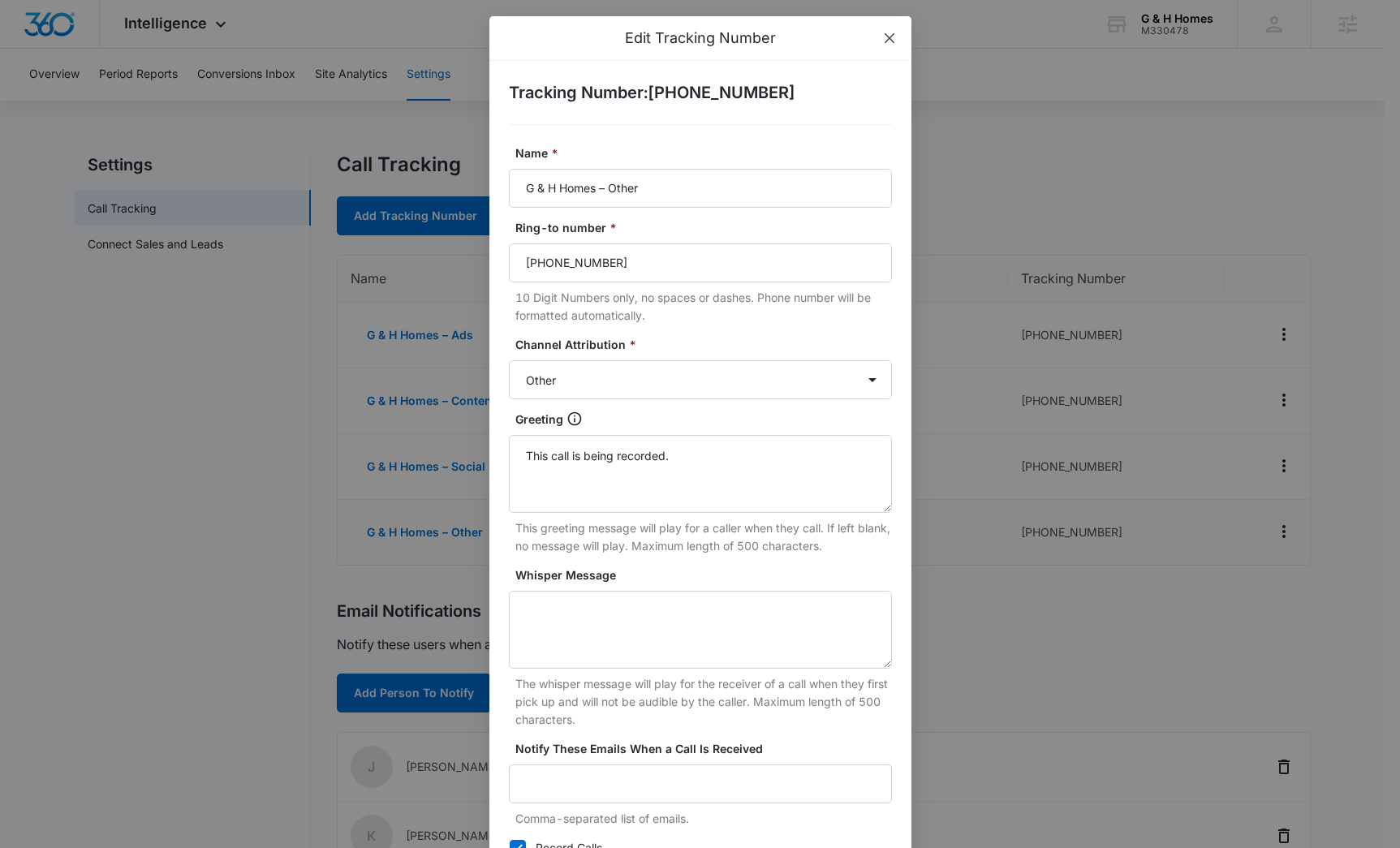
click at [883, 43] on icon "close" at bounding box center [889, 38] width 13 height 13
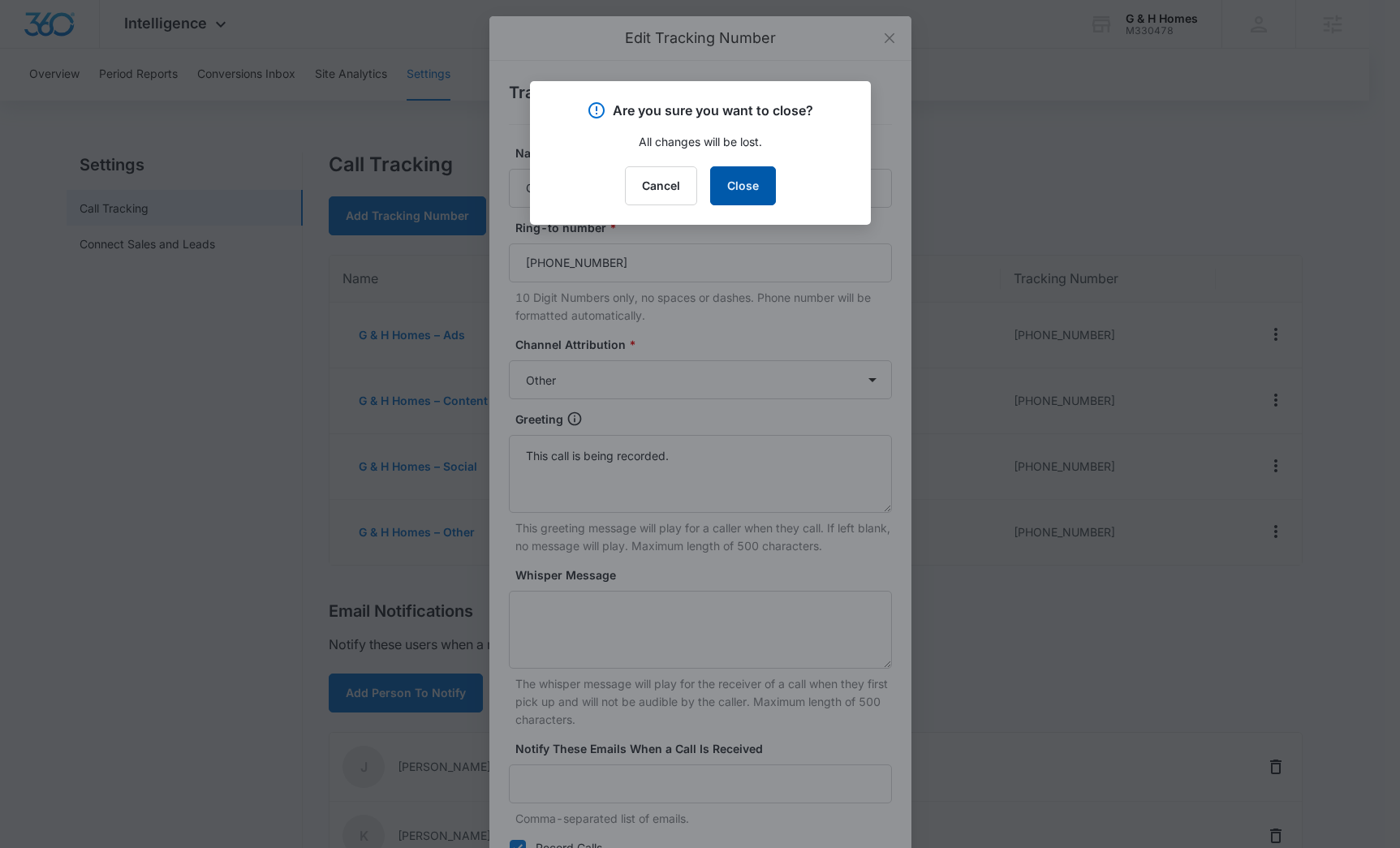
click at [748, 185] on button "Close" at bounding box center [743, 186] width 66 height 39
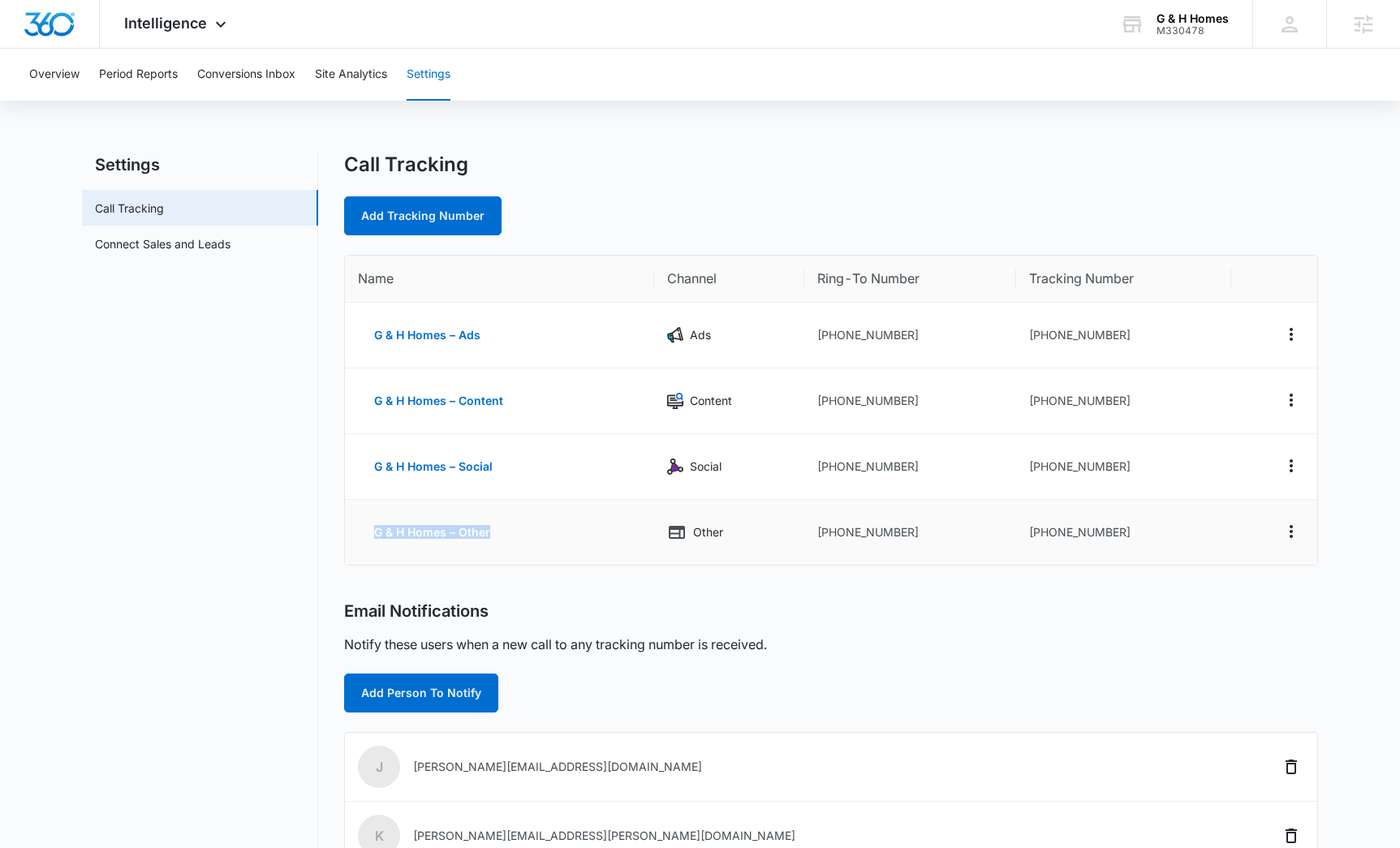
drag, startPoint x: 520, startPoint y: 538, endPoint x: 375, endPoint y: 533, distance: 145.1
click at [375, 533] on td "G & H Homes – Other" at bounding box center [499, 532] width 309 height 65
copy button "G & H Homes – Other"
click at [458, 210] on link "Add Tracking Number" at bounding box center [423, 216] width 158 height 39
select select "by_area_code"
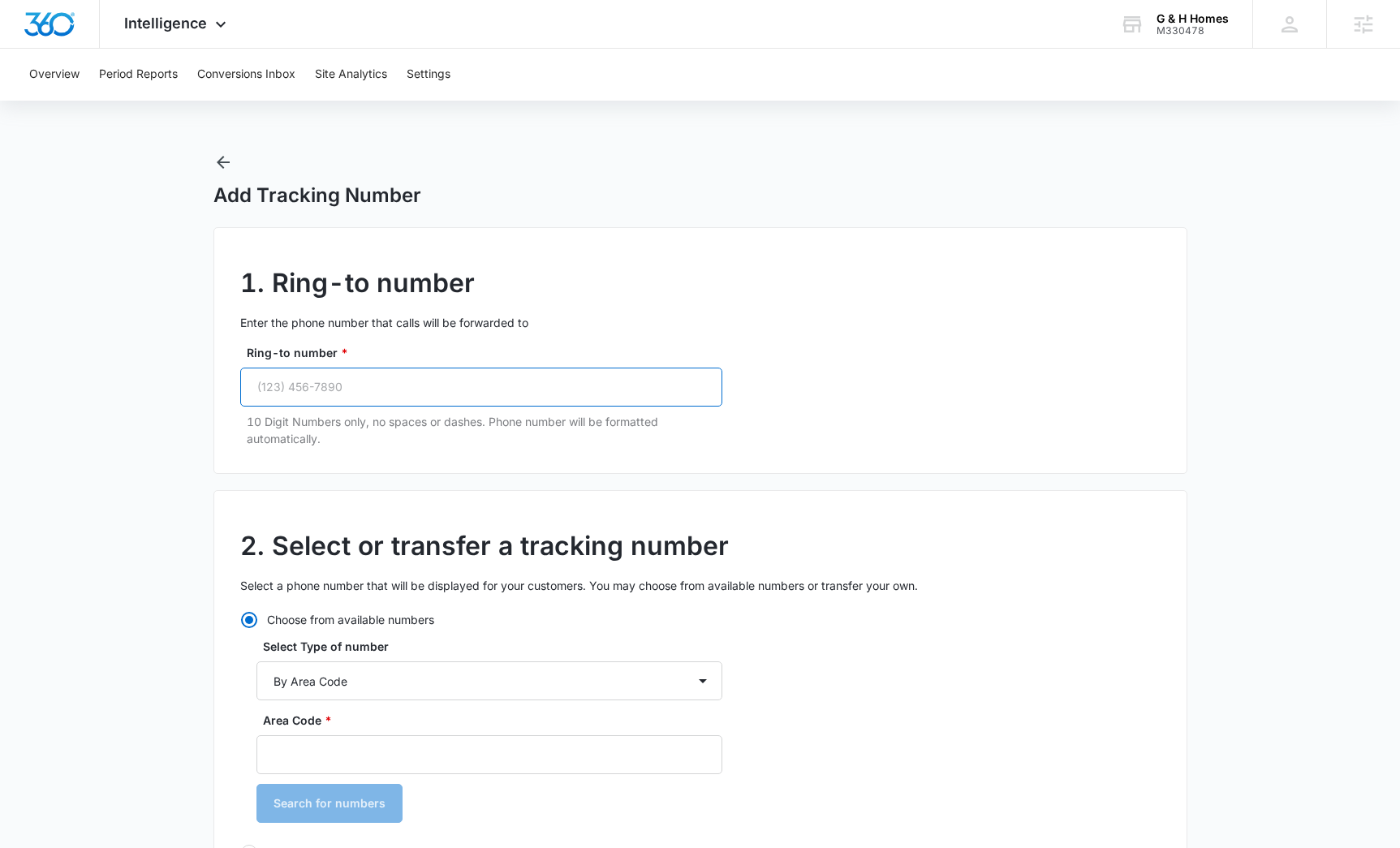
click at [373, 381] on input "Ring-to number *" at bounding box center [481, 388] width 482 height 39
paste input "tel"
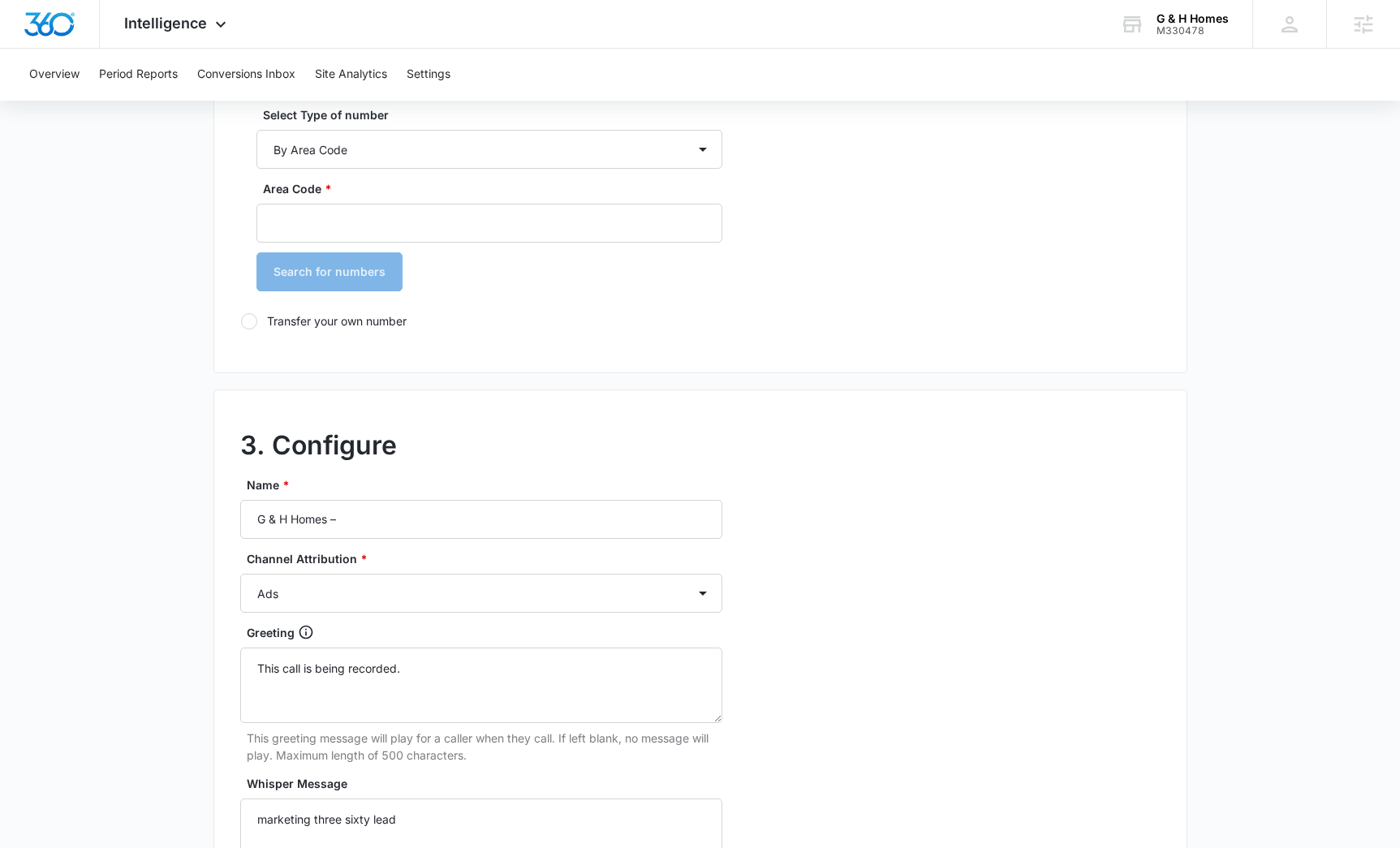
scroll to position [598, 0]
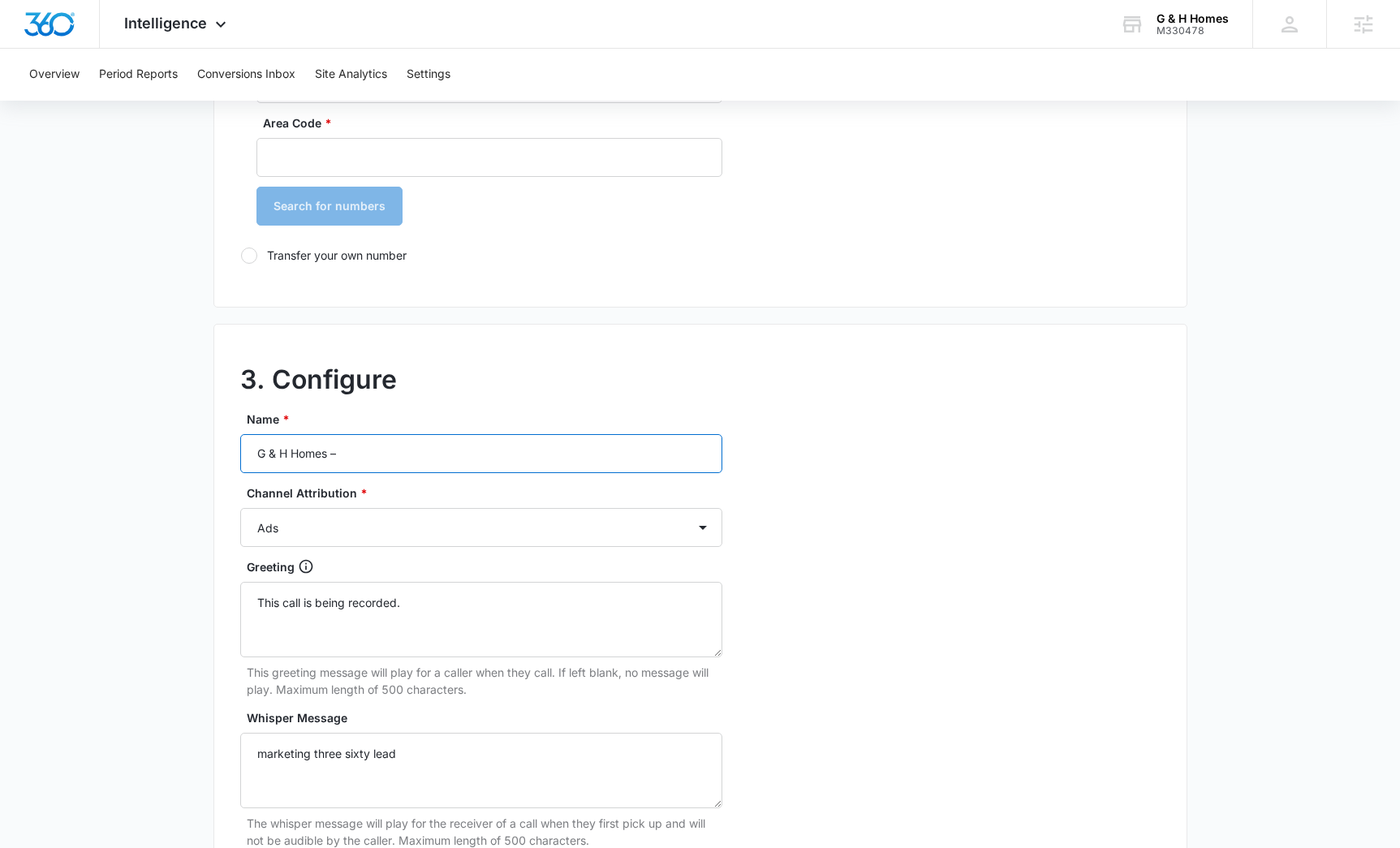
click at [411, 445] on input "G & H Homes –" at bounding box center [481, 454] width 482 height 39
click at [411, 451] on input "G & H Homes –" at bounding box center [481, 454] width 482 height 39
type input "G & H Homes – Other"
click at [356, 519] on select "Ads Local Service Ads Content Social Other" at bounding box center [481, 528] width 482 height 39
select select "OTHER"
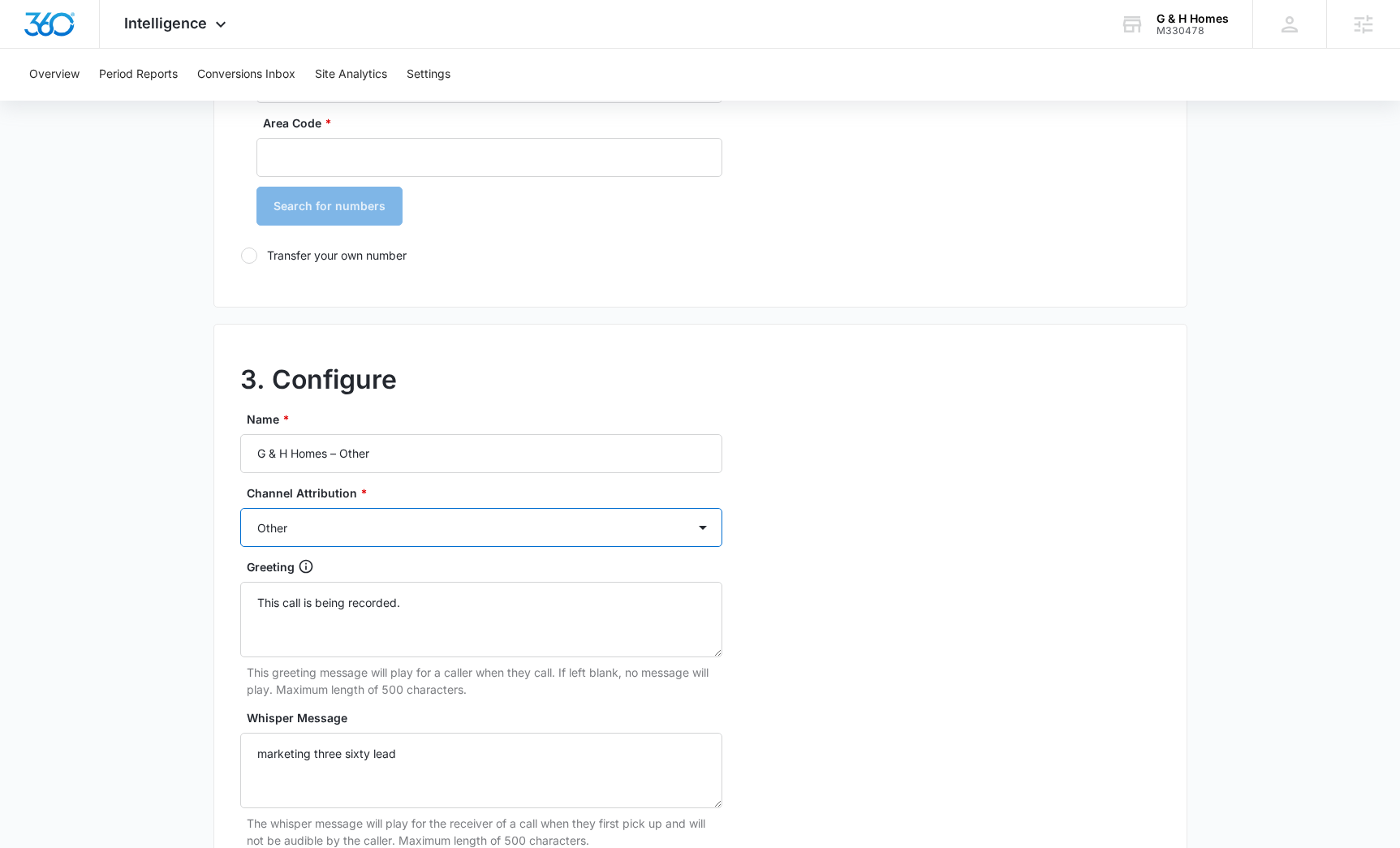
click at [240, 508] on select "Ads Local Service Ads Content Social Other" at bounding box center [481, 528] width 482 height 39
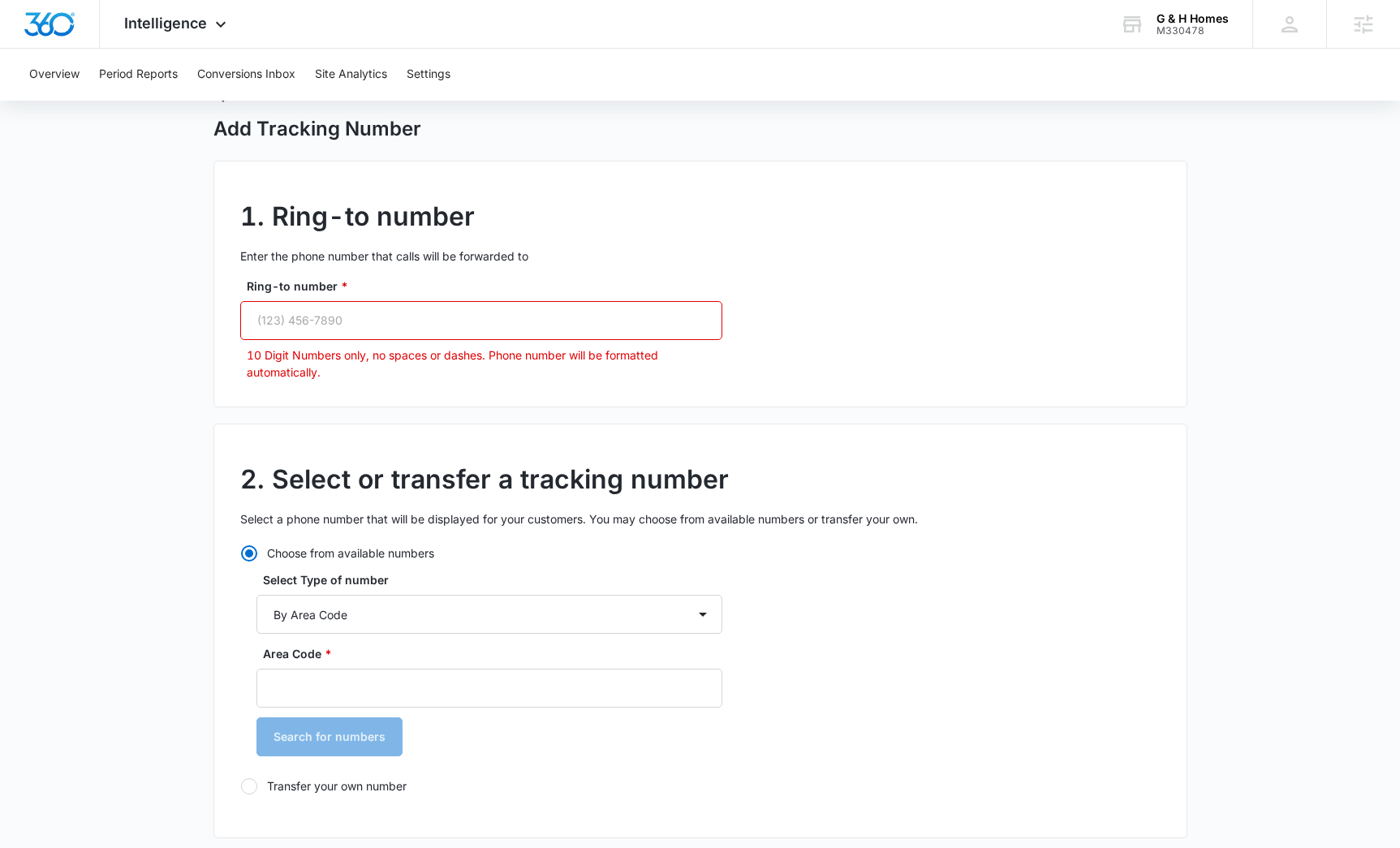
scroll to position [0, 0]
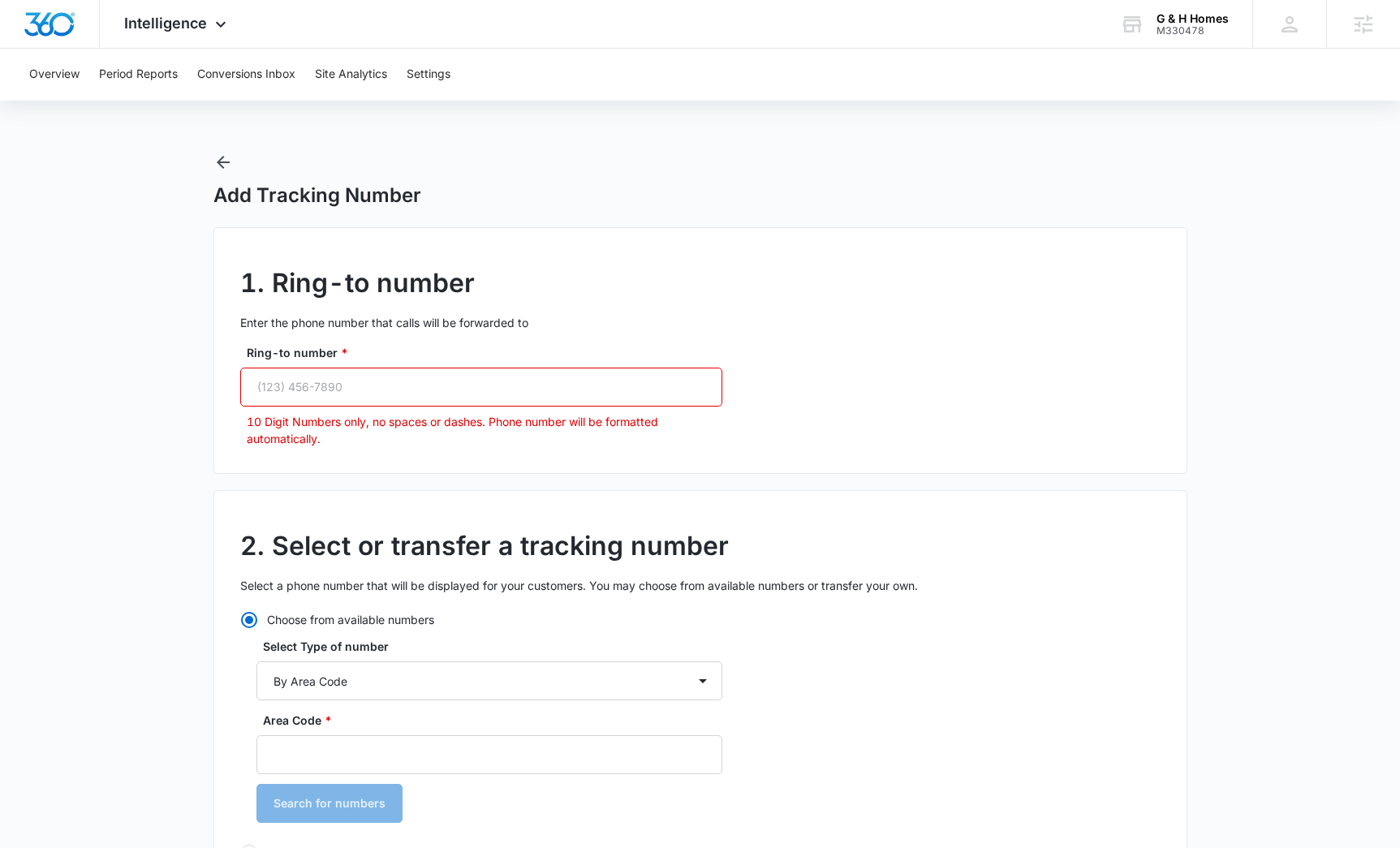
click at [285, 394] on input "Ring-to number *" at bounding box center [481, 388] width 482 height 39
paste input "(843) 252-2953"
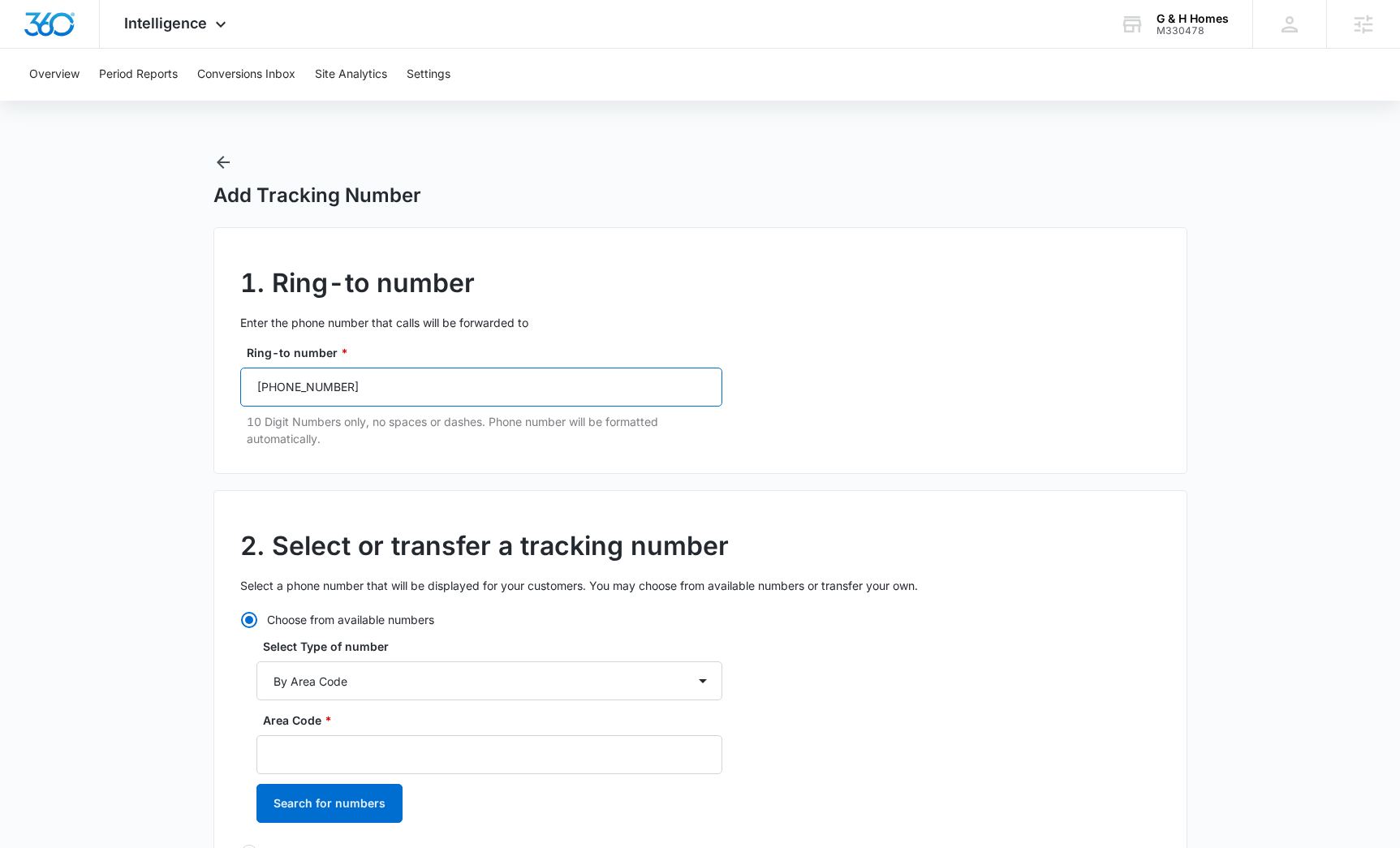
type input "(843) 252-2953"
click at [1016, 522] on div "2. Select or transfer a tracking number Select a phone number that will be disp…" at bounding box center [700, 698] width 974 height 415
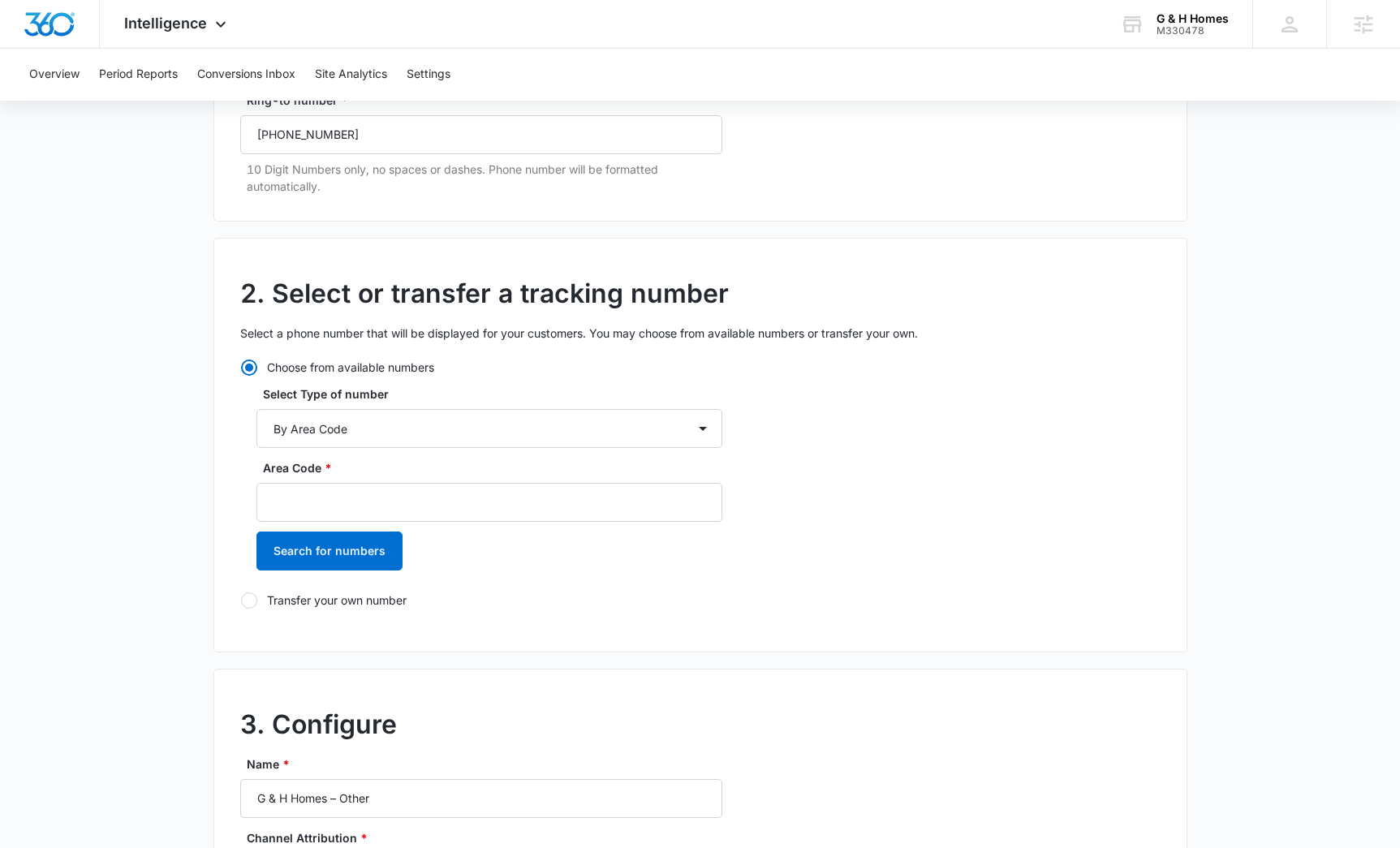
scroll to position [227, 0]
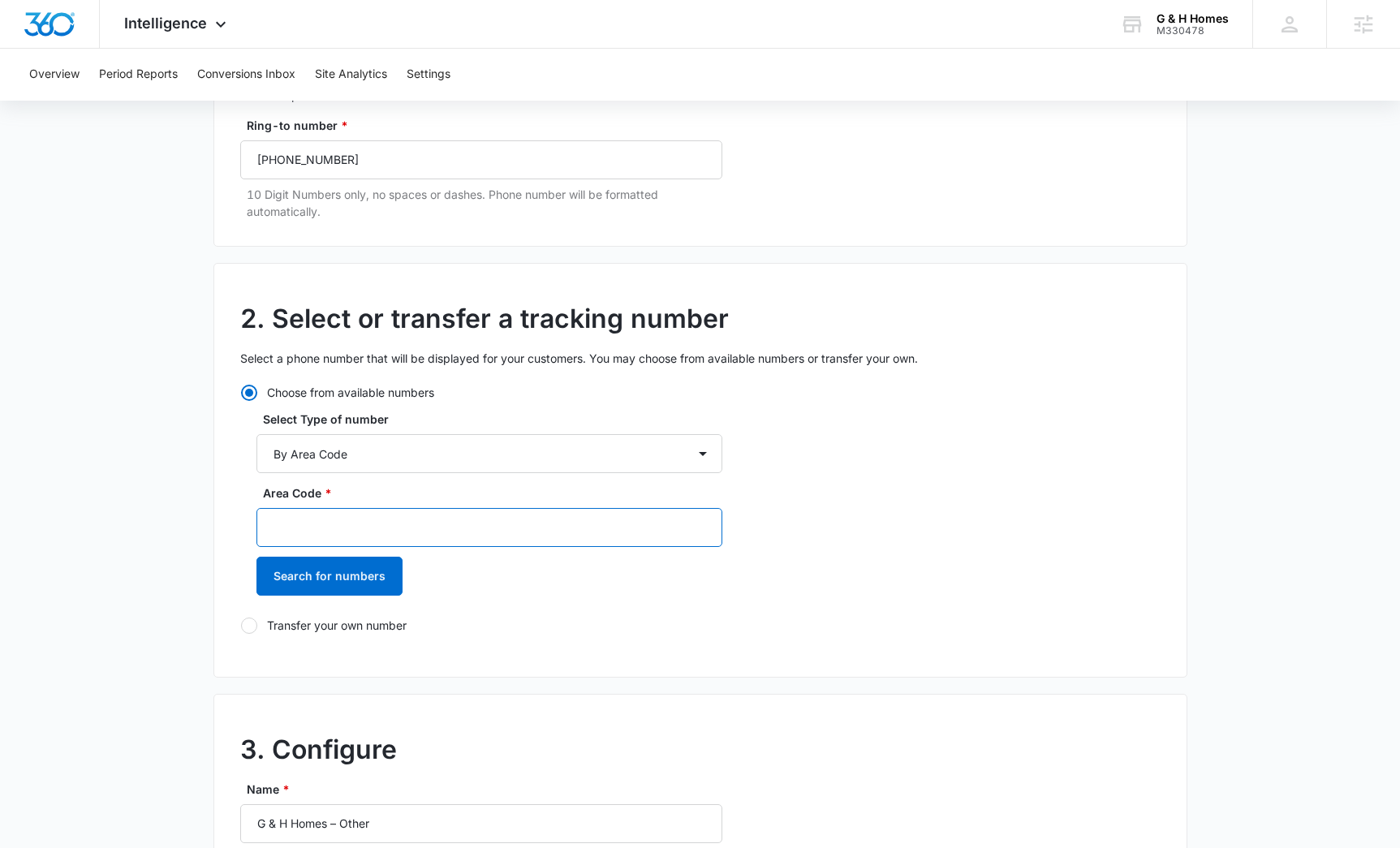
click at [368, 516] on input "Area Code *" at bounding box center [489, 528] width 465 height 39
type input "843"
click at [359, 575] on button "Search for numbers" at bounding box center [329, 577] width 146 height 39
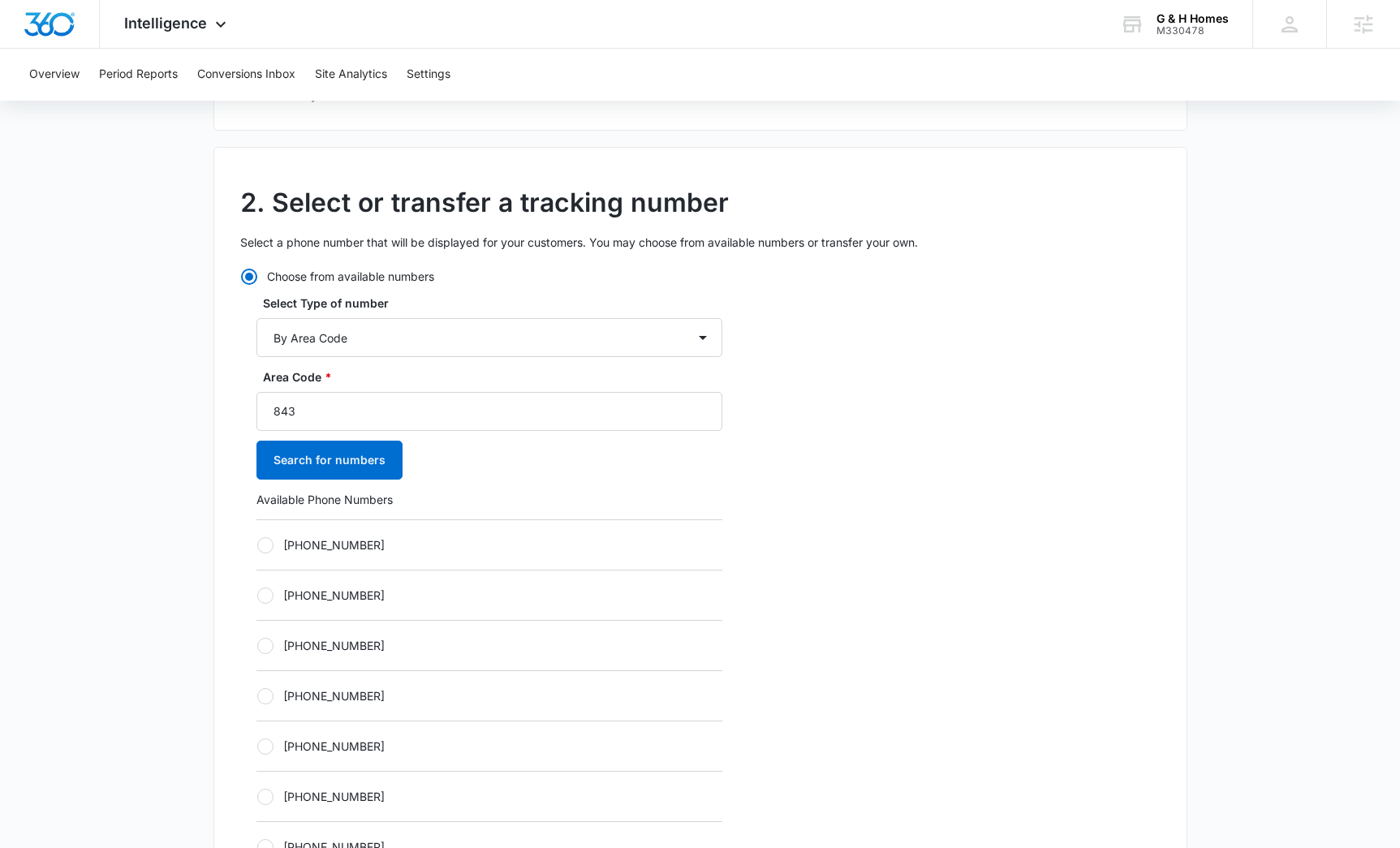
scroll to position [406, 0]
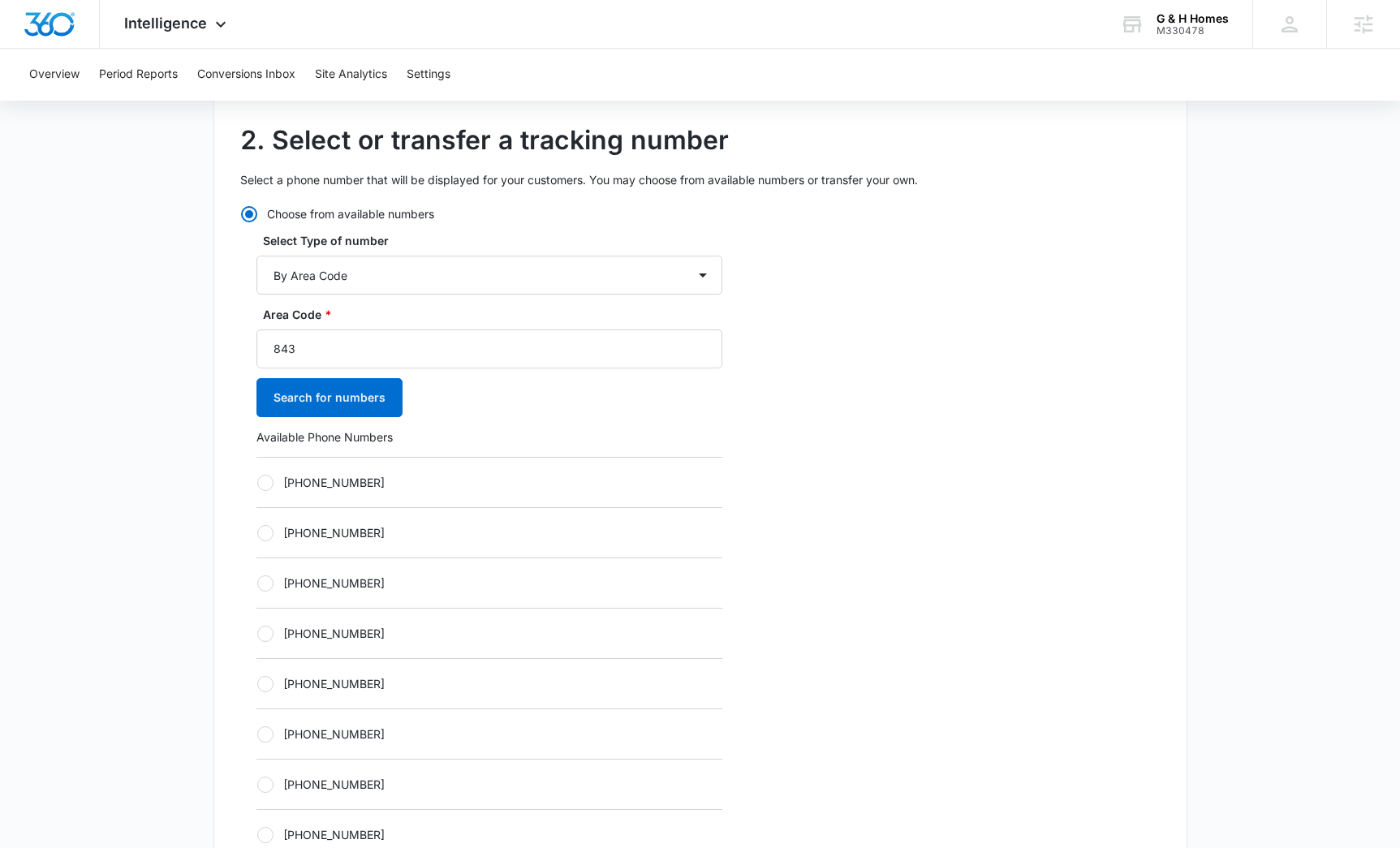
click at [259, 482] on div at bounding box center [265, 483] width 16 height 16
click at [257, 483] on input "+18435647343" at bounding box center [256, 483] width 1 height 1
radio input "true"
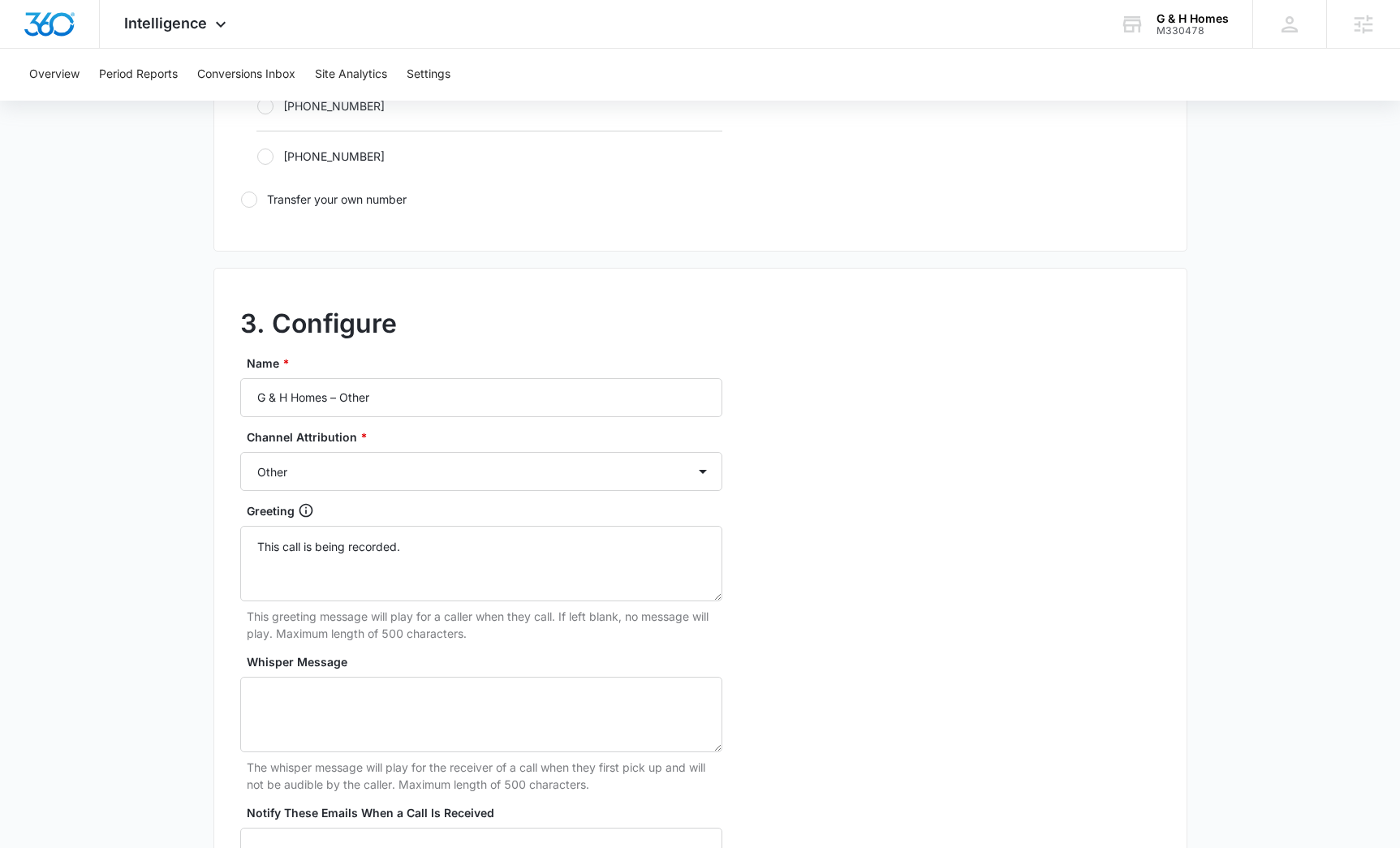
scroll to position [1414, 0]
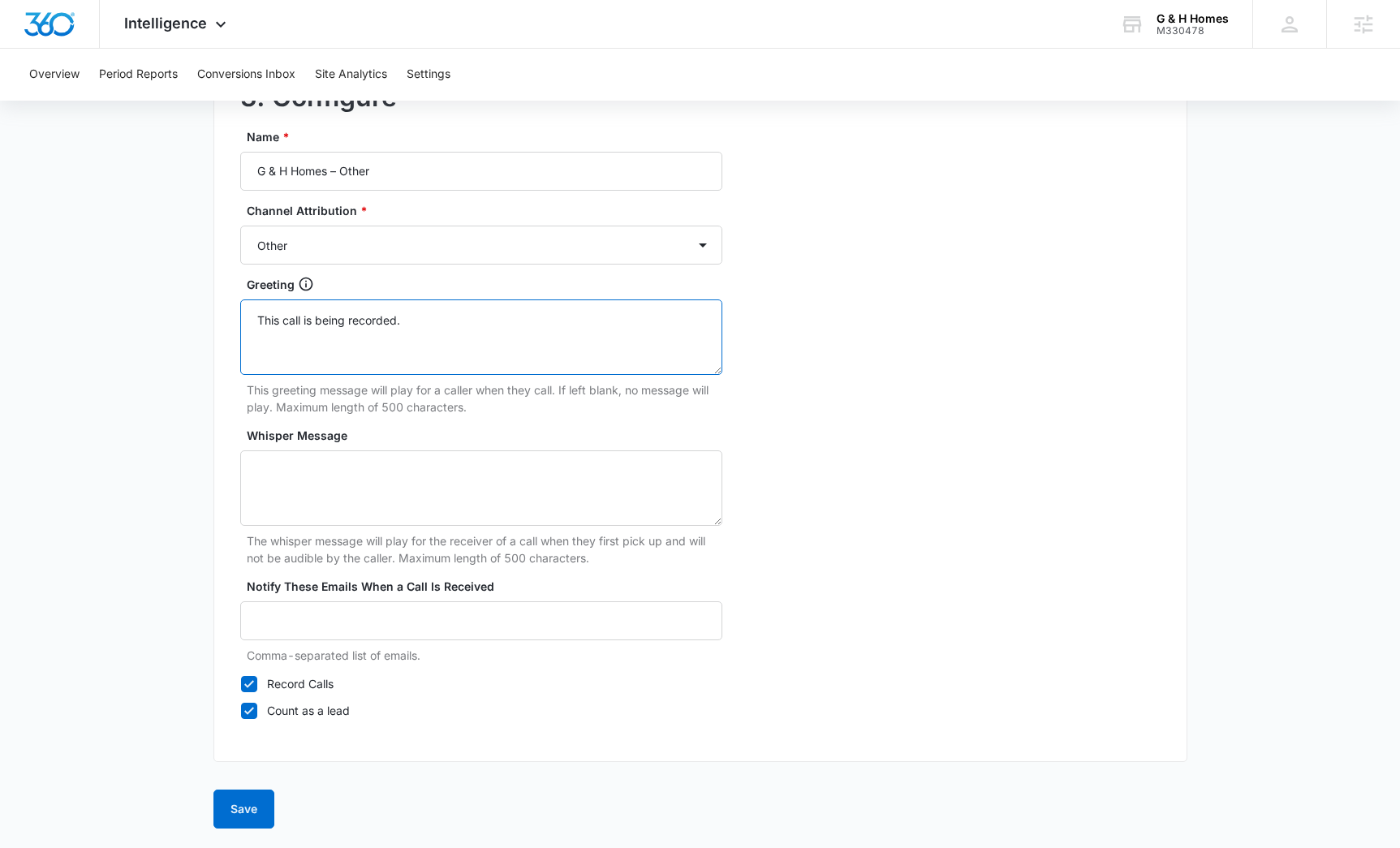
click at [382, 326] on textarea "This call is being recorded." at bounding box center [481, 337] width 482 height 75
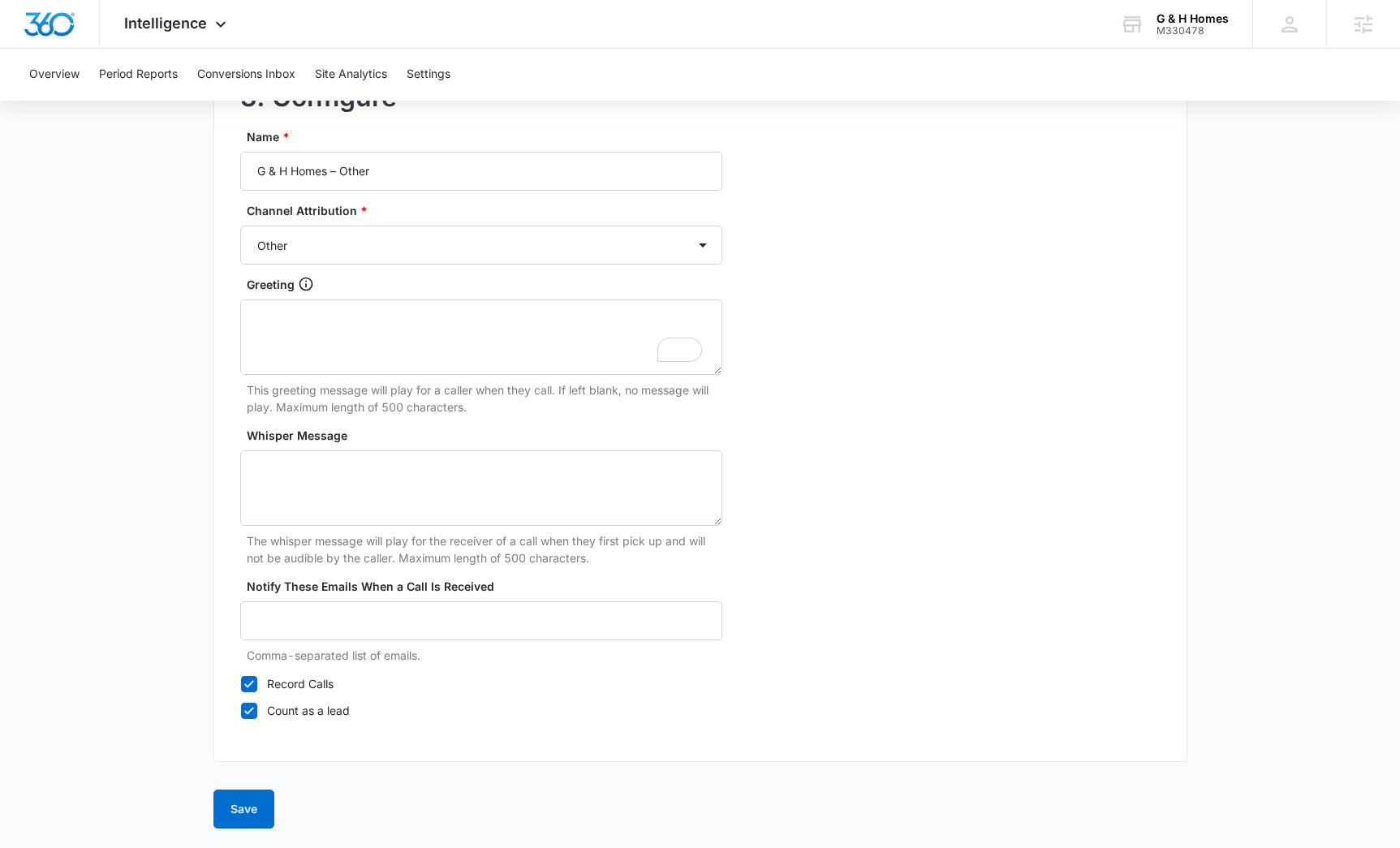
click at [1011, 541] on div "3. Configure Name * G & H Homes – Other Channel Attribution * Ads Local Service…" at bounding box center [700, 402] width 974 height 721
click at [236, 813] on button "Save" at bounding box center [244, 810] width 61 height 39
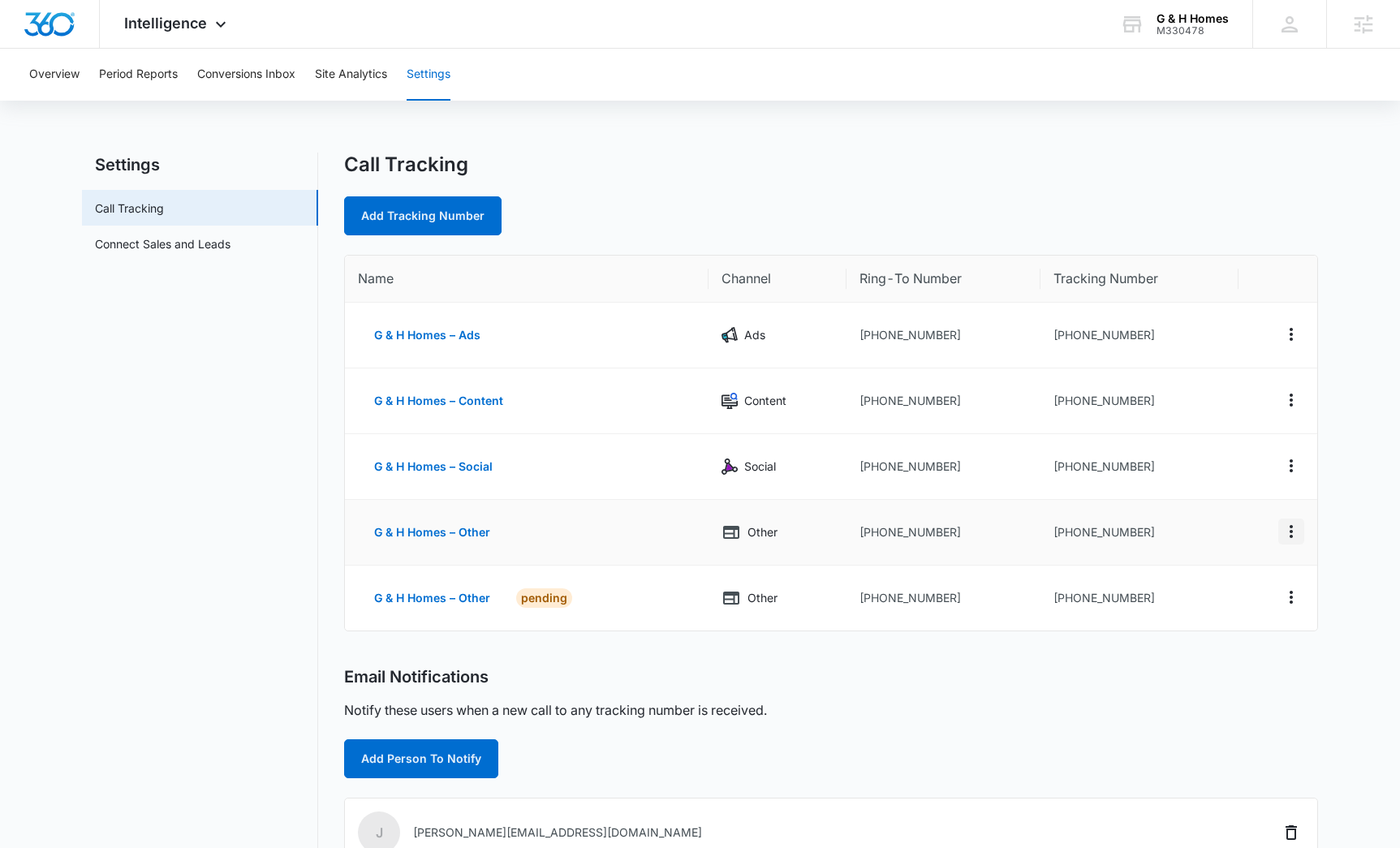
click at [1296, 533] on icon "Actions" at bounding box center [1291, 532] width 20 height 20
click at [1229, 546] on div "Delete" at bounding box center [1215, 543] width 34 height 12
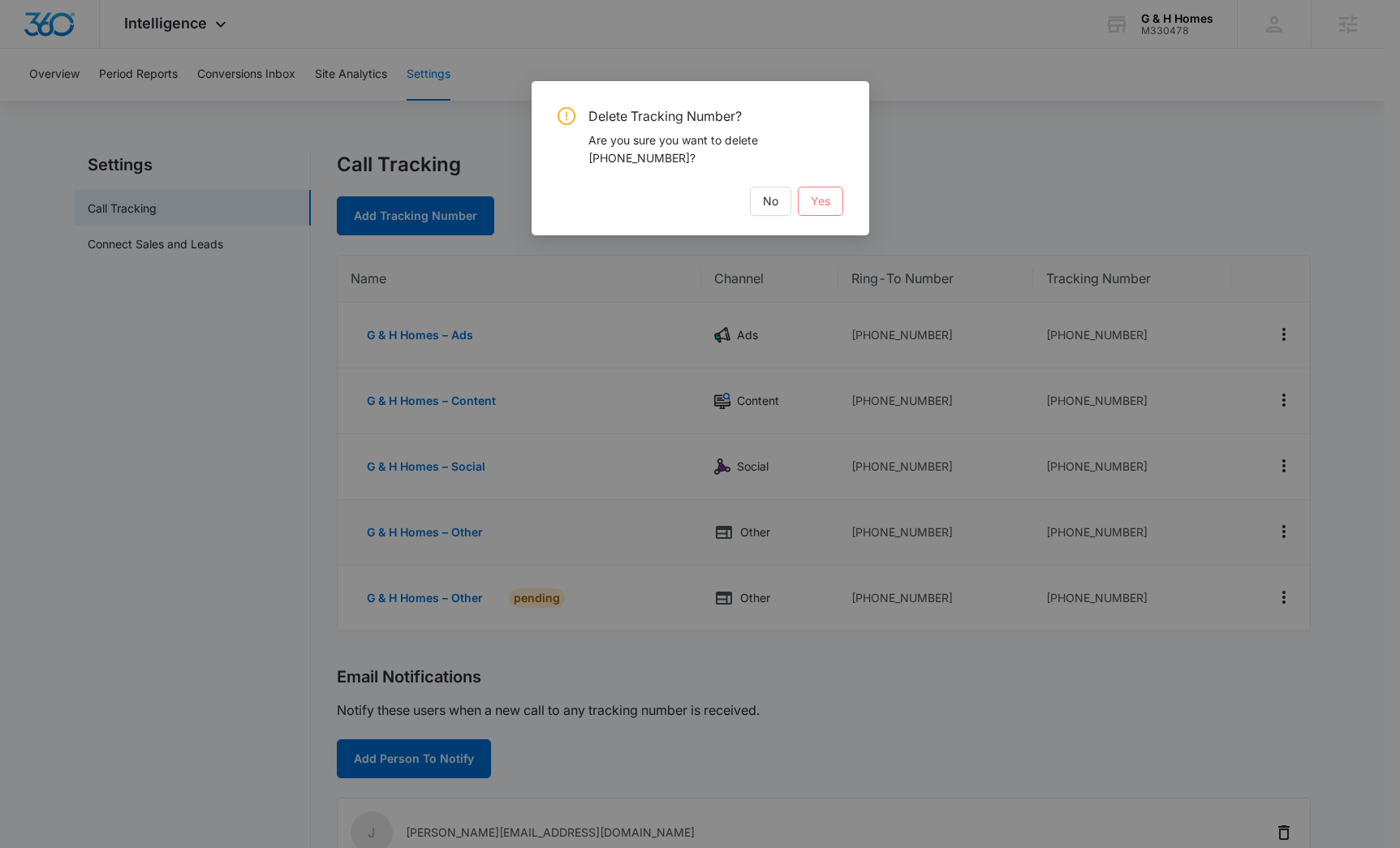
click at [820, 206] on span "Yes" at bounding box center [820, 201] width 20 height 18
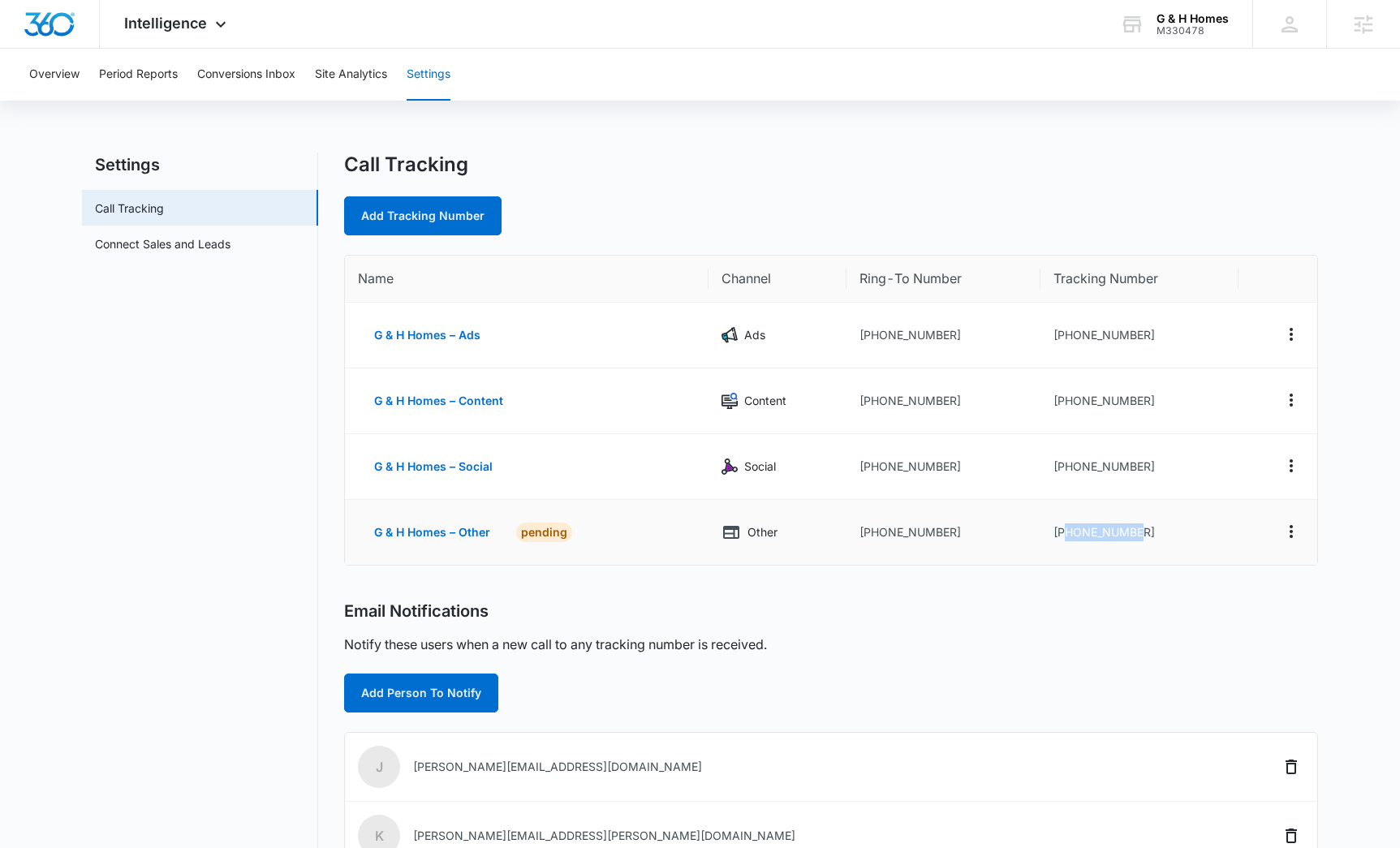
drag, startPoint x: 1149, startPoint y: 532, endPoint x: 1065, endPoint y: 536, distance: 84.1
click at [1065, 536] on td "+18435647343" at bounding box center [1138, 532] width 198 height 65
copy td "8435647343"
click at [1162, 525] on td "+18435647343" at bounding box center [1138, 532] width 198 height 65
click at [199, 494] on nav "Settings Call Tracking Connect Sales and Leads" at bounding box center [199, 622] width 236 height 938
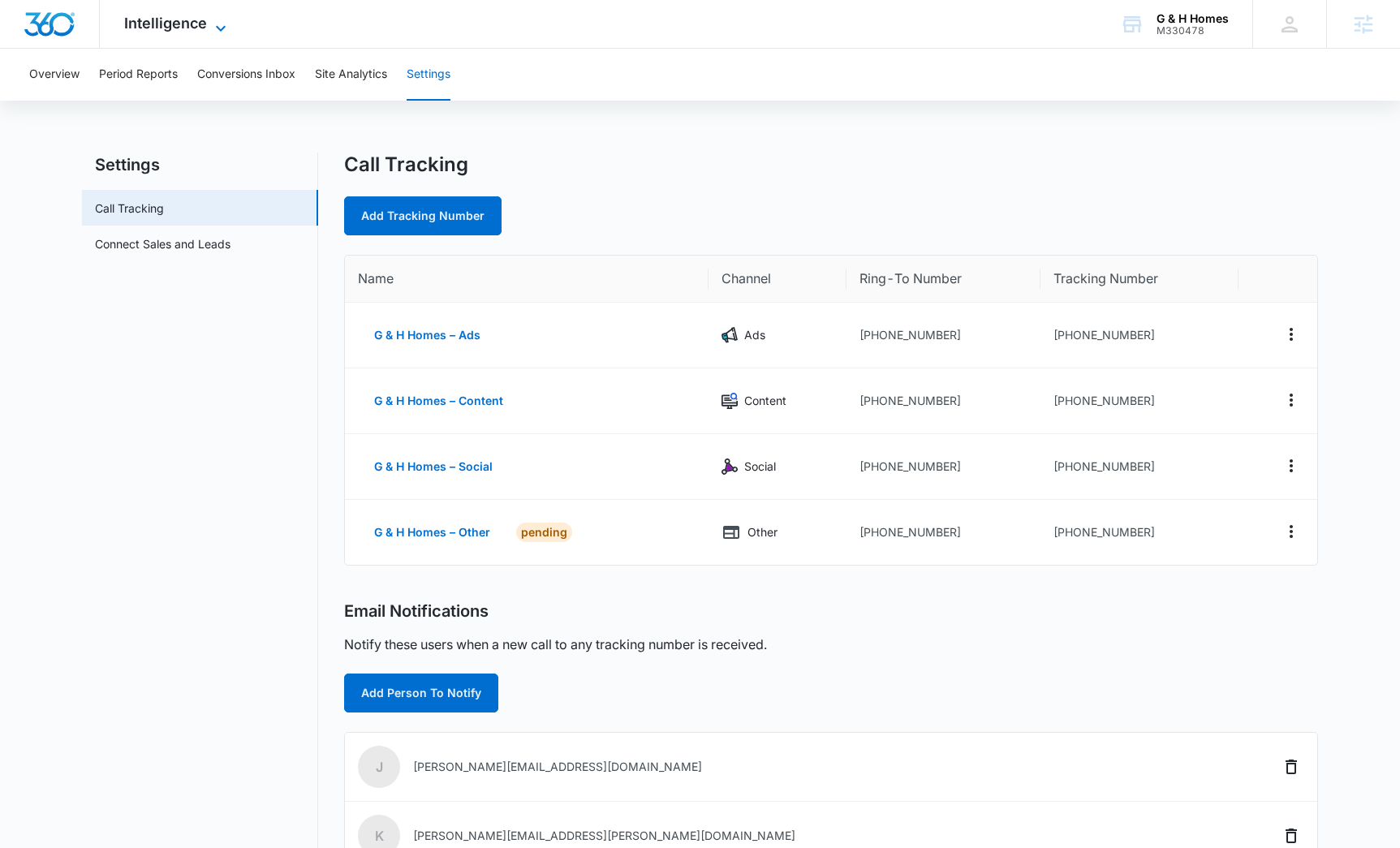
click at [157, 25] on span "Intelligence" at bounding box center [165, 22] width 82 height 17
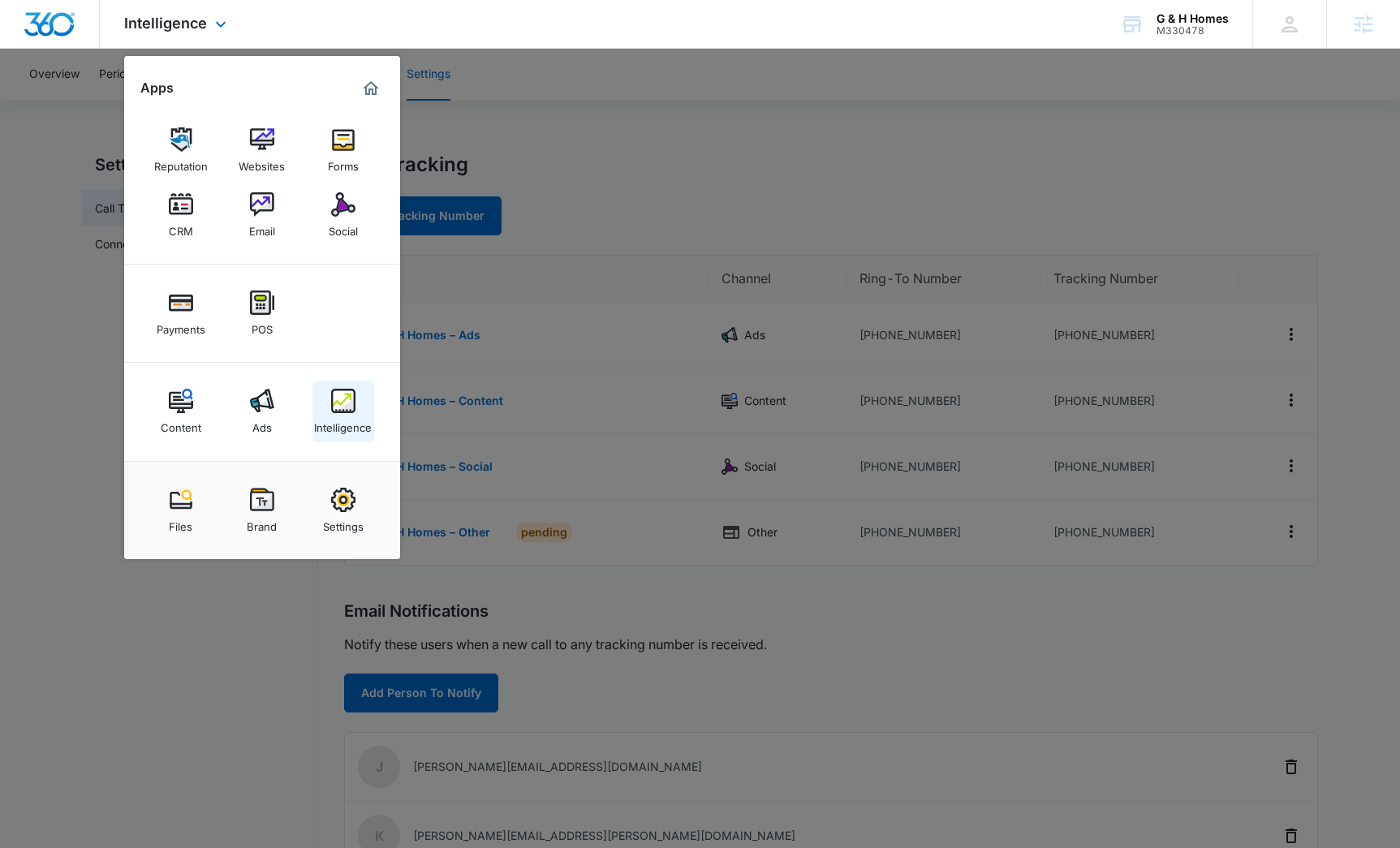
click at [351, 404] on img at bounding box center [342, 400] width 24 height 24
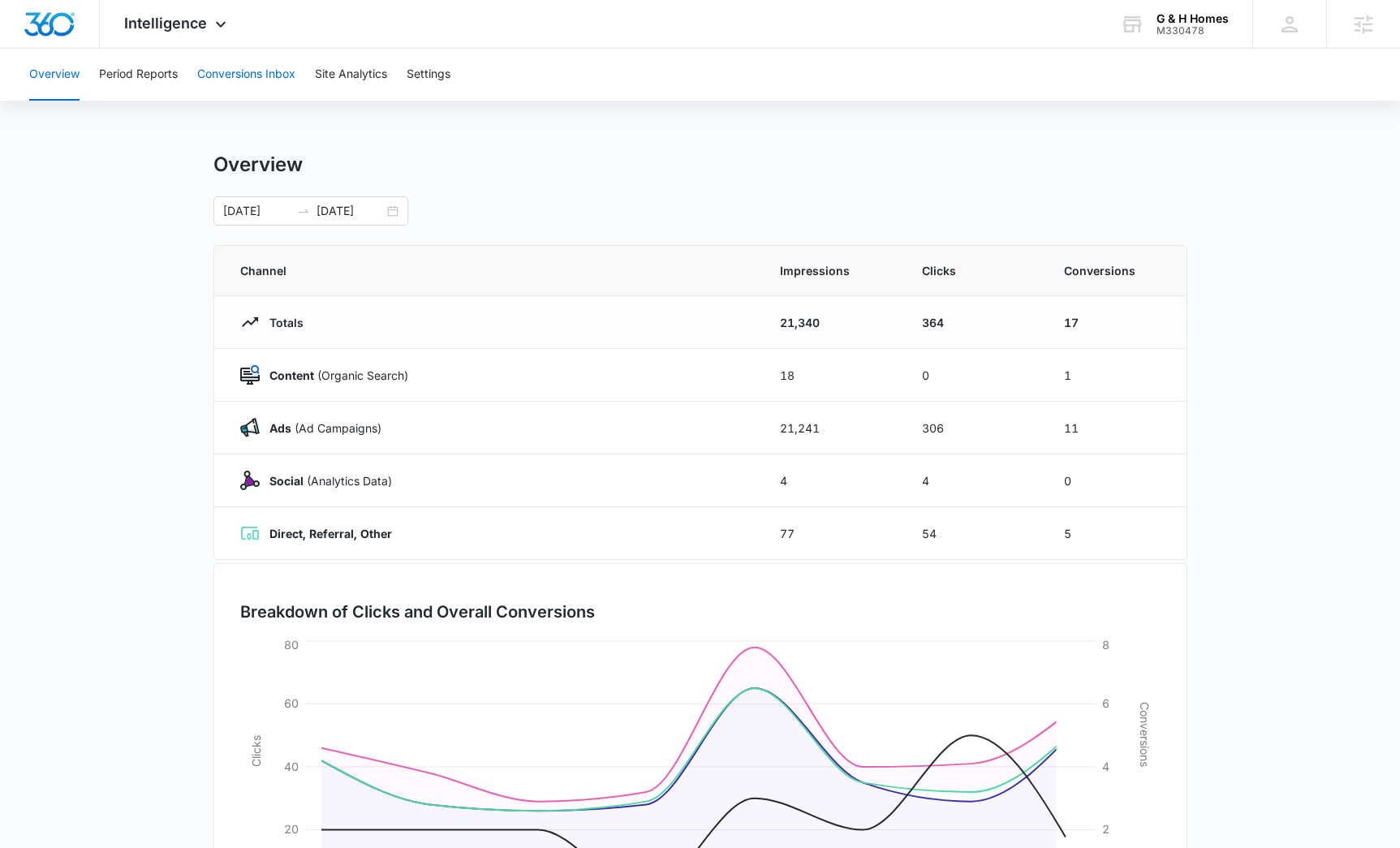
click at [231, 85] on button "Conversions Inbox" at bounding box center [246, 75] width 98 height 52
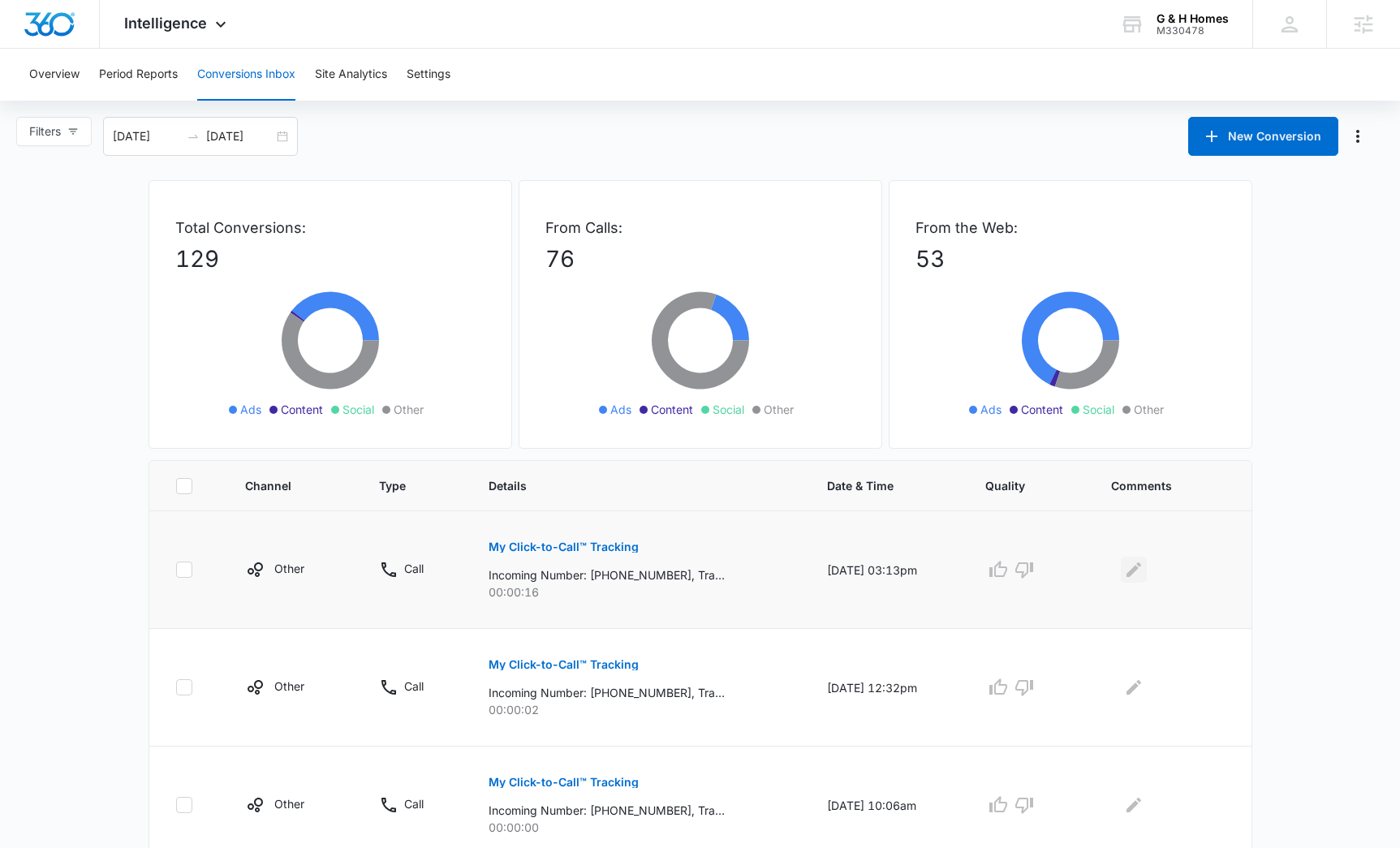
click at [1137, 570] on icon "Edit Comments" at bounding box center [1133, 569] width 14 height 14
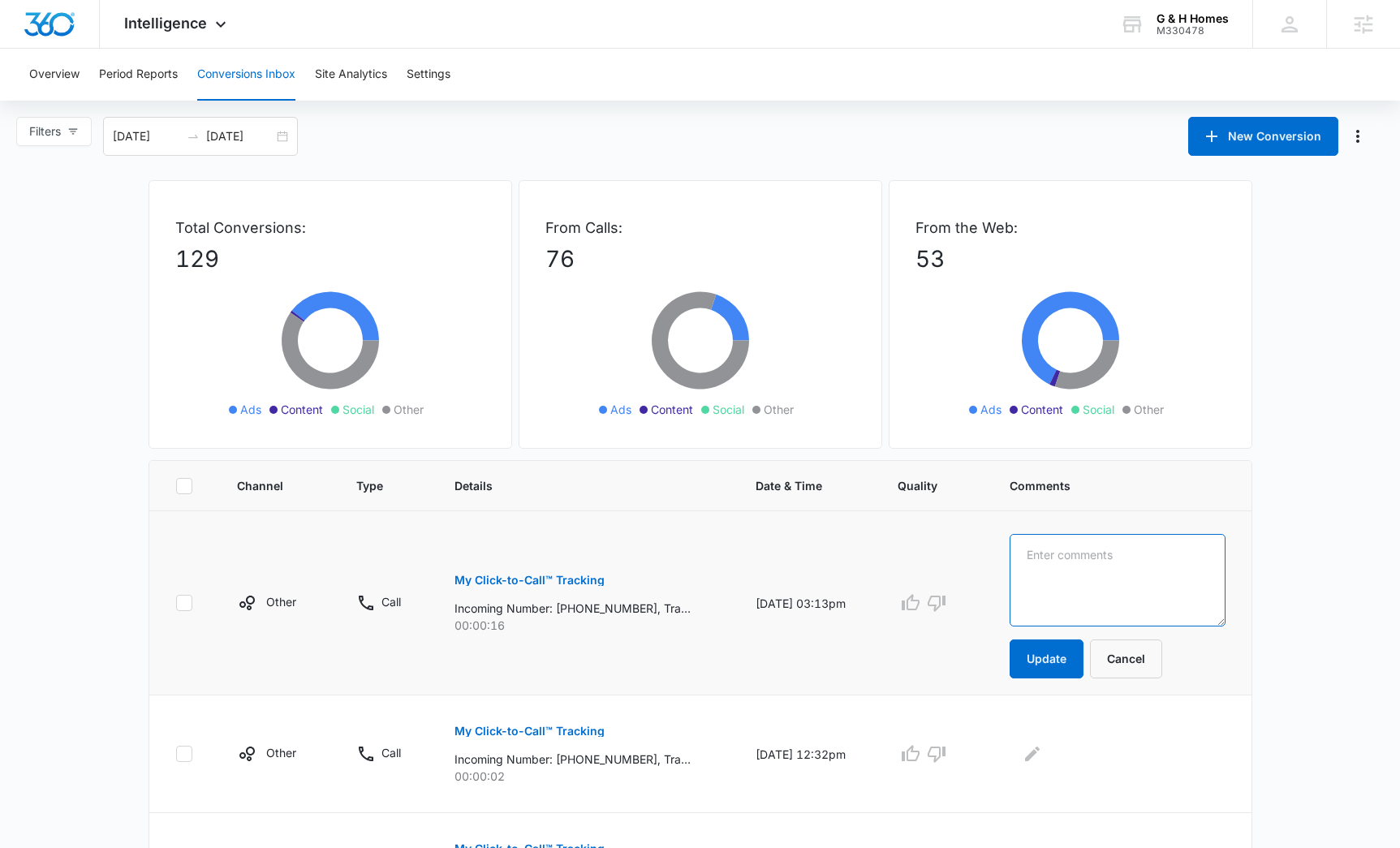
click at [1144, 569] on textarea at bounding box center [1117, 580] width 215 height 92
type textarea "test call from Kyle"
click at [1083, 666] on button "Update" at bounding box center [1046, 659] width 74 height 39
click at [1044, 661] on button "Update" at bounding box center [1046, 659] width 74 height 39
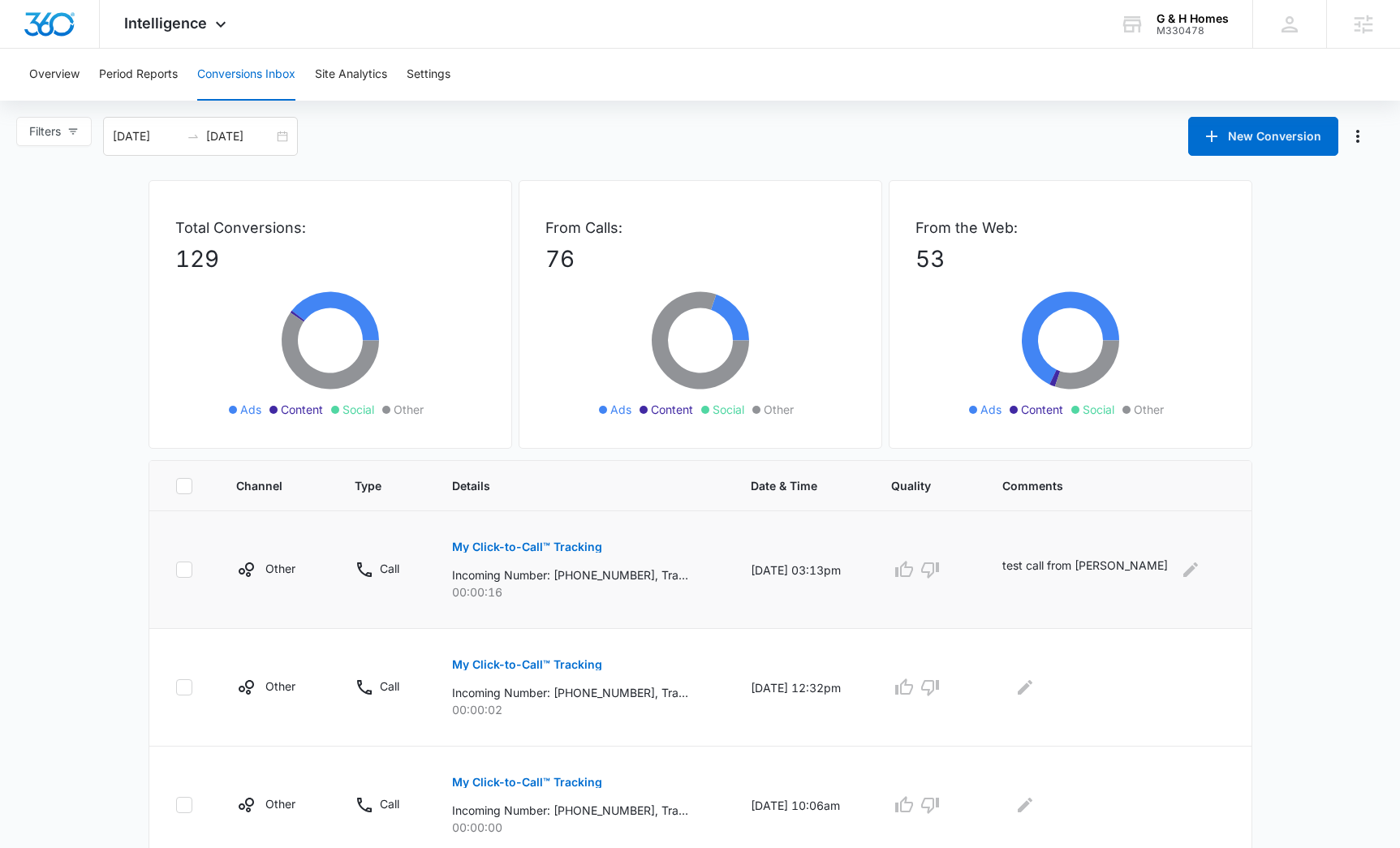
click at [562, 540] on button "My Click-to-Call™ Tracking" at bounding box center [527, 547] width 150 height 39
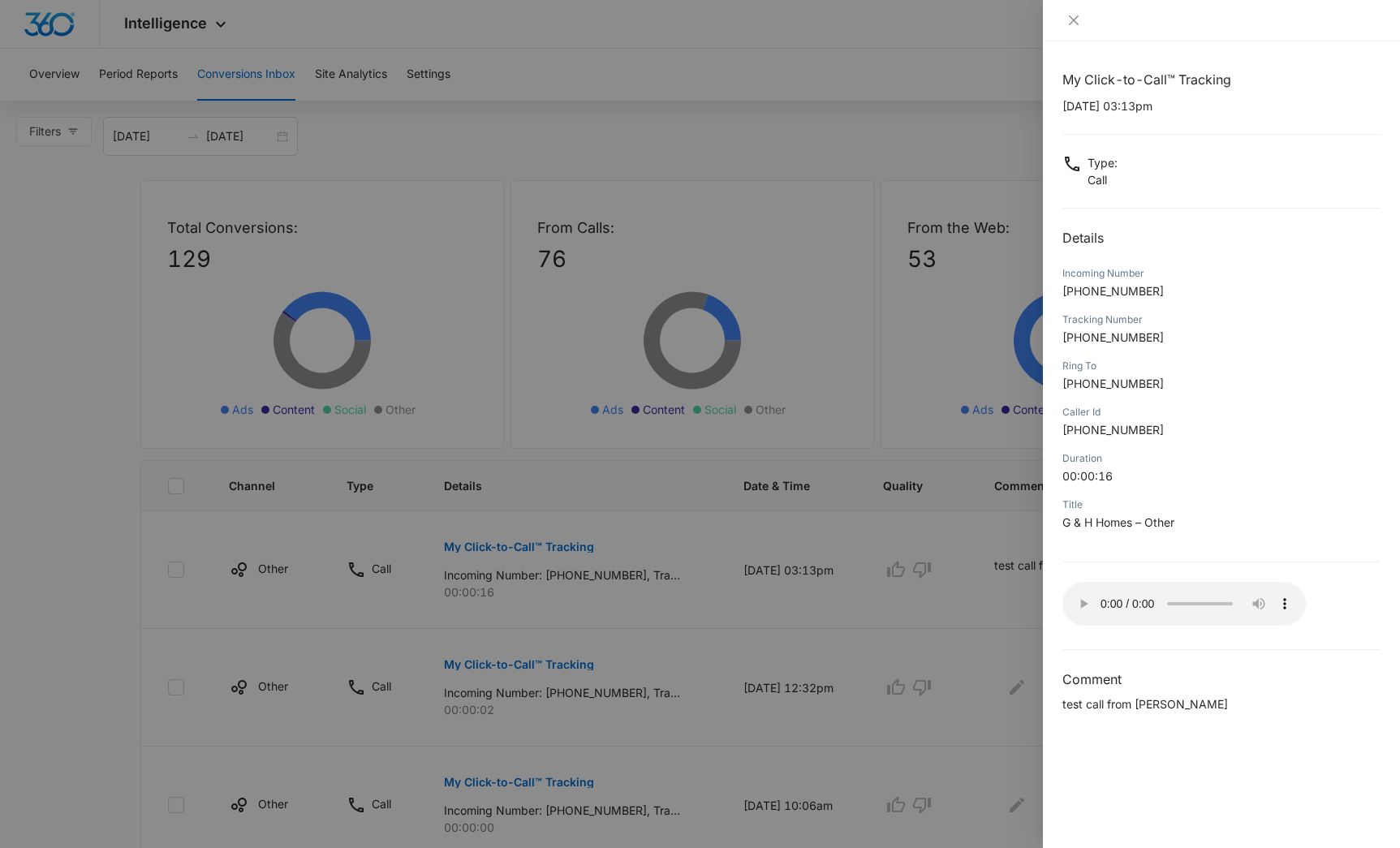
click at [1146, 338] on span "+18435647343" at bounding box center [1113, 338] width 101 height 14
copy span "18435647343"
click at [751, 80] on div at bounding box center [700, 424] width 1400 height 848
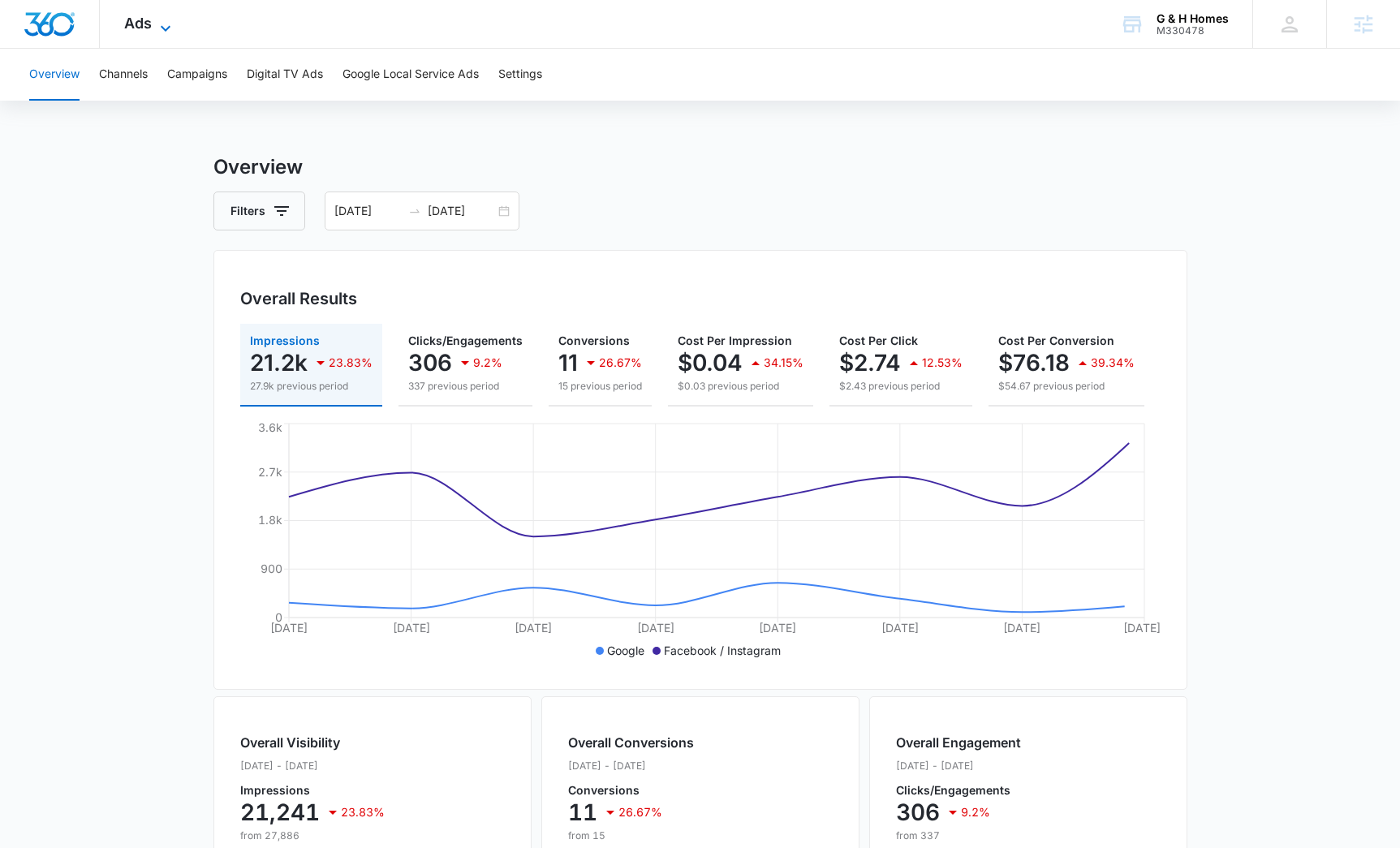
click at [142, 20] on span "Ads" at bounding box center [137, 22] width 27 height 17
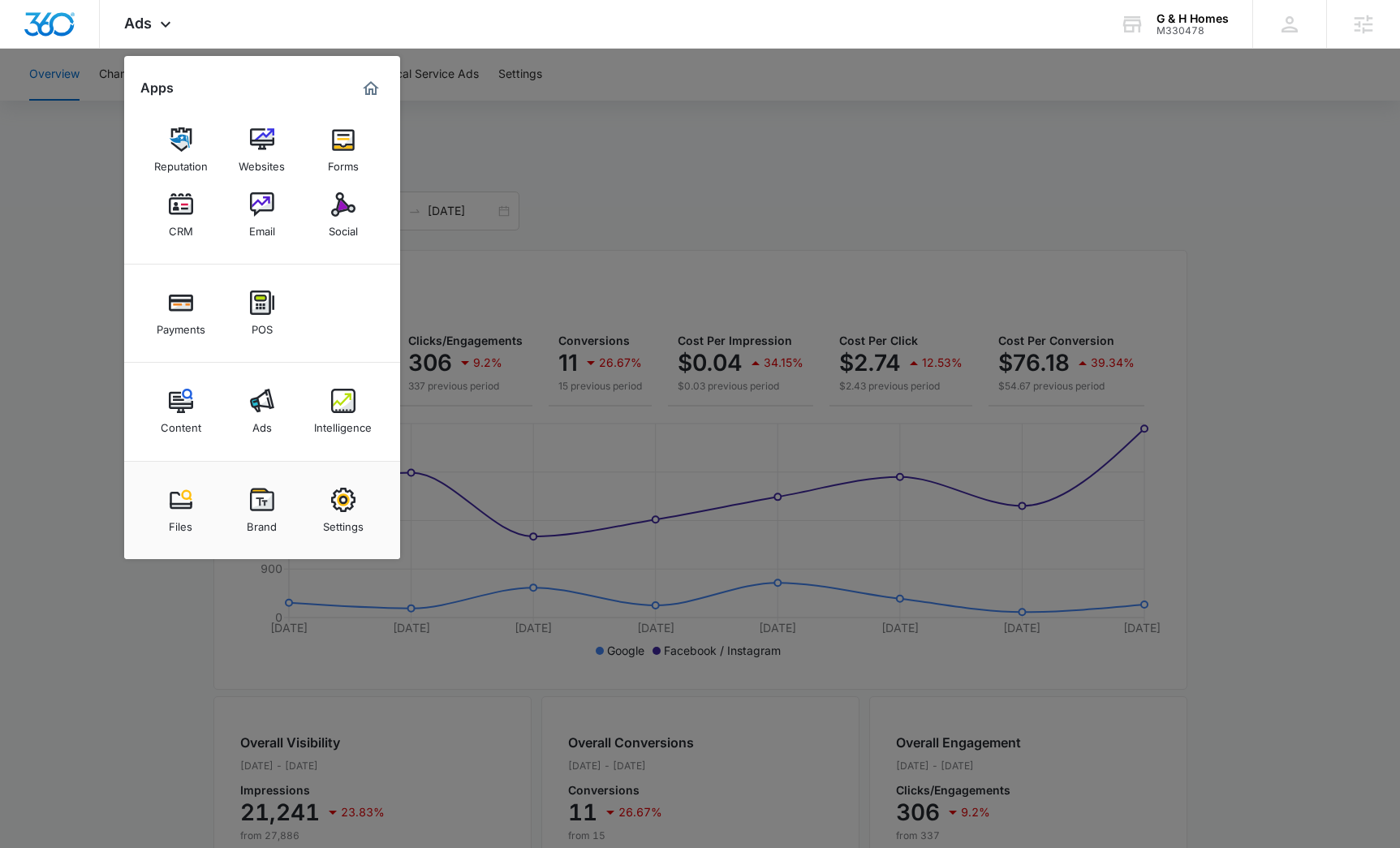
click at [716, 209] on div at bounding box center [700, 424] width 1400 height 848
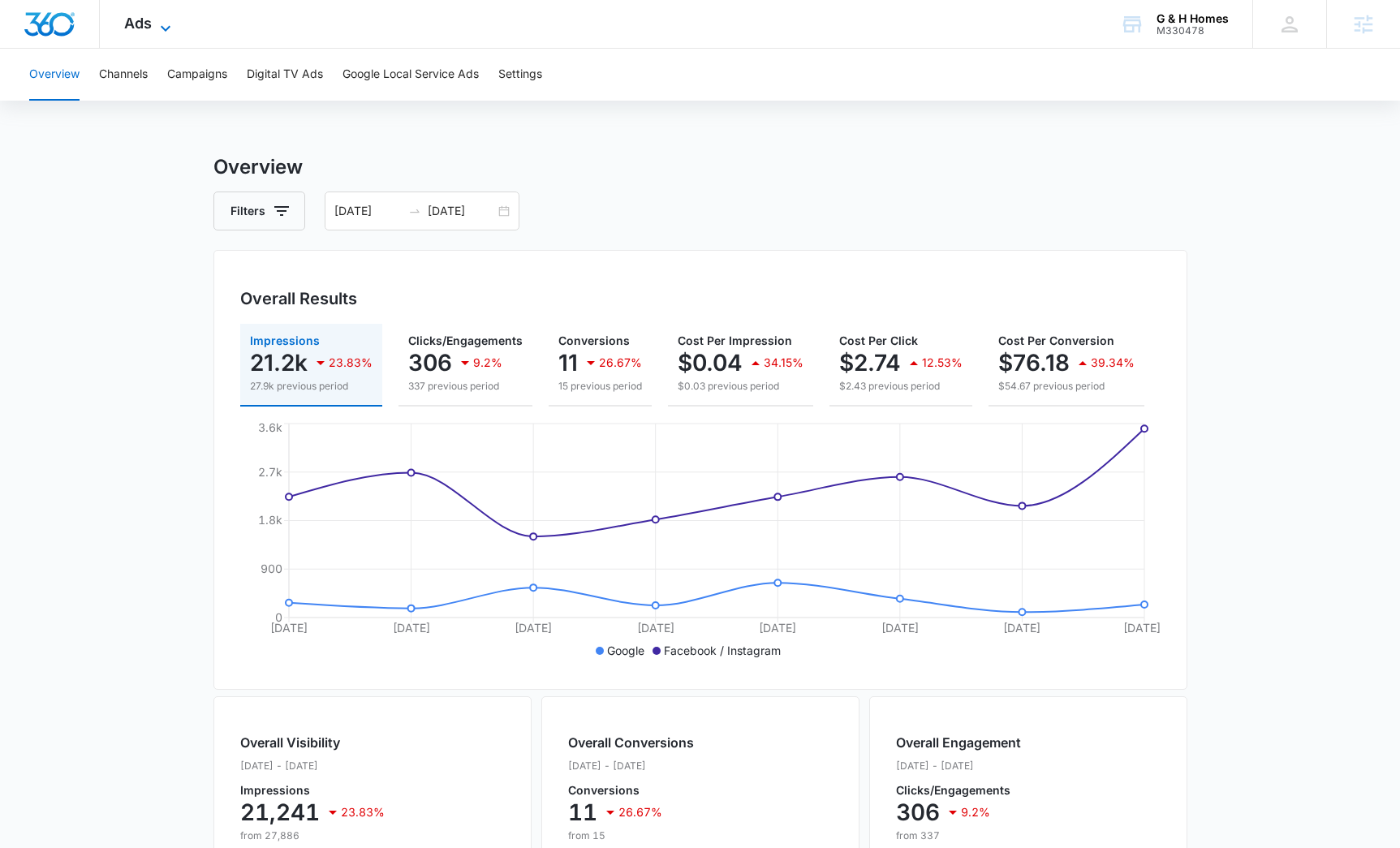
click at [160, 26] on icon at bounding box center [166, 28] width 20 height 20
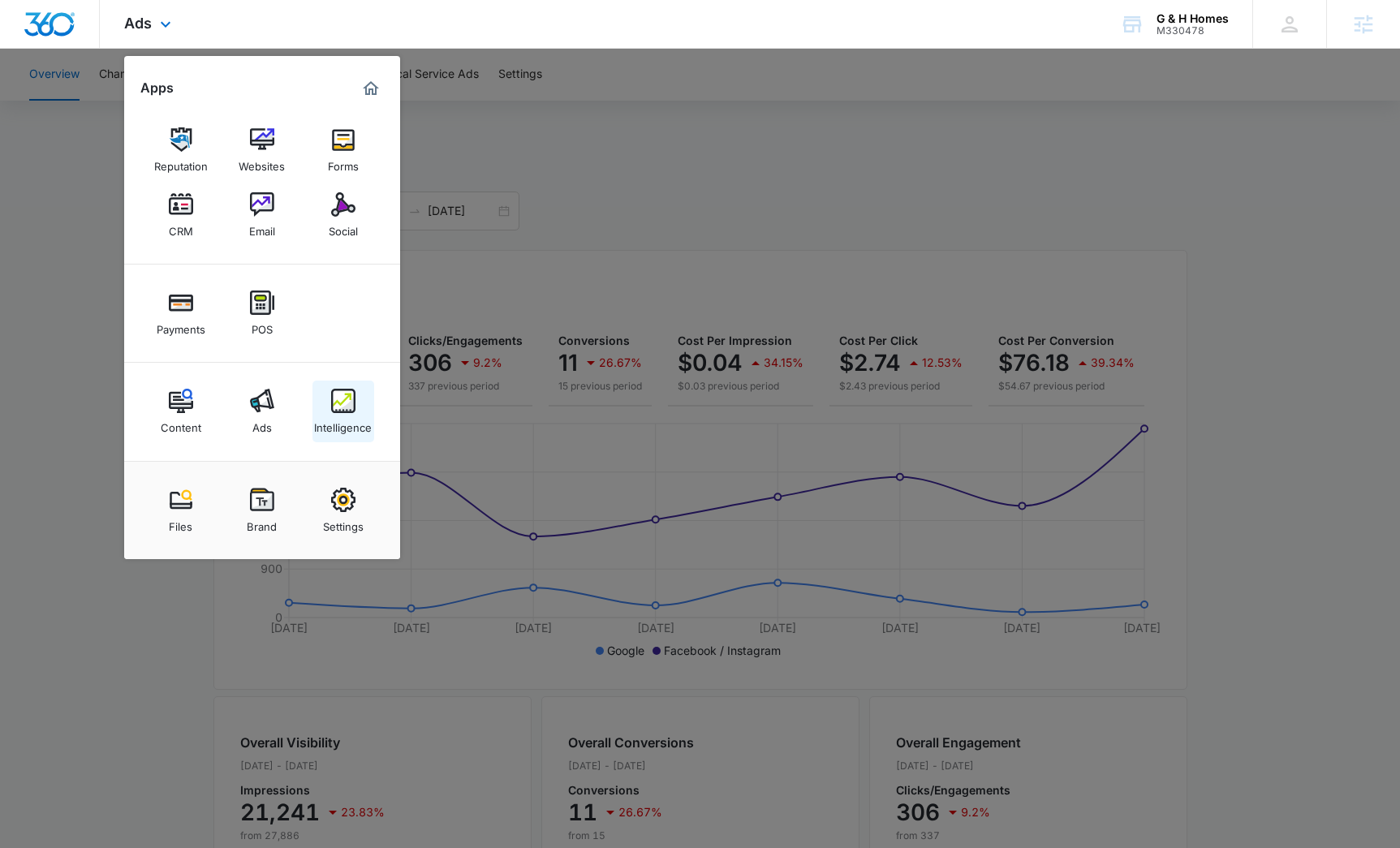
click at [340, 412] on img at bounding box center [342, 400] width 24 height 24
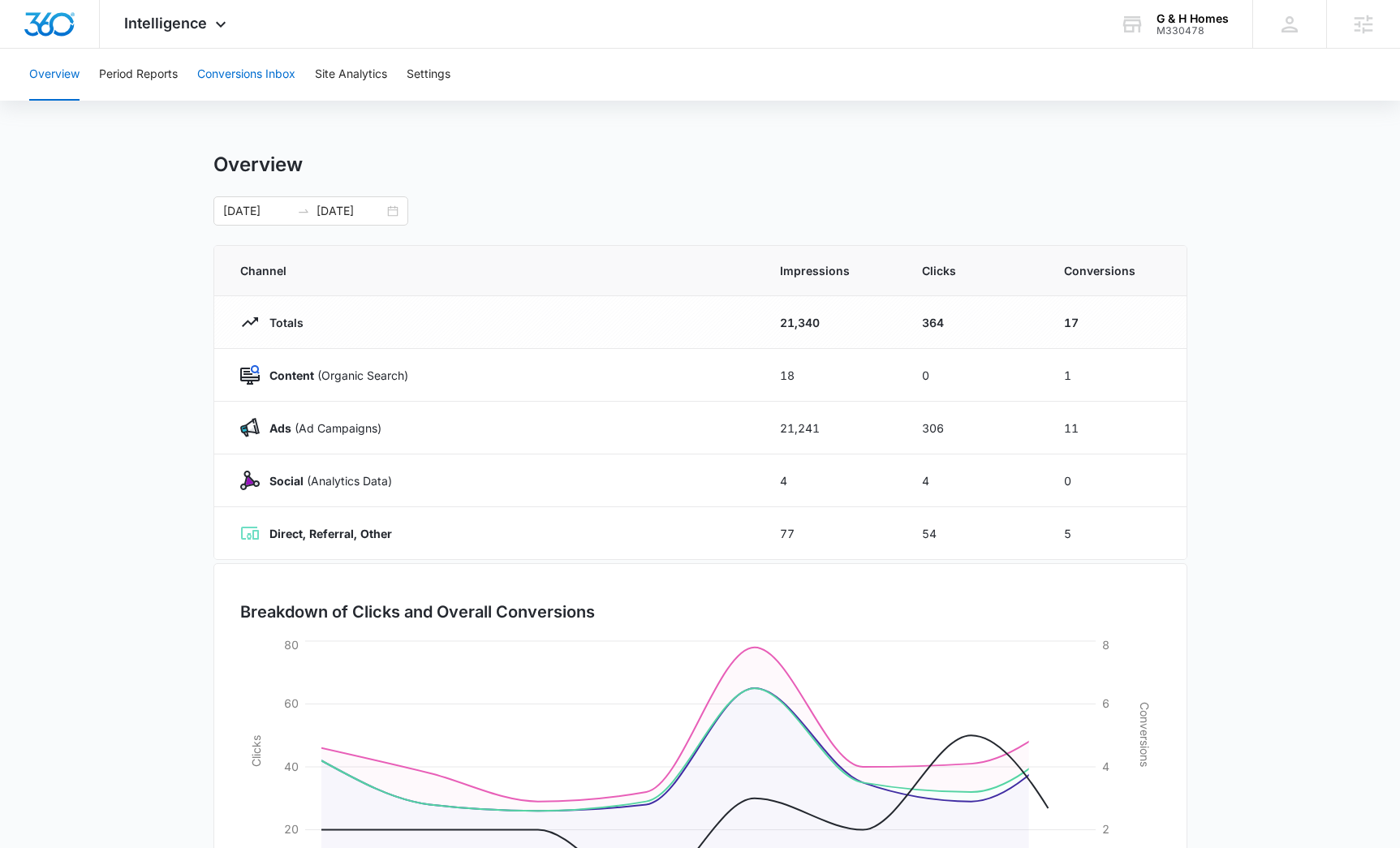
click at [220, 82] on button "Conversions Inbox" at bounding box center [246, 75] width 98 height 52
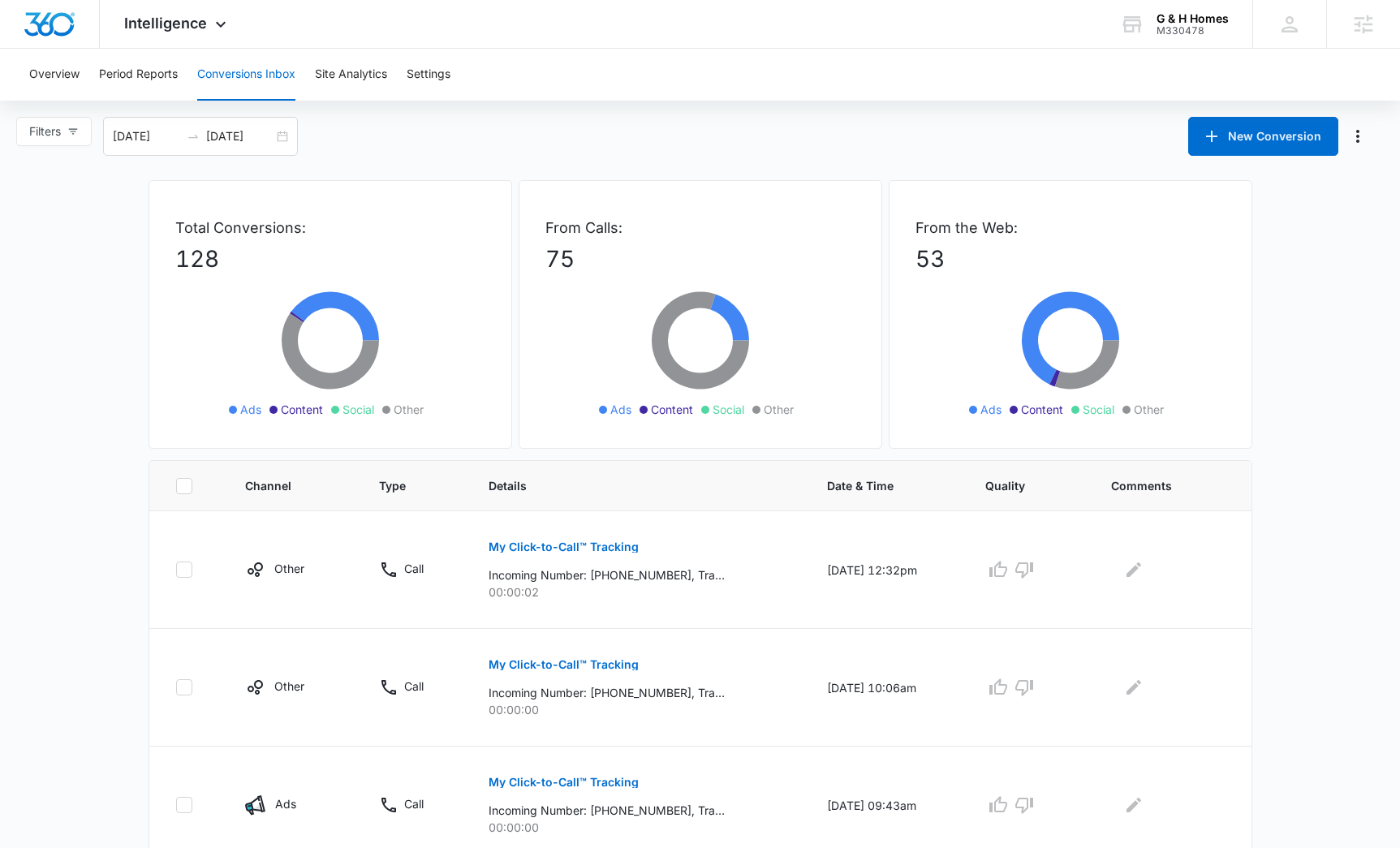
click at [497, 153] on div "Filters [DATE] [DATE] New Conversion" at bounding box center [700, 137] width 1400 height 39
click at [537, 136] on div "Filters [DATE] [DATE] New Conversion" at bounding box center [700, 137] width 1400 height 39
click at [606, 136] on div "Filters [DATE] [DATE] New Conversion" at bounding box center [700, 137] width 1400 height 39
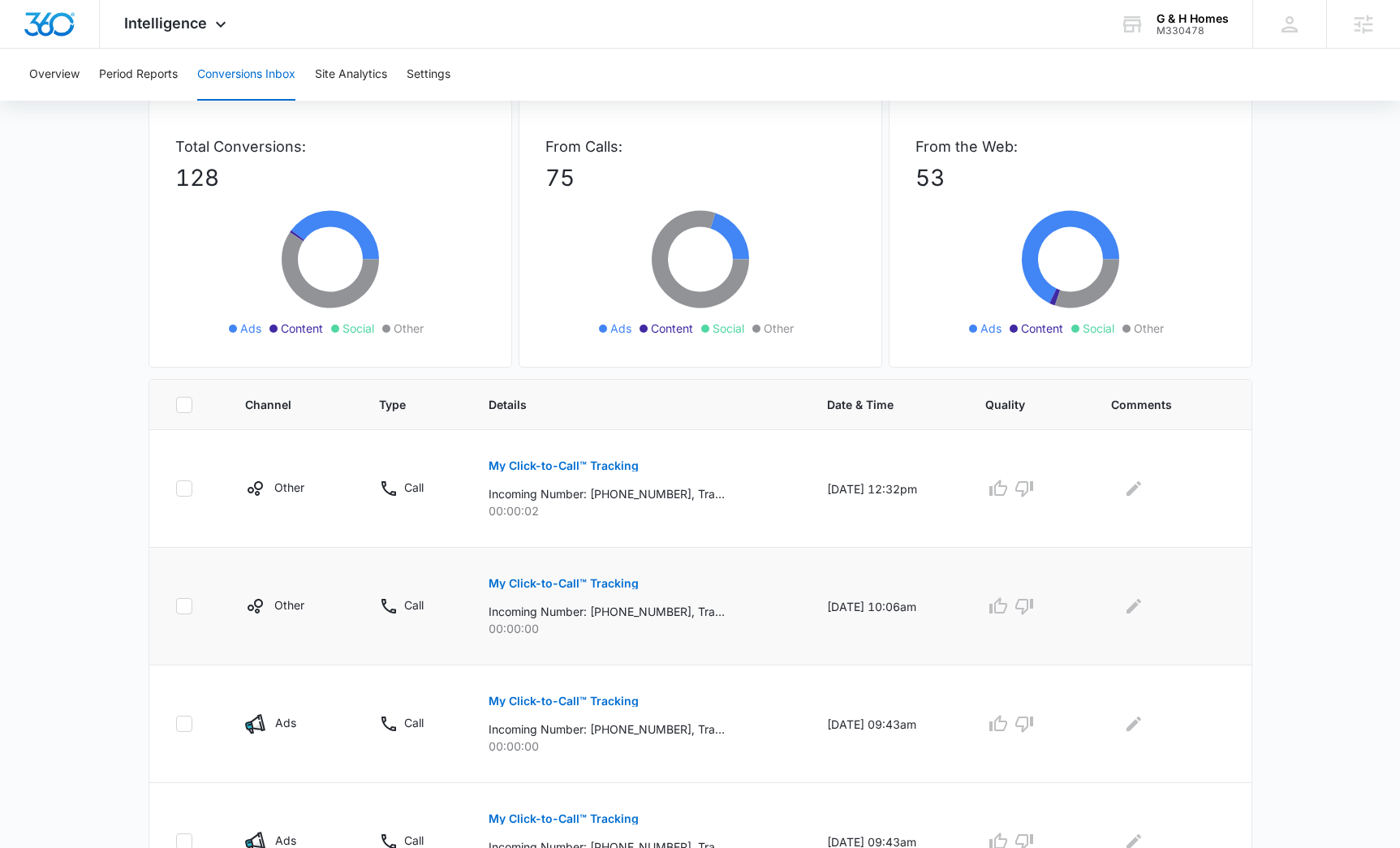
scroll to position [417, 0]
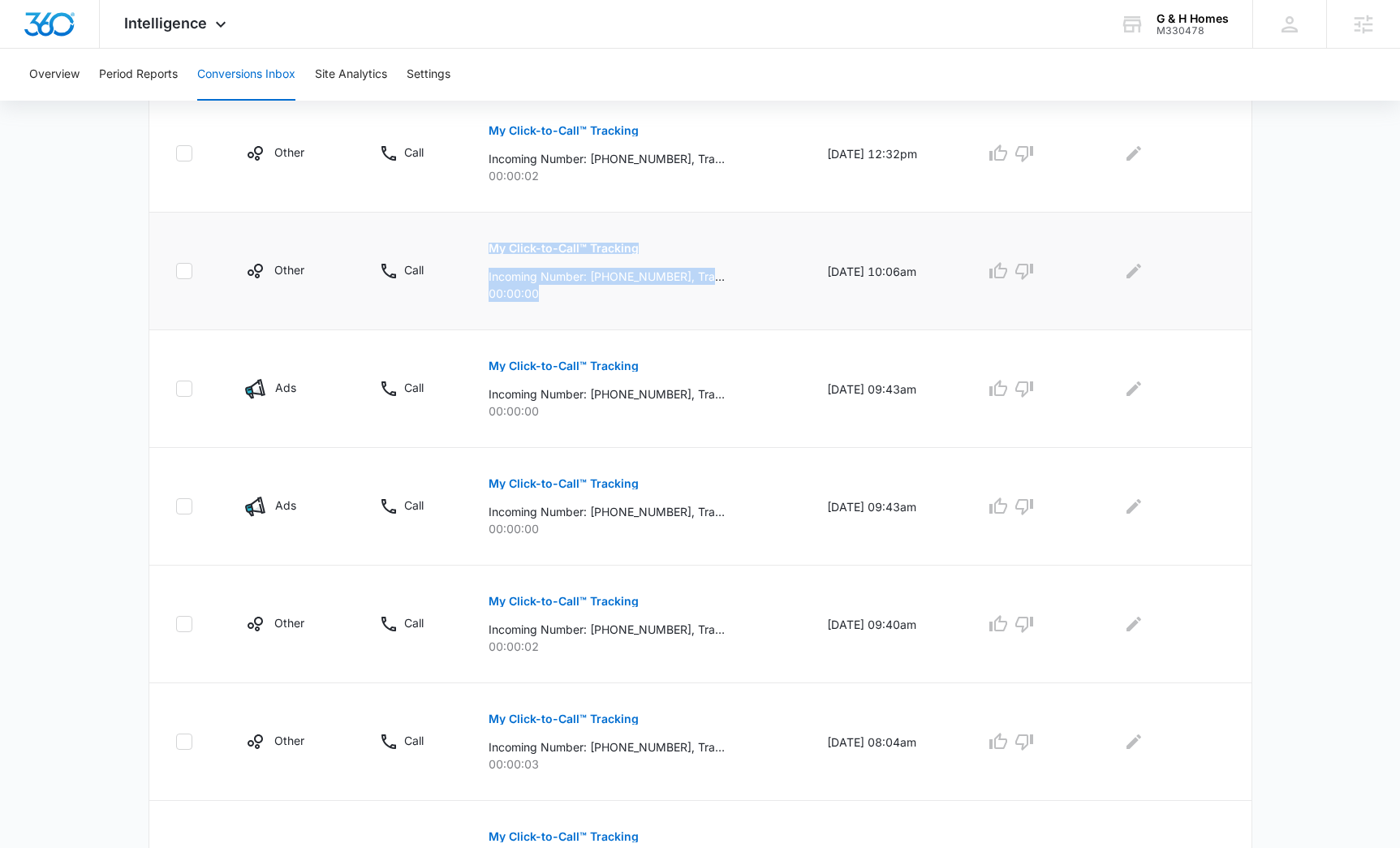
drag, startPoint x: 554, startPoint y: 301, endPoint x: 434, endPoint y: 294, distance: 120.2
click at [434, 294] on tr "Other Call My Click-to-Call™ Tracking Incoming Number: [PHONE_NUMBER], Tracking…" at bounding box center [700, 271] width 1102 height 118
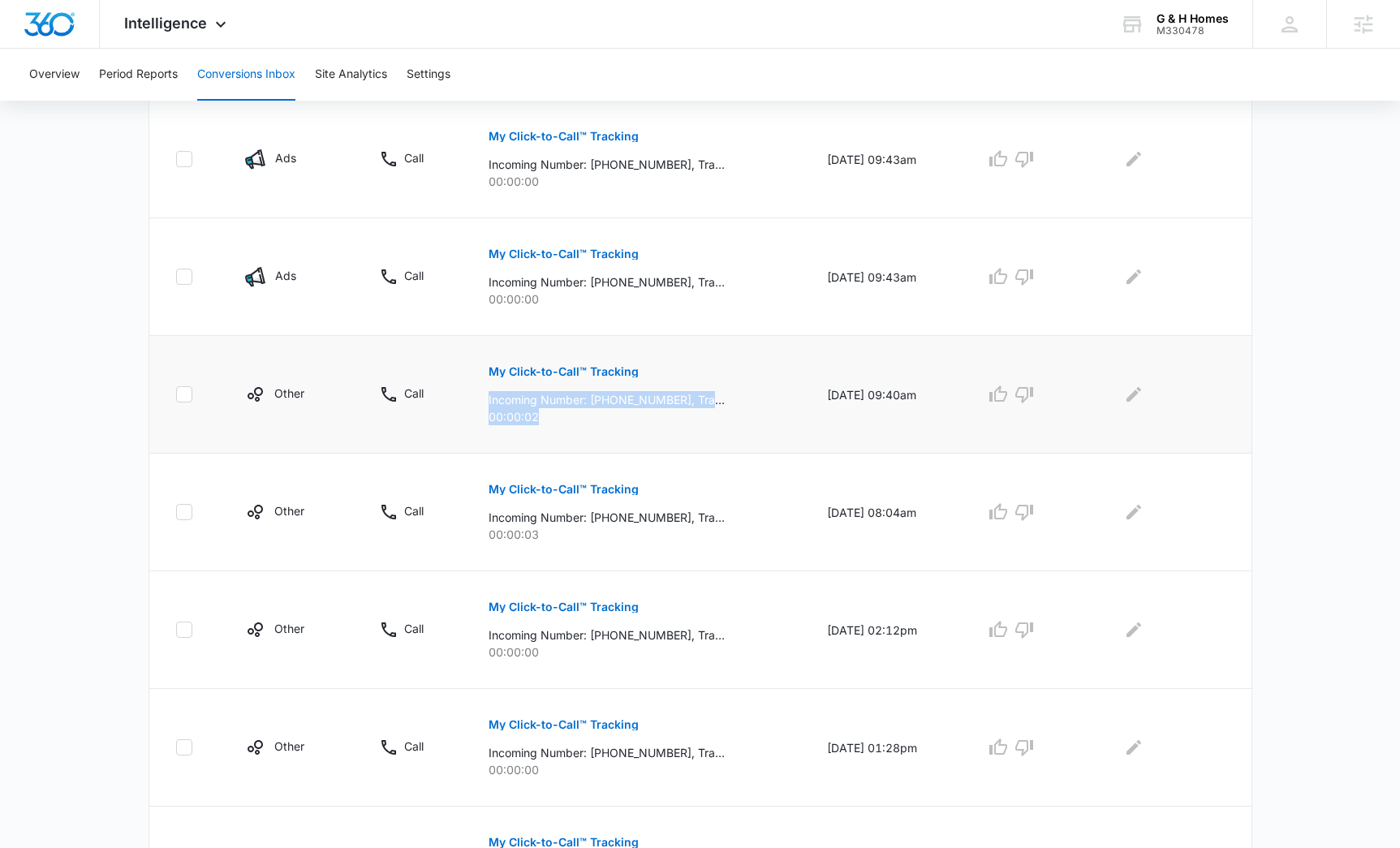
drag, startPoint x: 535, startPoint y: 423, endPoint x: 465, endPoint y: 408, distance: 71.6
click at [469, 408] on td "My Click-to-Call™ Tracking Incoming Number: [PHONE_NUMBER], Tracking Number: [P…" at bounding box center [638, 395] width 339 height 118
click at [602, 449] on td "My Click-to-Call™ Tracking Incoming Number: [PHONE_NUMBER], Tracking Number: [P…" at bounding box center [638, 395] width 339 height 118
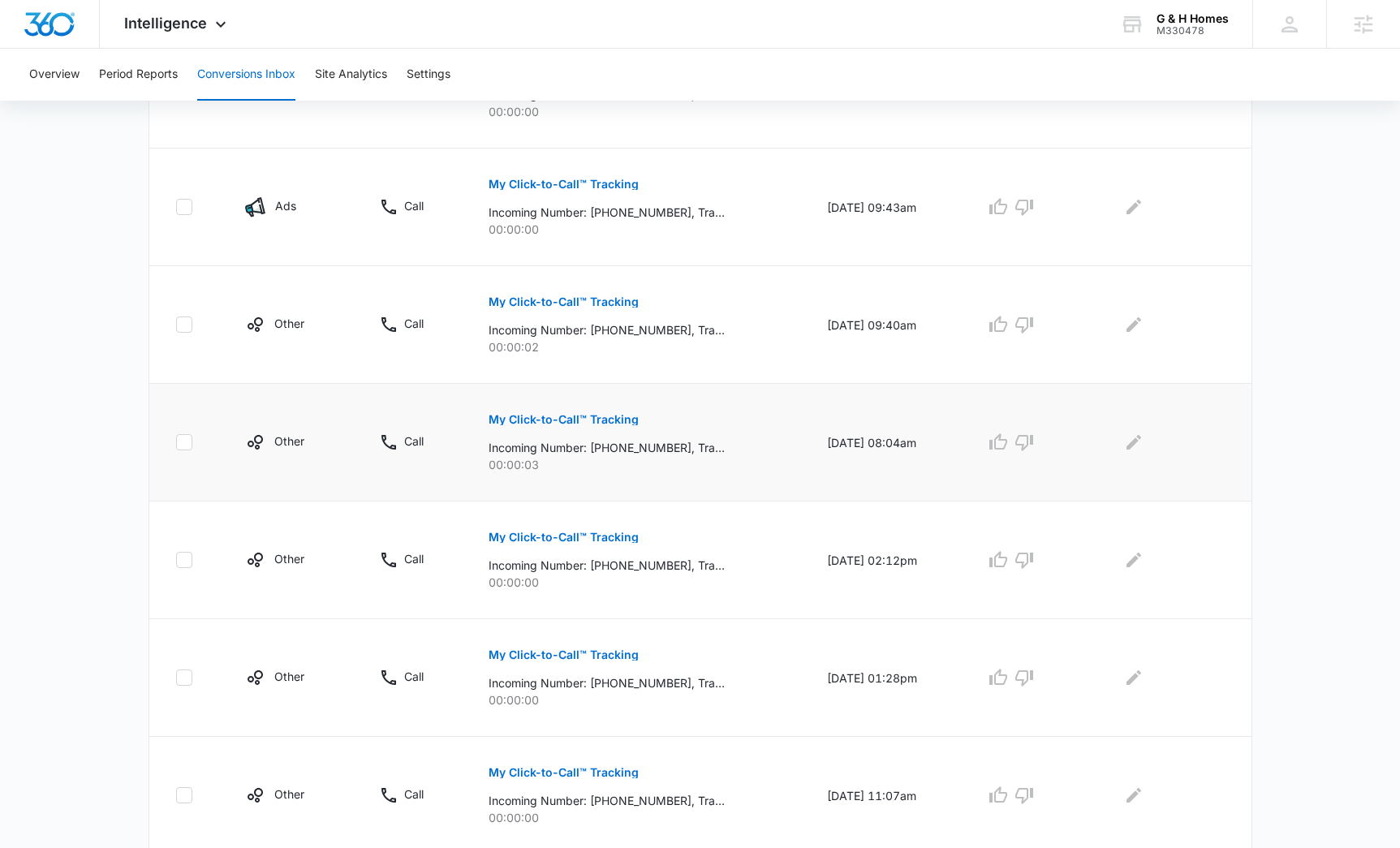
scroll to position [893, 0]
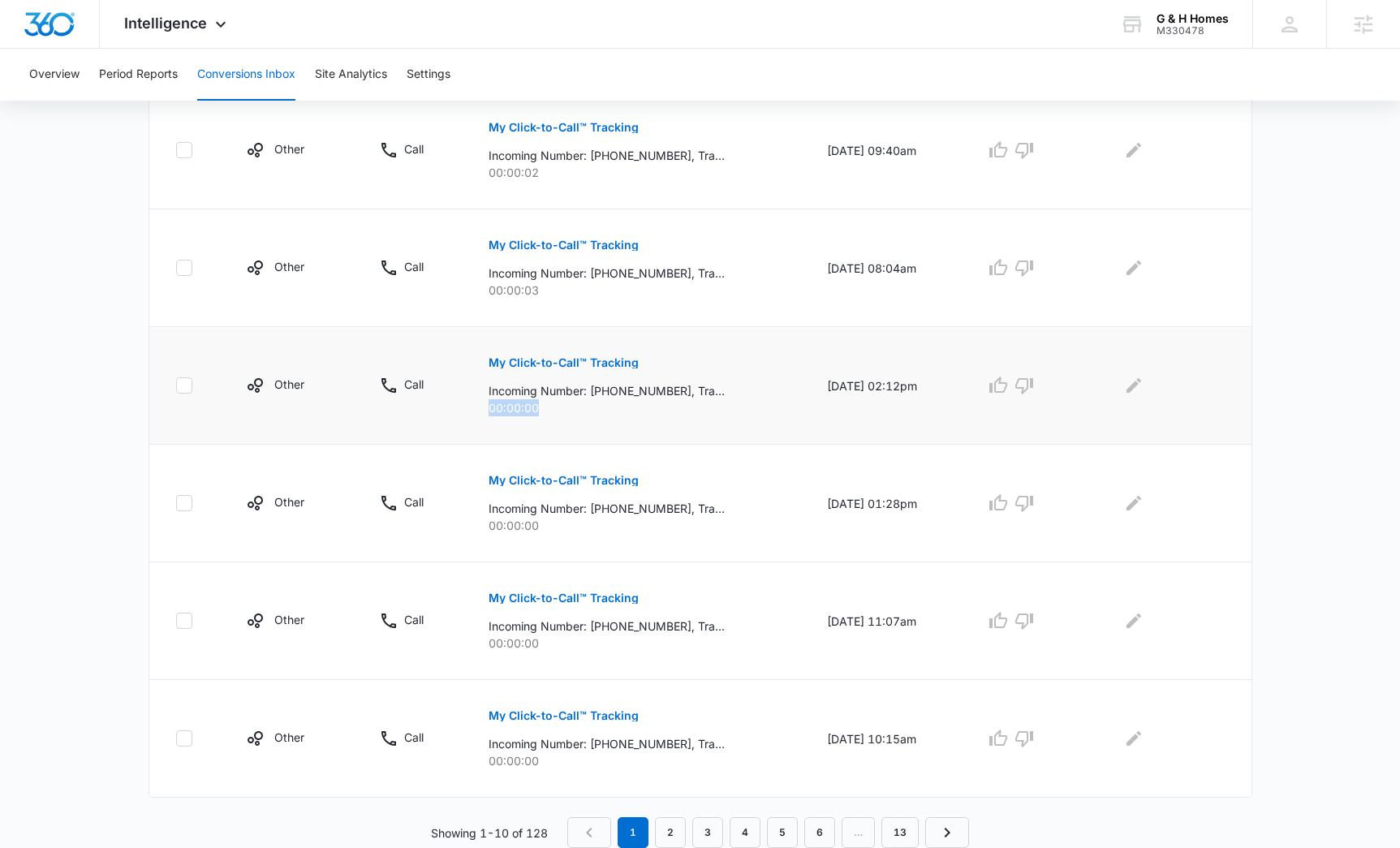
drag, startPoint x: 513, startPoint y: 410, endPoint x: 482, endPoint y: 412, distance: 31.1
click at [489, 412] on p "00:00:00" at bounding box center [638, 407] width 300 height 17
click at [620, 419] on td "My Click-to-Call™ Tracking Incoming Number: [PHONE_NUMBER], Tracking Number: [P…" at bounding box center [638, 386] width 339 height 118
drag, startPoint x: 550, startPoint y: 524, endPoint x: 477, endPoint y: 523, distance: 73.0
click at [477, 523] on td "My Click-to-Call™ Tracking Incoming Number: [PHONE_NUMBER], Tracking Number: [P…" at bounding box center [638, 504] width 339 height 118
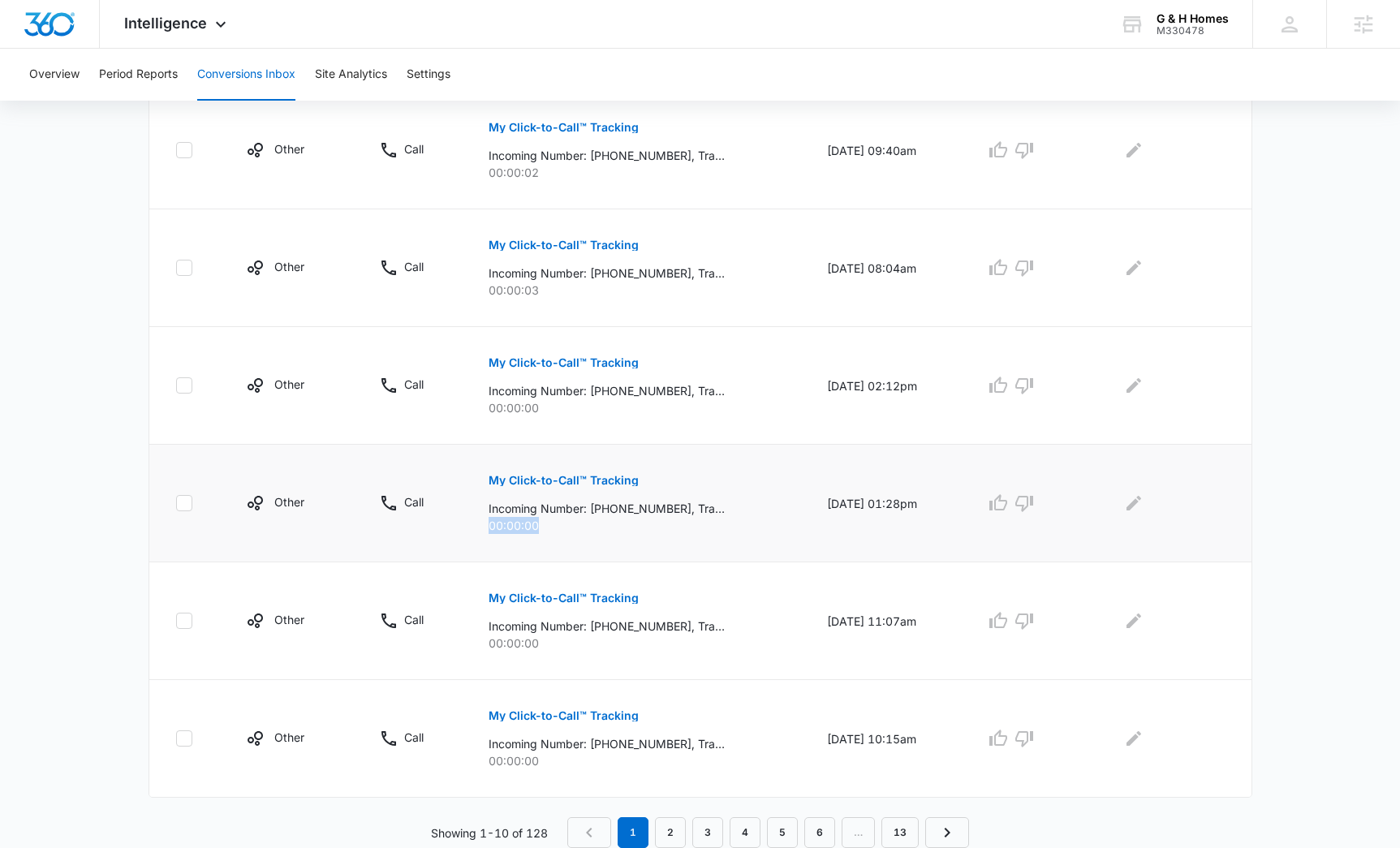
click at [637, 532] on p "00:00:00" at bounding box center [638, 525] width 300 height 17
drag, startPoint x: 534, startPoint y: 647, endPoint x: 482, endPoint y: 646, distance: 52.0
click at [489, 646] on p "00:00:00" at bounding box center [638, 643] width 300 height 17
click at [614, 656] on td "My Click-to-Call™ Tracking Incoming Number: [PHONE_NUMBER], Tracking Number: [P…" at bounding box center [638, 621] width 339 height 118
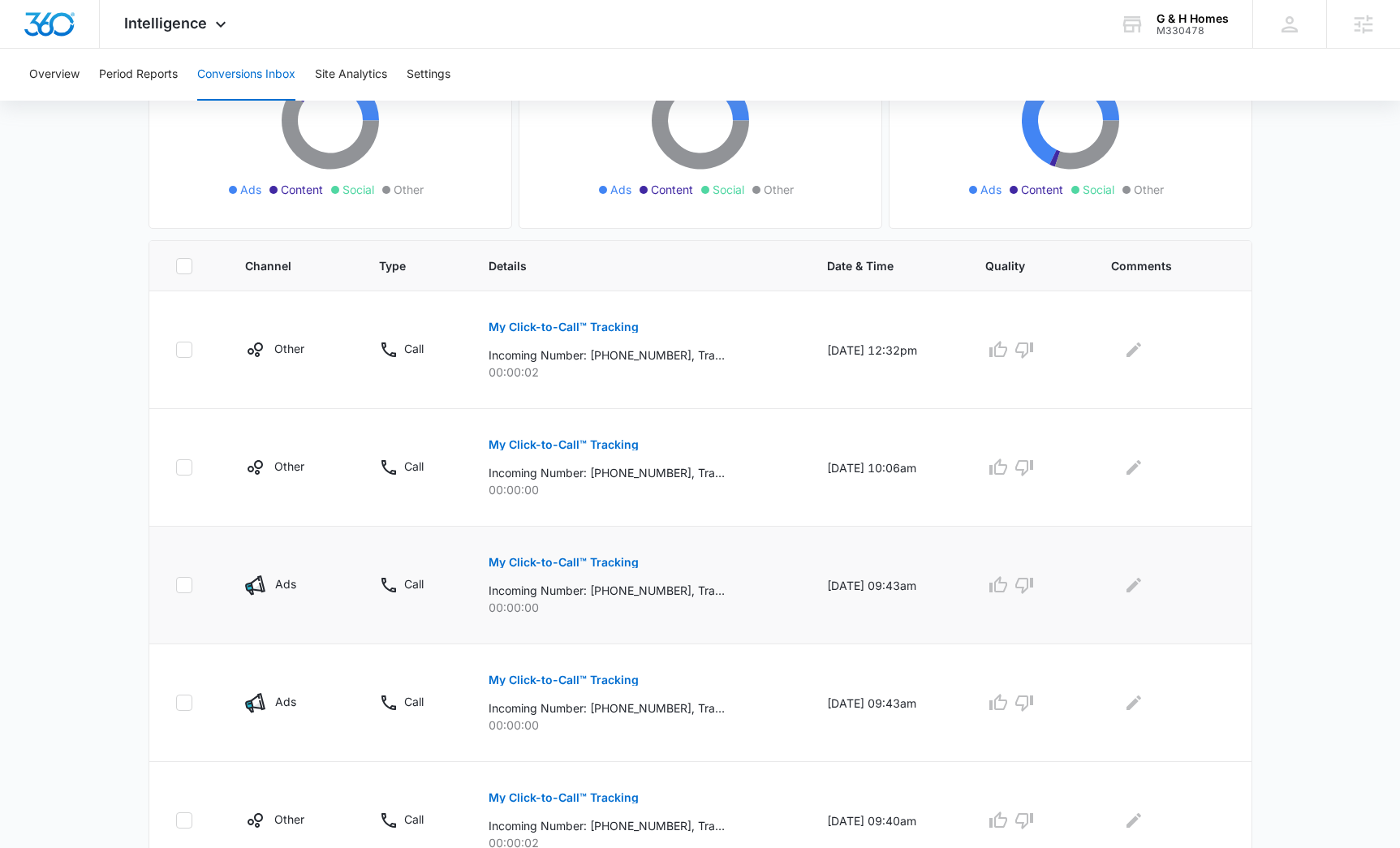
scroll to position [0, 0]
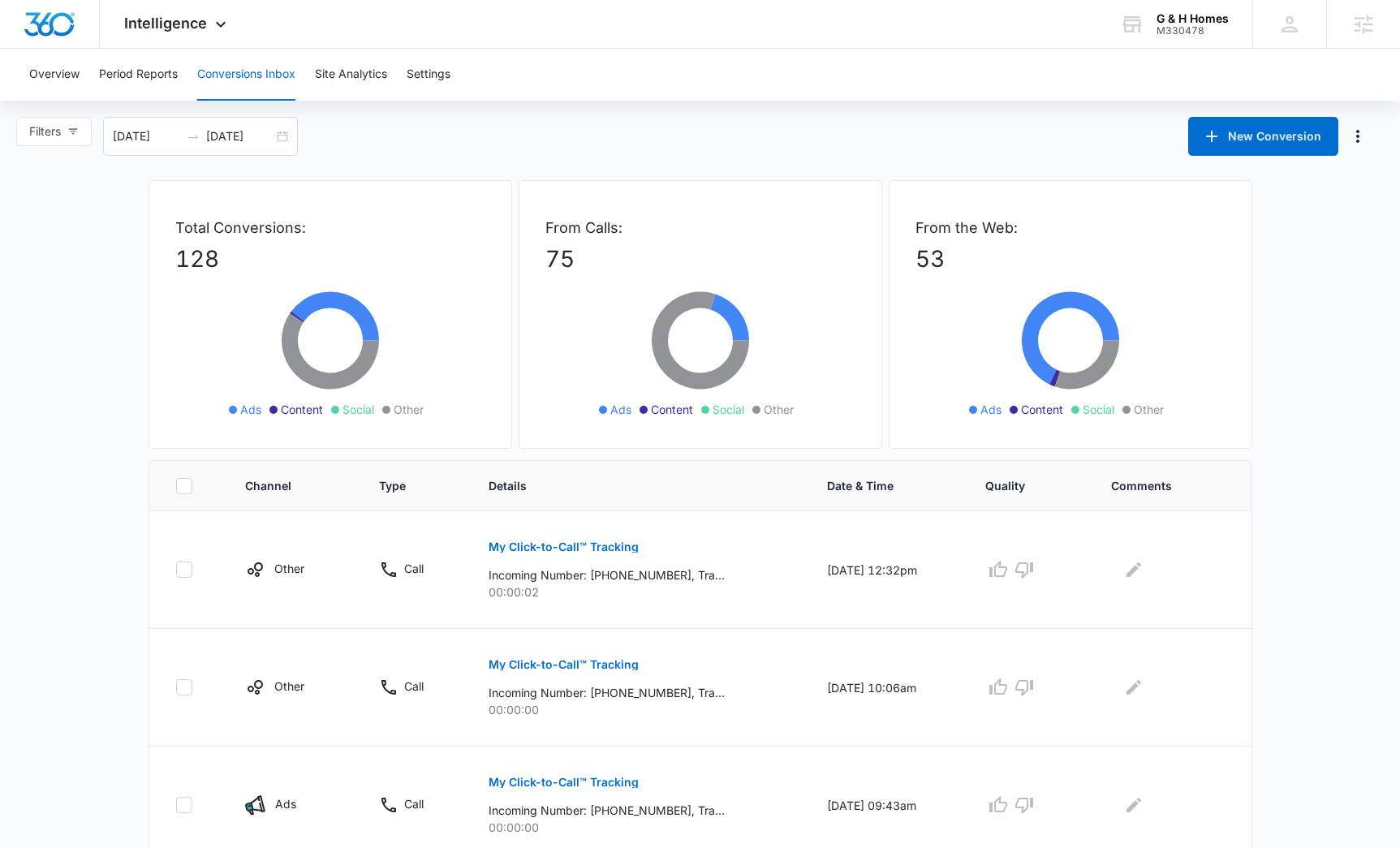
click at [554, 126] on div "Filters [DATE] [DATE] New Conversion" at bounding box center [700, 137] width 1400 height 39
click at [412, 62] on button "Settings" at bounding box center [428, 75] width 43 height 52
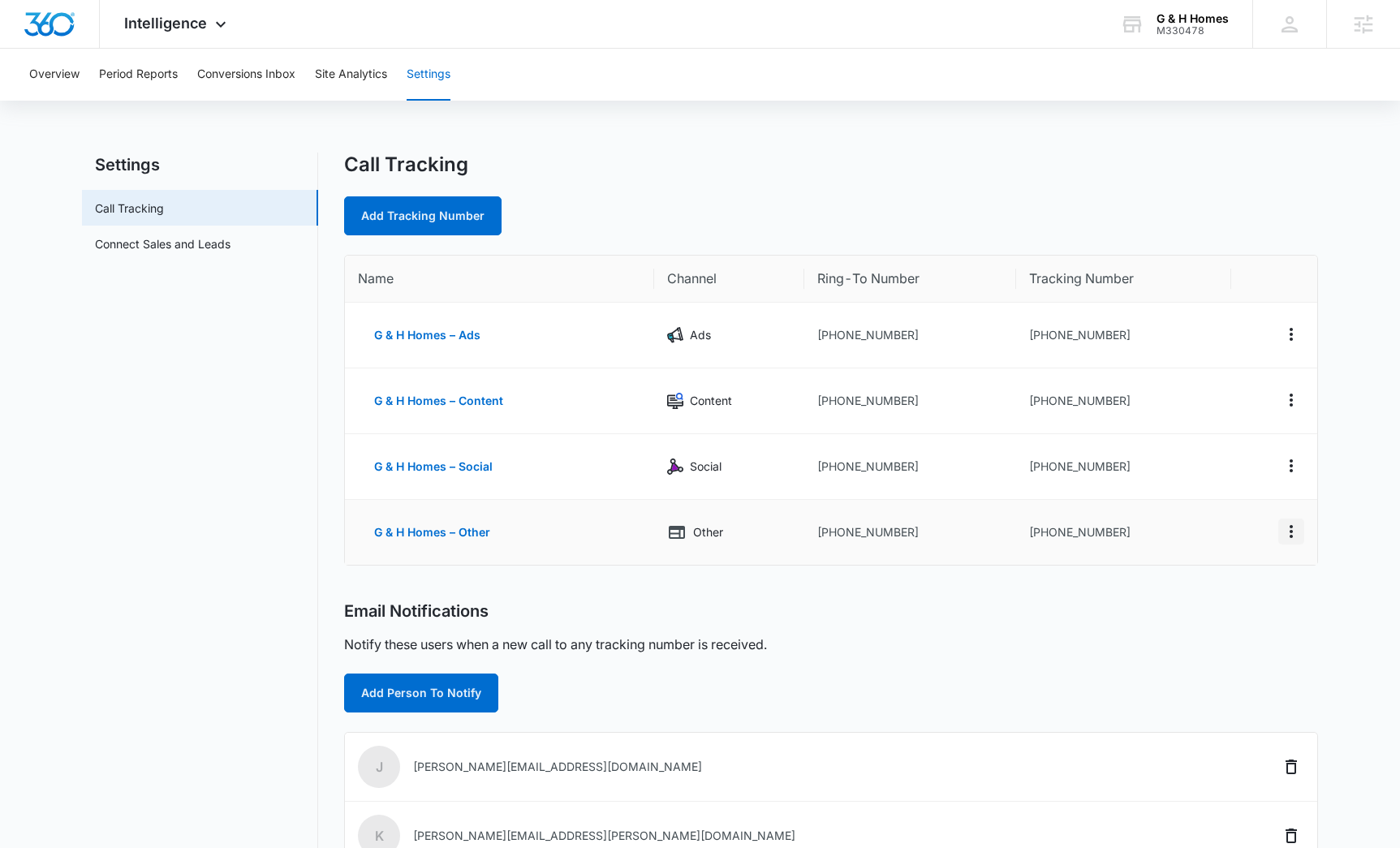
click at [1298, 538] on icon "Actions" at bounding box center [1291, 532] width 20 height 20
click at [1319, 585] on main "Settings Call Tracking Connect Sales and Leads Call Tracking Add Tracking Numbe…" at bounding box center [700, 632] width 1400 height 958
click at [1289, 609] on div "Email Notifications" at bounding box center [831, 611] width 974 height 20
click at [1341, 603] on main "Settings Call Tracking Connect Sales and Leads Call Tracking Add Tracking Numbe…" at bounding box center [700, 632] width 1400 height 958
click at [1313, 590] on div "Call Tracking Add Tracking Number Name Channel Ring-To Number Tracking Number G…" at bounding box center [831, 622] width 974 height 938
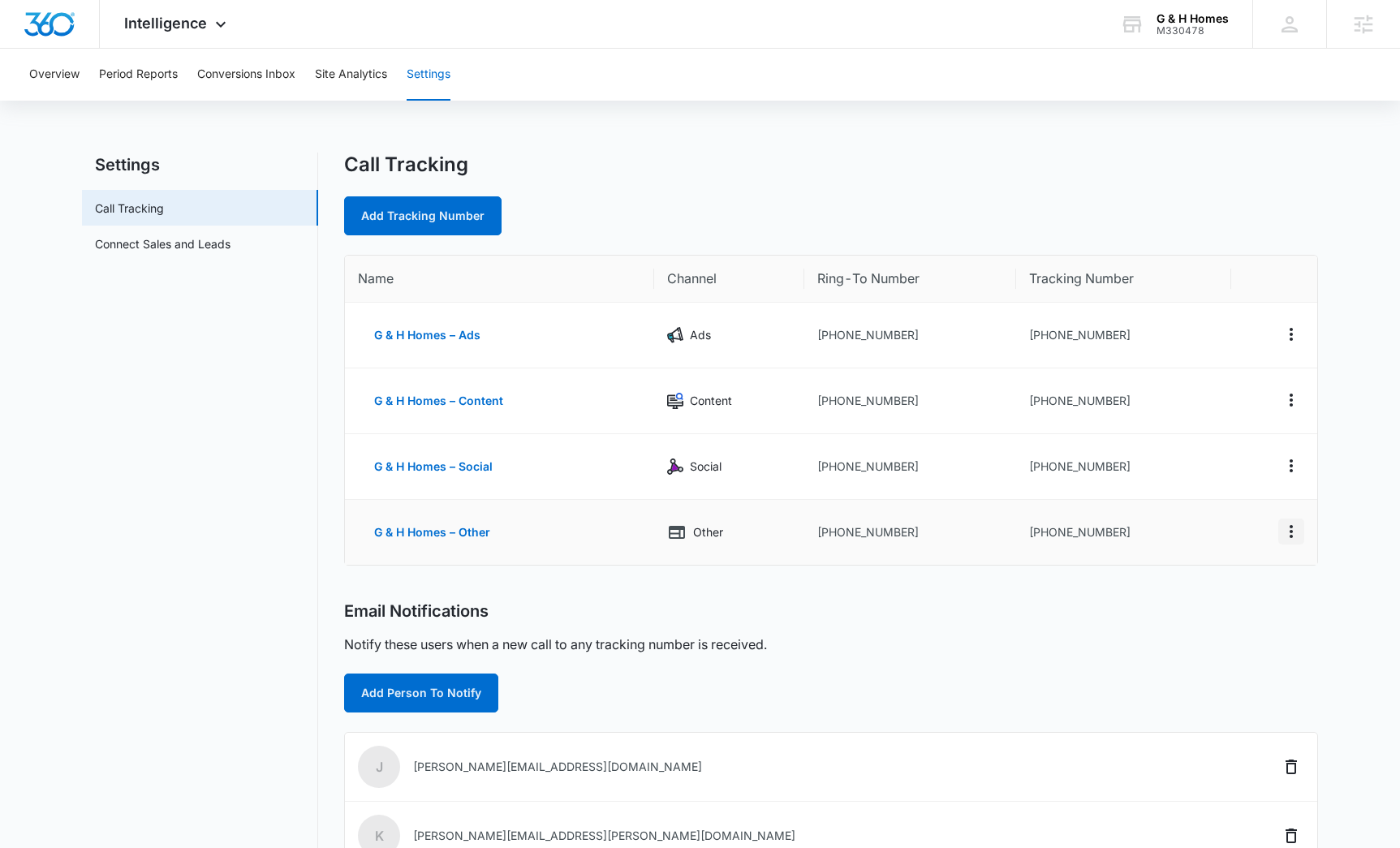
click at [1292, 538] on icon "Actions" at bounding box center [1291, 532] width 20 height 20
click at [1288, 626] on div "Email Notifications Notify these users when a new call to any tracking number i…" at bounding box center [831, 656] width 974 height 111
click at [402, 532] on button "G & H Homes – Other" at bounding box center [432, 532] width 148 height 39
select select "OTHER"
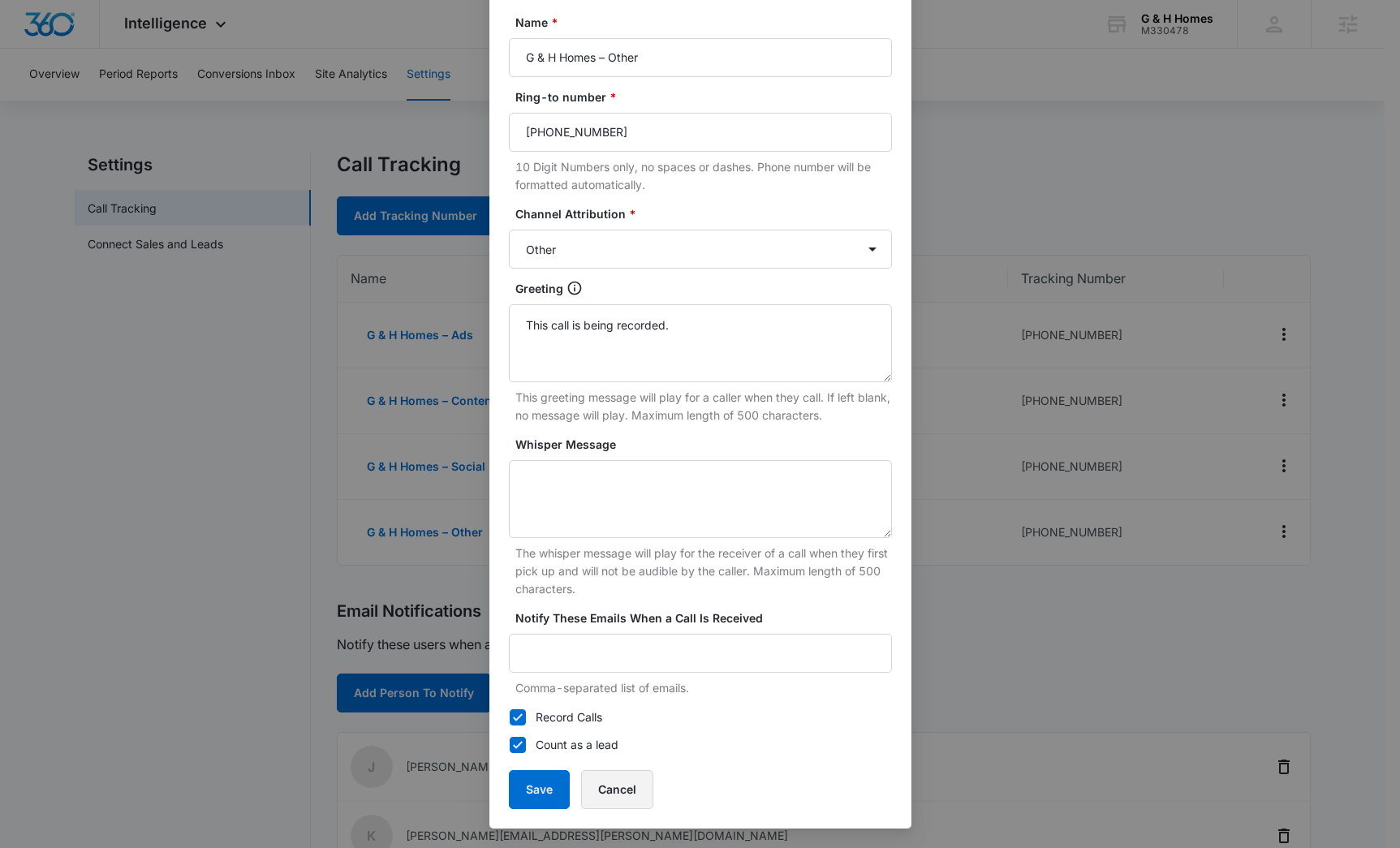
click at [602, 787] on button "Cancel" at bounding box center [616, 790] width 72 height 39
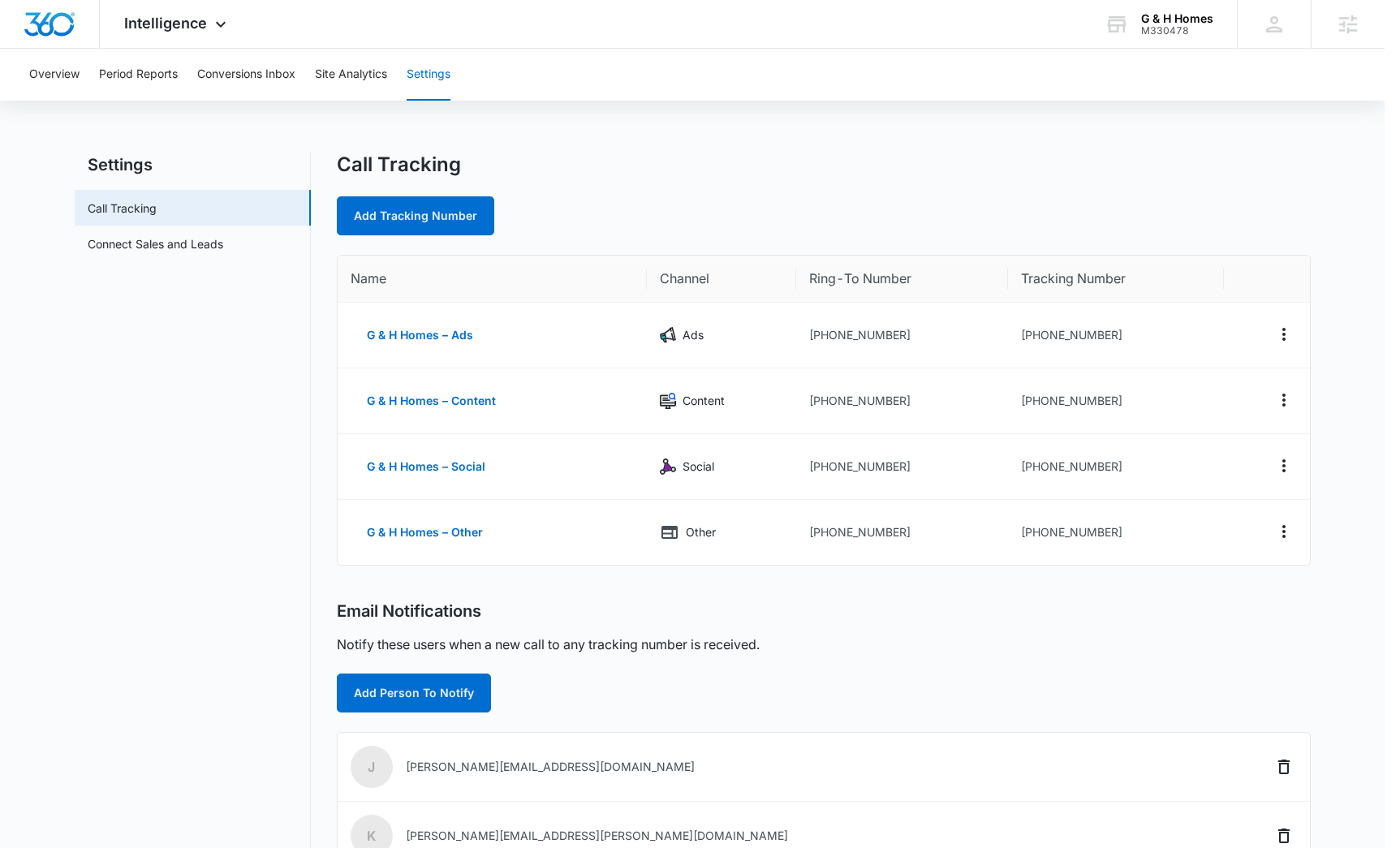
scroll to position [114, 0]
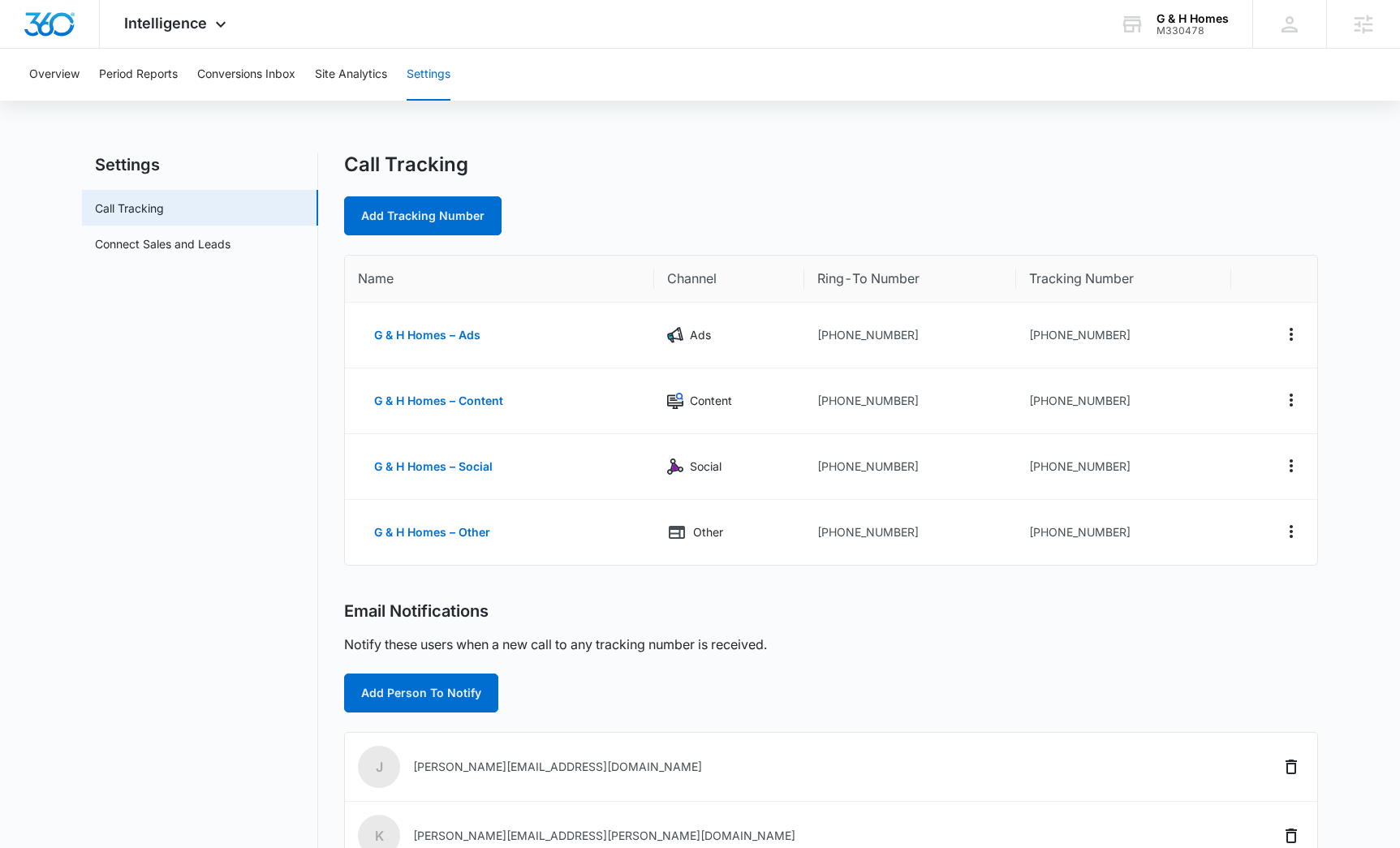
click at [942, 590] on div "Call Tracking Add Tracking Number Name Channel Ring-To Number Tracking Number G…" at bounding box center [831, 622] width 974 height 938
click at [162, 20] on span "Intelligence" at bounding box center [165, 22] width 82 height 17
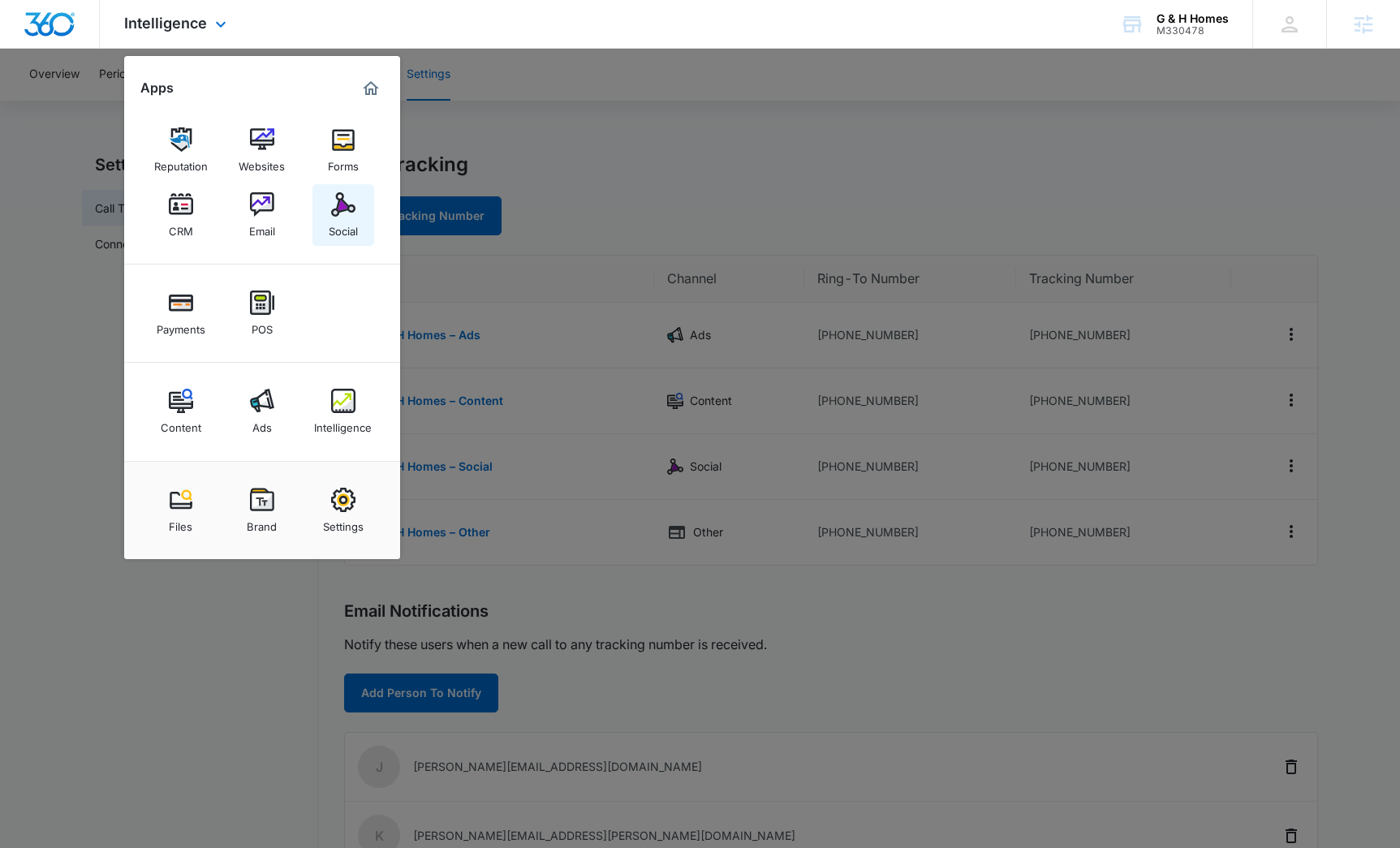
click at [342, 205] on img at bounding box center [342, 204] width 24 height 24
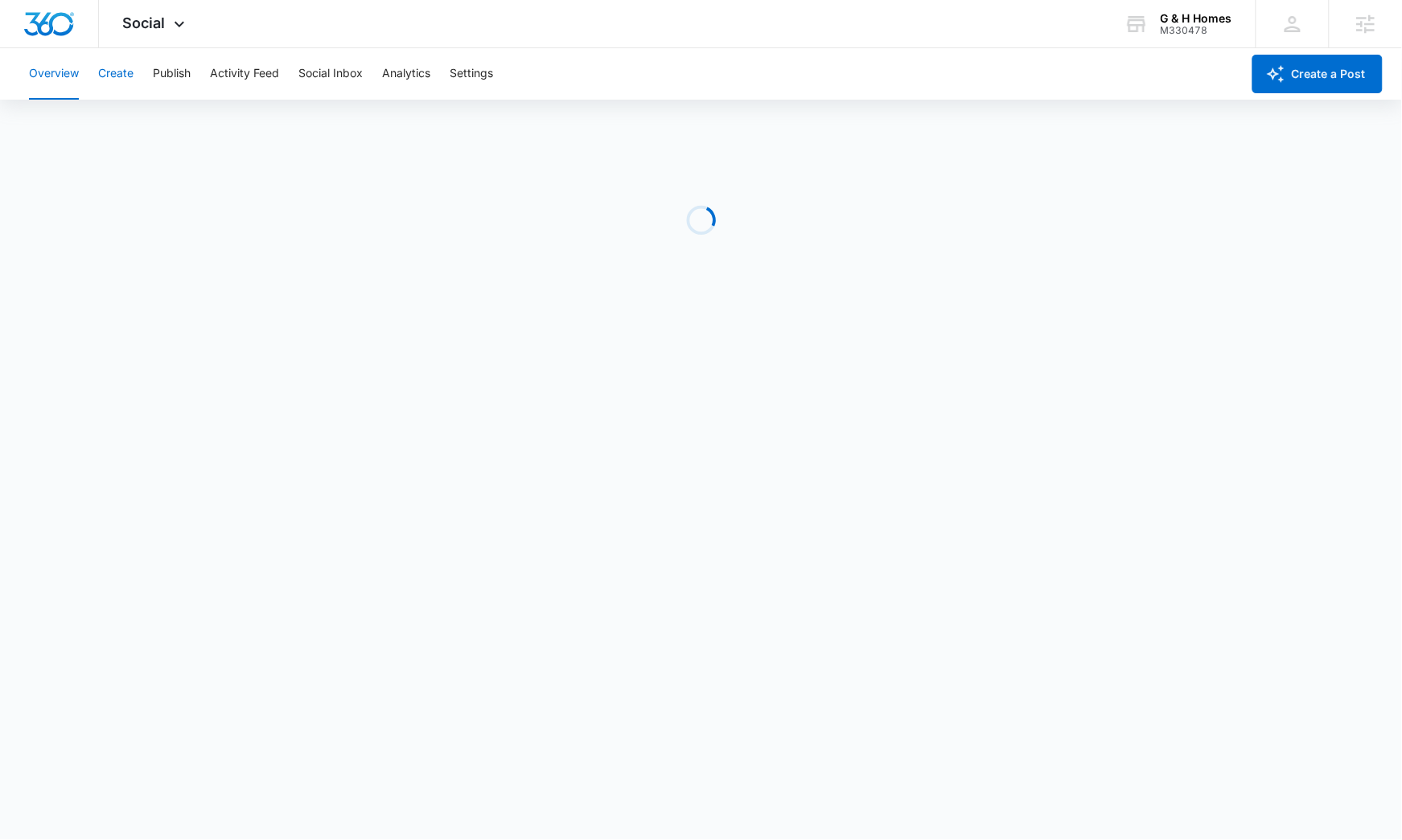
click at [124, 73] on button "Create" at bounding box center [116, 74] width 35 height 52
click at [180, 71] on button "Publish" at bounding box center [171, 74] width 38 height 52
click at [170, 24] on icon at bounding box center [179, 28] width 19 height 19
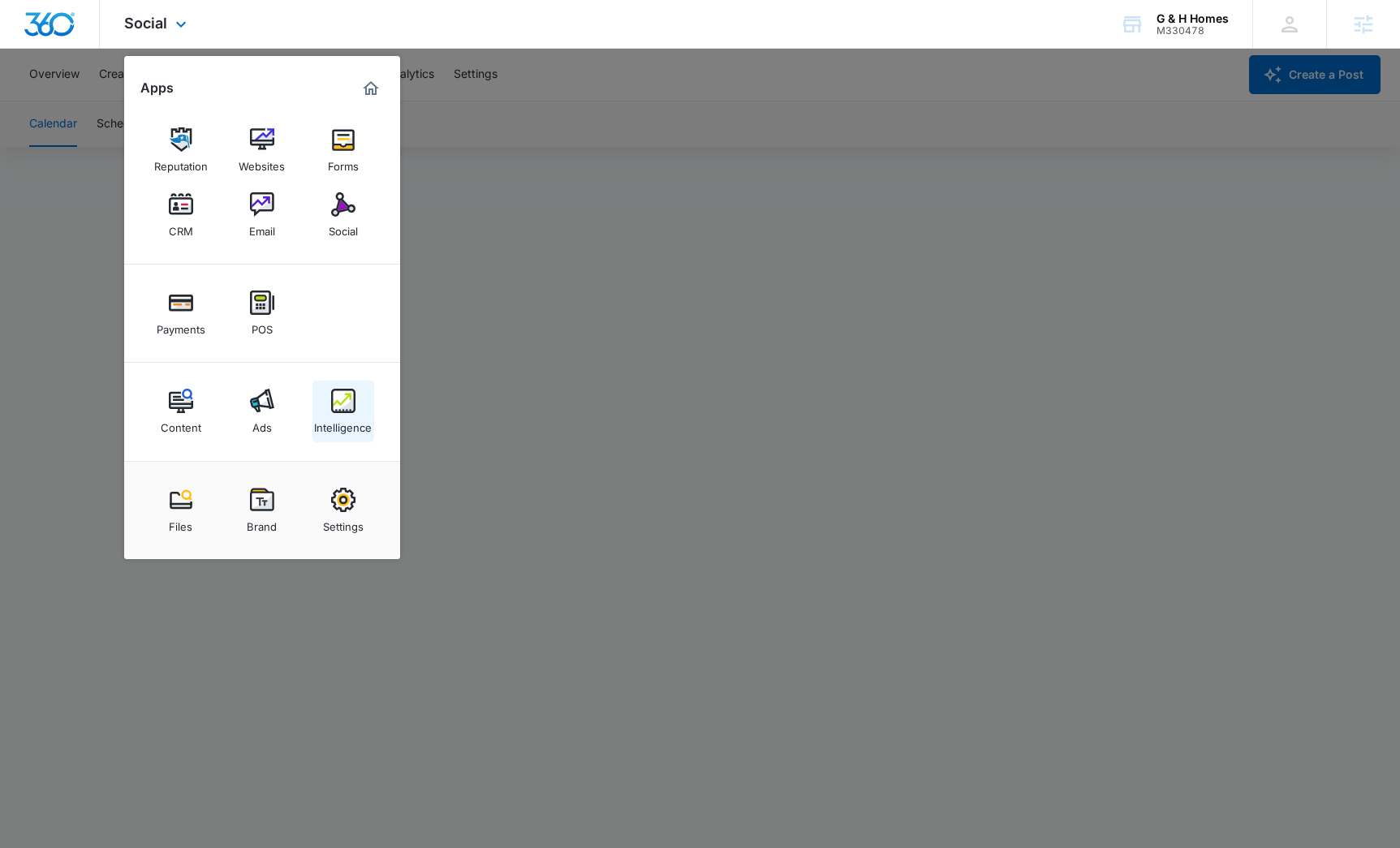
click at [330, 416] on div "Intelligence" at bounding box center [342, 424] width 58 height 21
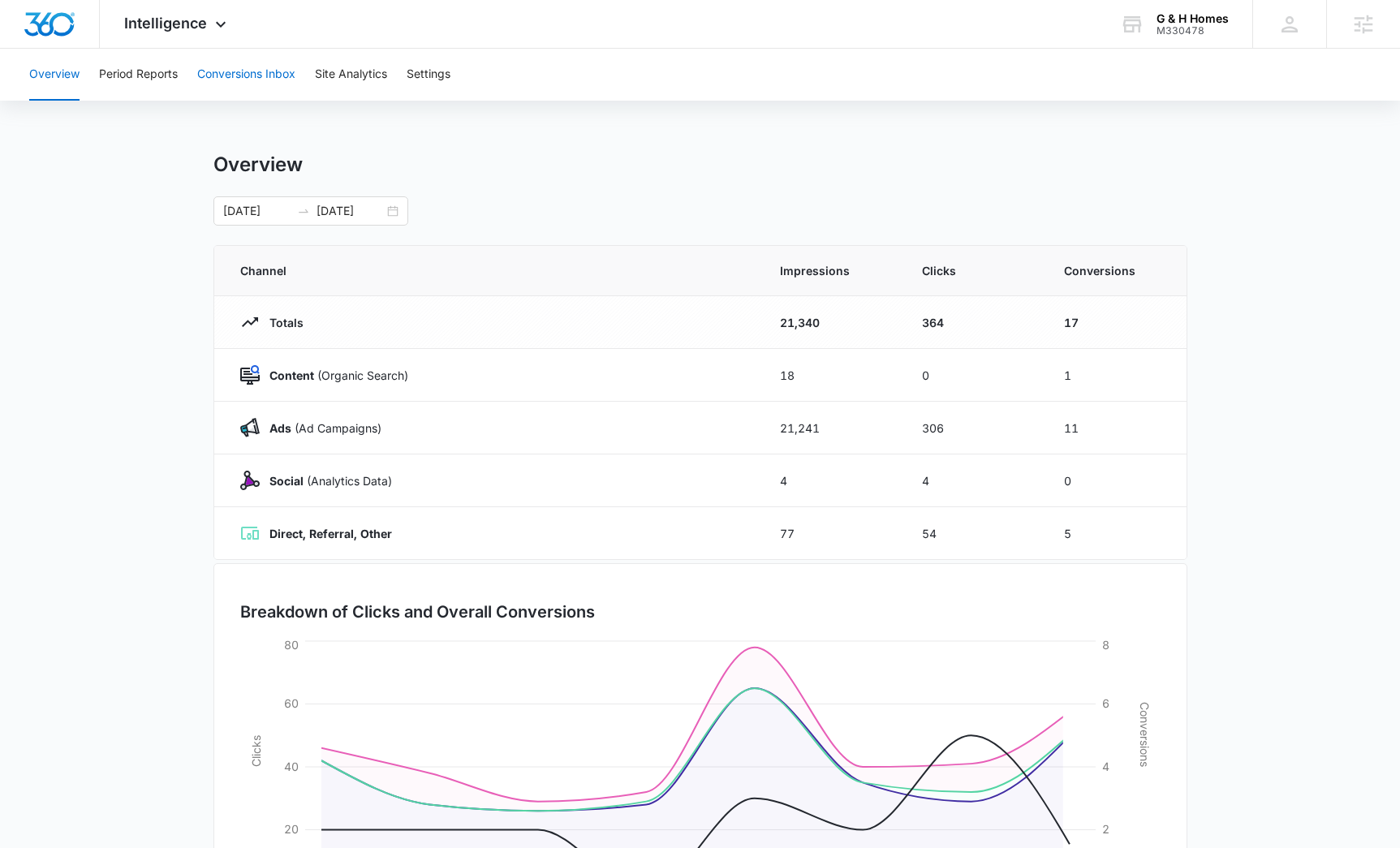
click at [286, 63] on button "Conversions Inbox" at bounding box center [246, 75] width 98 height 52
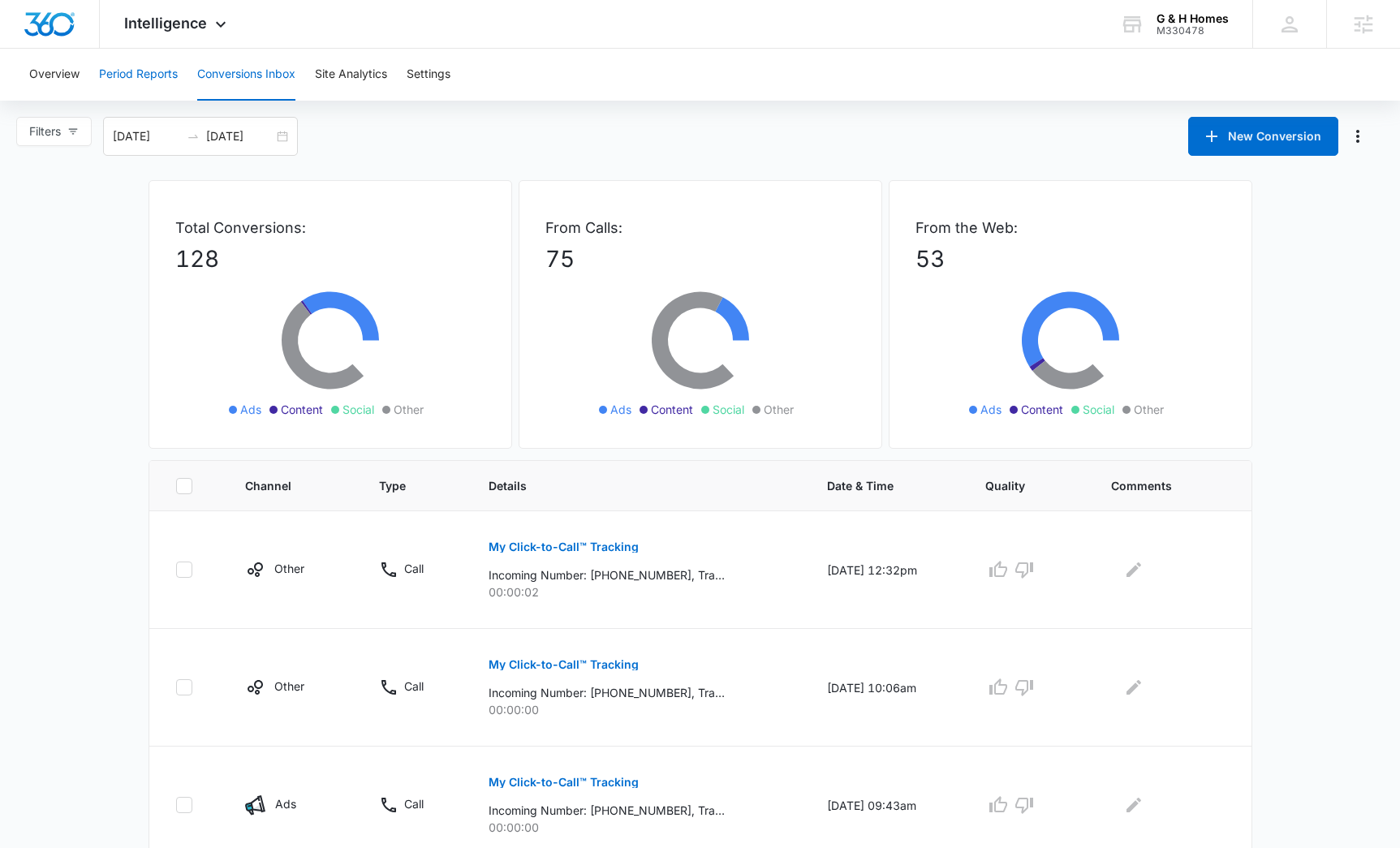
click at [151, 66] on button "Period Reports" at bounding box center [138, 75] width 79 height 52
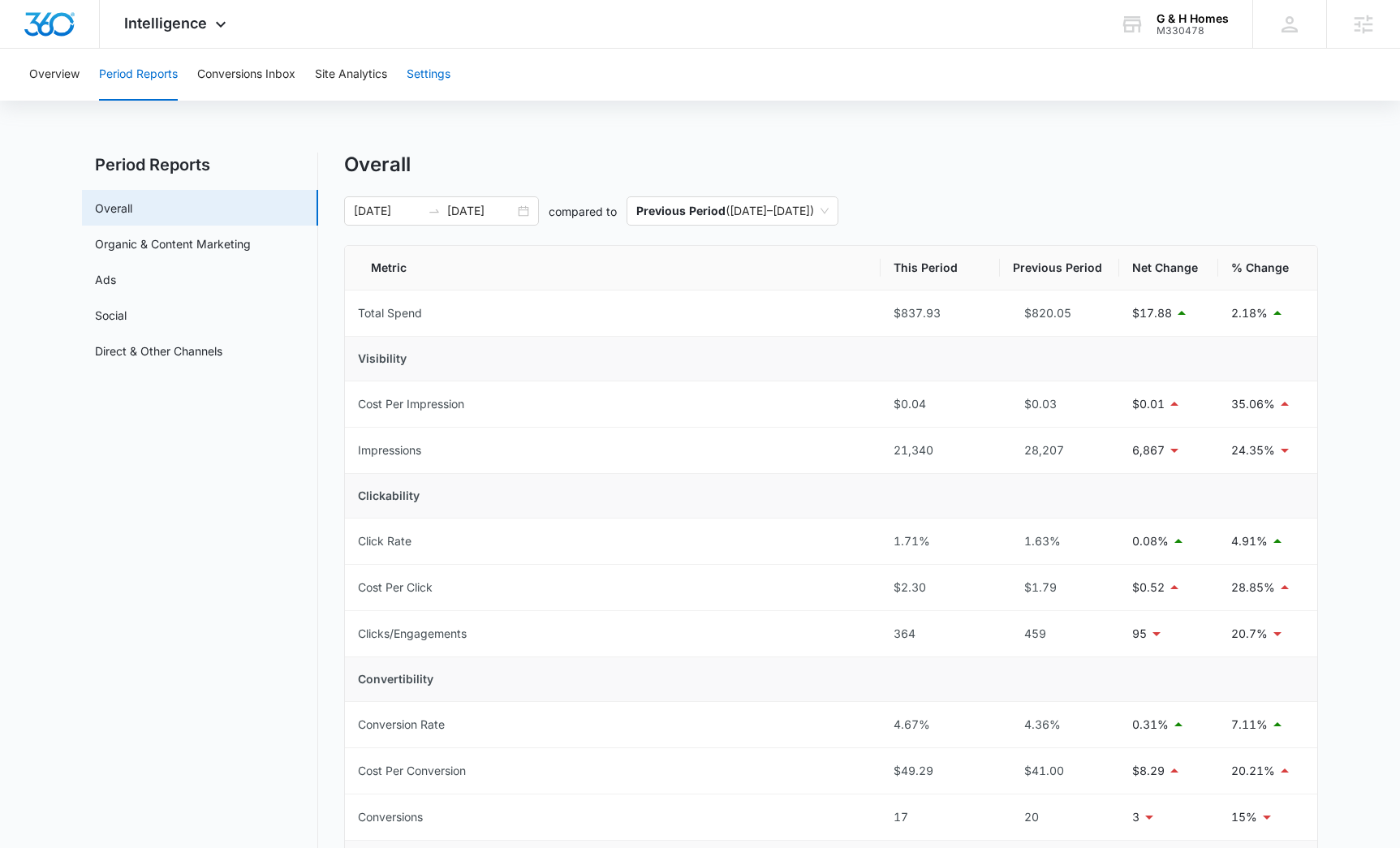
click at [430, 67] on button "Settings" at bounding box center [428, 75] width 43 height 52
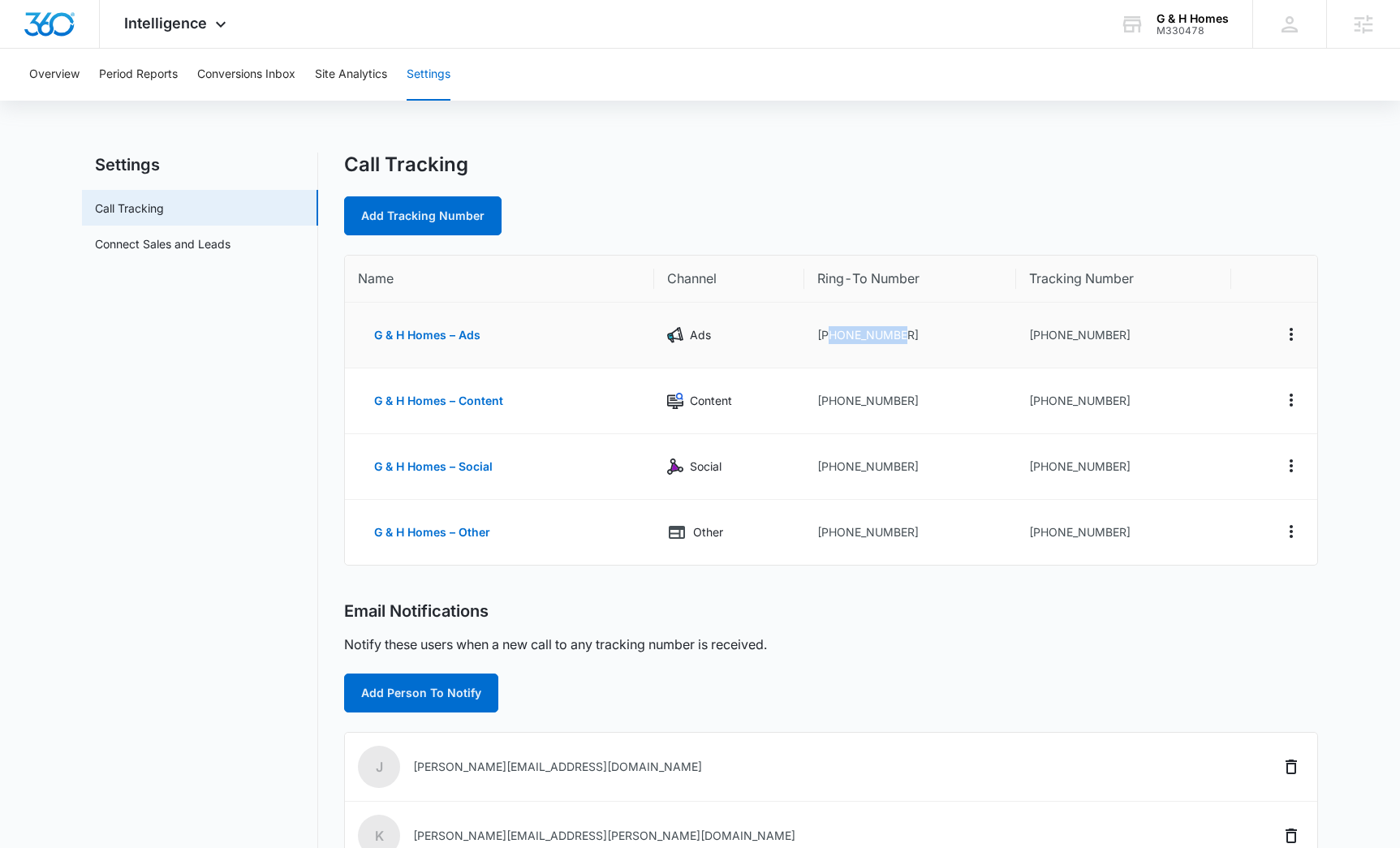
drag, startPoint x: 949, startPoint y: 336, endPoint x: 829, endPoint y: 334, distance: 120.0
click at [829, 334] on td "[PHONE_NUMBER]" at bounding box center [910, 335] width 212 height 66
copy td "8432522953"
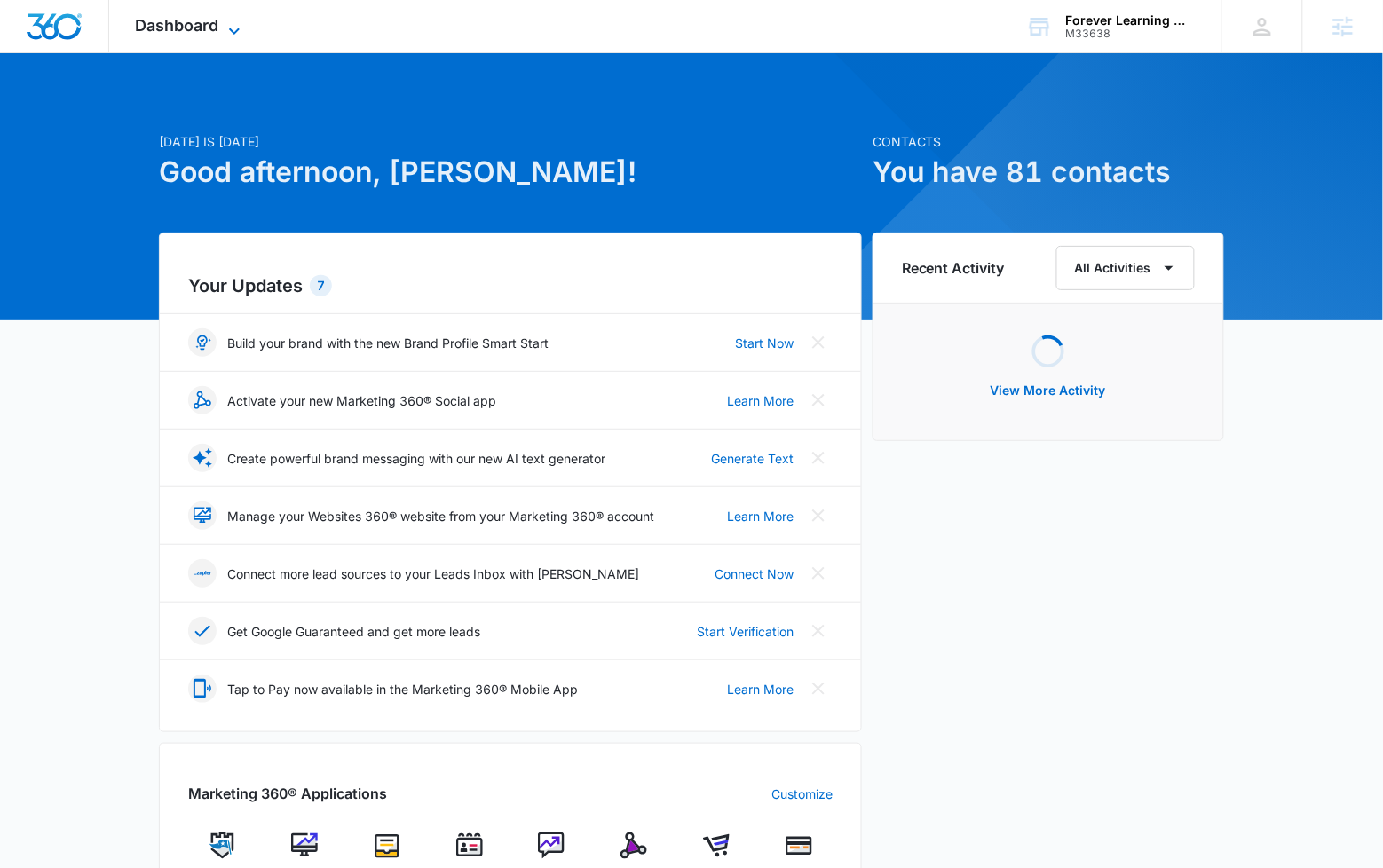
click at [162, 26] on span "Dashboard" at bounding box center [177, 24] width 83 height 18
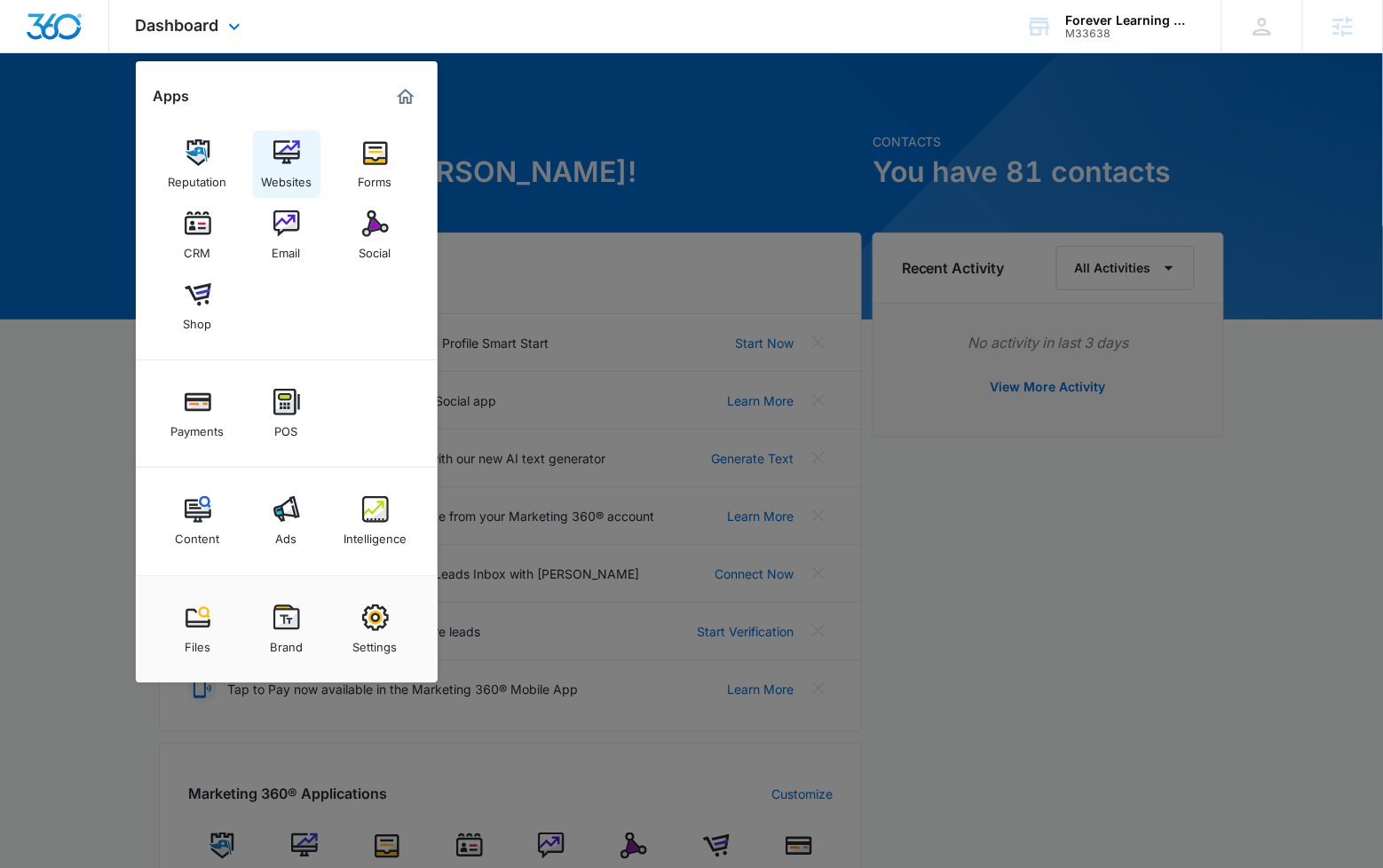
click at [273, 161] on img at bounding box center [286, 152] width 26 height 26
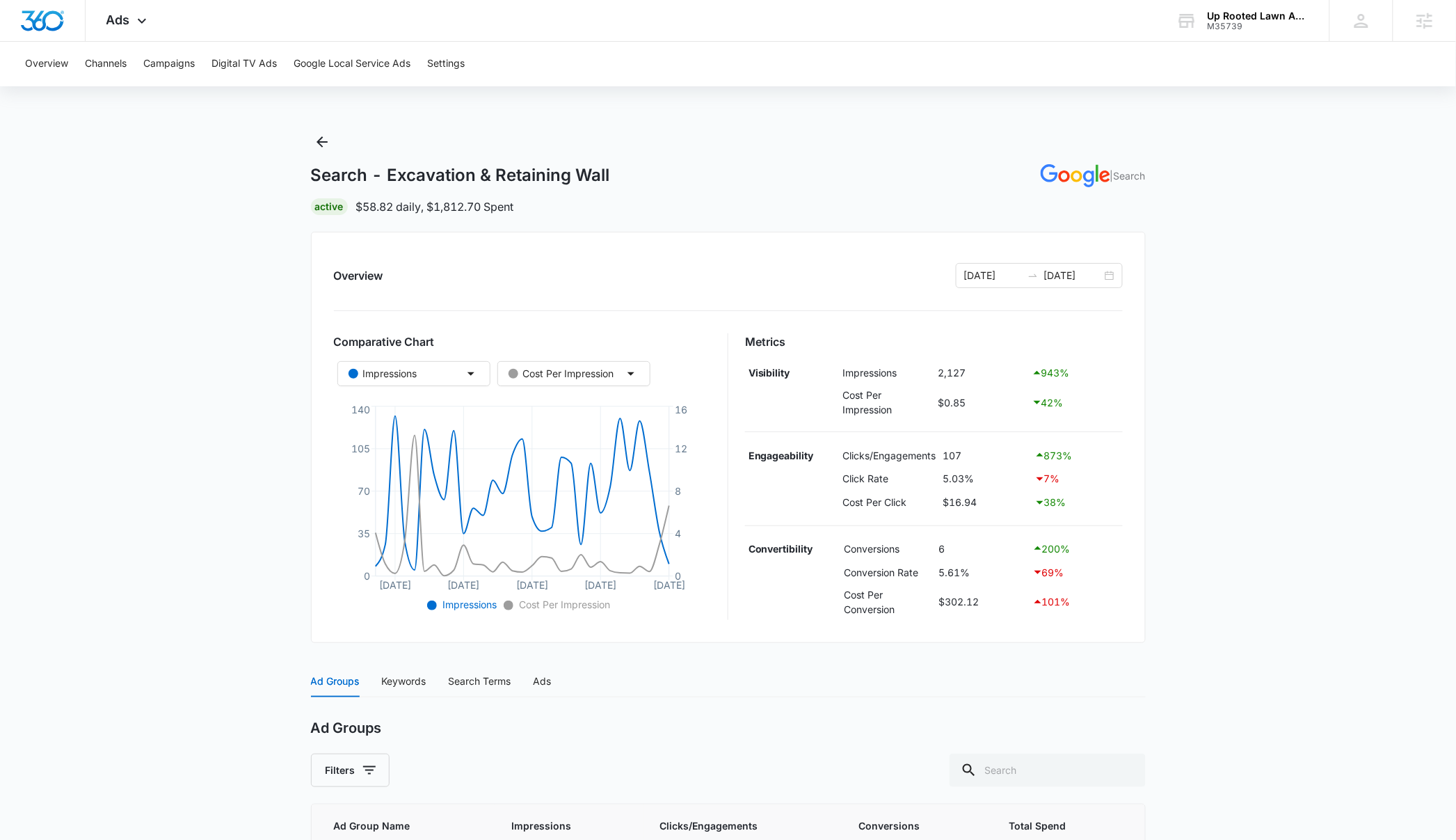
click at [1291, 554] on main "Search - Excavation & Retaining Wall | Search Active $58.82 daily , $1,812.70 S…" at bounding box center [728, 579] width 1456 height 897
